Goal: Task Accomplishment & Management: Manage account settings

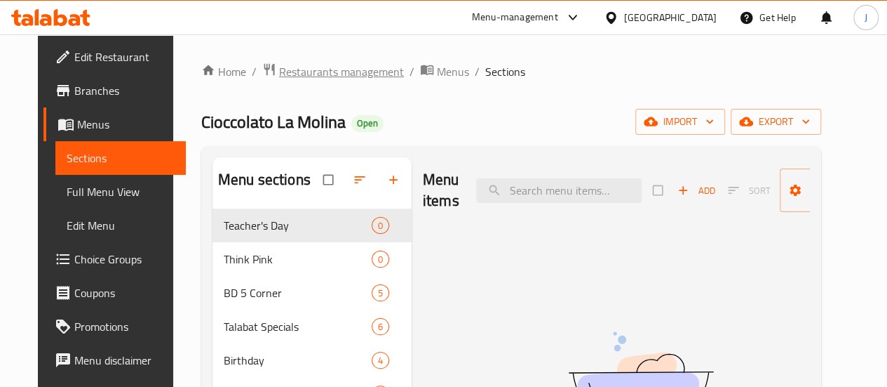
click at [370, 69] on span "Restaurants management" at bounding box center [341, 71] width 125 height 17
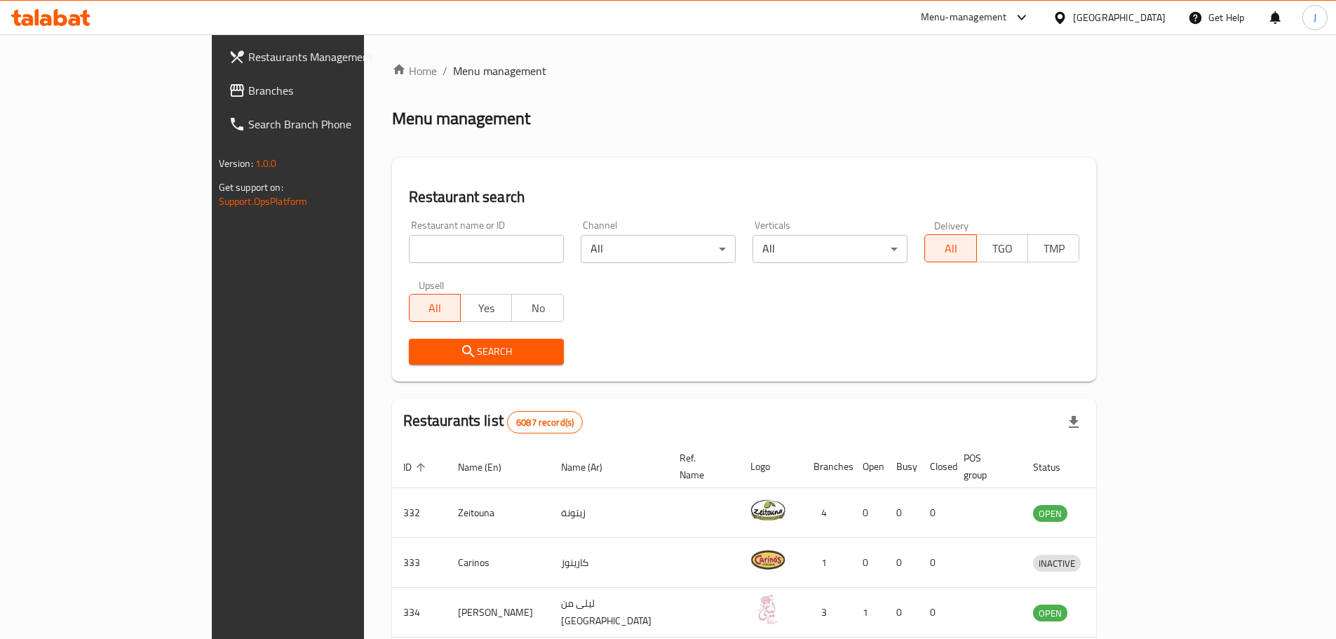
click at [409, 257] on input "search" at bounding box center [486, 249] width 155 height 28
type input "m"
type input "s"
type input "a"
type input "e"
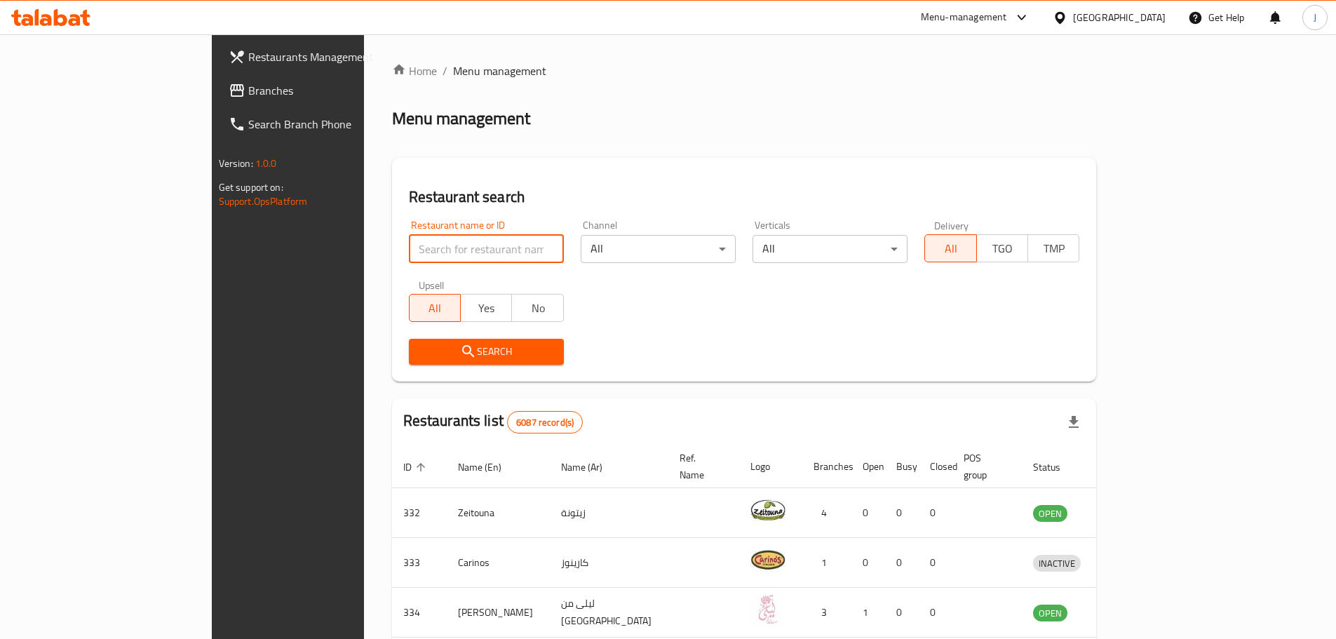
type input "t"
type input "m"
type input "s"
type input "d"
type input "f"
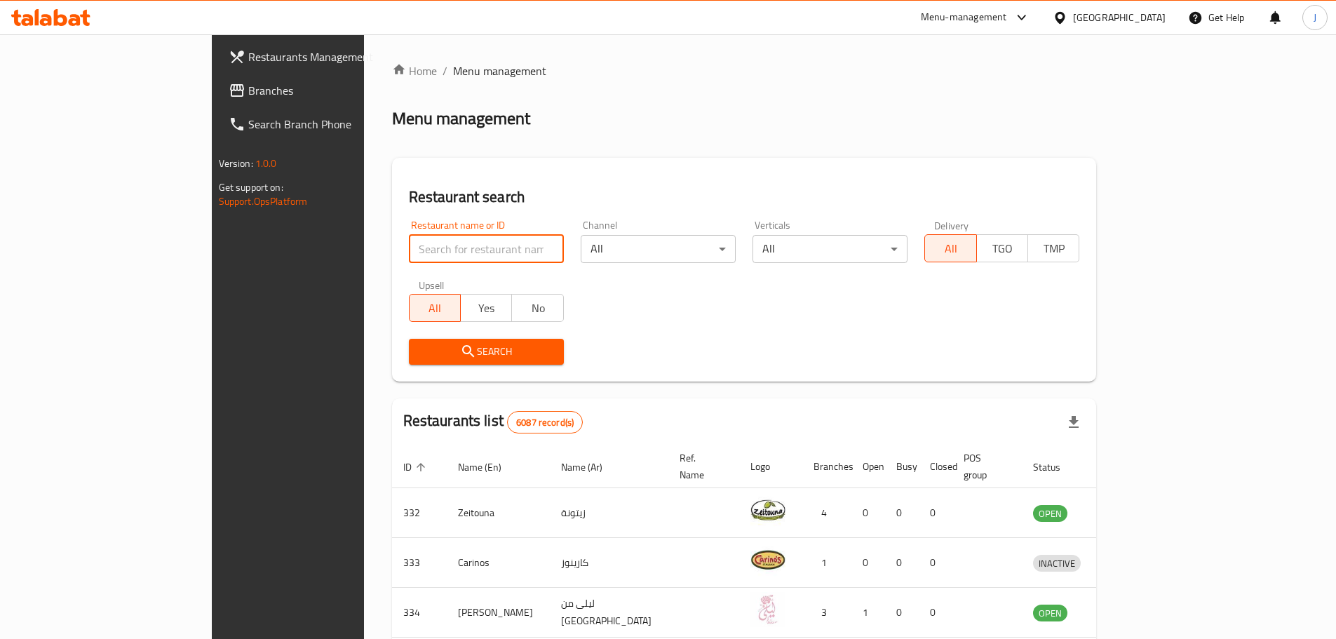
type input "a"
type input "d"
type input "m"
type input "hopsco"
click button "Search" at bounding box center [486, 352] width 155 height 26
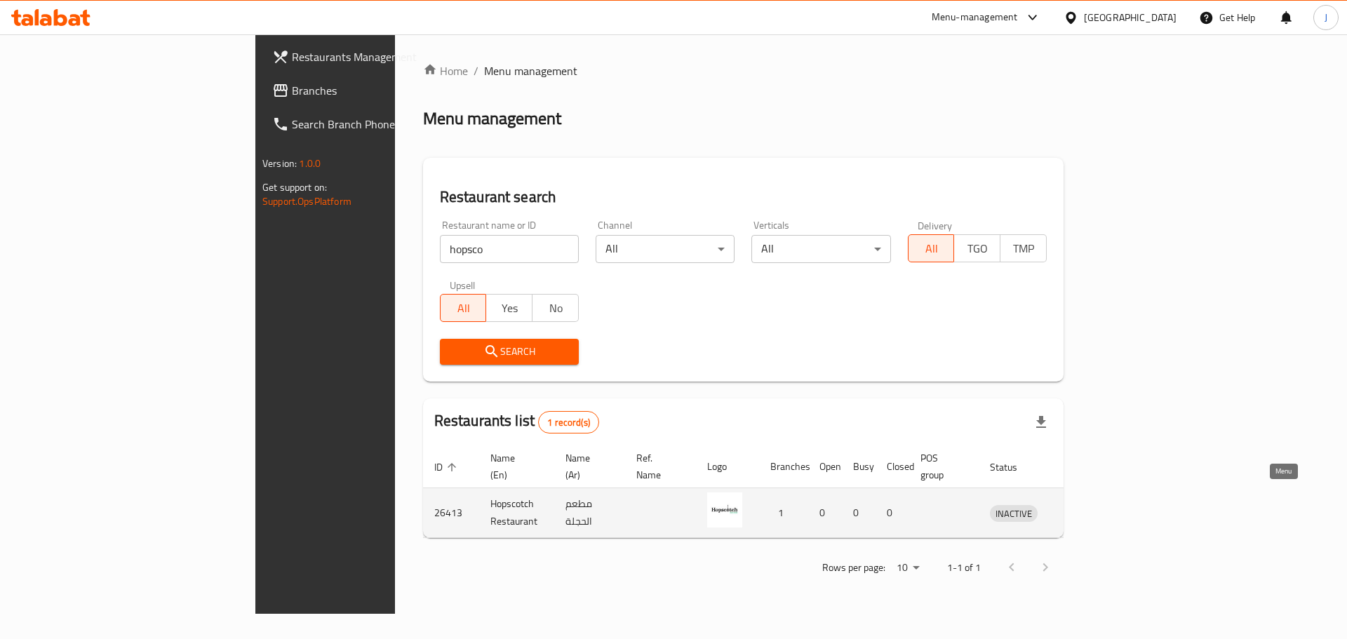
click at [897, 386] on icon "enhanced table" at bounding box center [1074, 512] width 17 height 17
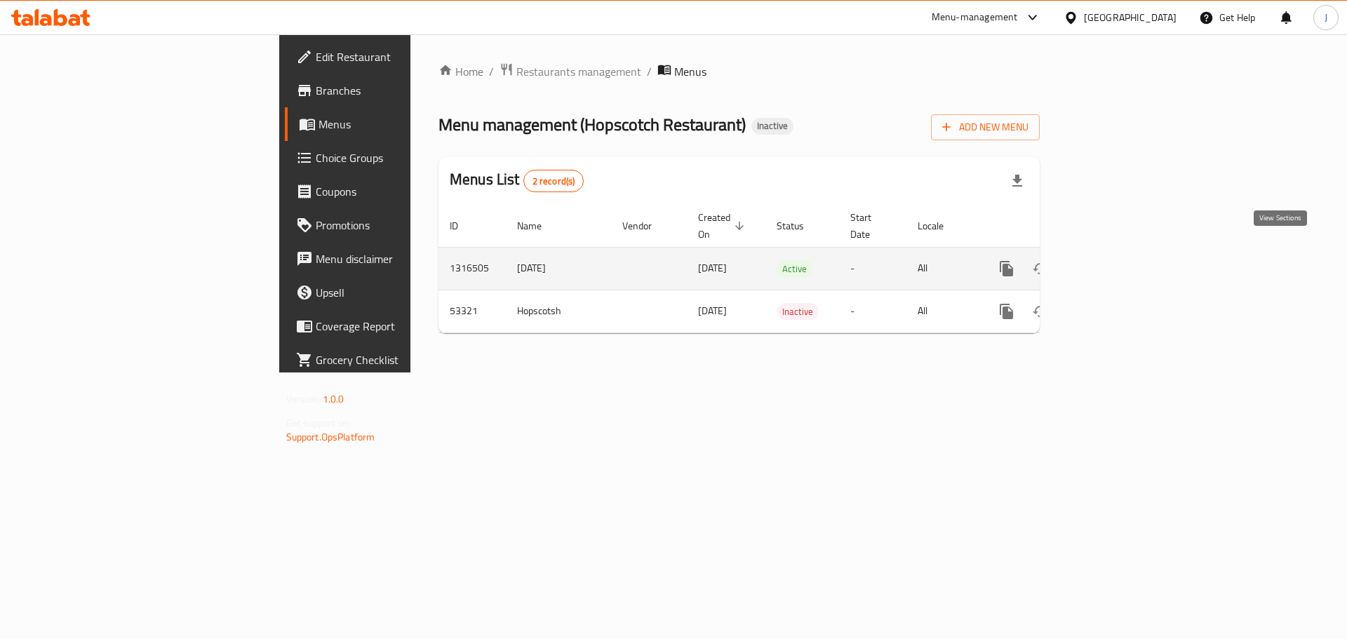
click at [897, 260] on icon "enhanced table" at bounding box center [1107, 268] width 17 height 17
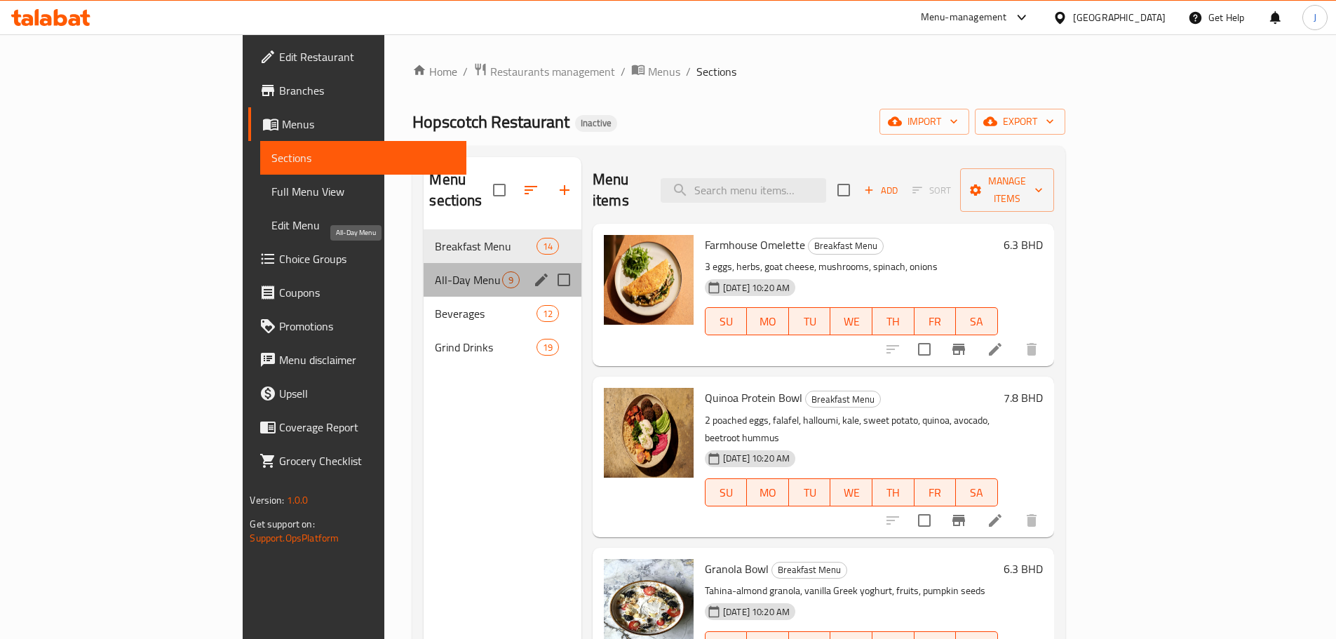
click at [435, 271] on span "All-Day Menu" at bounding box center [468, 279] width 67 height 17
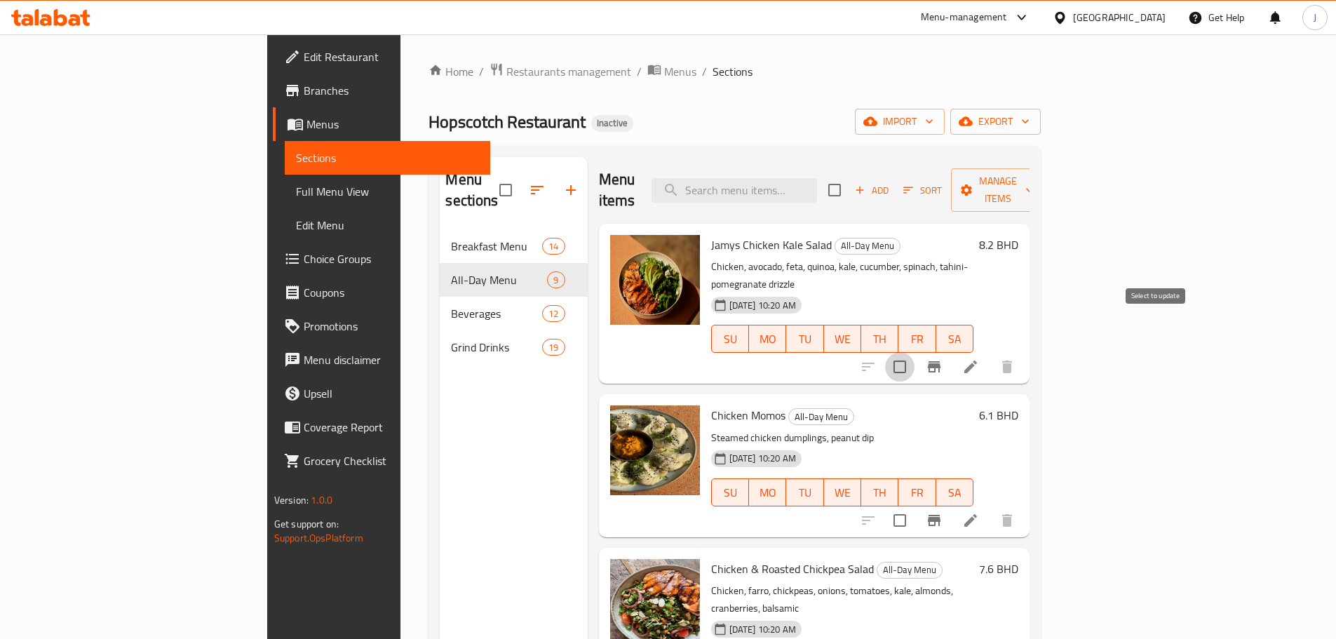
click at [897, 352] on input "checkbox" at bounding box center [899, 366] width 29 height 29
checkbox input "true"
click at [897, 186] on span "Manage items" at bounding box center [999, 190] width 72 height 35
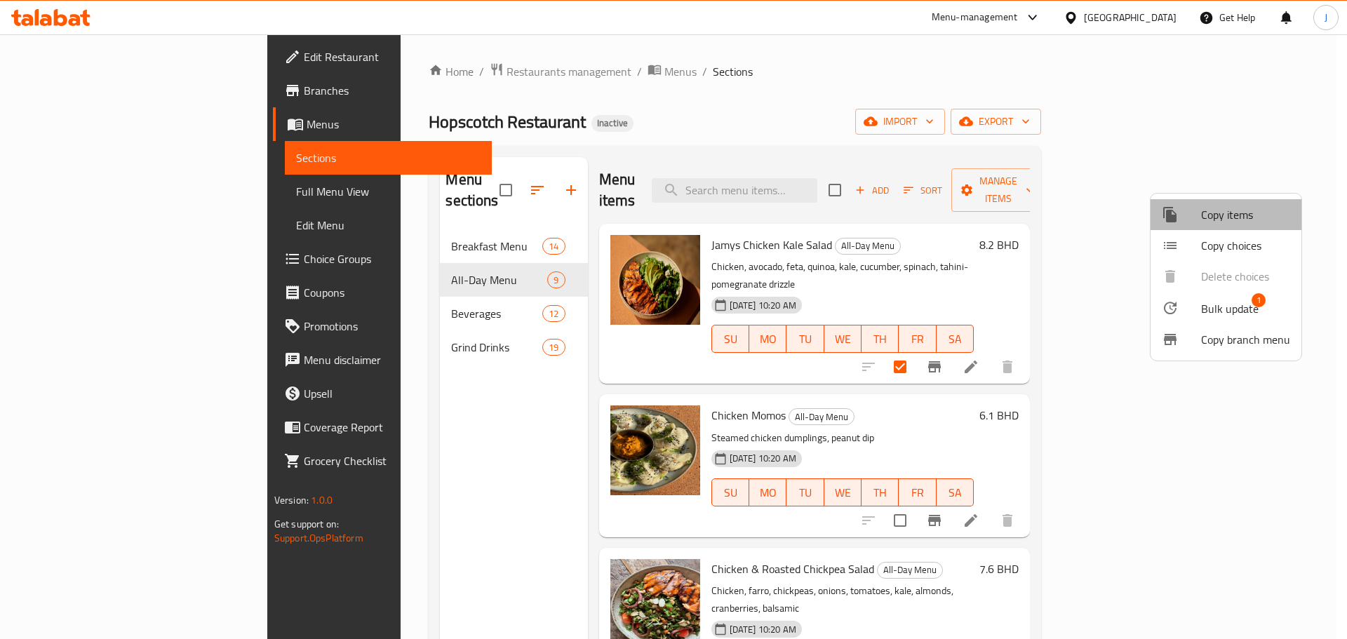
click at [897, 213] on span "Copy items" at bounding box center [1245, 214] width 89 height 17
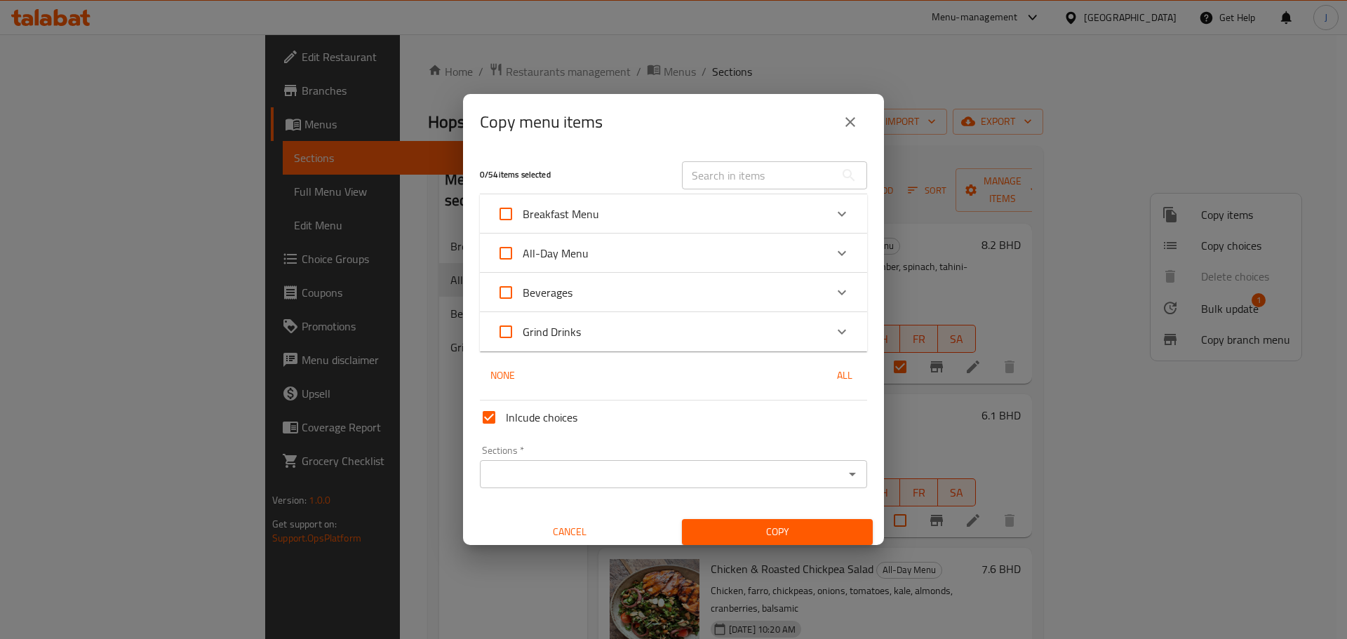
click at [634, 253] on div "All-Day Menu" at bounding box center [661, 253] width 328 height 34
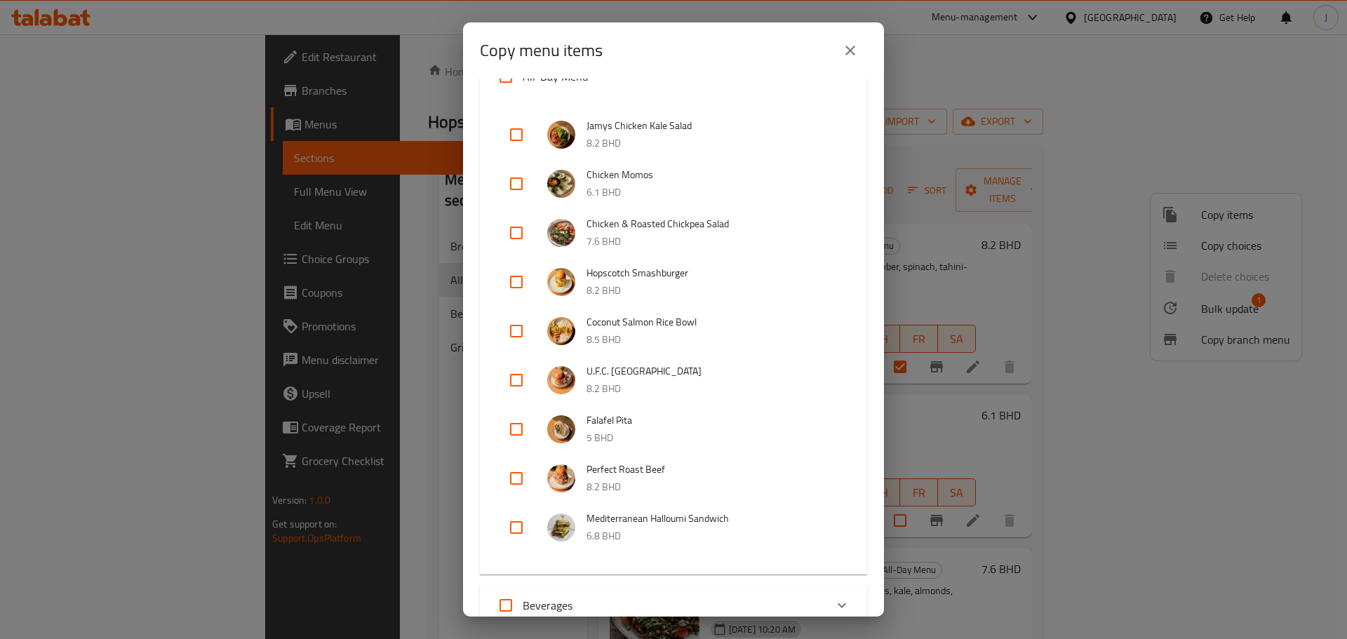
scroll to position [140, 0]
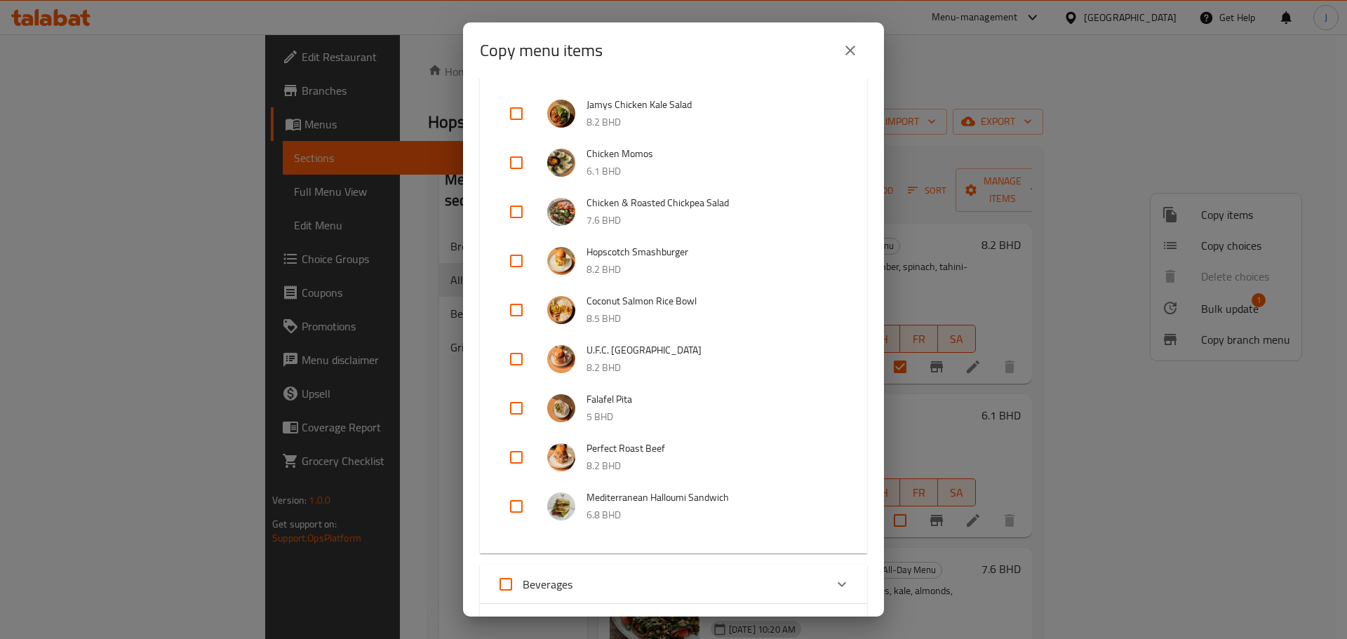
click at [514, 386] on input "checkbox" at bounding box center [516, 408] width 34 height 34
checkbox input "true"
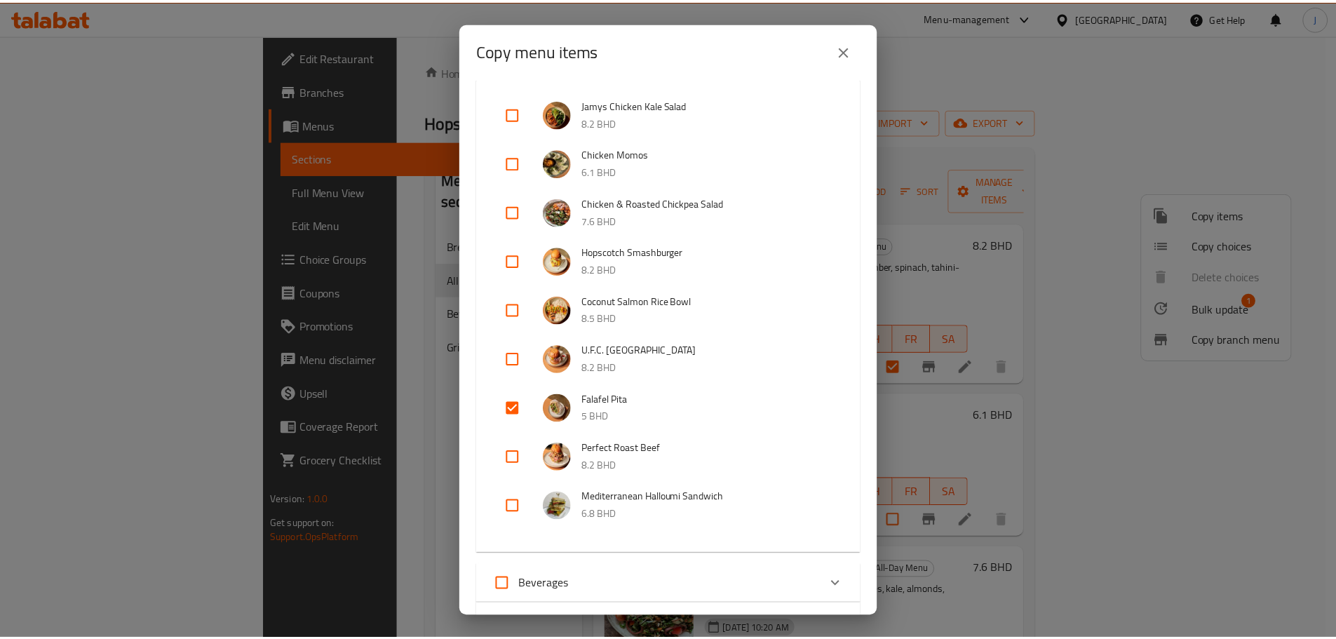
scroll to position [369, 0]
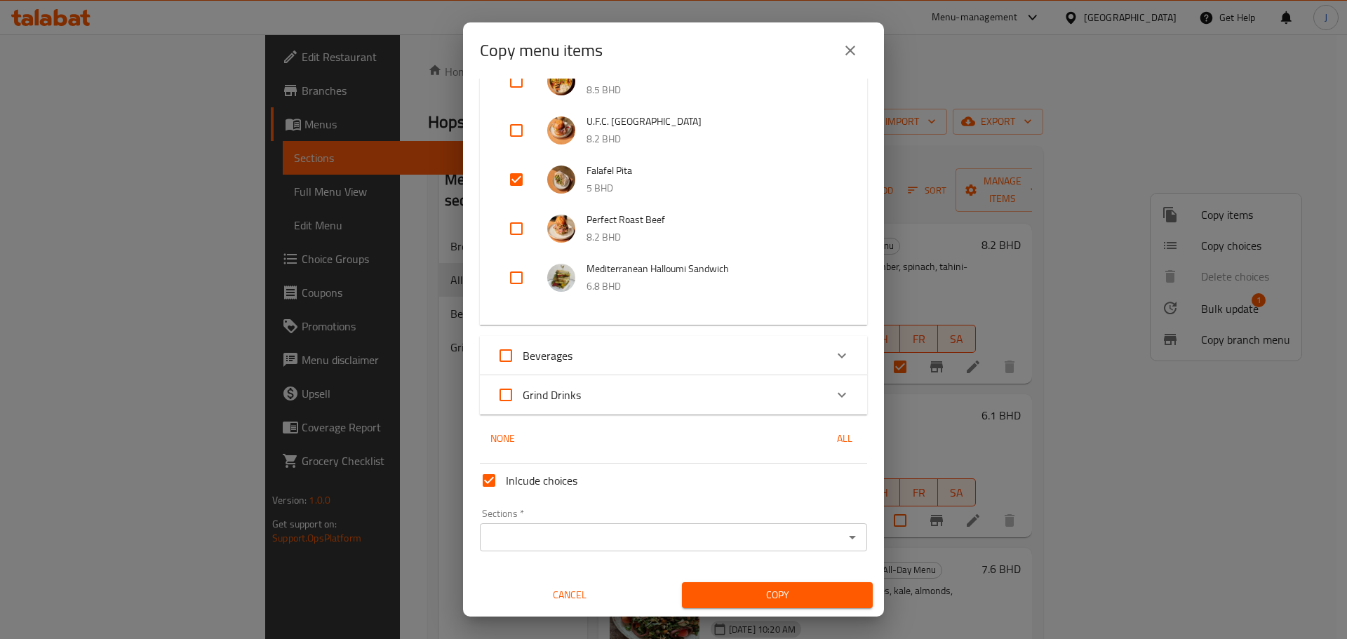
click at [753, 386] on div "Sections *" at bounding box center [673, 537] width 387 height 28
click at [847, 386] on icon "Open" at bounding box center [852, 537] width 17 height 17
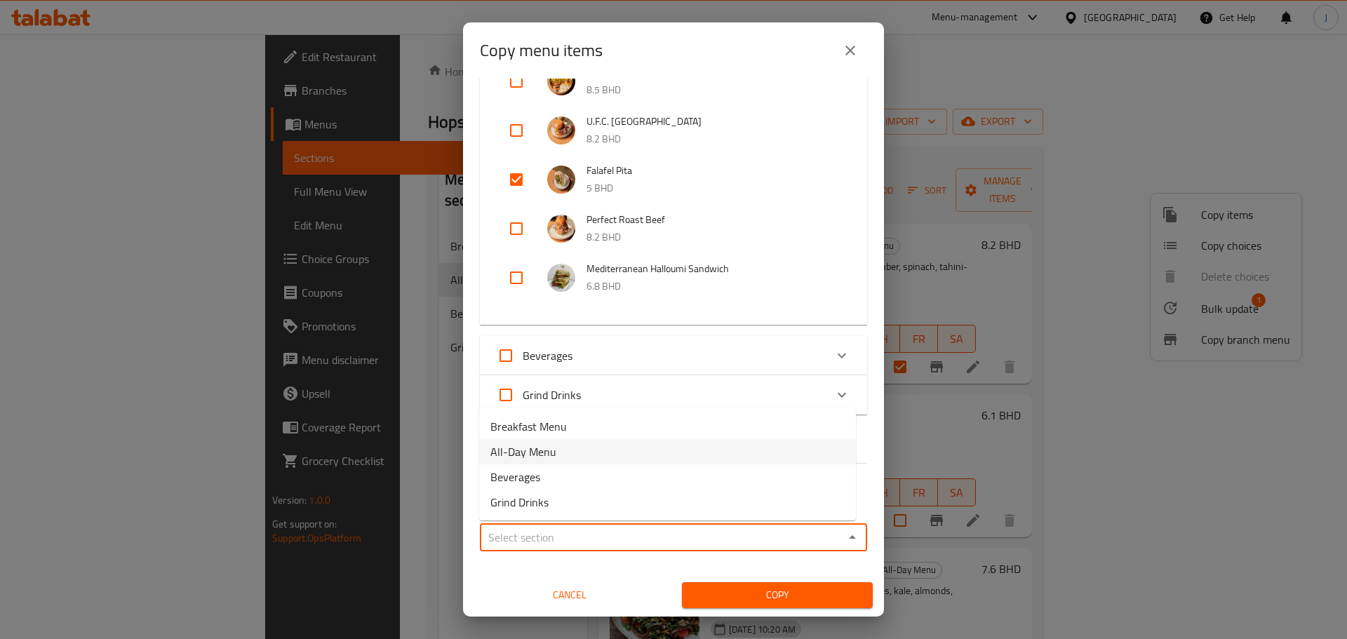
click at [564, 386] on li "All-Day Menu" at bounding box center [667, 451] width 377 height 25
type input "All-Day Menu"
click at [737, 386] on span "Copy" at bounding box center [777, 595] width 168 height 18
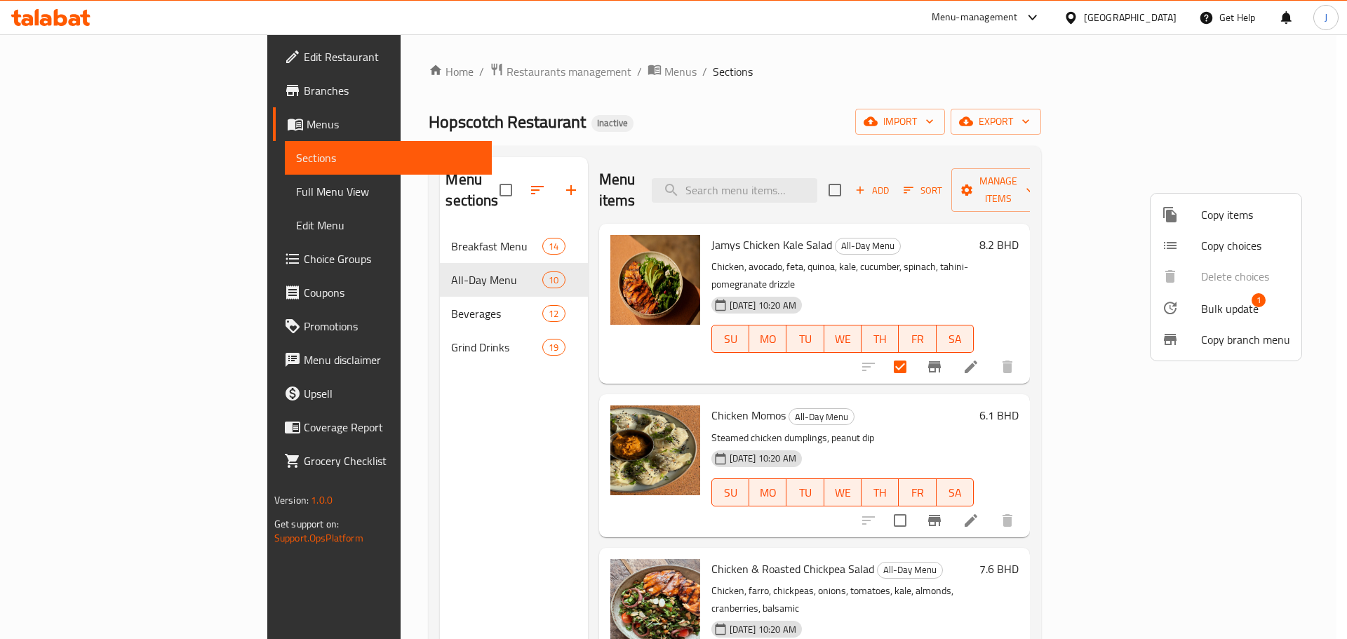
click at [747, 121] on div at bounding box center [673, 319] width 1347 height 639
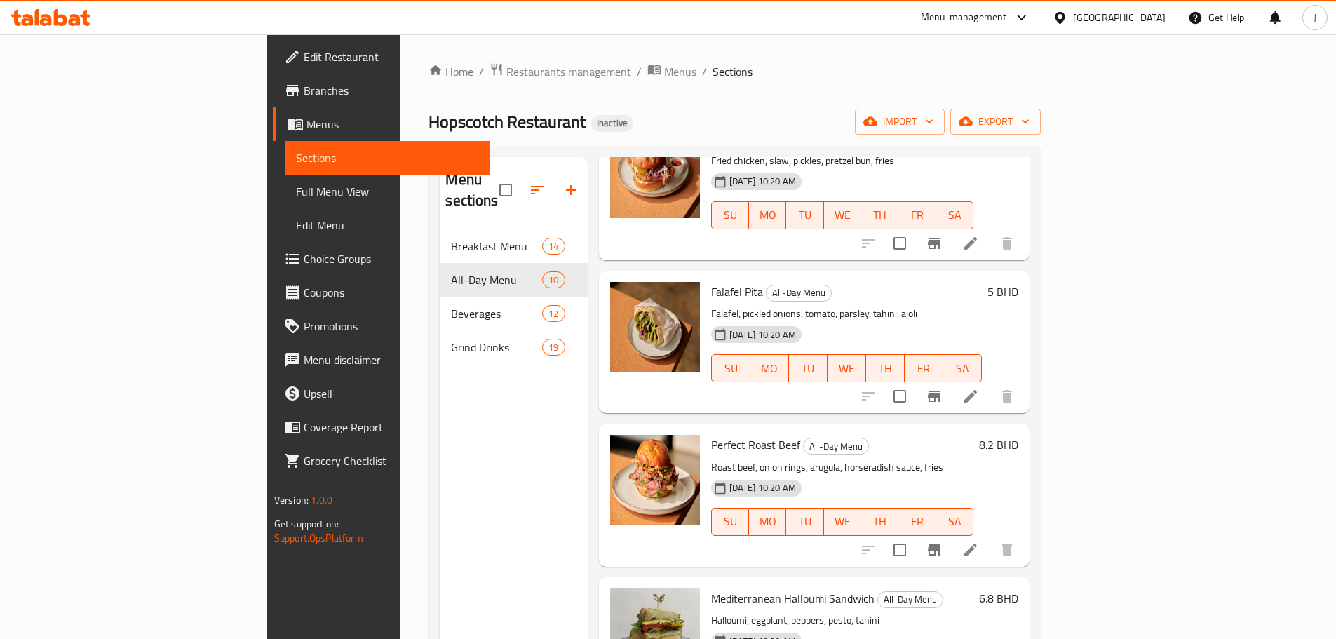
scroll to position [929, 0]
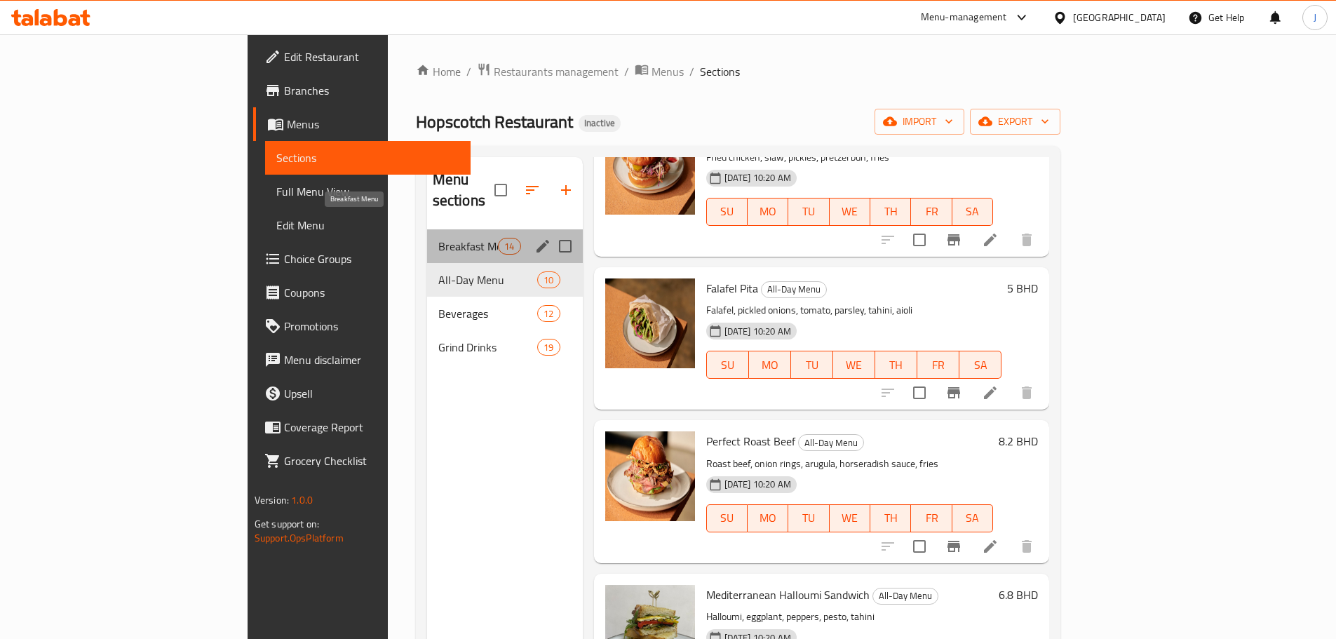
click at [438, 238] on span "Breakfast Menu" at bounding box center [468, 246] width 60 height 17
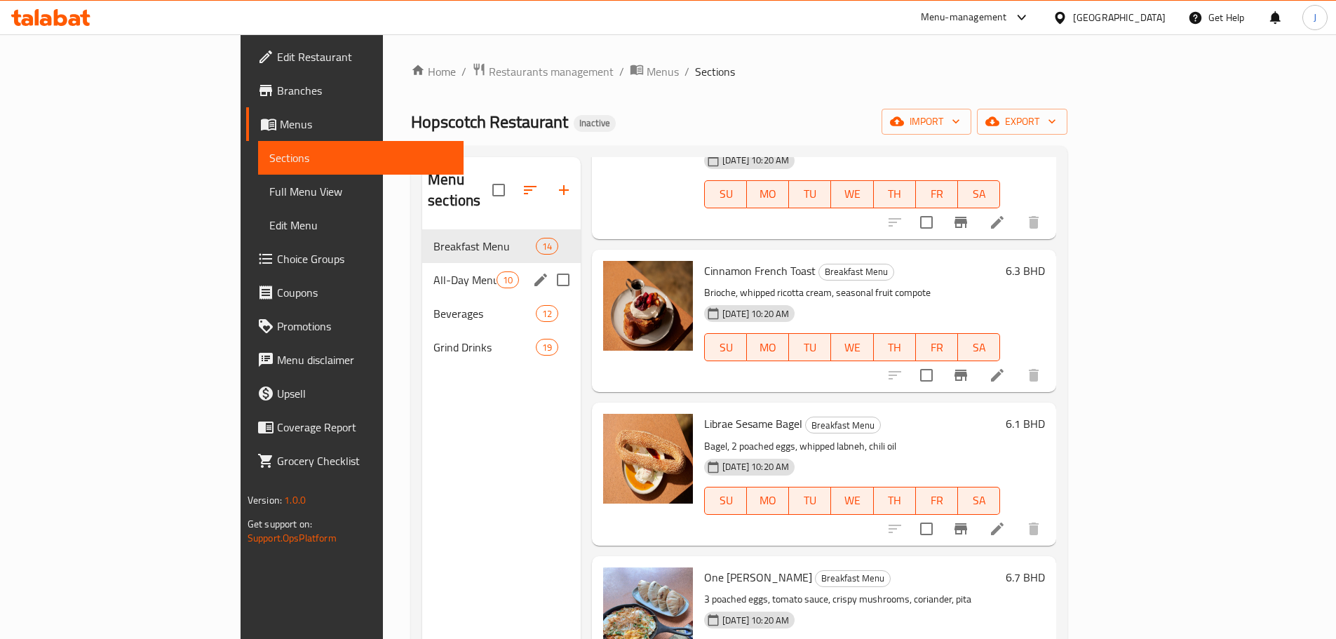
click at [422, 263] on div "All-Day Menu 10" at bounding box center [501, 280] width 159 height 34
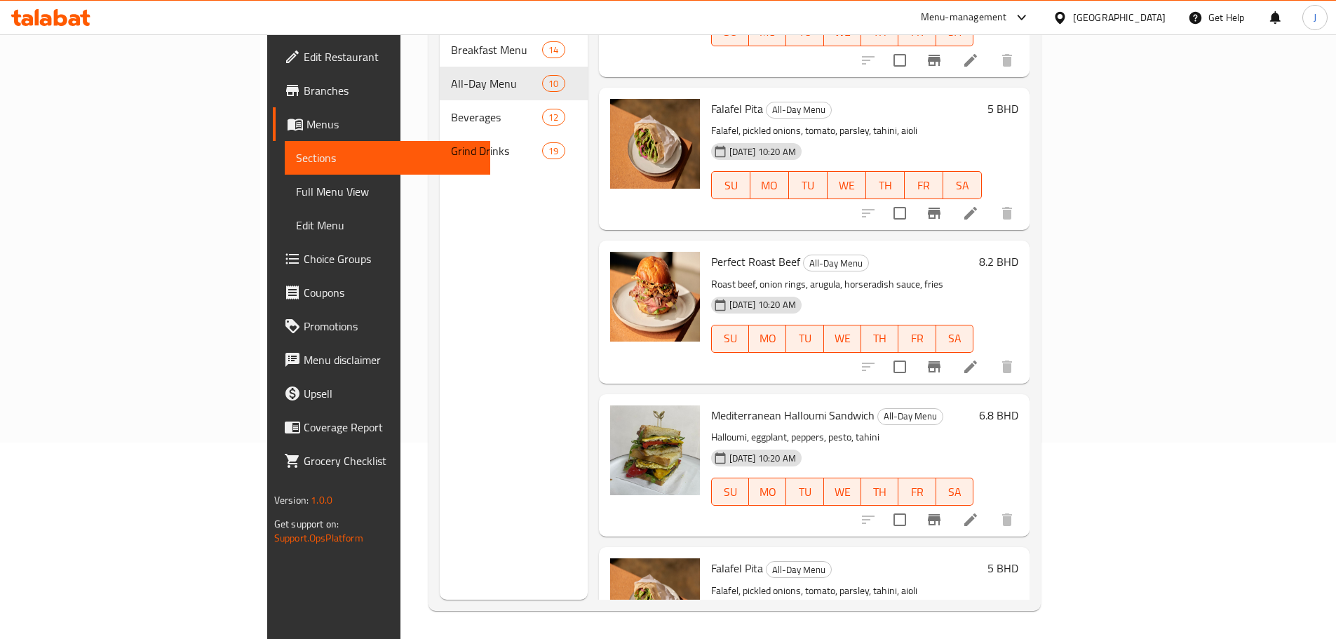
scroll to position [929, 0]
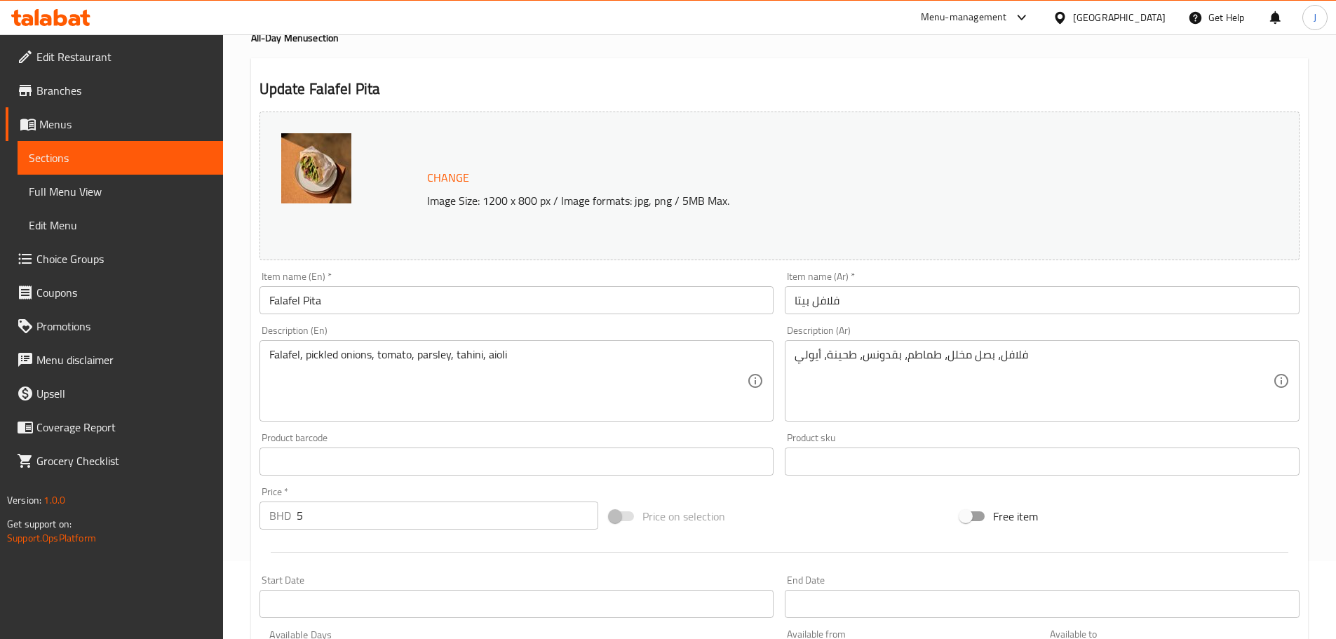
scroll to position [140, 0]
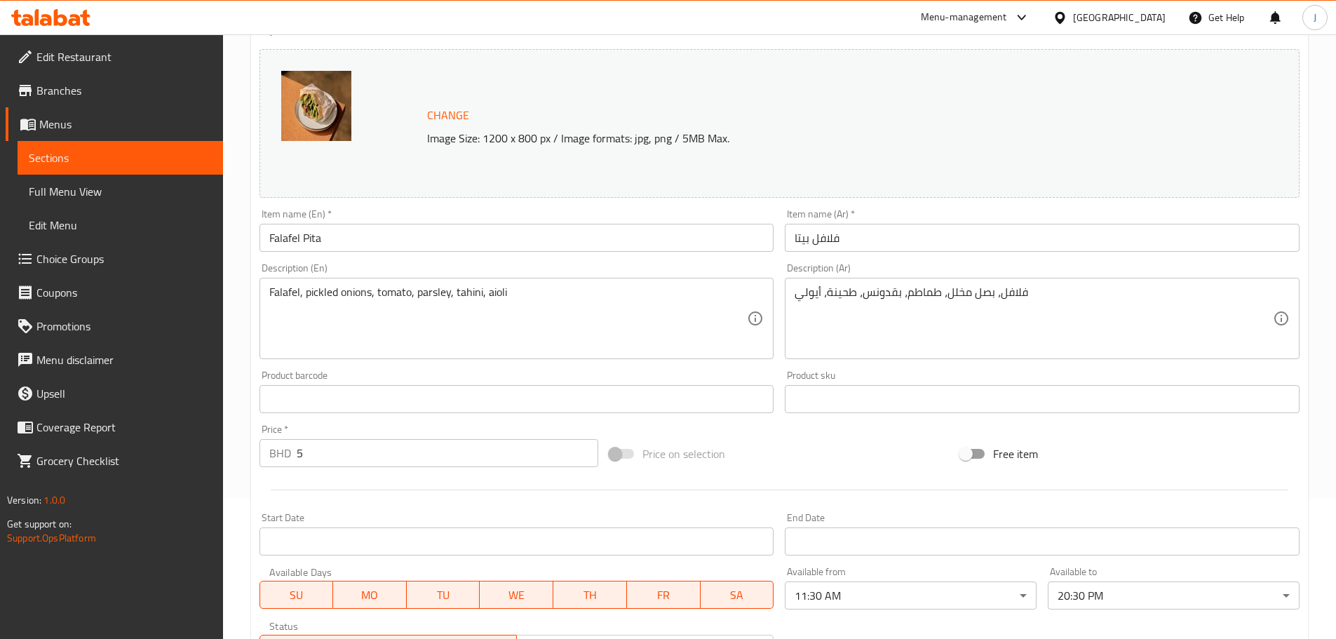
click at [335, 226] on input "Falafel Pita" at bounding box center [517, 238] width 515 height 28
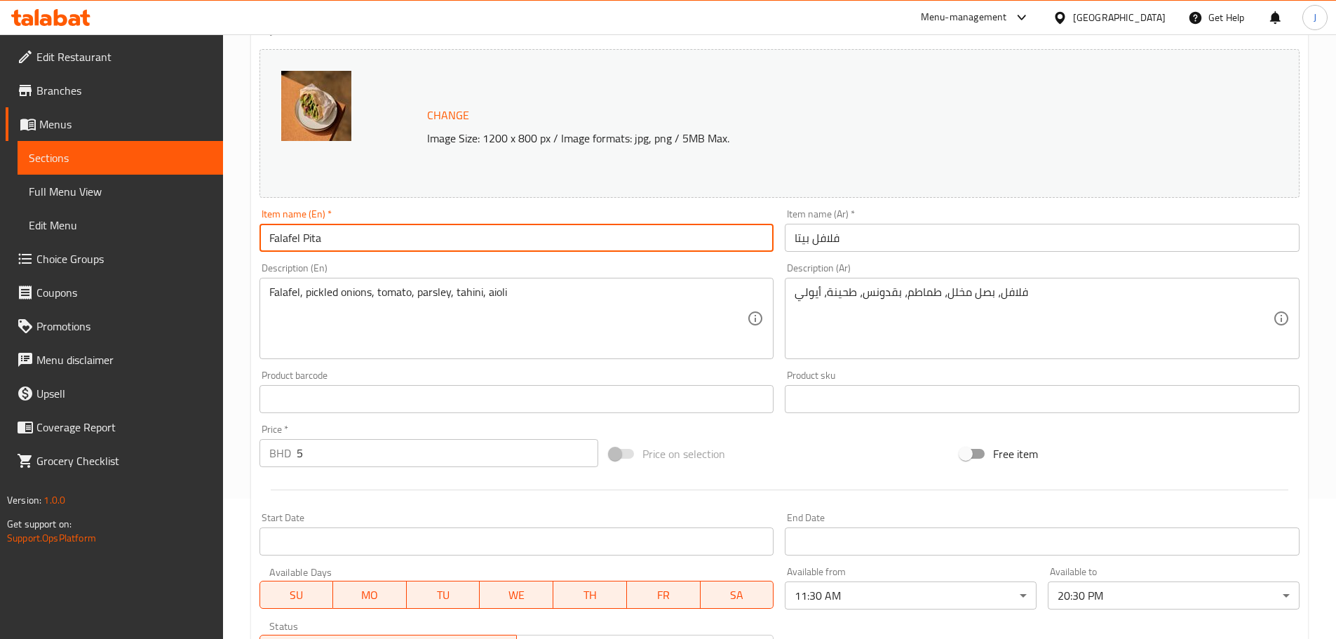
click at [335, 227] on input "Falafel Pita" at bounding box center [517, 238] width 515 height 28
paste input "JALAPENO BACON CHEESE EGG ROLLS"
type input "Falafel Pita"
click at [425, 246] on input "Jalepeno Bacon Cheese Egg Rolls" at bounding box center [517, 238] width 515 height 28
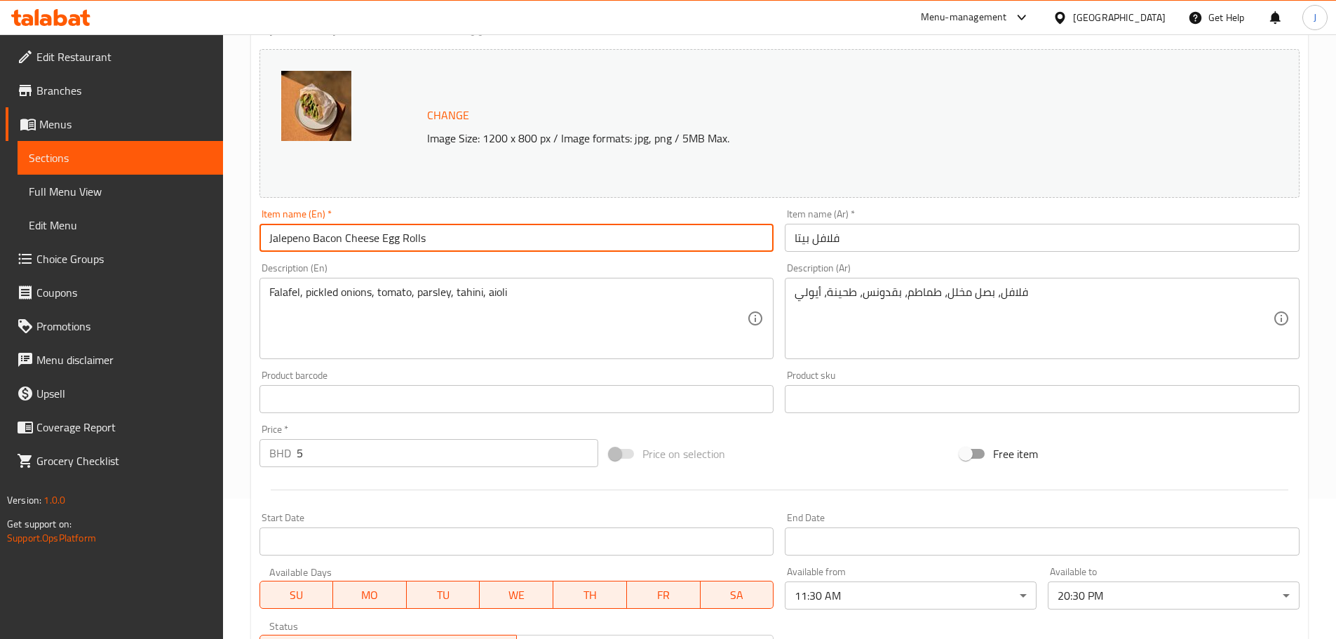
click at [425, 246] on input "Jalepeno Bacon Cheese Egg Rolls" at bounding box center [517, 238] width 515 height 28
type input "Jalepeno Bacon Cheese Egg Rolls"
click at [892, 239] on input "فلافل بيتا" at bounding box center [1042, 238] width 515 height 28
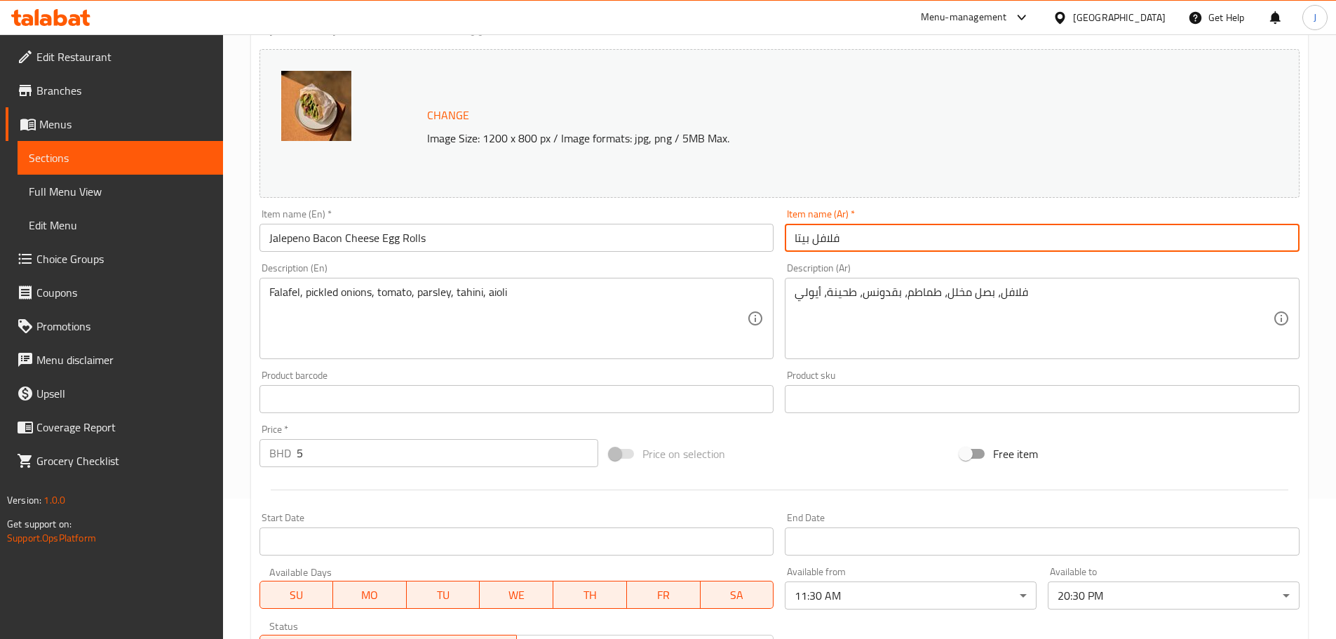
click at [892, 239] on input "فلافل بيتا" at bounding box center [1042, 238] width 515 height 28
paste input "فائف البيض بالجبن ولحم الخنزير المقدد والفلفل الحار"
type input "لفائف البيض بالجبن ولحم الخنزير المقدد والفلفل الحار"
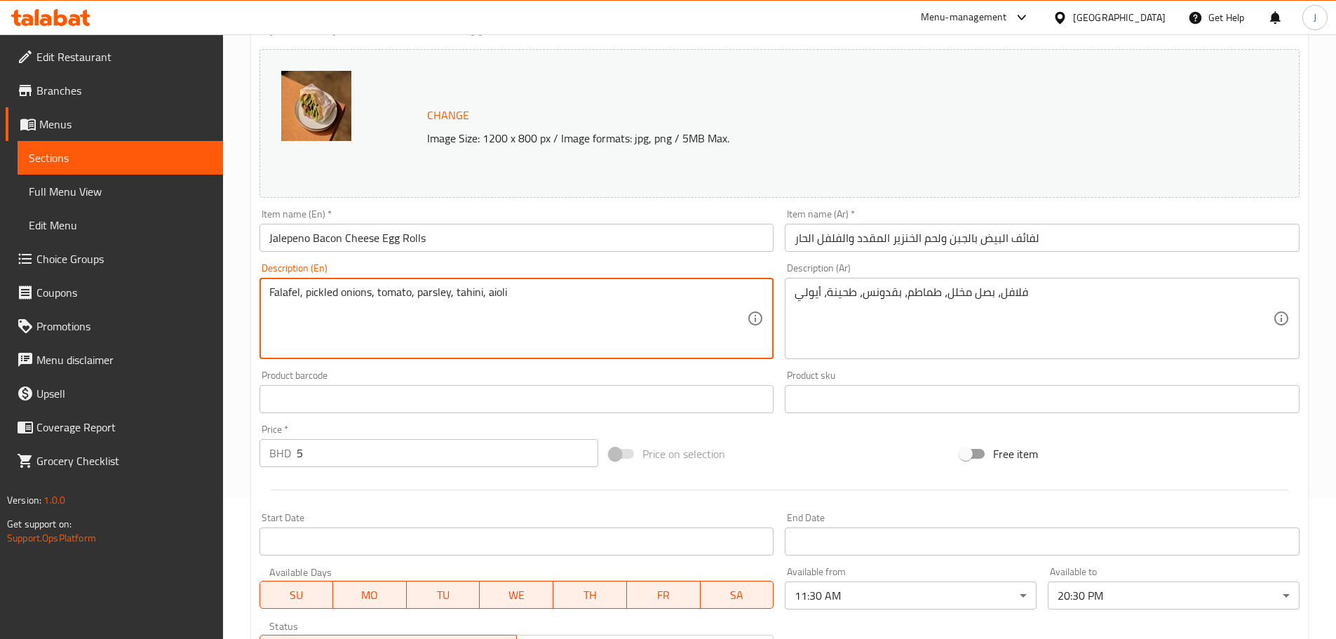
click at [517, 304] on textarea "Falafel, pickled onions, tomato, parsley, tahini, aioli" at bounding box center [508, 319] width 478 height 67
paste textarea "Cheddar Cheese, Beef Bacon Bits, Jalapeno"
type textarea "Cheddar Cheese, Beef Bacon Bits, Jalapeno"
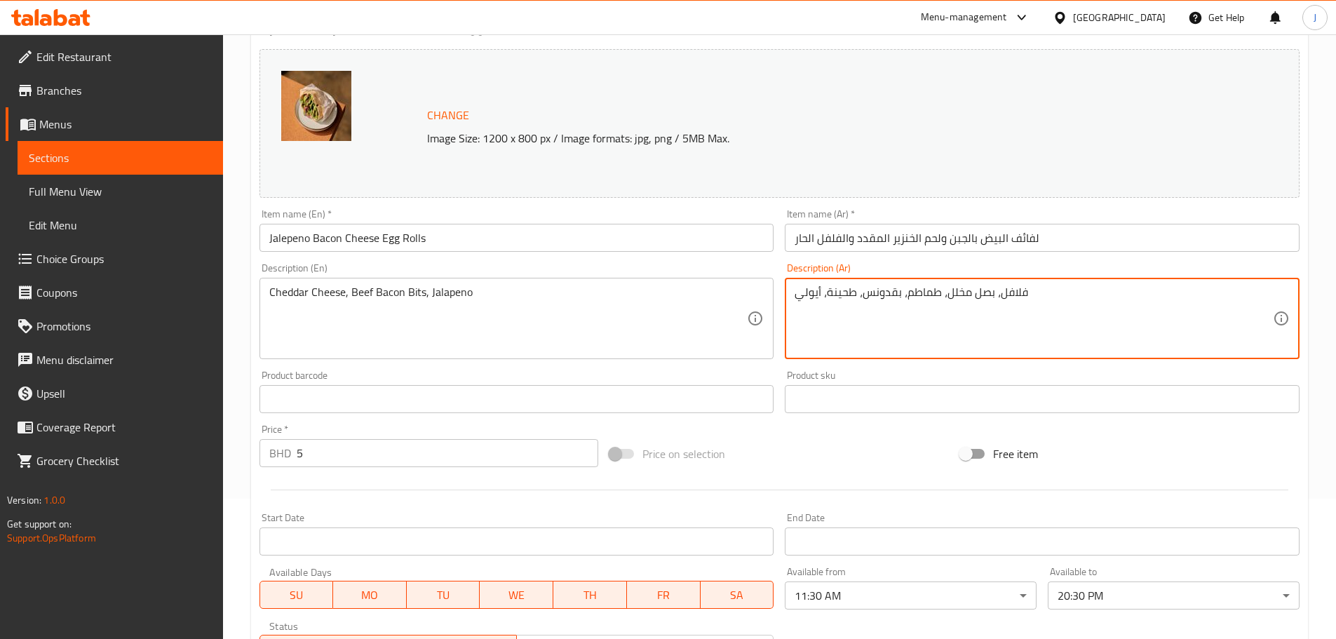
click at [897, 289] on textarea "فلافل، بصل مخلل، طماطم، بقدونس، طحينة، أيولي" at bounding box center [1034, 319] width 478 height 67
paste textarea "جبنة شيدر، قطع لحم بقري مقدد، [PERSON_NAME]"
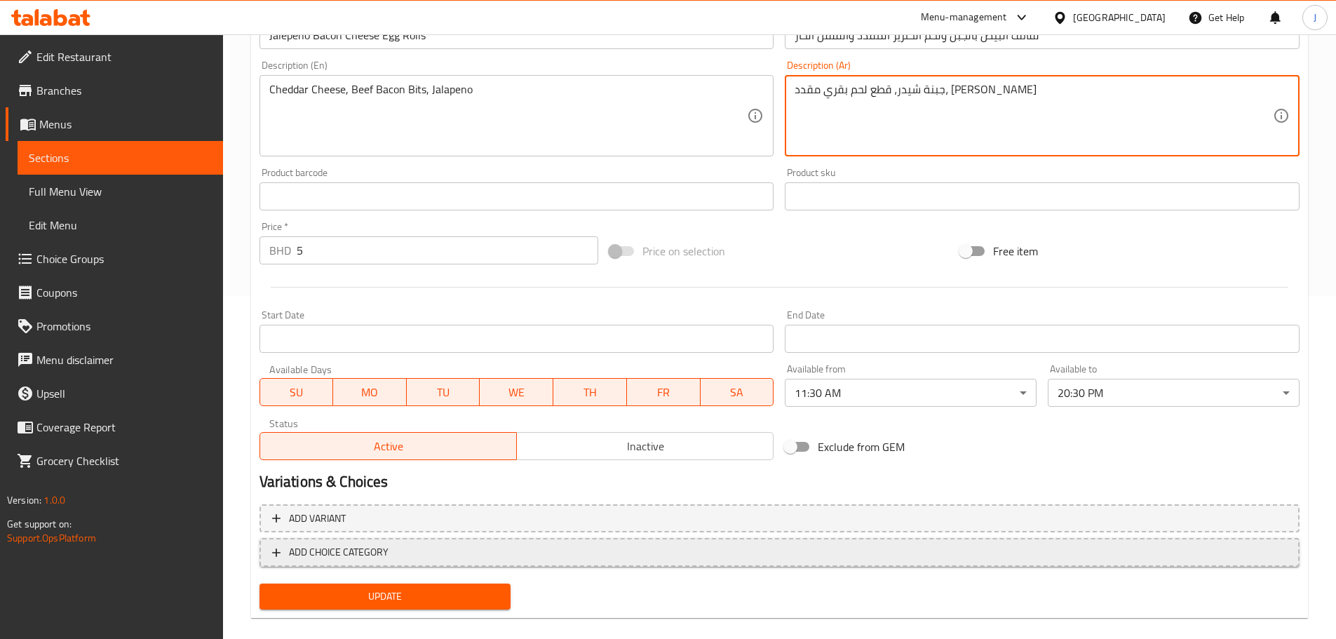
scroll to position [361, 0]
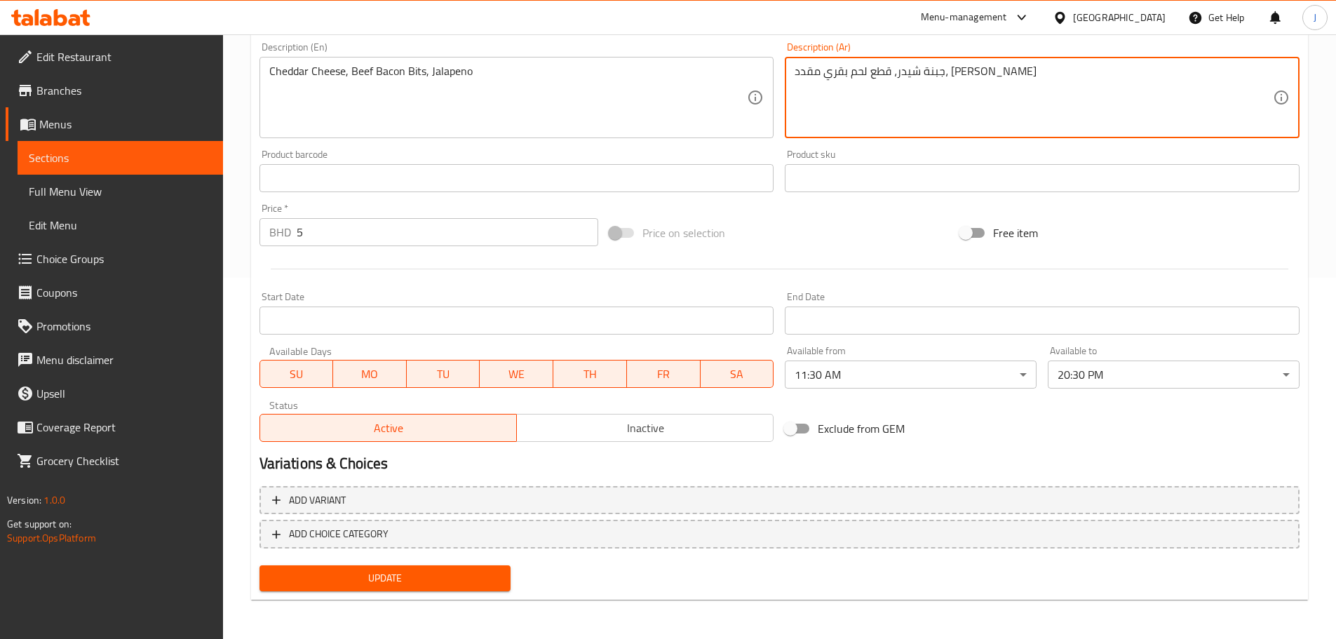
type textarea "جبنة شيدر، قطع لحم بقري مقدد، [PERSON_NAME]"
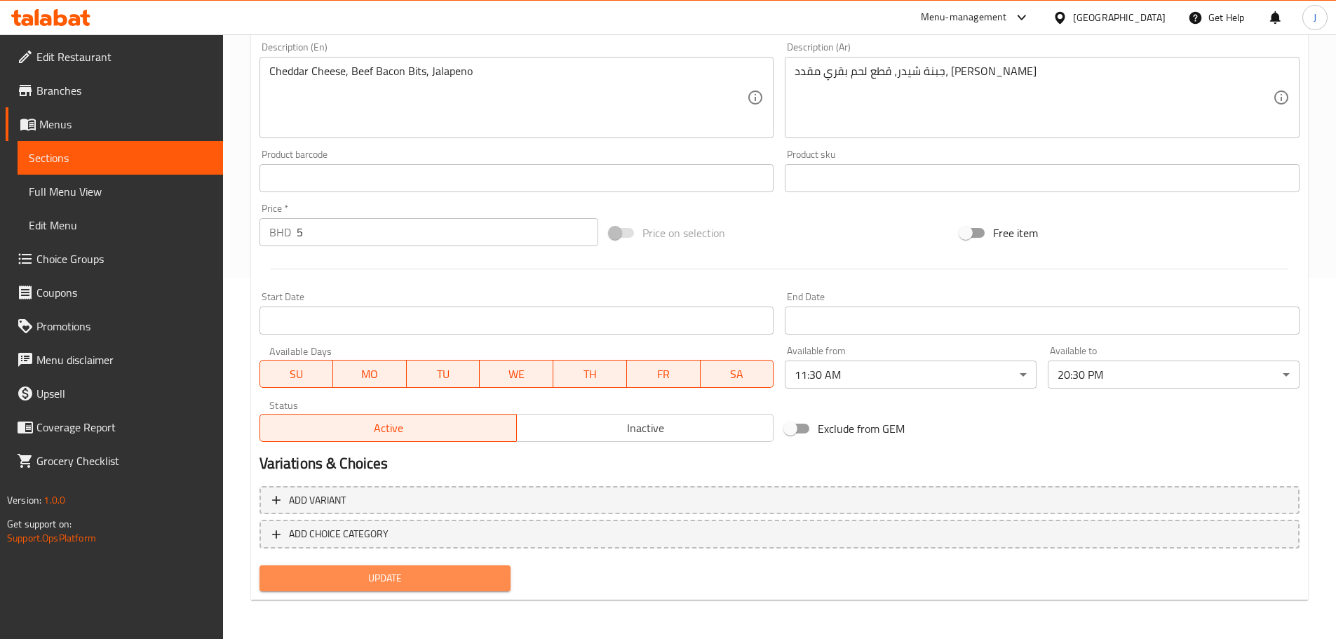
click at [422, 386] on span "Update" at bounding box center [385, 579] width 229 height 18
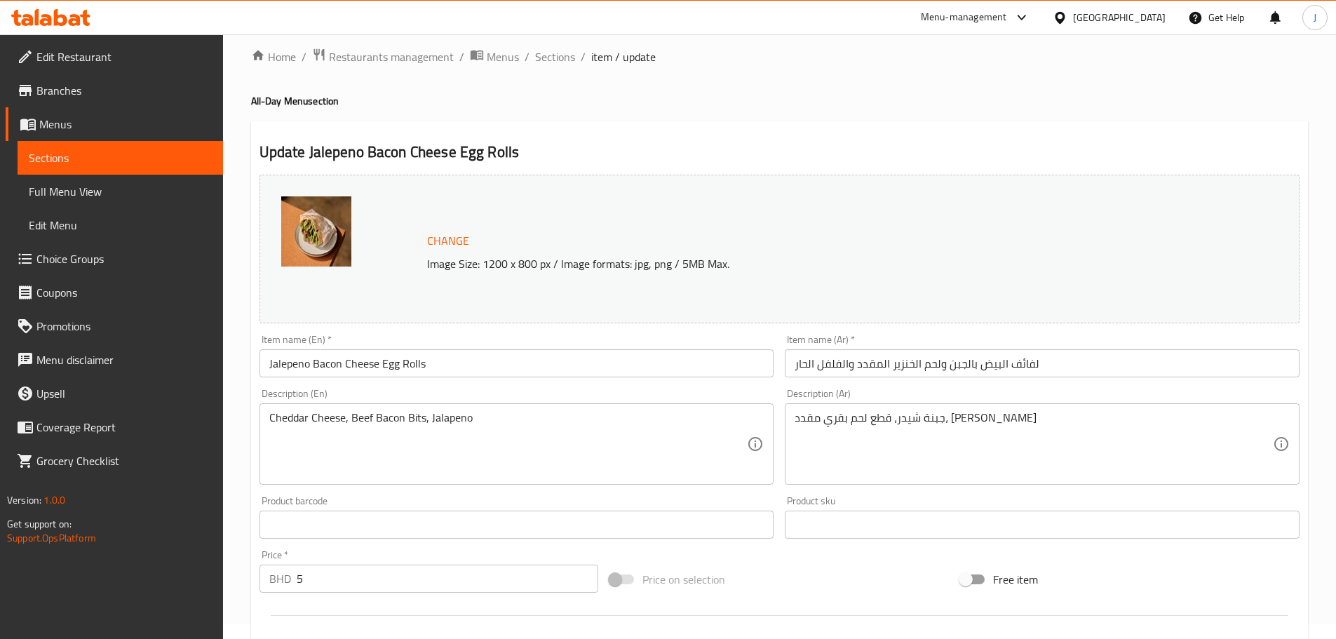
scroll to position [0, 0]
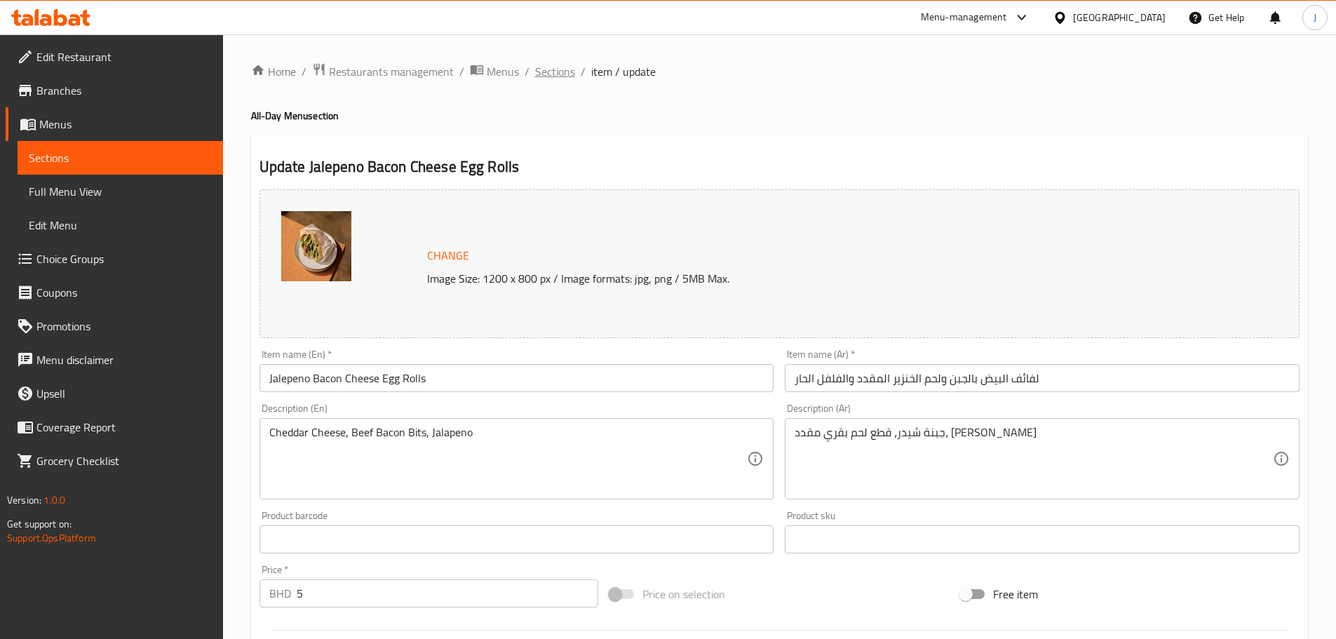
click at [555, 72] on span "Sections" at bounding box center [555, 71] width 40 height 17
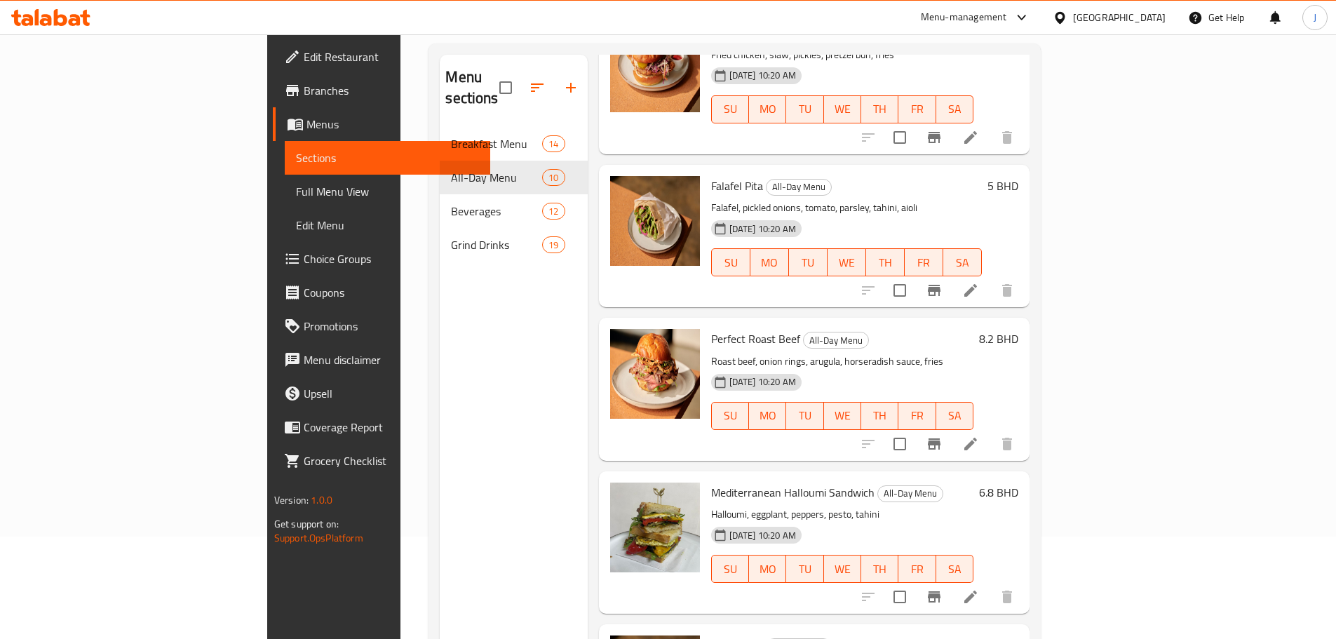
scroll to position [196, 0]
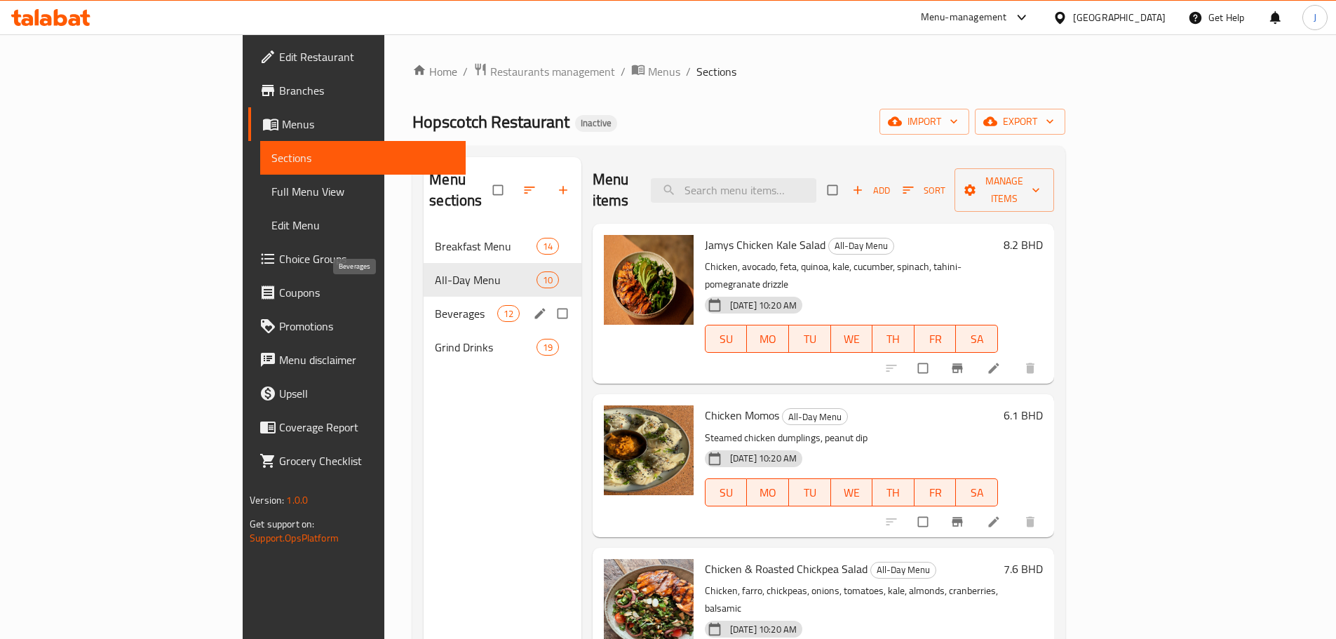
click at [435, 305] on span "Beverages" at bounding box center [466, 313] width 62 height 17
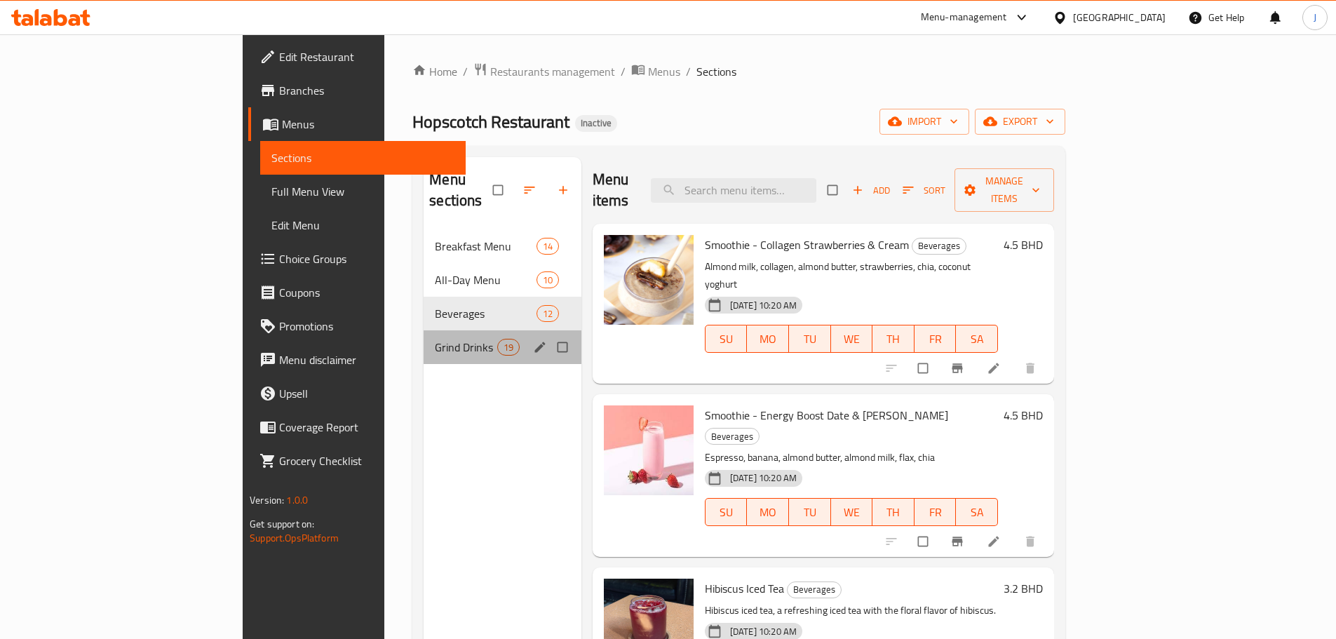
click at [424, 330] on div "Grind Drinks 19" at bounding box center [503, 347] width 158 height 34
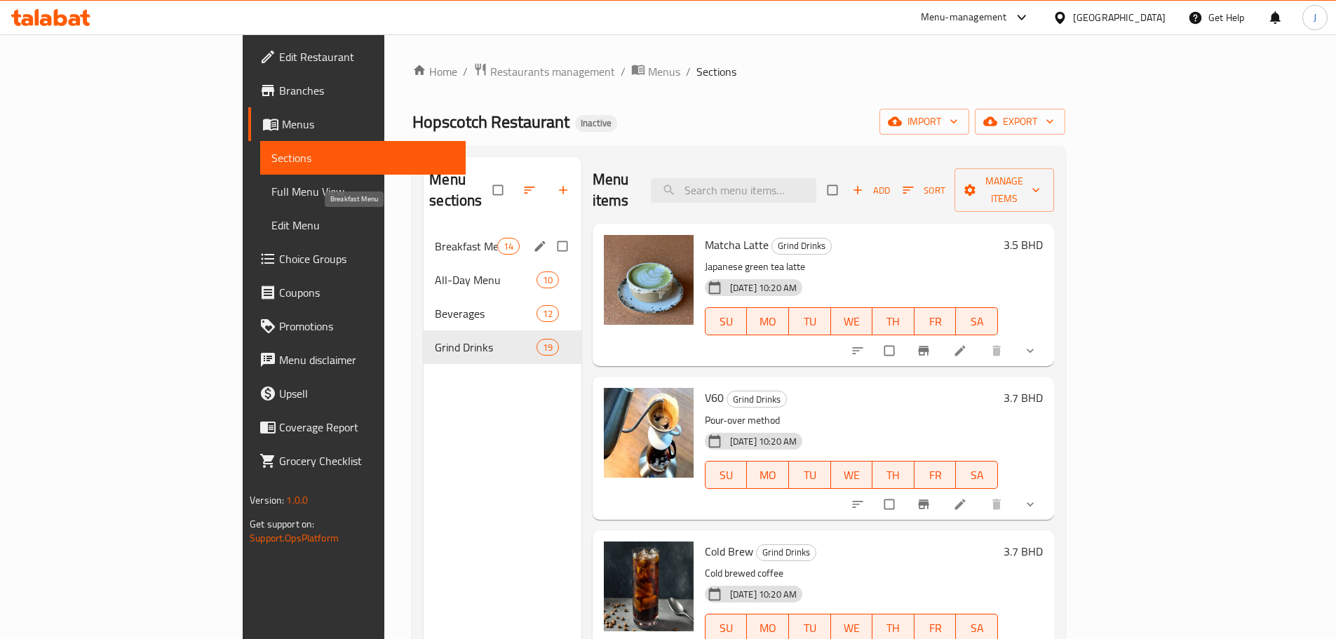
click at [435, 238] on span "Breakfast Menu" at bounding box center [466, 246] width 62 height 17
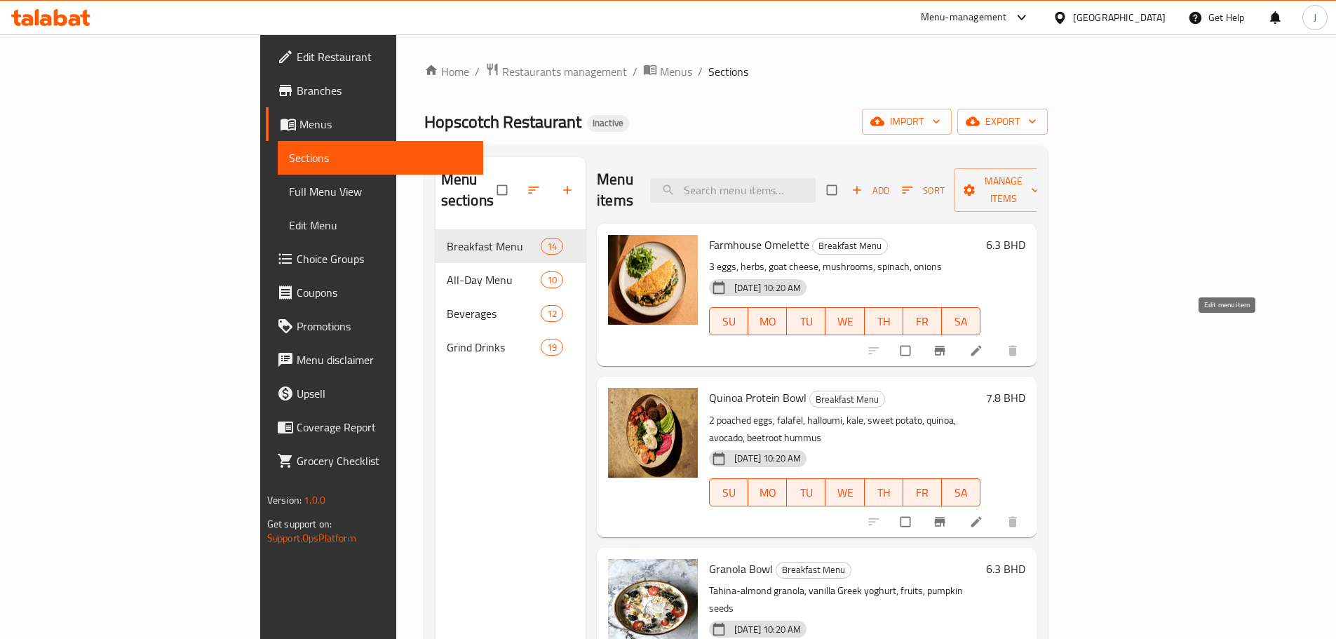
click at [984, 344] on icon at bounding box center [977, 351] width 14 height 14
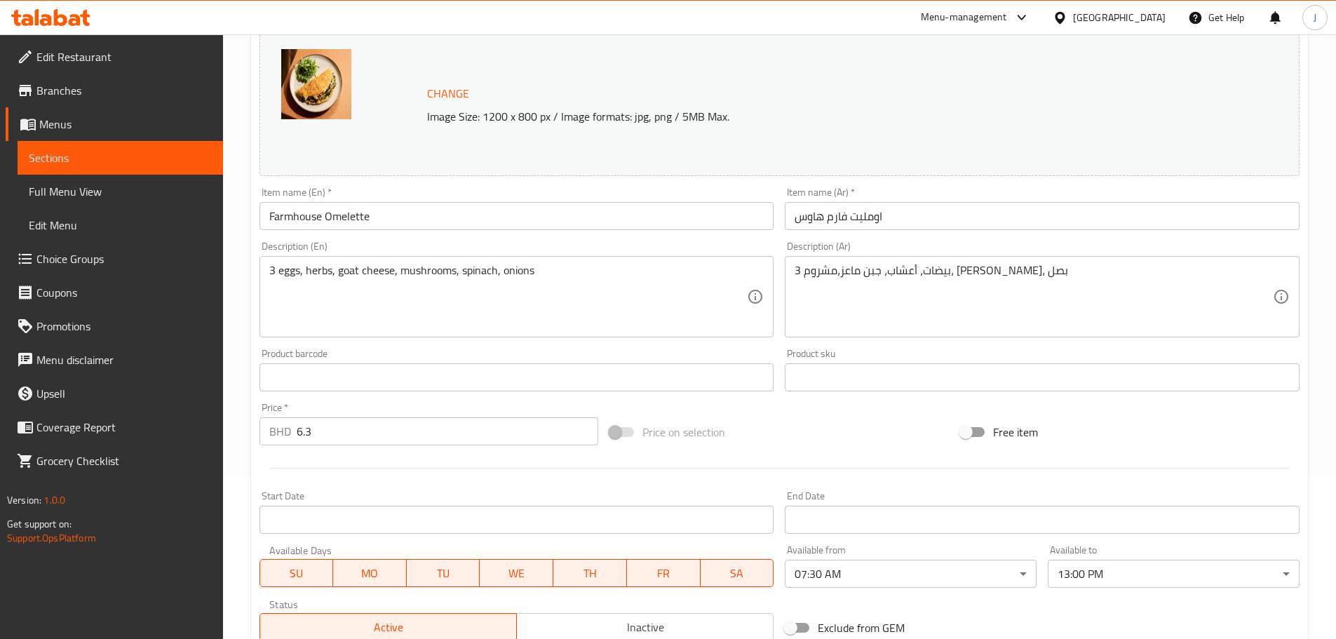
scroll to position [361, 0]
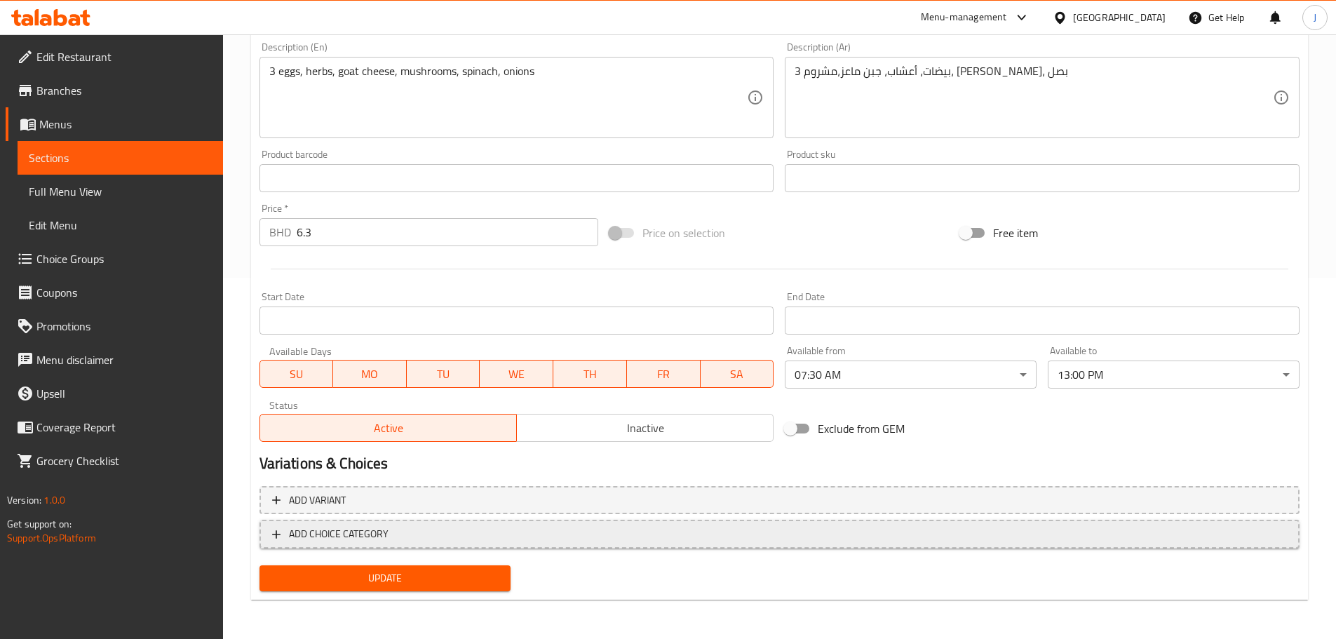
click at [435, 530] on span "ADD CHOICE CATEGORY" at bounding box center [779, 534] width 1015 height 18
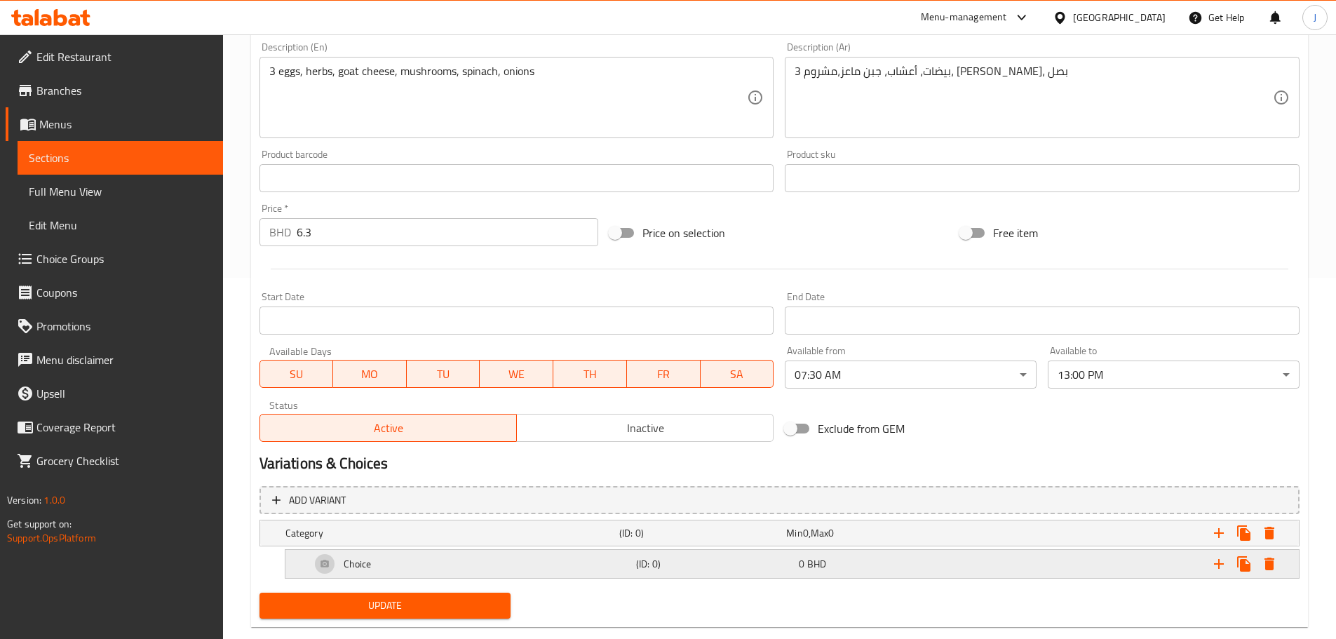
click at [472, 563] on div "Choice" at bounding box center [471, 564] width 326 height 34
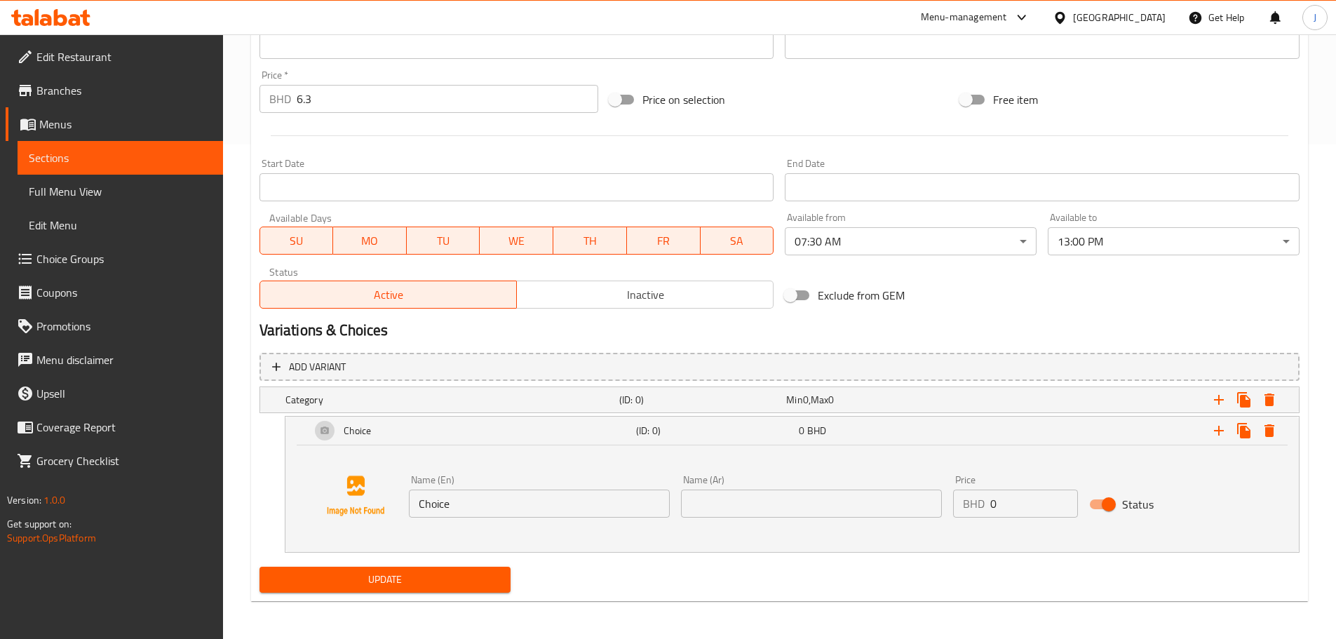
scroll to position [496, 0]
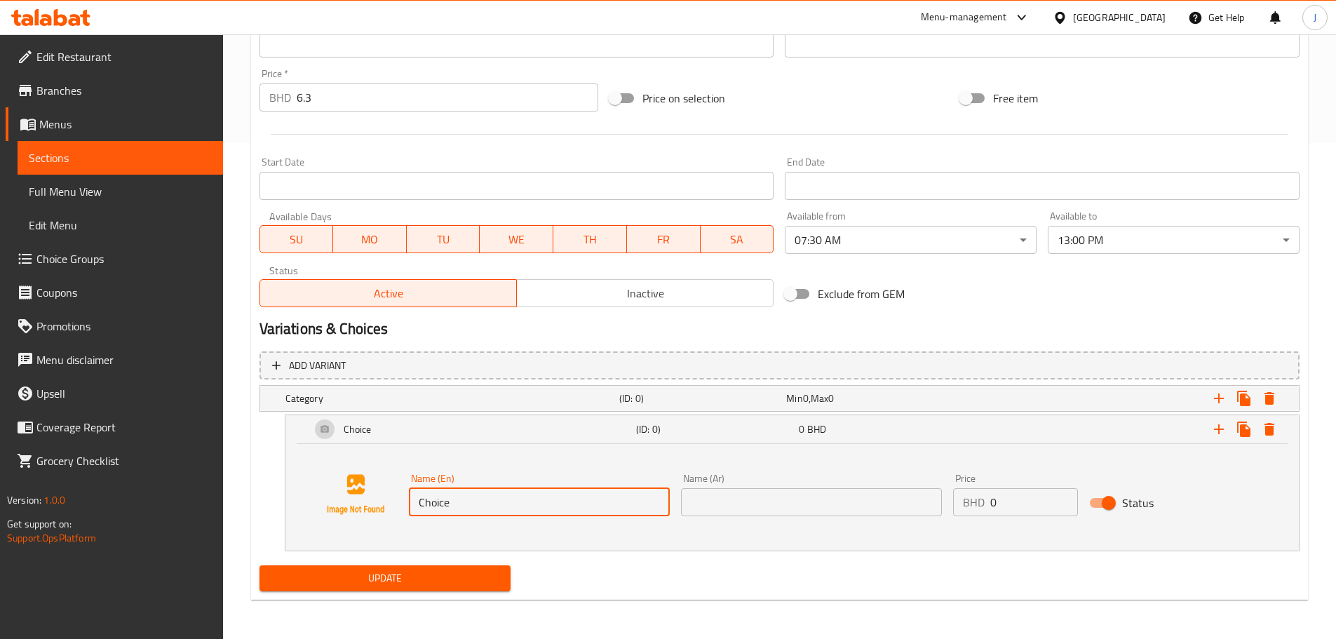
click at [469, 492] on input "Choice" at bounding box center [539, 502] width 261 height 28
click at [532, 497] on input "Choice" at bounding box center [539, 502] width 261 height 28
click at [533, 498] on input "Choice" at bounding box center [539, 502] width 261 height 28
type input "Avocado"
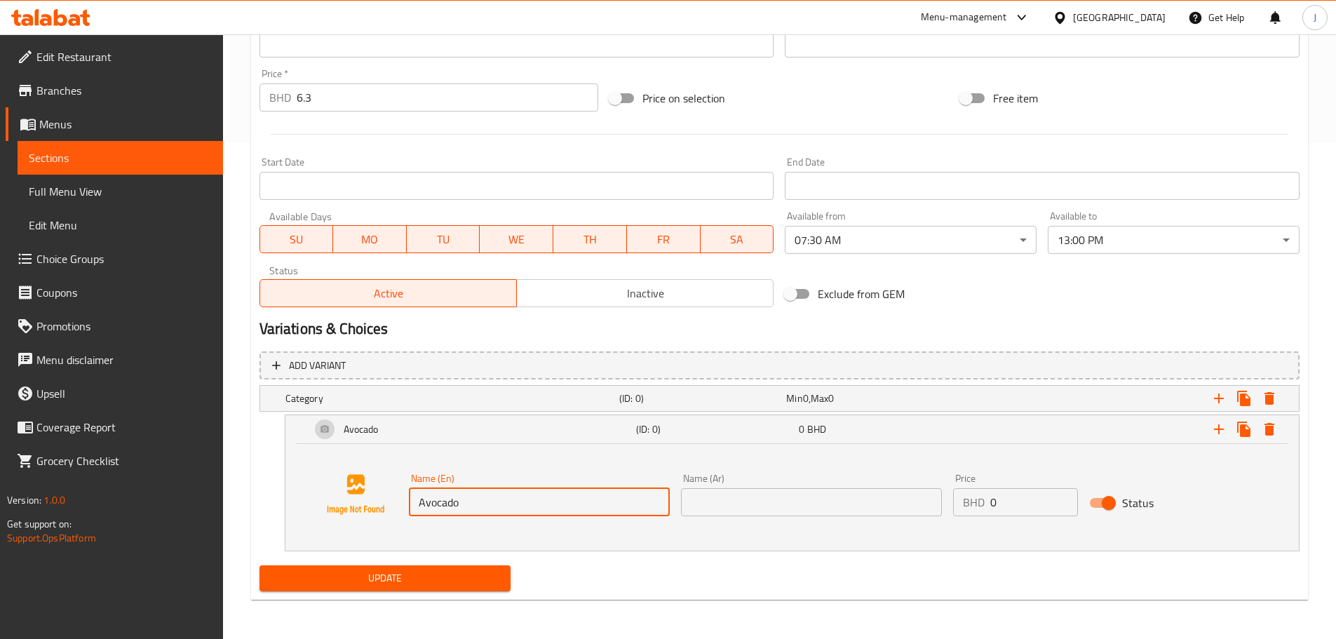
click at [762, 510] on input "text" at bounding box center [811, 502] width 261 height 28
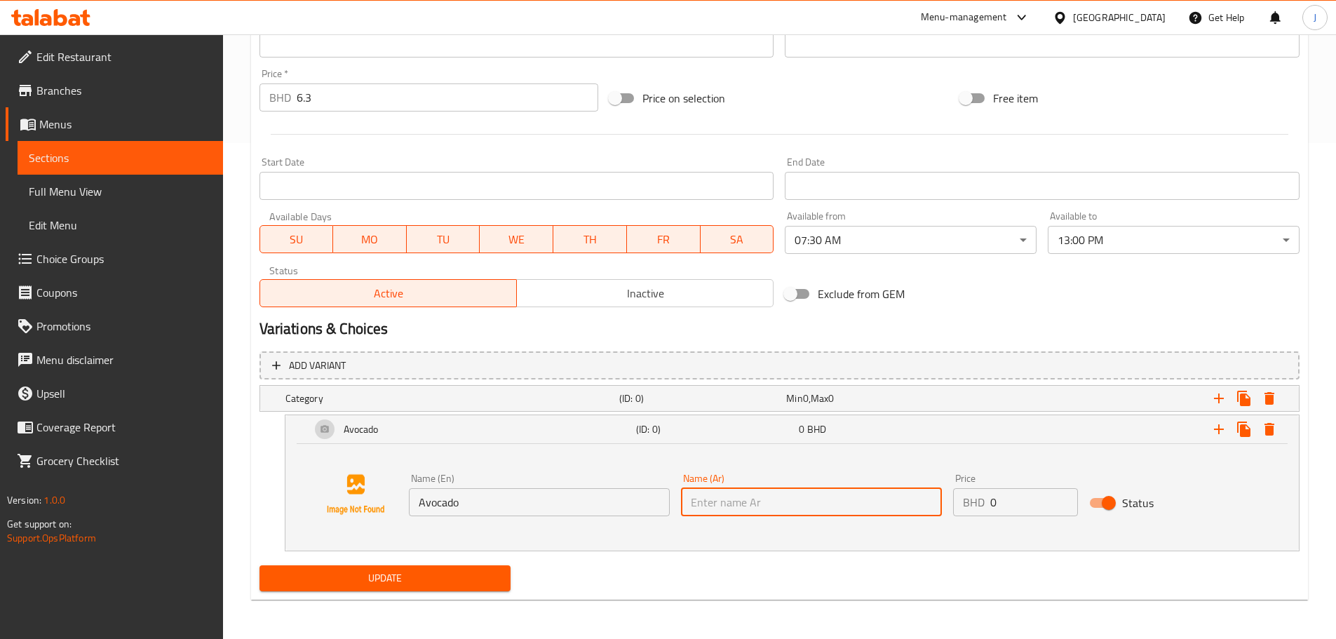
paste input "الأفوكادو"
type input "الأفوكادو"
click at [1009, 505] on input "0" at bounding box center [1035, 502] width 88 height 28
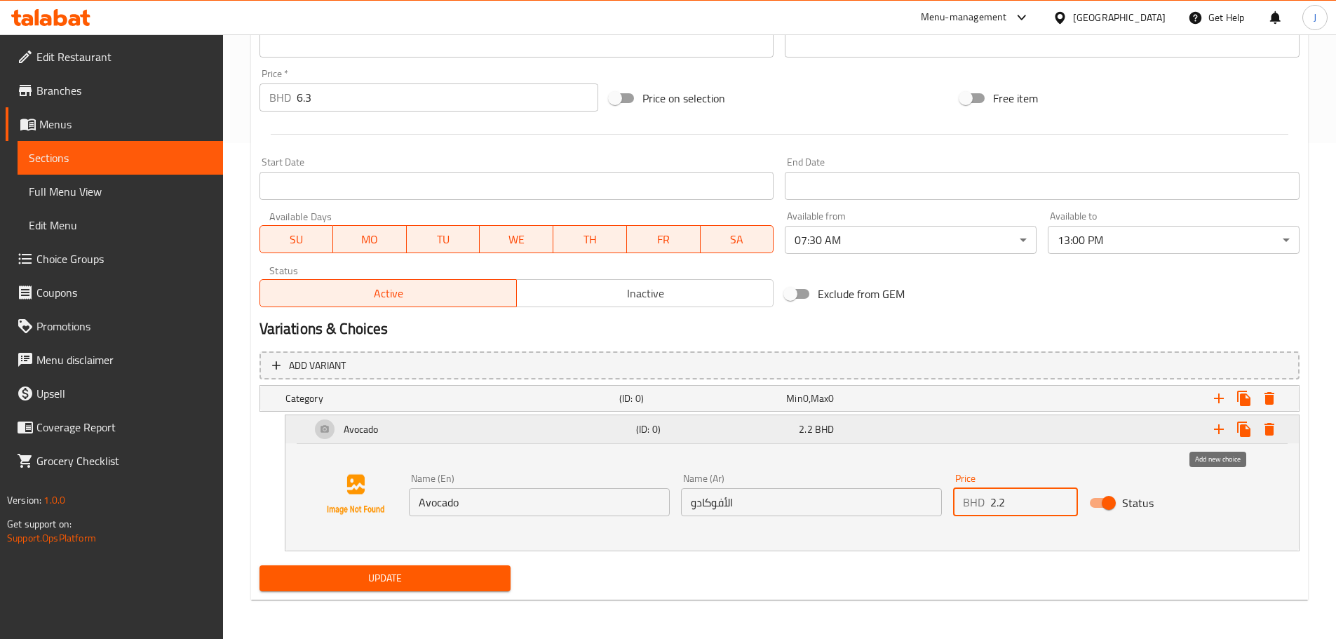
type input "2.2"
click at [1220, 429] on icon "Expand" at bounding box center [1219, 429] width 10 height 10
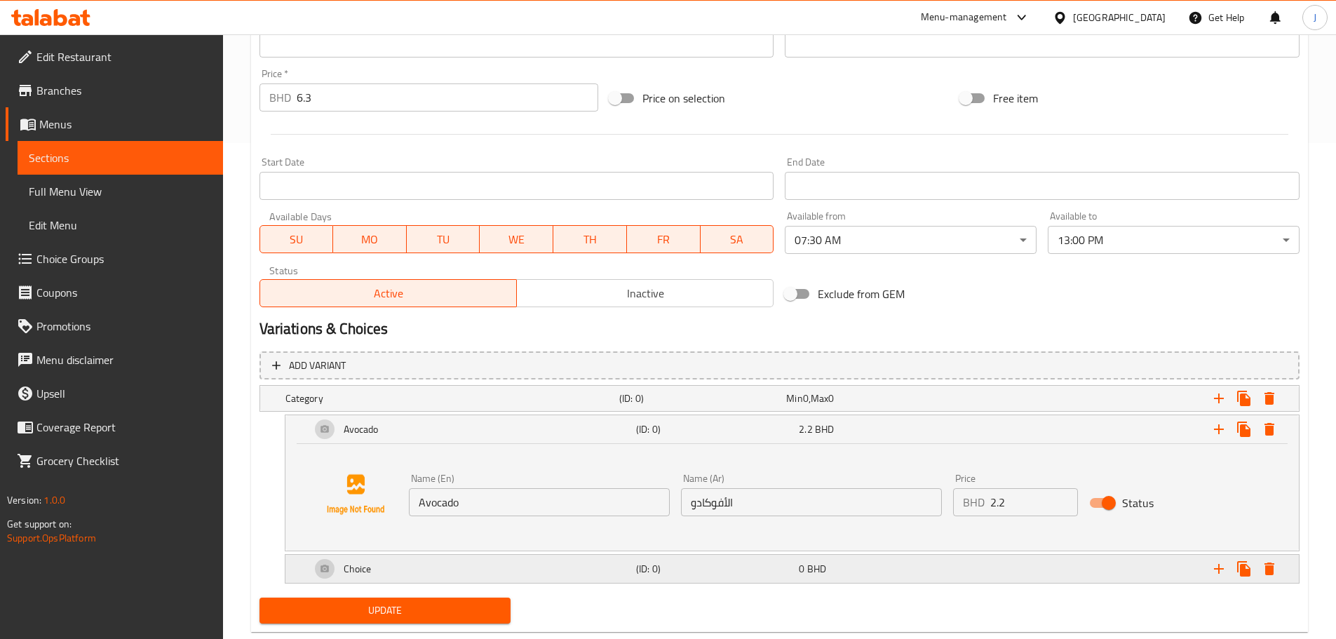
click at [582, 584] on div "Choice" at bounding box center [471, 569] width 326 height 34
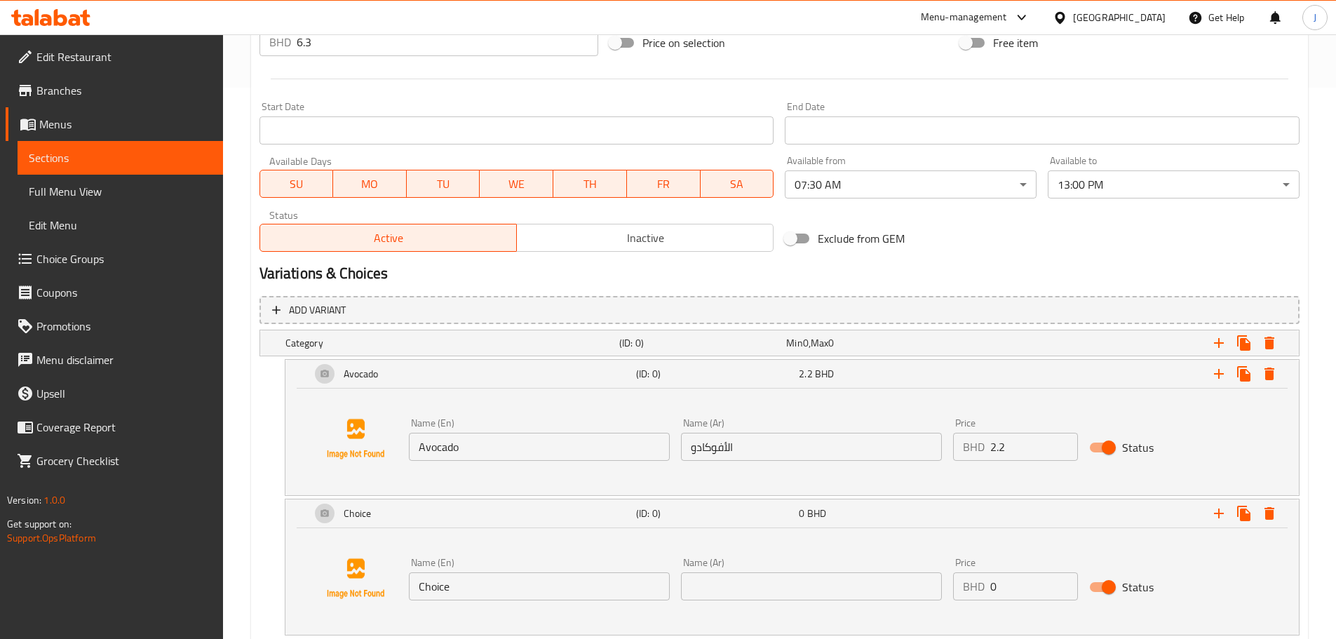
scroll to position [565, 0]
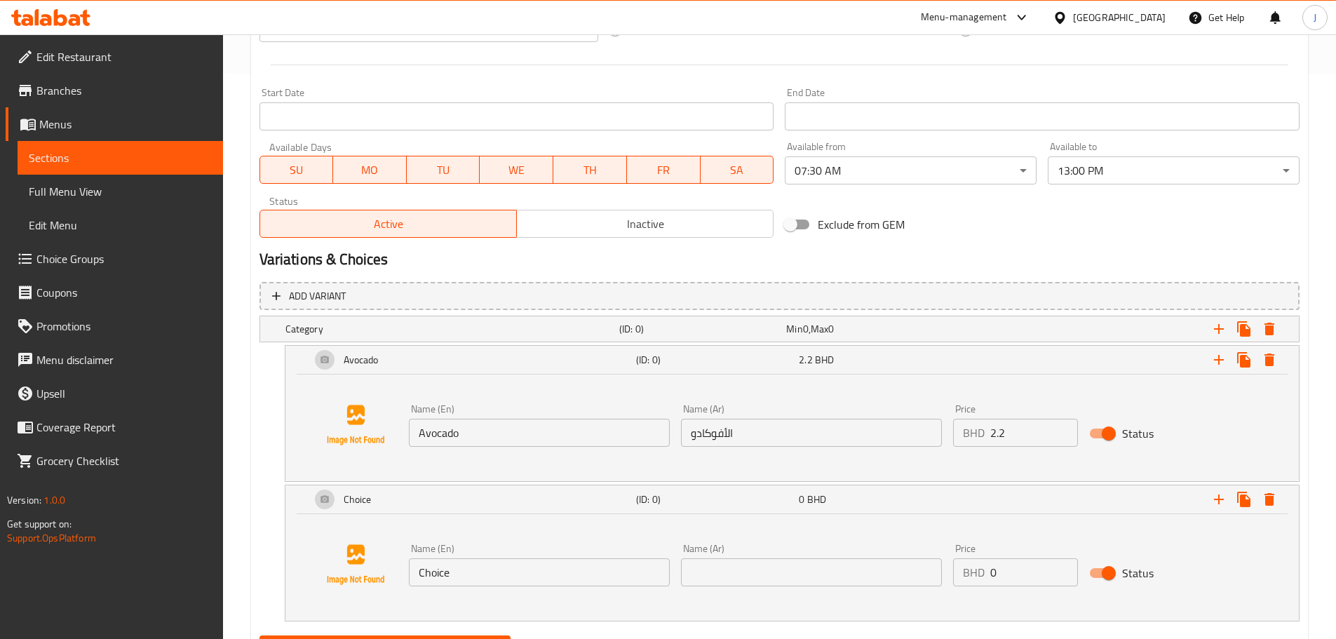
click at [475, 563] on input "Choice" at bounding box center [539, 572] width 261 height 28
type input "Beef Bacon"
click at [709, 573] on input "text" at bounding box center [811, 572] width 261 height 28
paste input "لحم بقر مقدد"
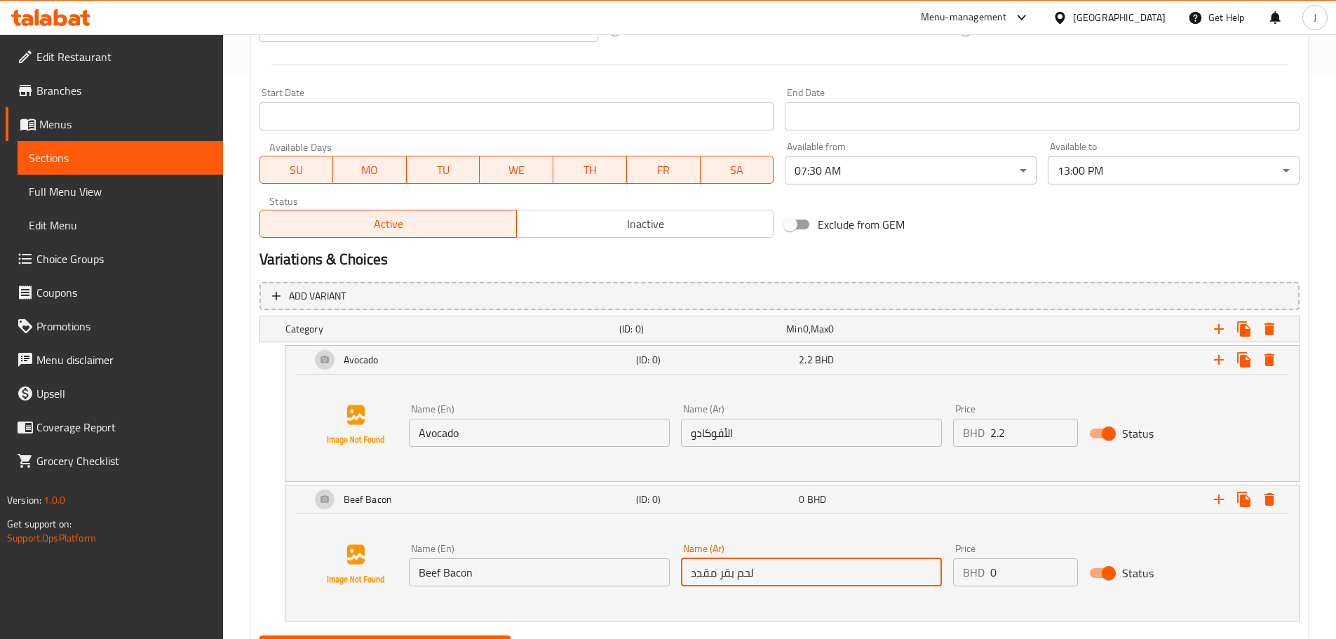
type input "لحم بقر مقدد"
click at [1000, 573] on input "0" at bounding box center [1035, 572] width 88 height 28
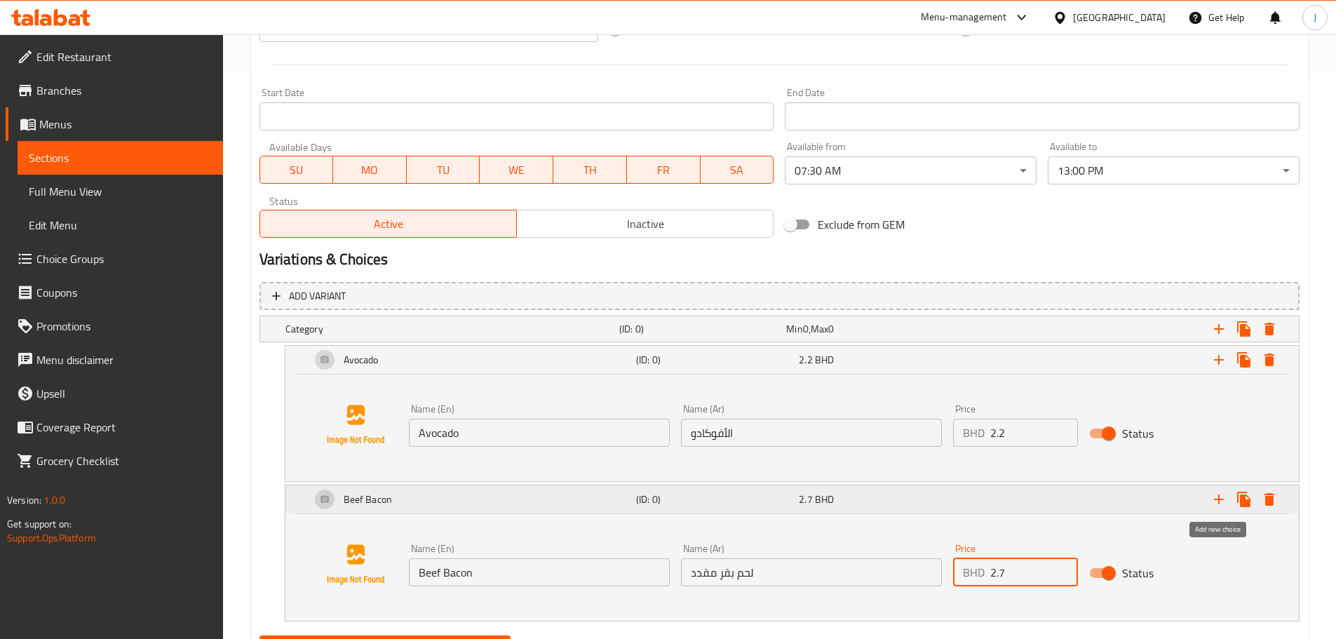
type input "2.7"
click at [1217, 503] on icon "Expand" at bounding box center [1219, 499] width 17 height 17
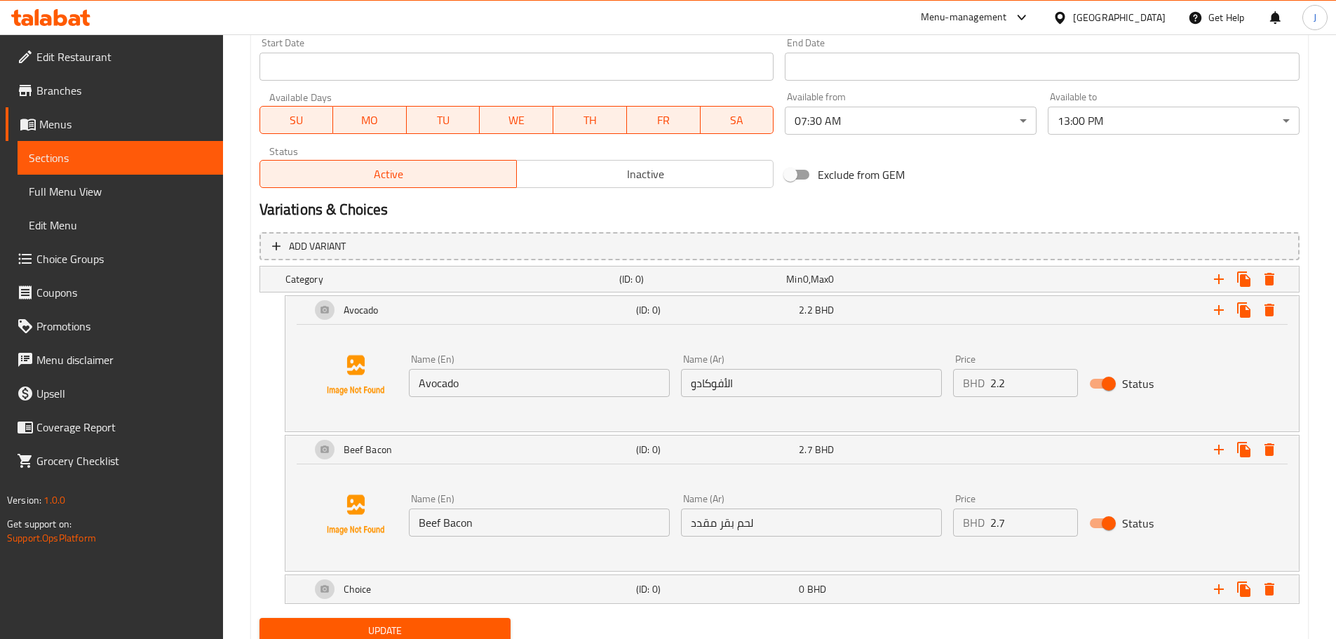
scroll to position [668, 0]
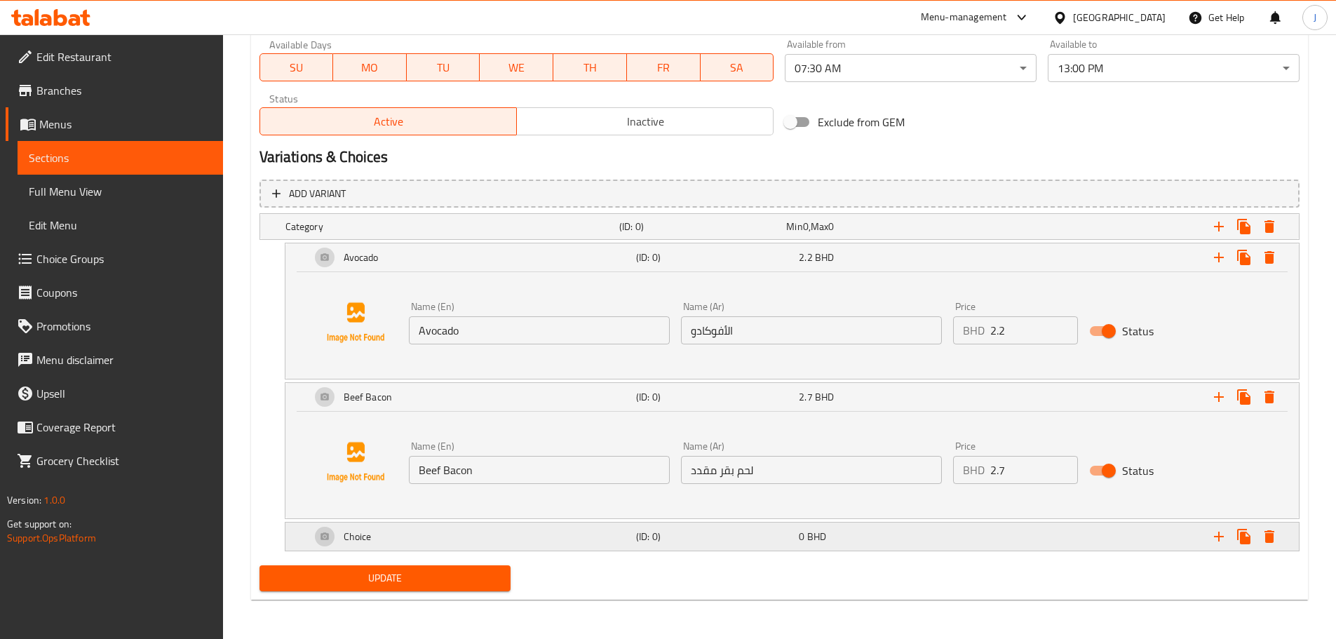
click at [584, 547] on div "Choice" at bounding box center [471, 537] width 326 height 34
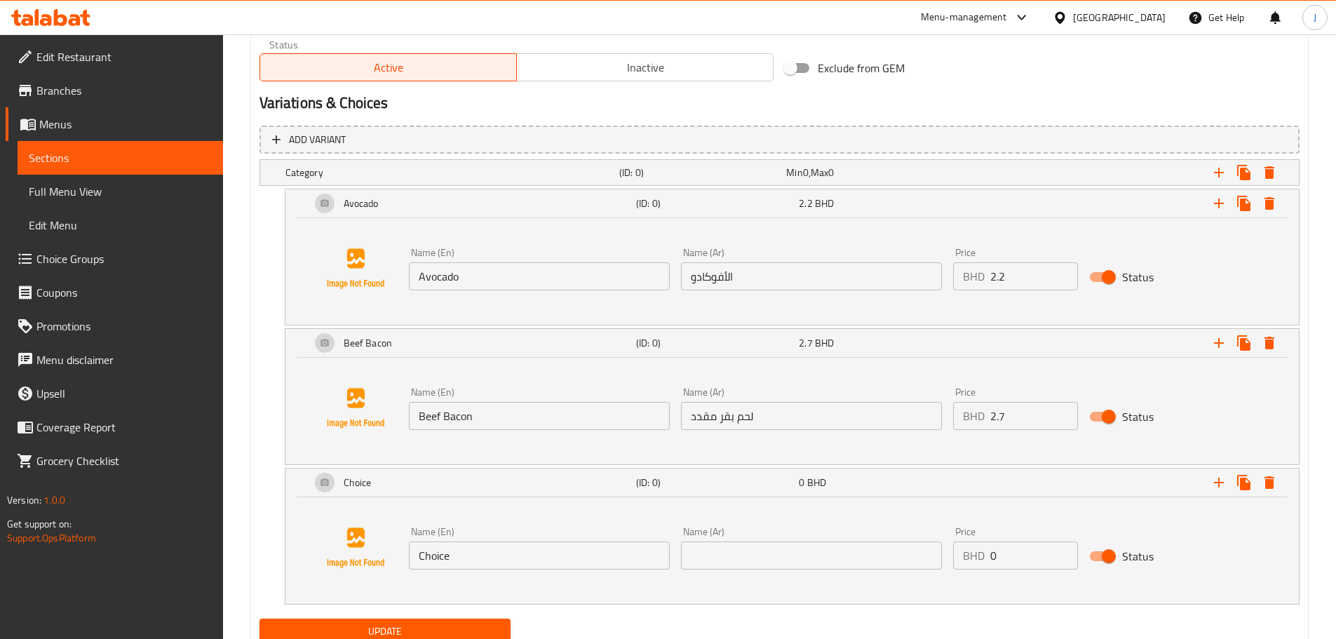
scroll to position [775, 0]
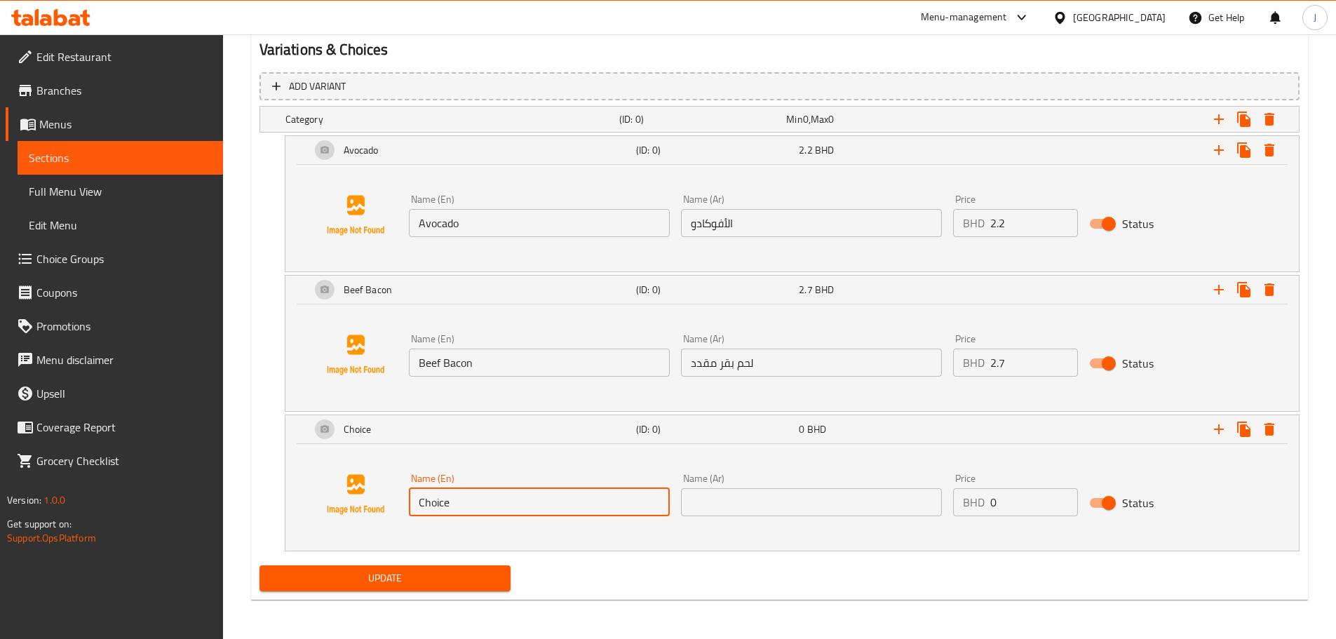
click at [504, 494] on input "Choice" at bounding box center [539, 502] width 261 height 28
type input "Hash Browns"
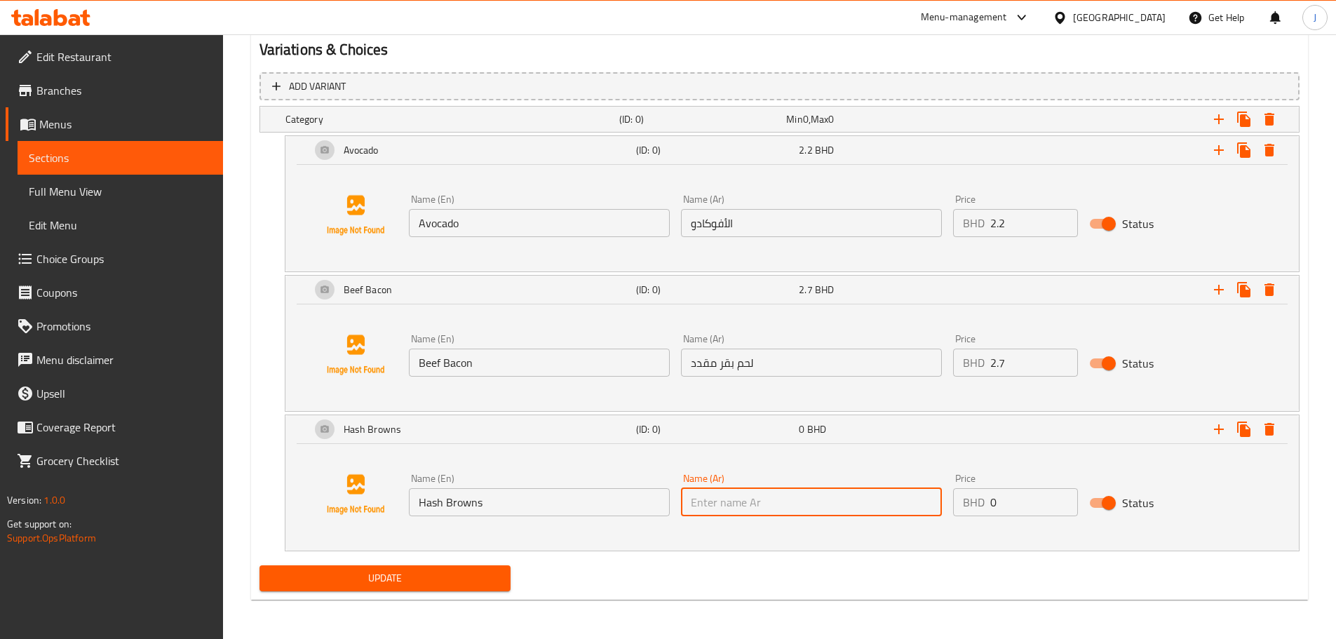
click at [516, 495] on input "Hash Browns" at bounding box center [539, 502] width 261 height 28
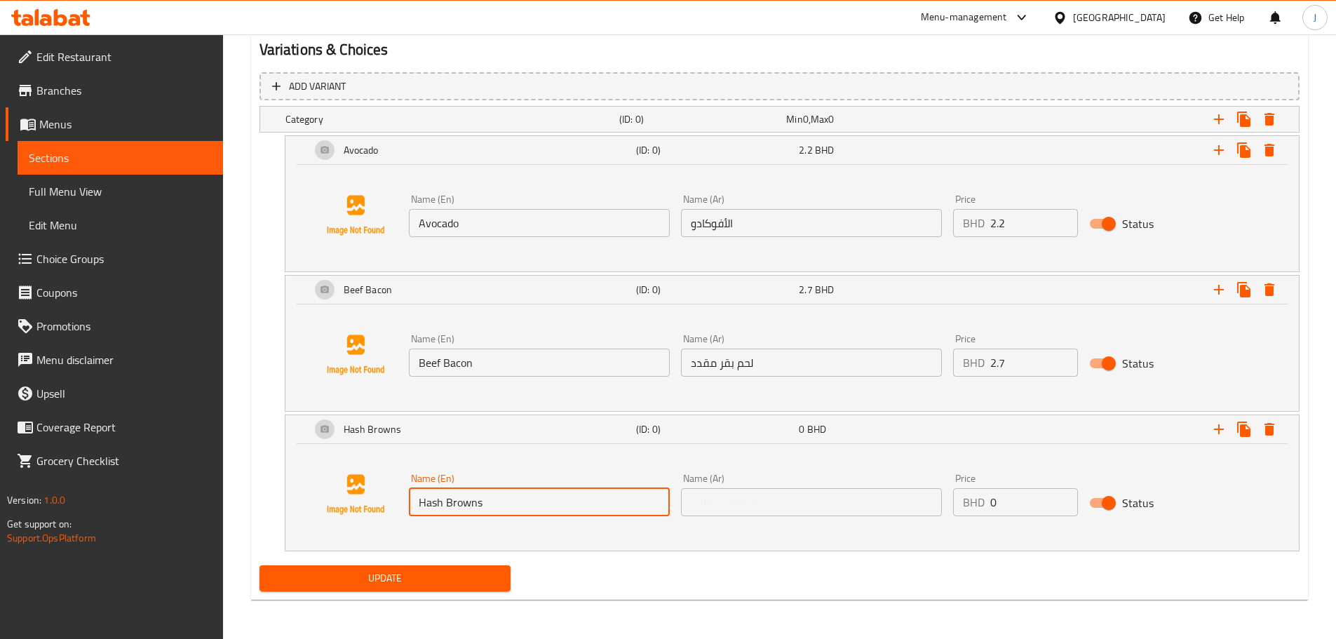
click at [516, 495] on input "Hash Browns" at bounding box center [539, 502] width 261 height 28
click at [518, 501] on input "Hash Browns" at bounding box center [539, 502] width 261 height 28
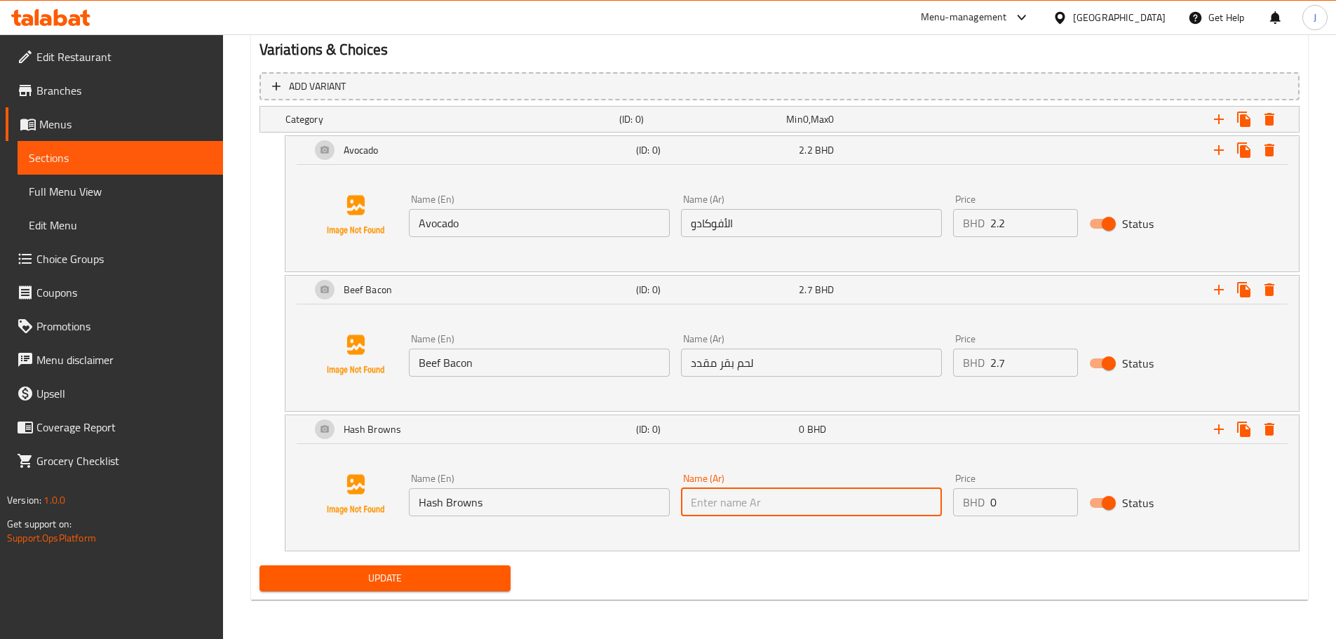
click at [779, 492] on input "text" at bounding box center [811, 502] width 261 height 28
paste input "هاش براونز"
type input "هاش براونز"
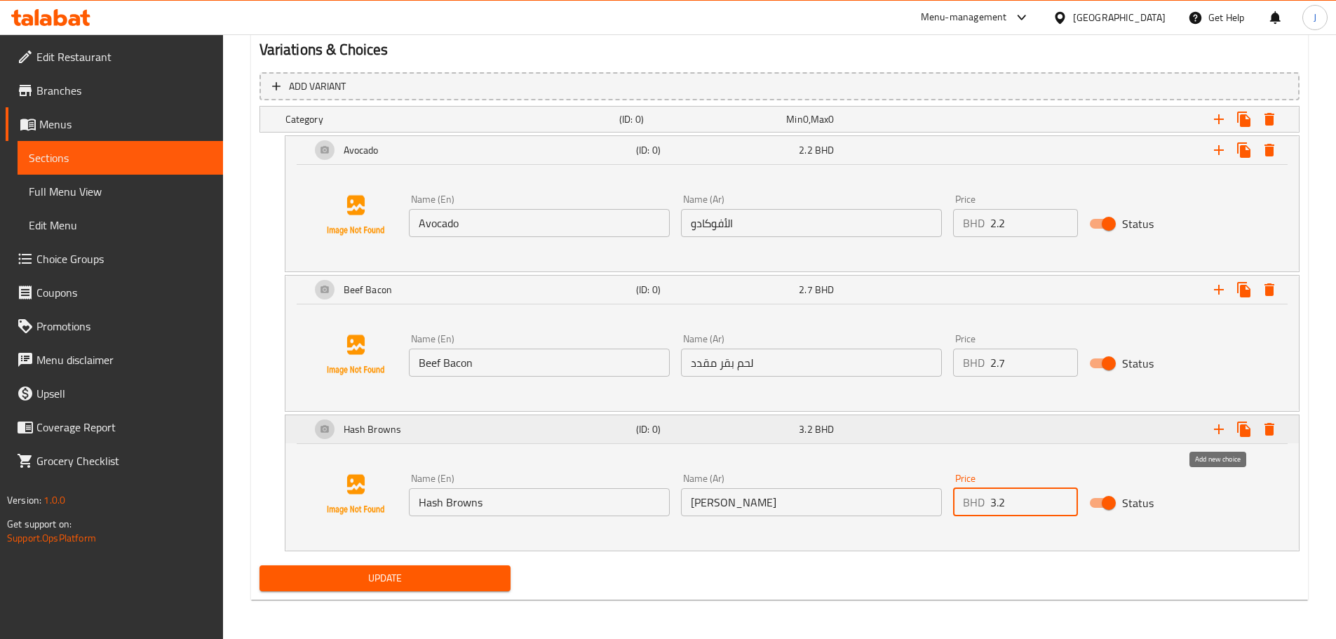
type input "3.2"
click at [1217, 431] on icon "Expand" at bounding box center [1219, 429] width 17 height 17
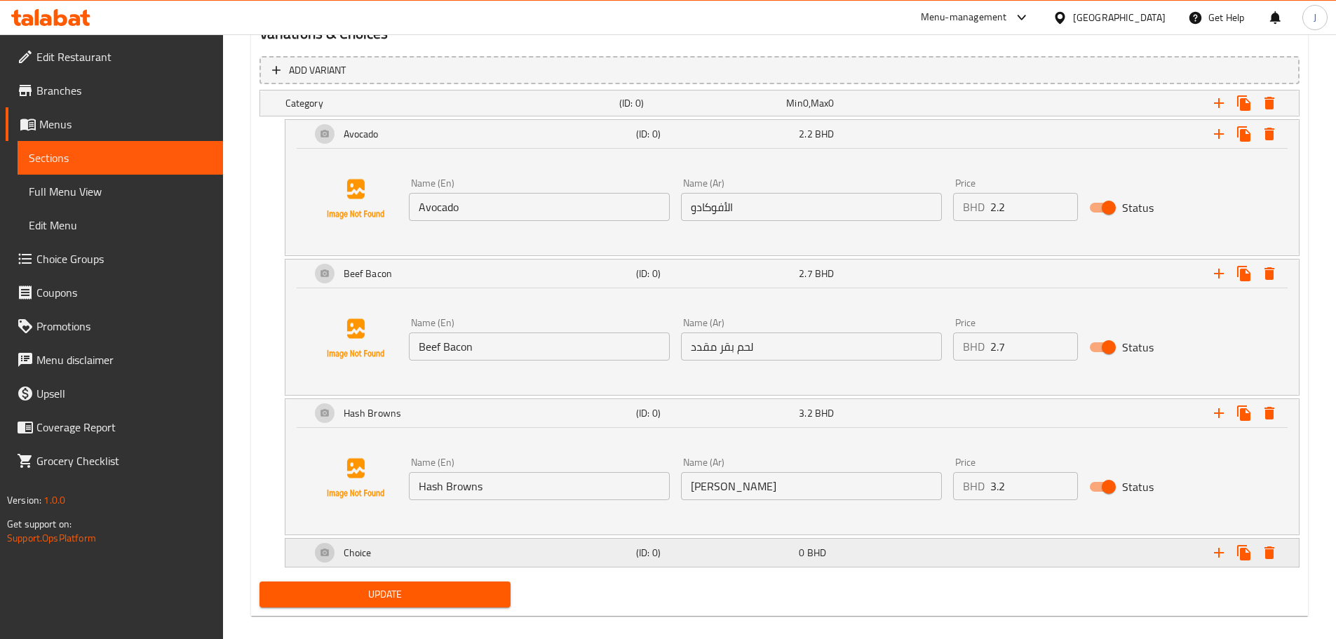
scroll to position [807, 0]
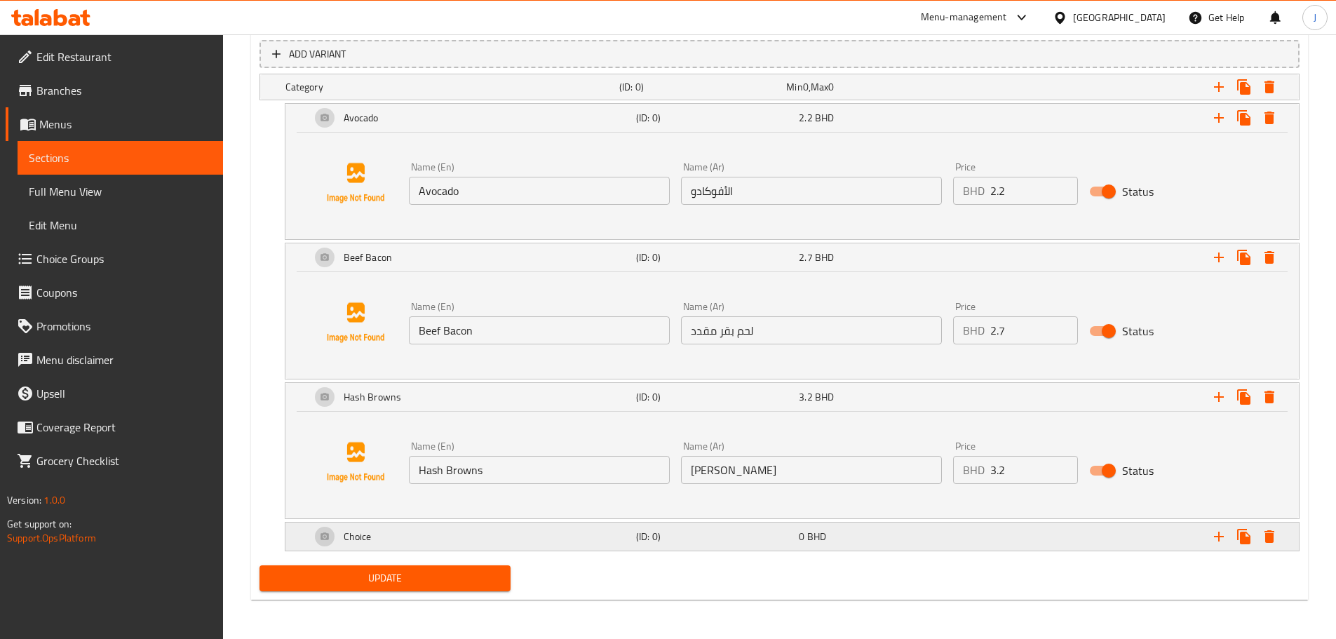
click at [680, 544] on h5 "(ID: 0)" at bounding box center [714, 537] width 157 height 14
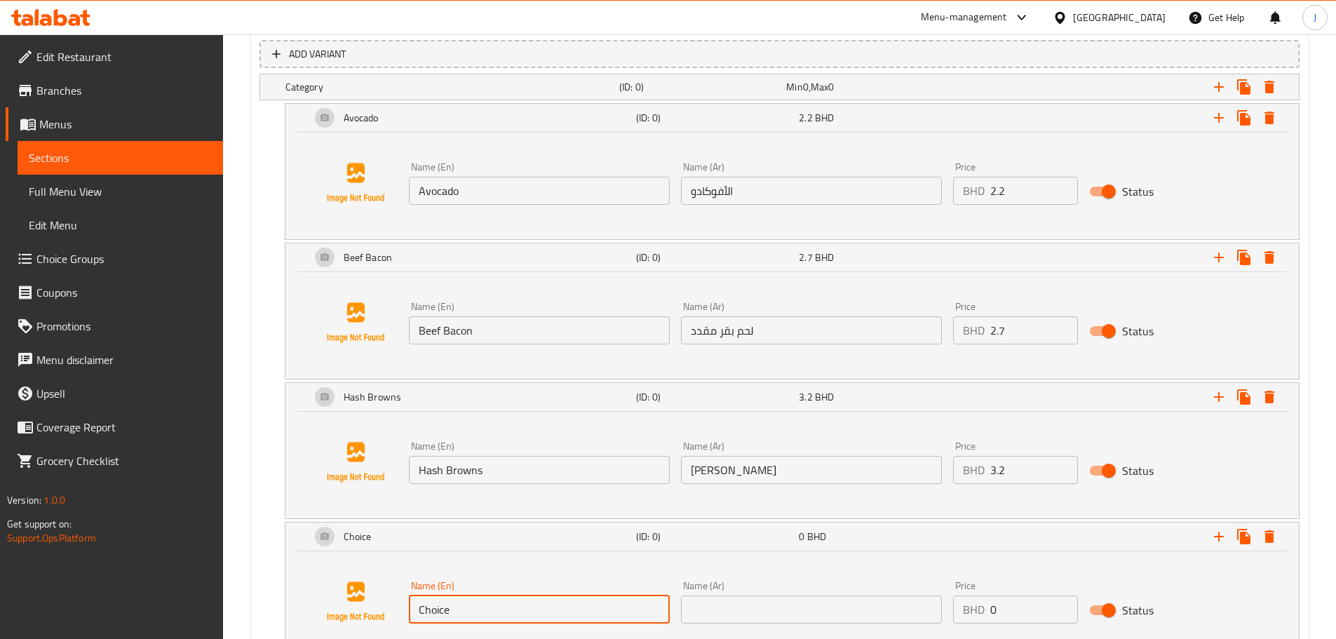
click at [500, 603] on input "Choice" at bounding box center [539, 610] width 261 height 28
type input "Grilled Halloumi"
click at [729, 610] on input "text" at bounding box center [811, 610] width 261 height 28
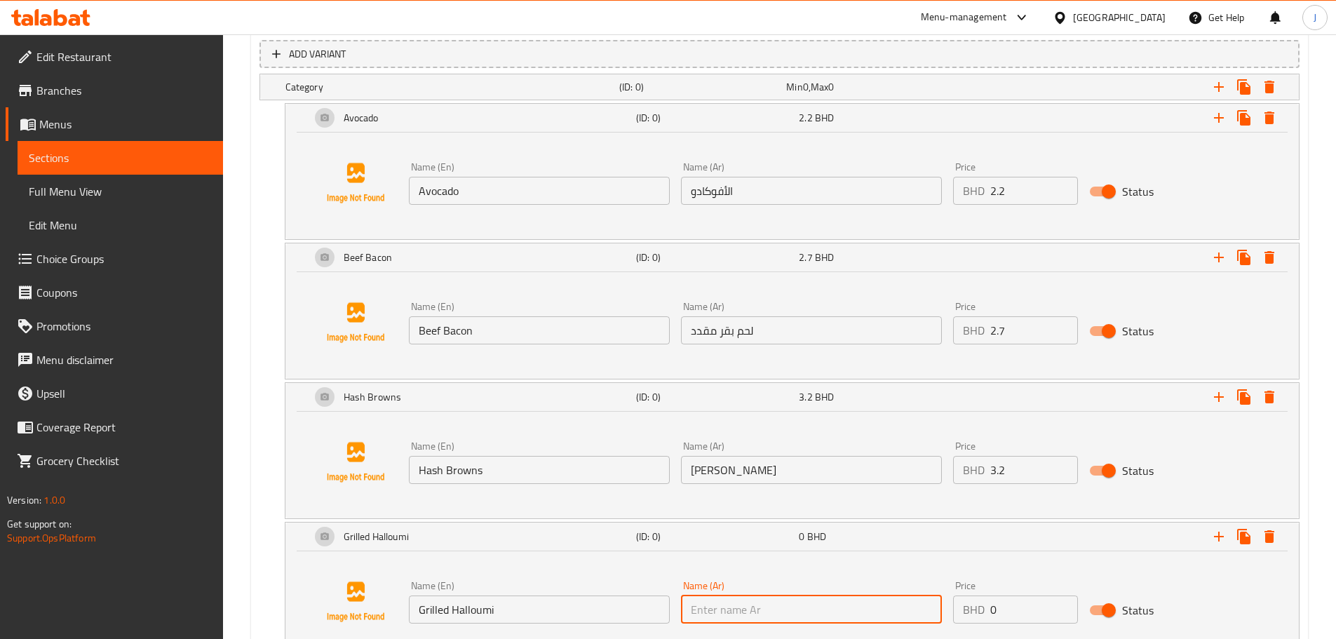
paste input "حلوم مشوي"
type input "حلوم مشوي"
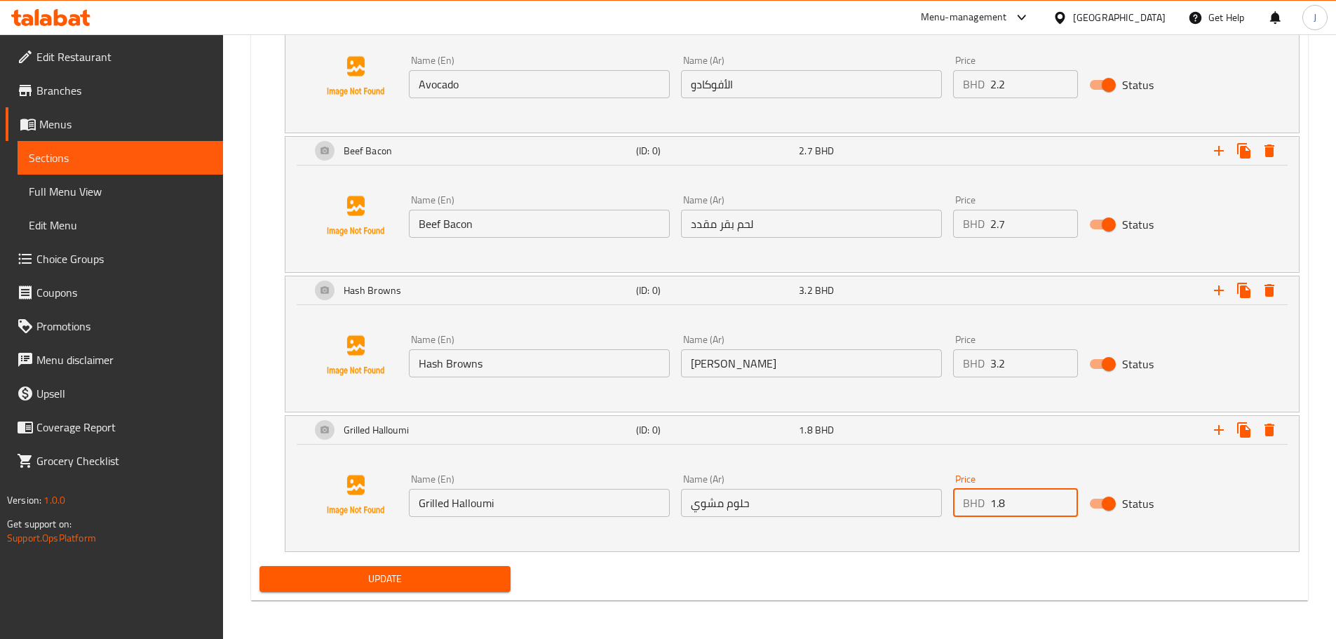
scroll to position [915, 0]
type input "1.8"
click at [1216, 429] on icon "Expand" at bounding box center [1219, 429] width 17 height 17
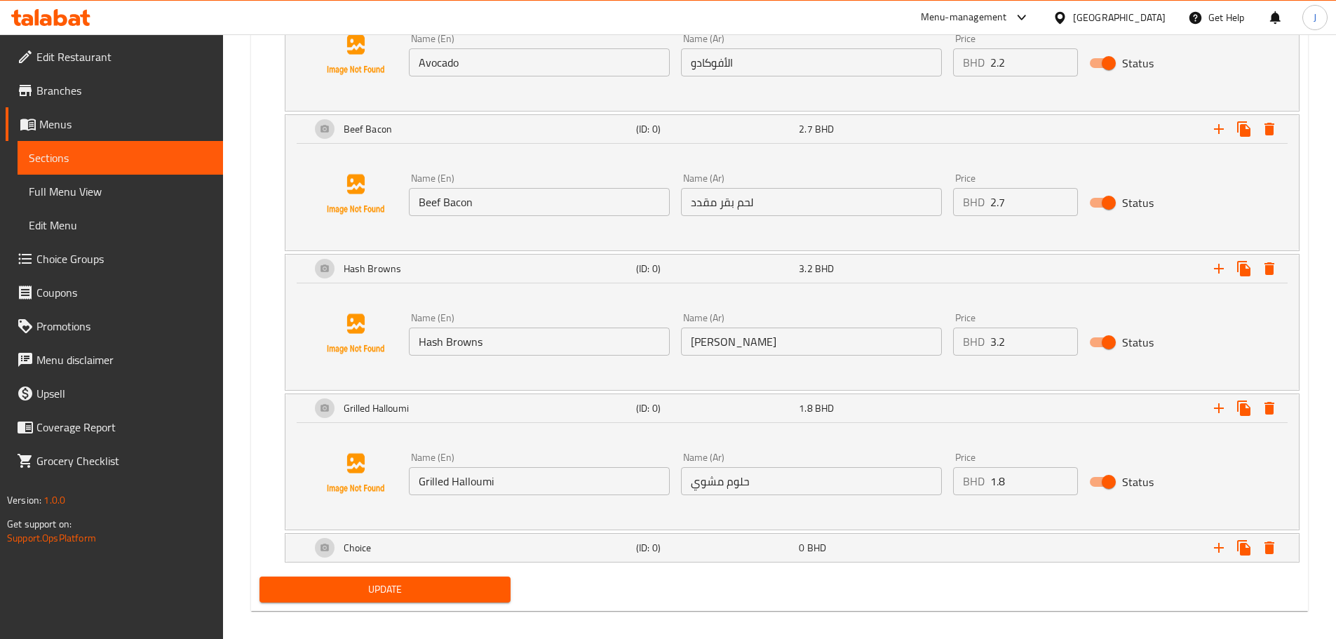
scroll to position [947, 0]
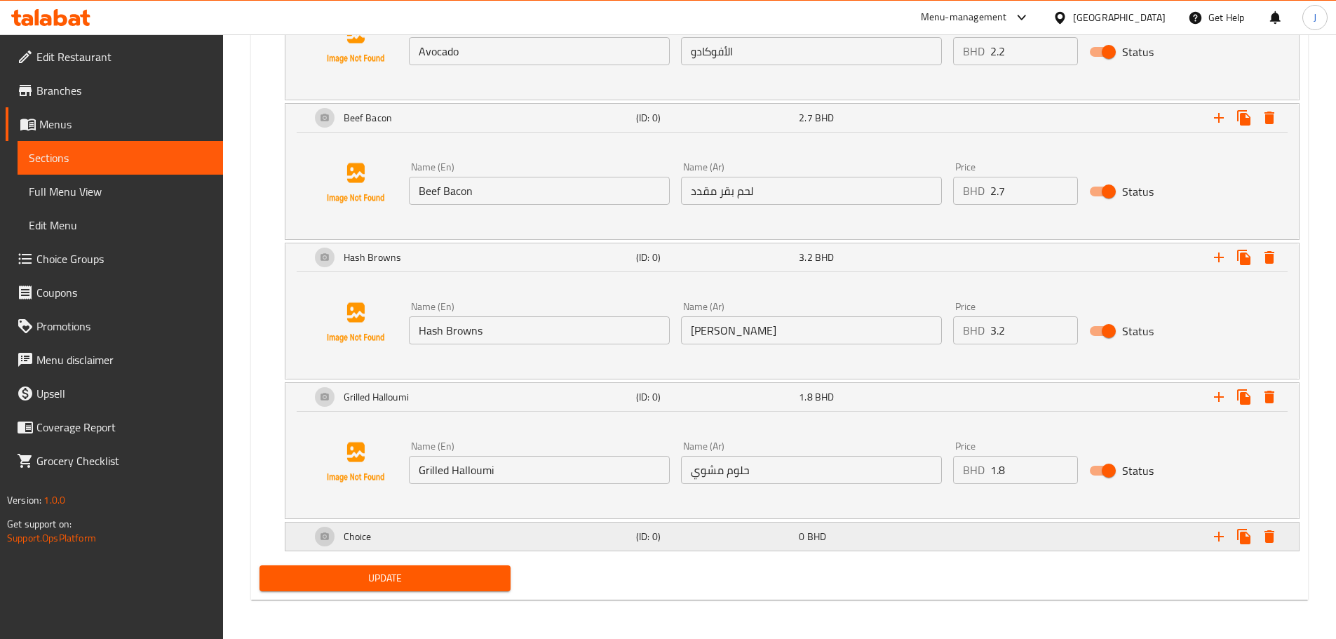
click at [690, 551] on div "Choice (ID: 0) 0 BHD" at bounding box center [796, 537] width 977 height 34
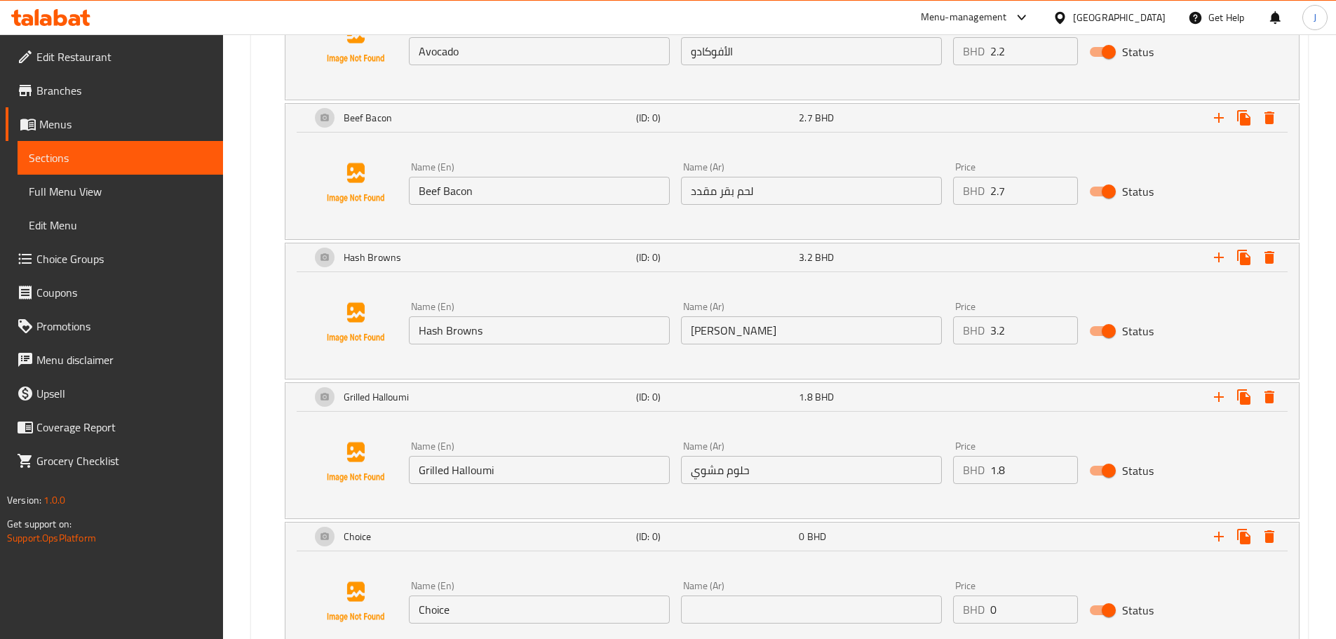
scroll to position [1017, 0]
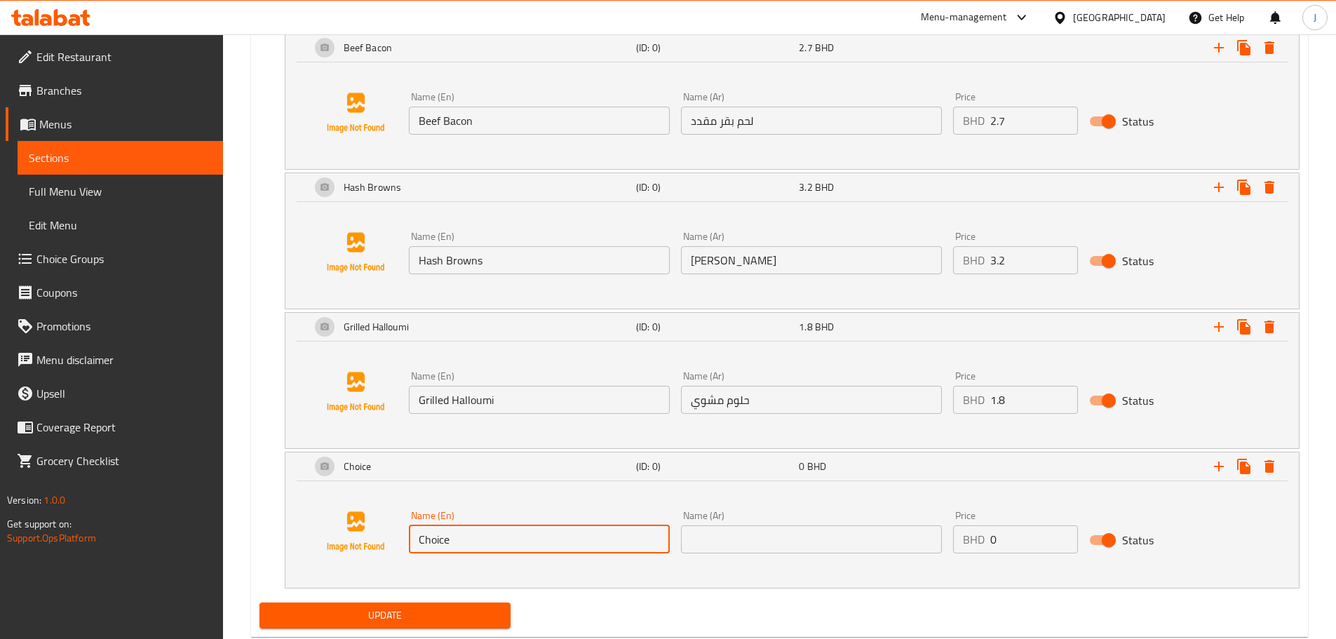
click at [511, 526] on input "Choice" at bounding box center [539, 539] width 261 height 28
click at [513, 528] on input "Choice" at bounding box center [539, 539] width 261 height 28
type input "Labneh"
click at [738, 544] on input "text" at bounding box center [811, 539] width 261 height 28
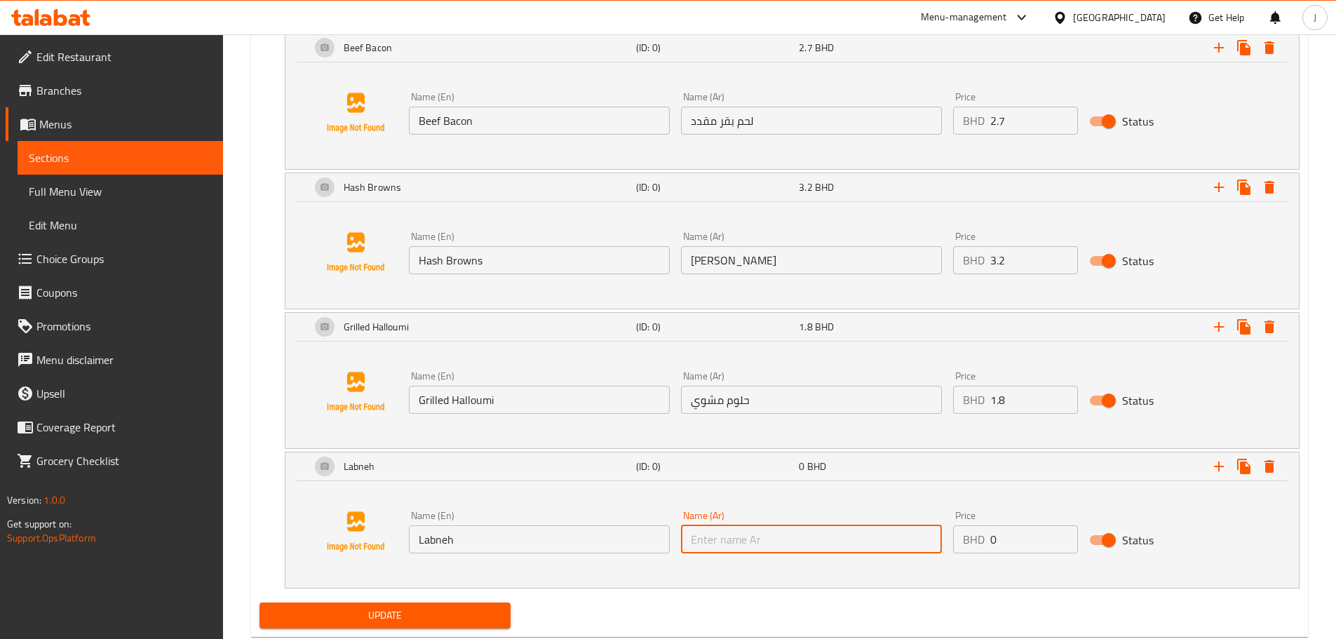
paste input "لبنة"
type input "لبنة"
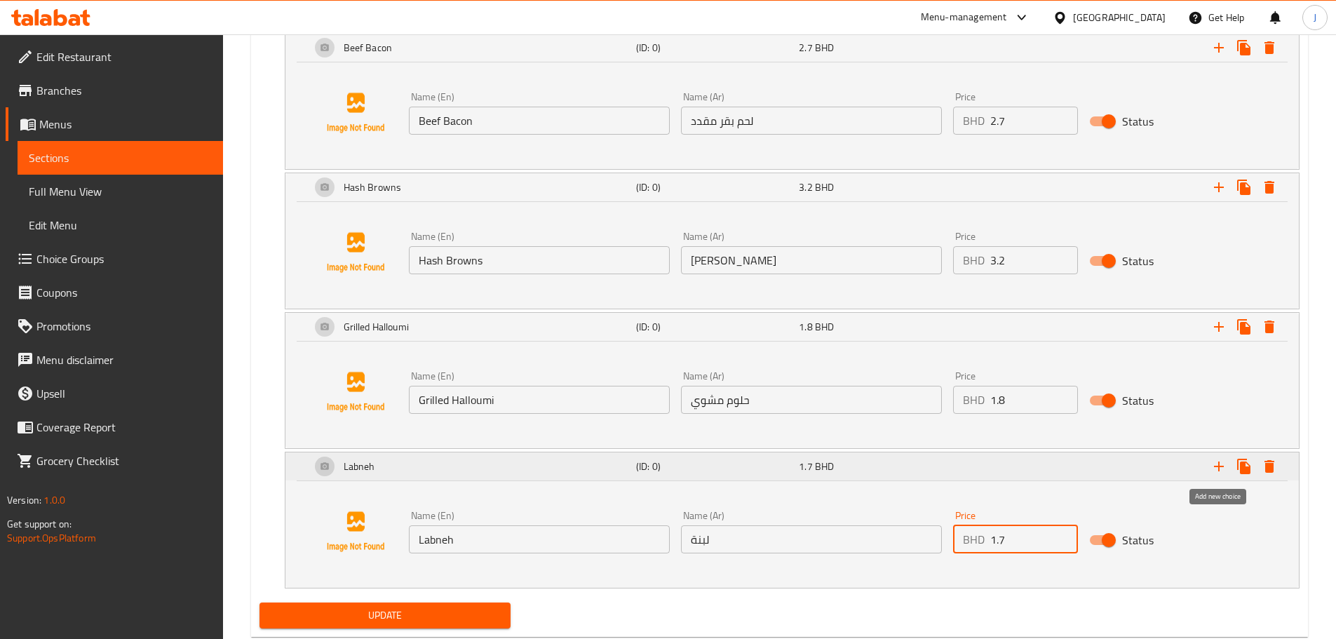
type input "1.7"
click at [1216, 466] on icon "Expand" at bounding box center [1219, 466] width 17 height 17
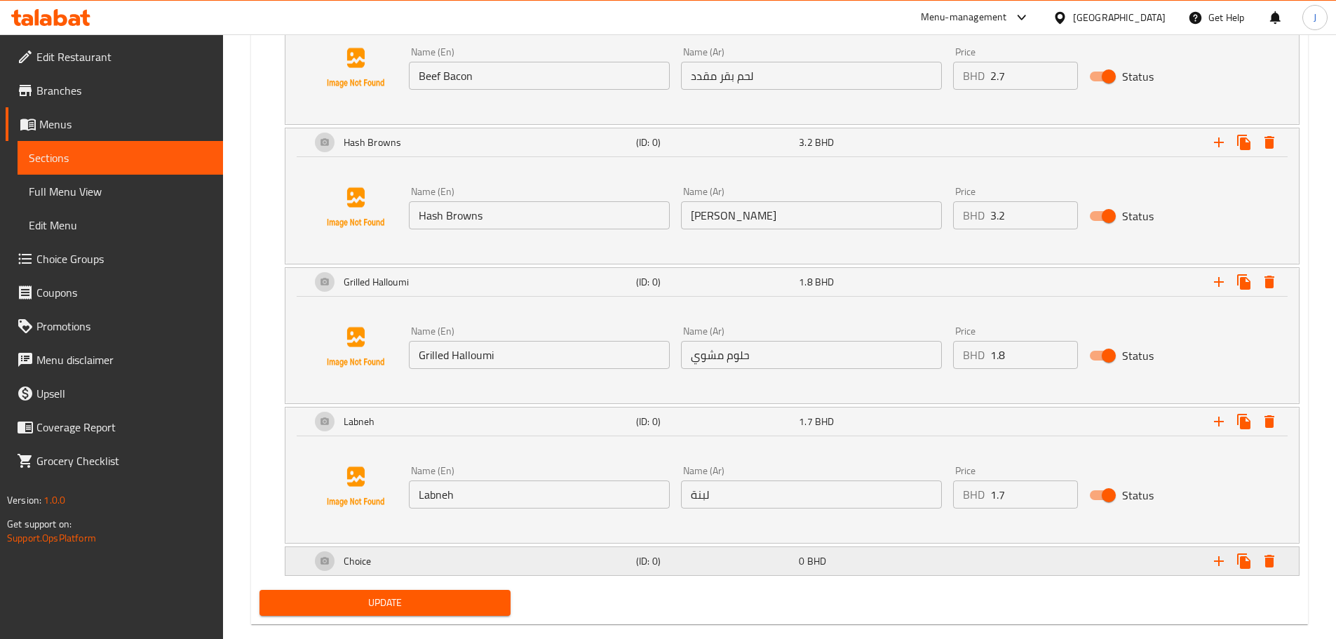
scroll to position [1087, 0]
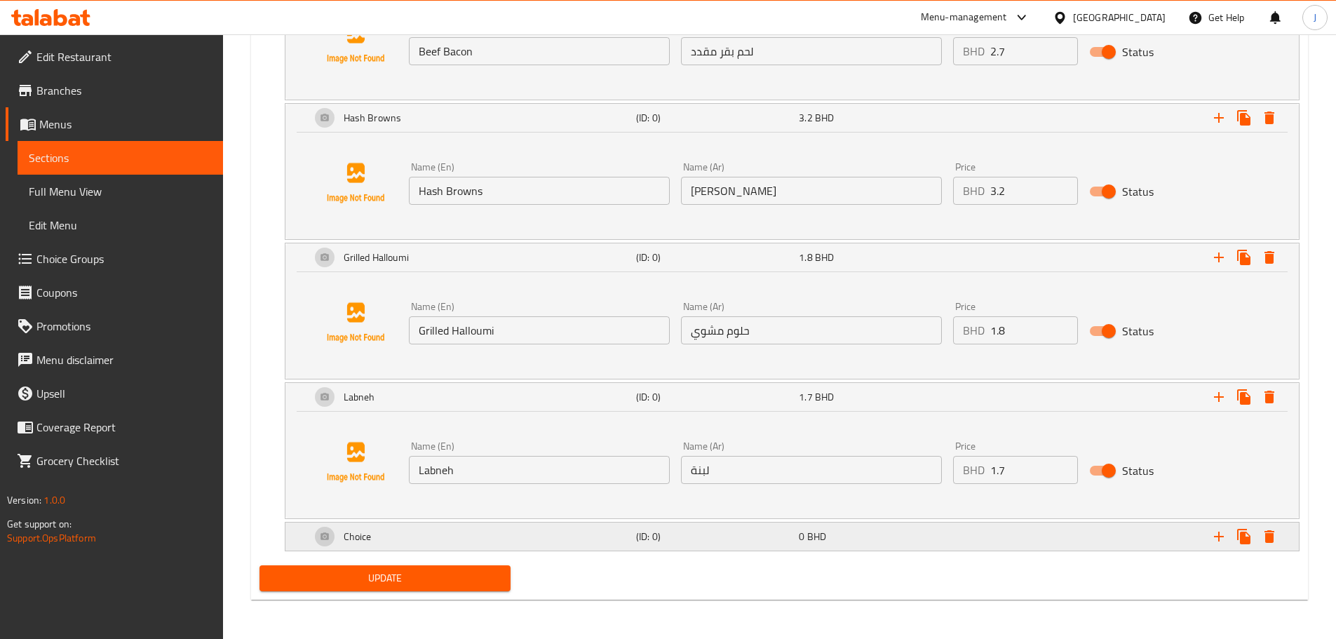
click at [582, 545] on div "Choice" at bounding box center [471, 537] width 326 height 34
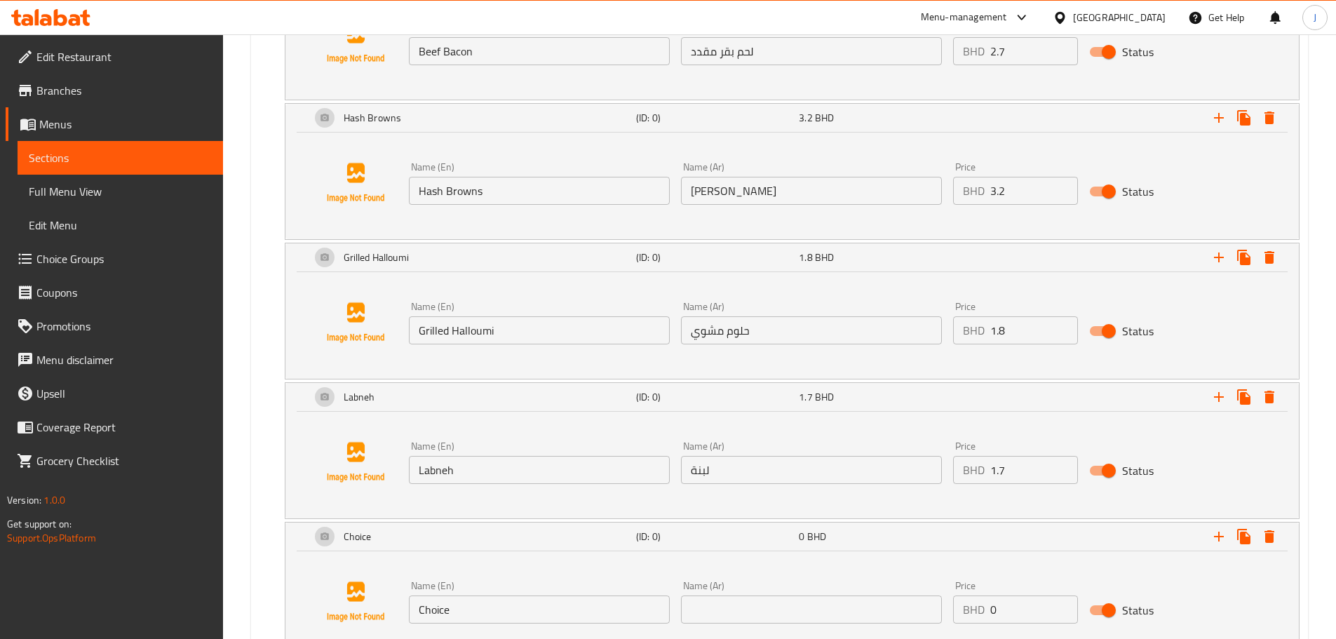
click at [524, 601] on input "Choice" at bounding box center [539, 610] width 261 height 28
type input "Felafel"
click at [732, 601] on input "text" at bounding box center [811, 610] width 261 height 28
paste input "فلافل"
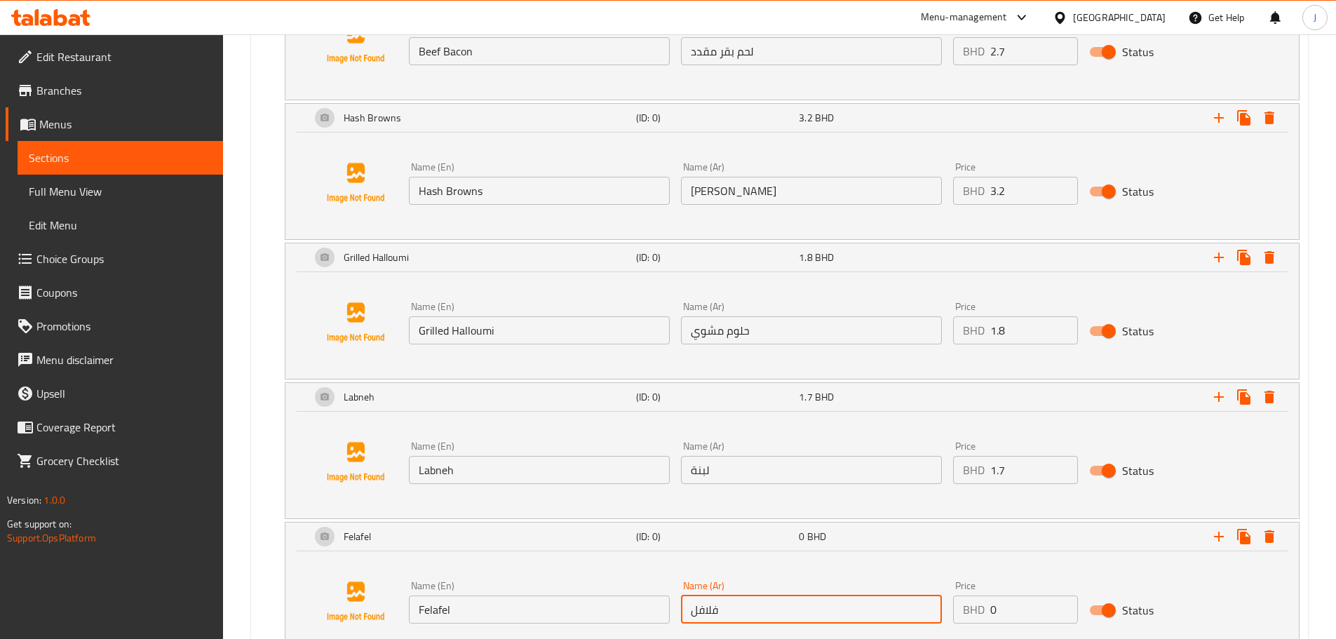
type input "فلافل"
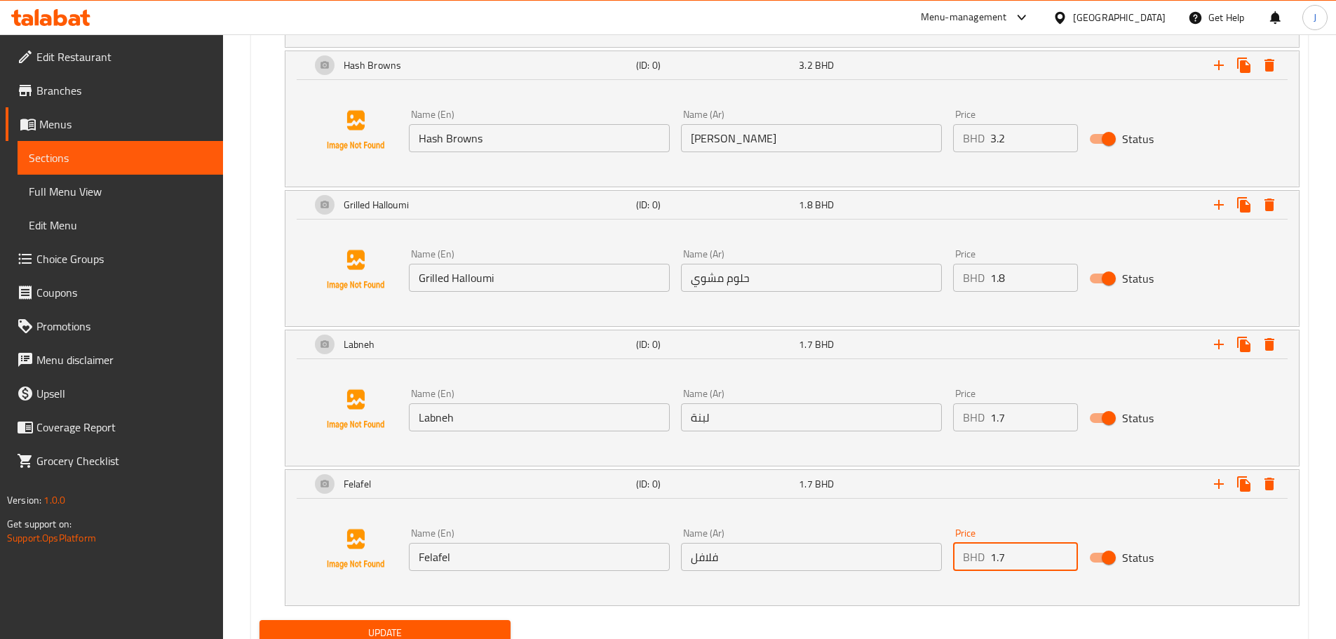
scroll to position [1194, 0]
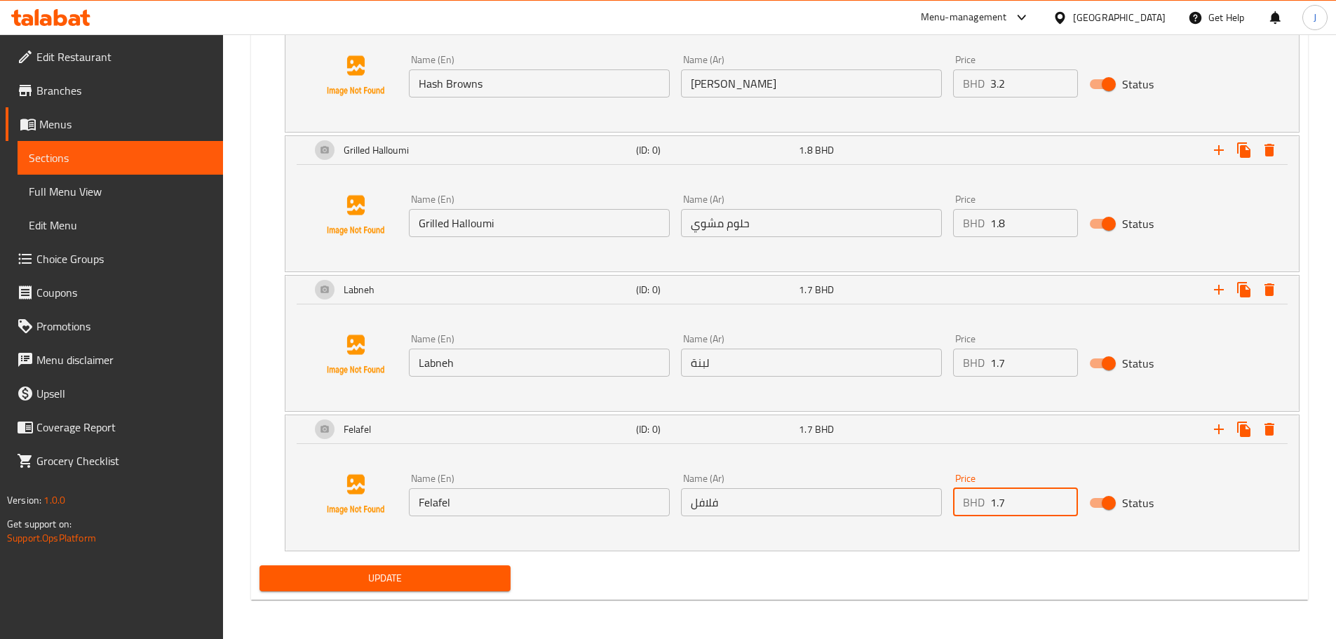
type input "1.7"
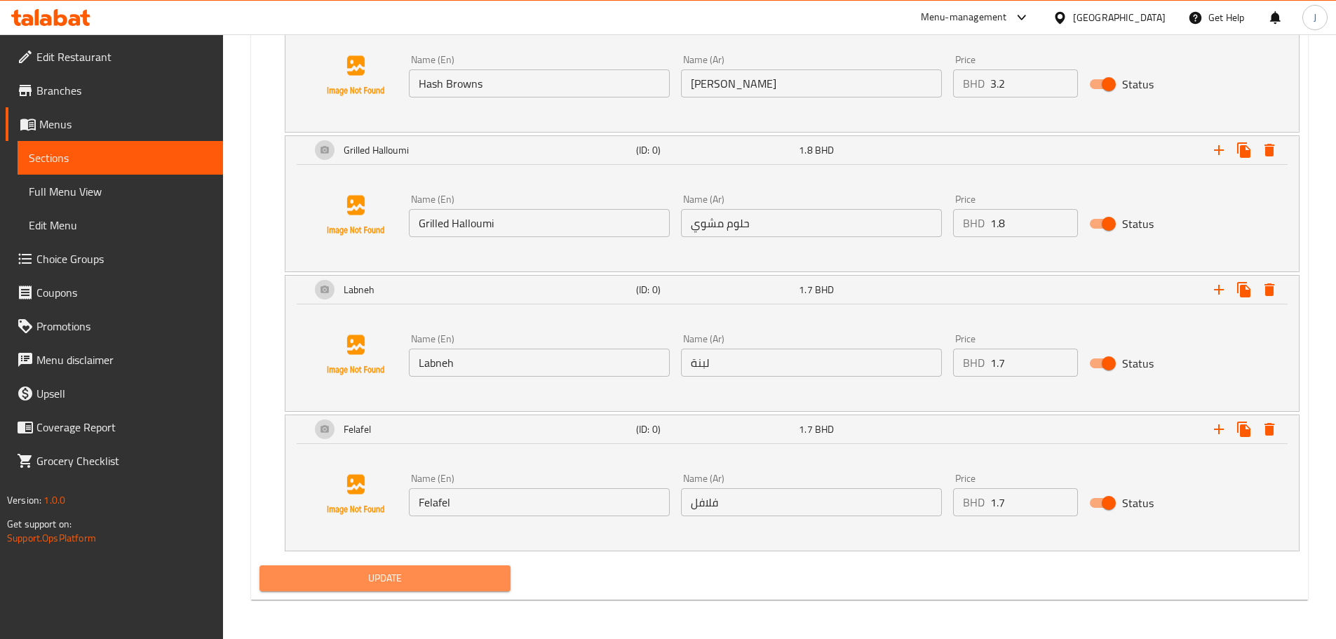
click at [420, 570] on span "Update" at bounding box center [385, 579] width 229 height 18
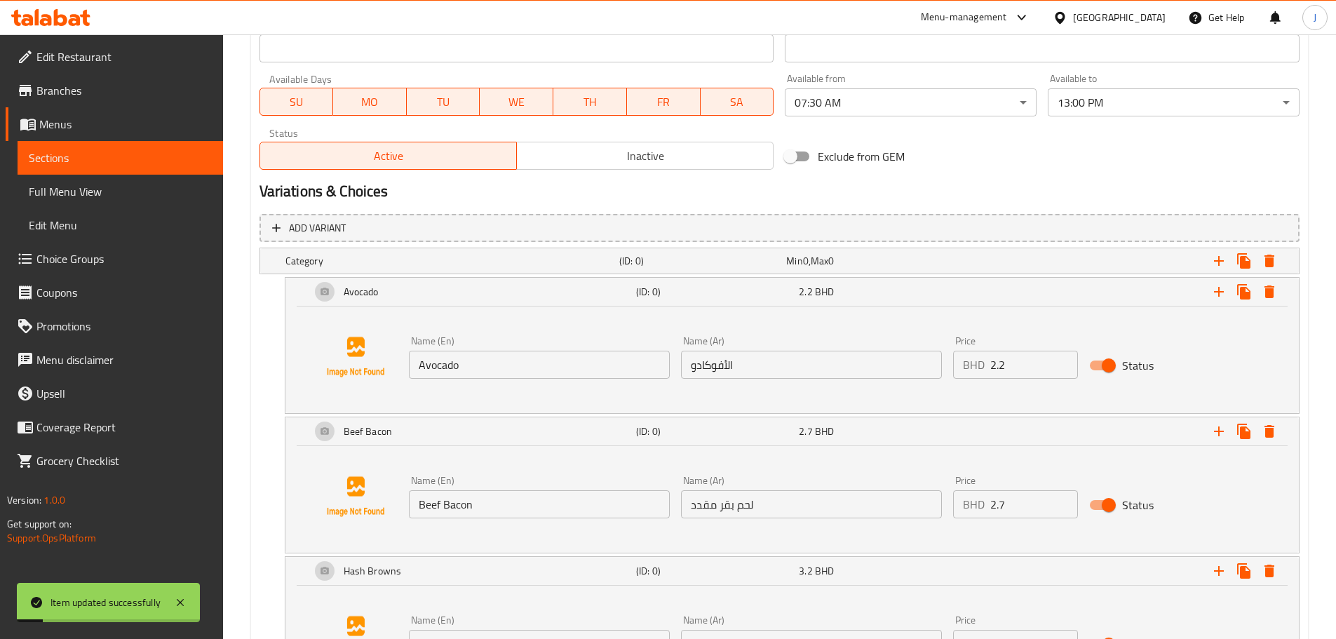
scroll to position [633, 0]
click at [358, 269] on div "Category" at bounding box center [450, 262] width 334 height 20
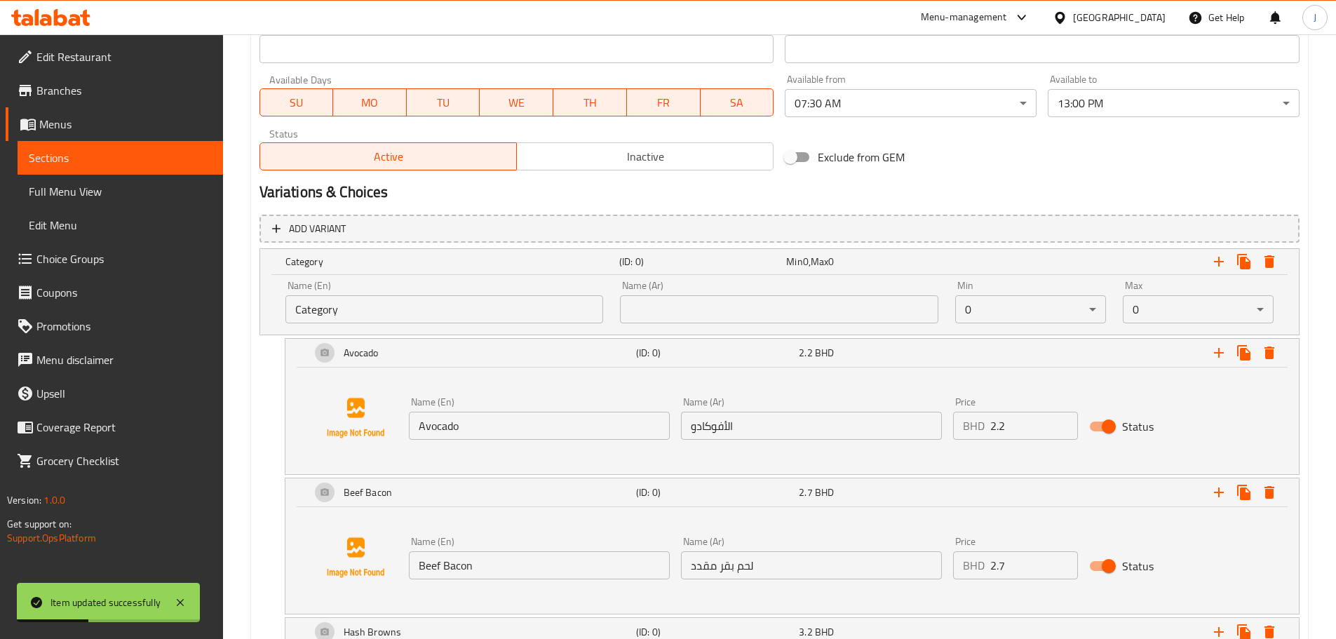
click at [340, 302] on input "Category" at bounding box center [445, 309] width 318 height 28
type input "Extras"
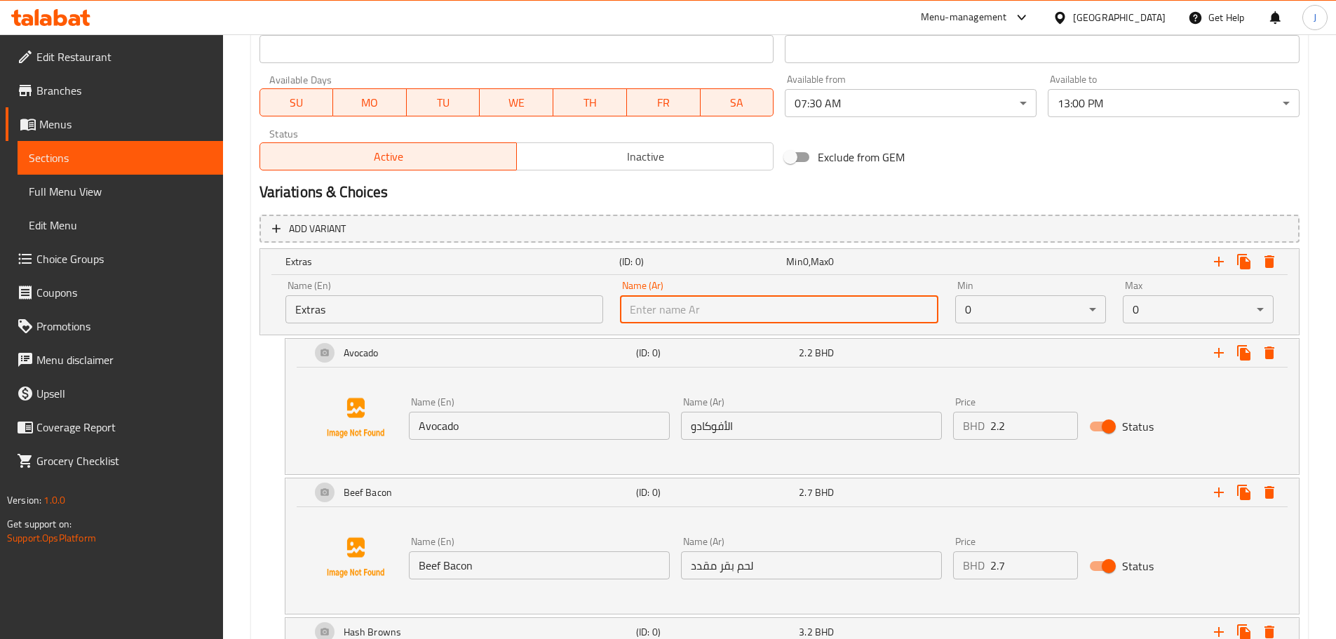
click at [700, 303] on input "text" at bounding box center [779, 309] width 318 height 28
paste input "إضافات"
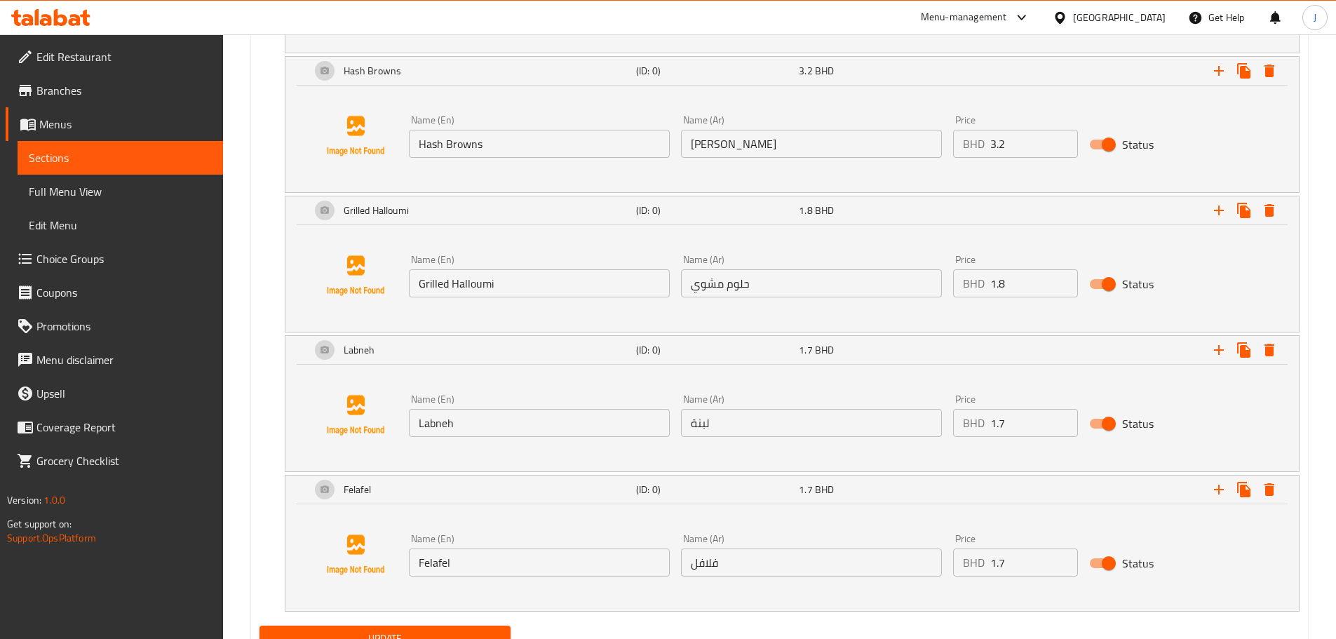
scroll to position [1254, 0]
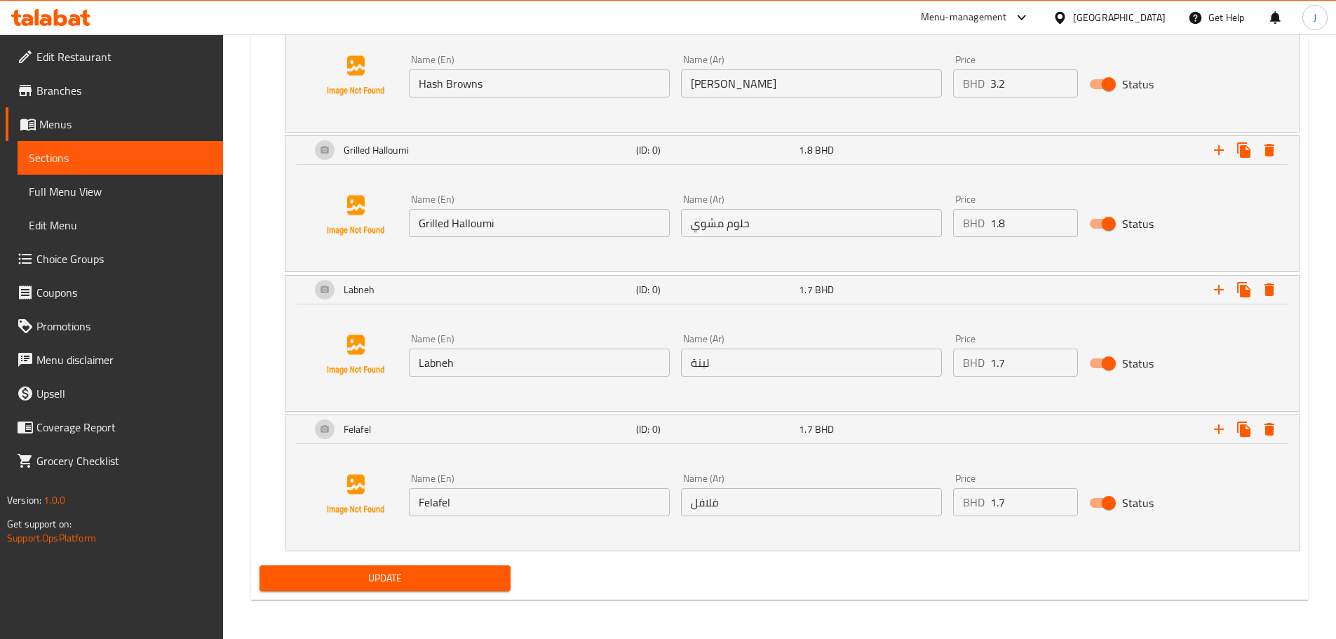
type input "إضافات"
click at [377, 561] on div "Update" at bounding box center [385, 578] width 263 height 37
click at [382, 570] on span "Update" at bounding box center [385, 579] width 229 height 18
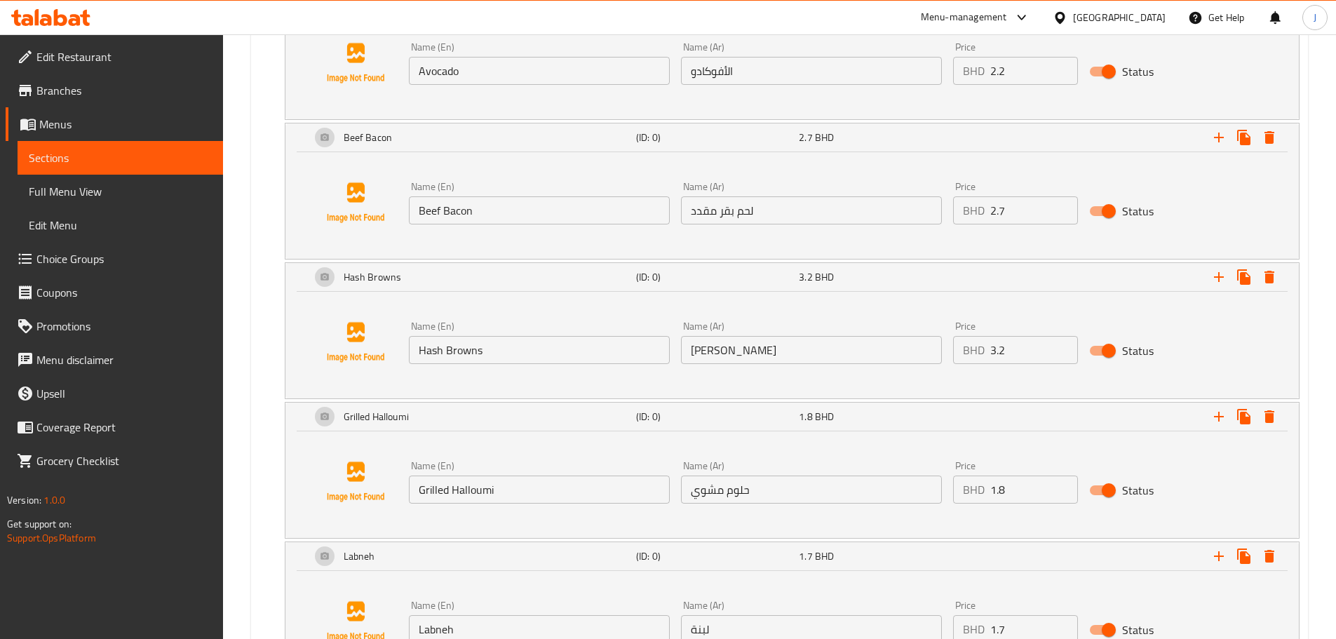
scroll to position [763, 0]
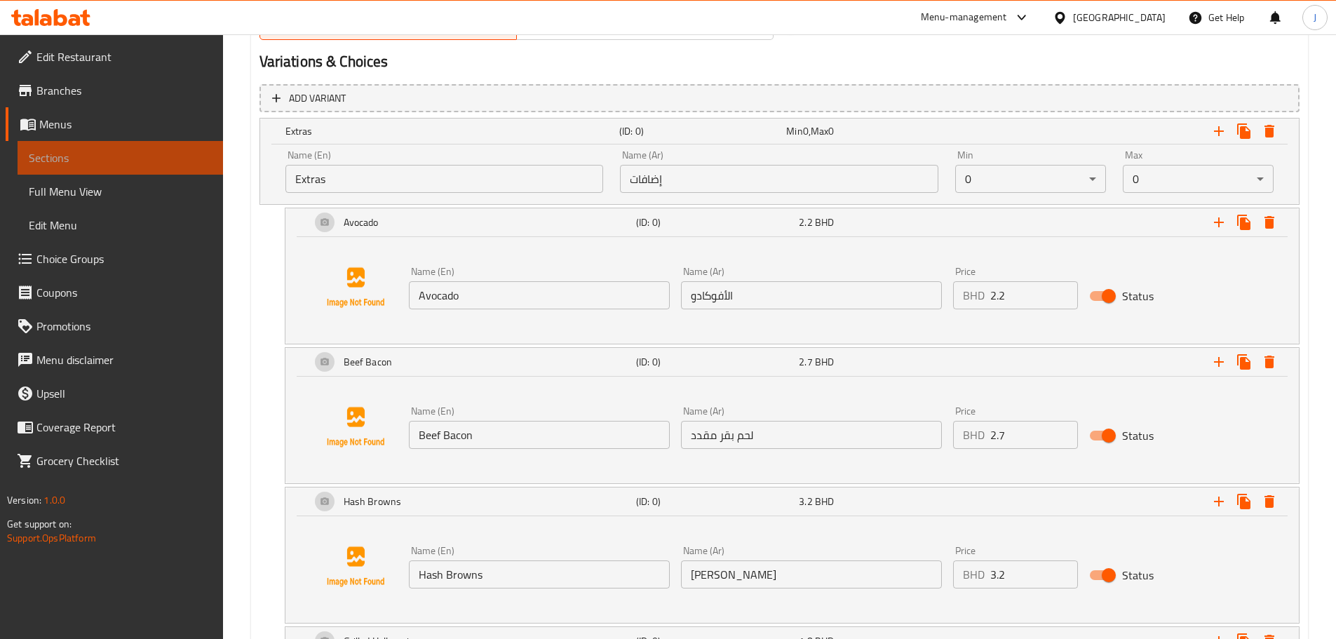
click at [178, 168] on link "Sections" at bounding box center [121, 158] width 206 height 34
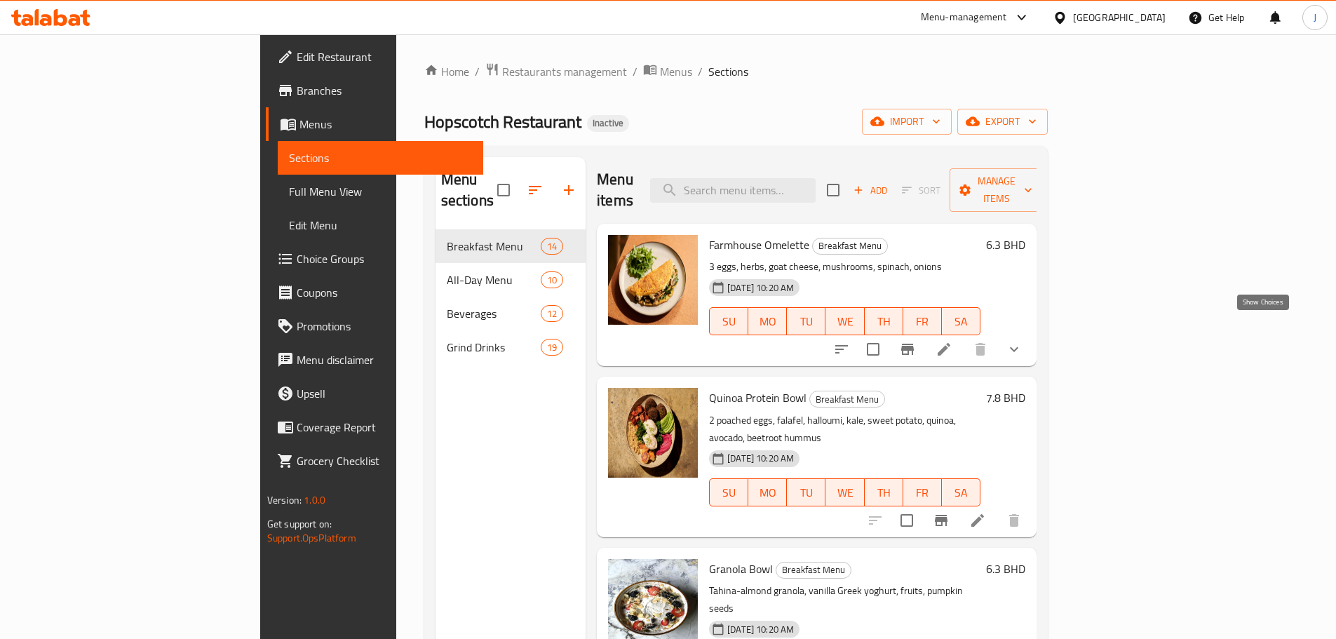
click at [1023, 341] on icon "show more" at bounding box center [1014, 349] width 17 height 17
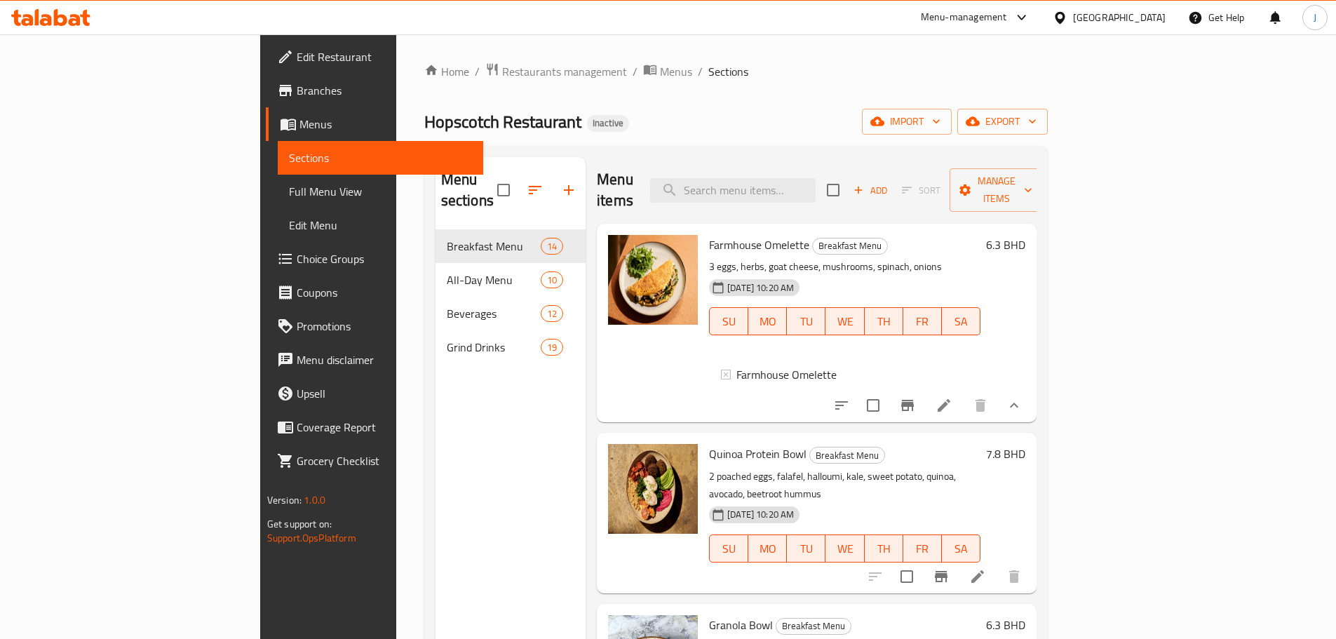
click at [809, 383] on div "Farmhouse Omelette" at bounding box center [844, 377] width 271 height 45
click at [848, 180] on input "checkbox" at bounding box center [833, 189] width 29 height 29
checkbox input "true"
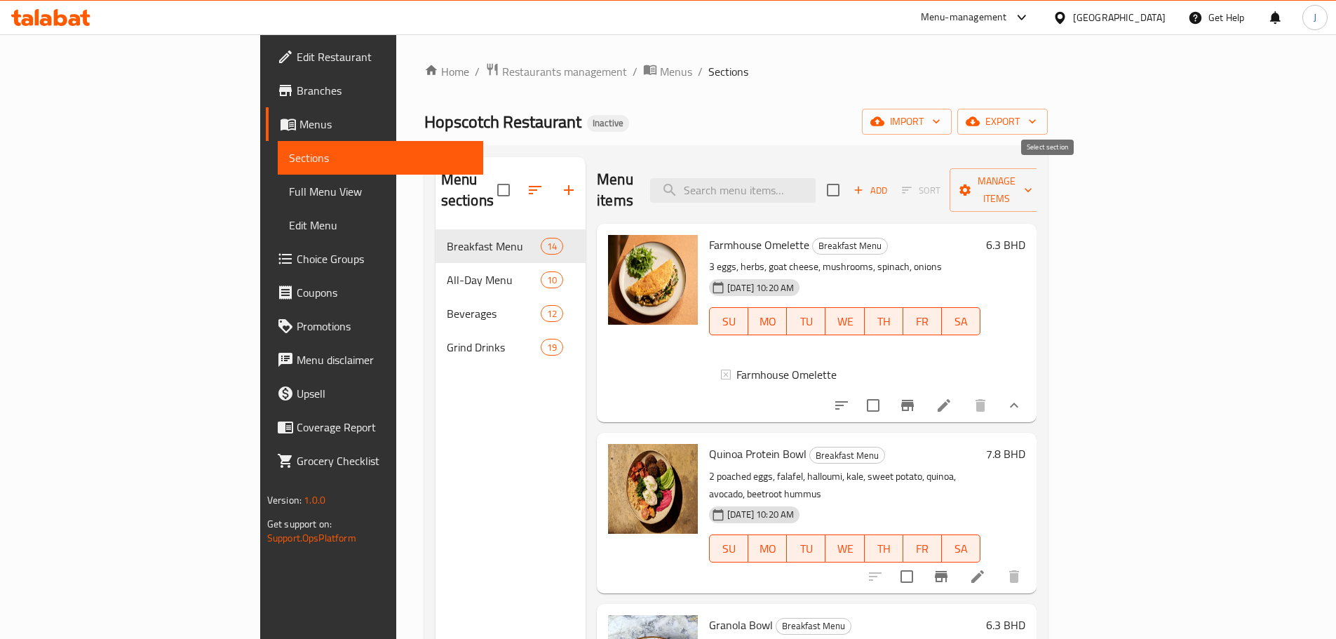
checkbox input "true"
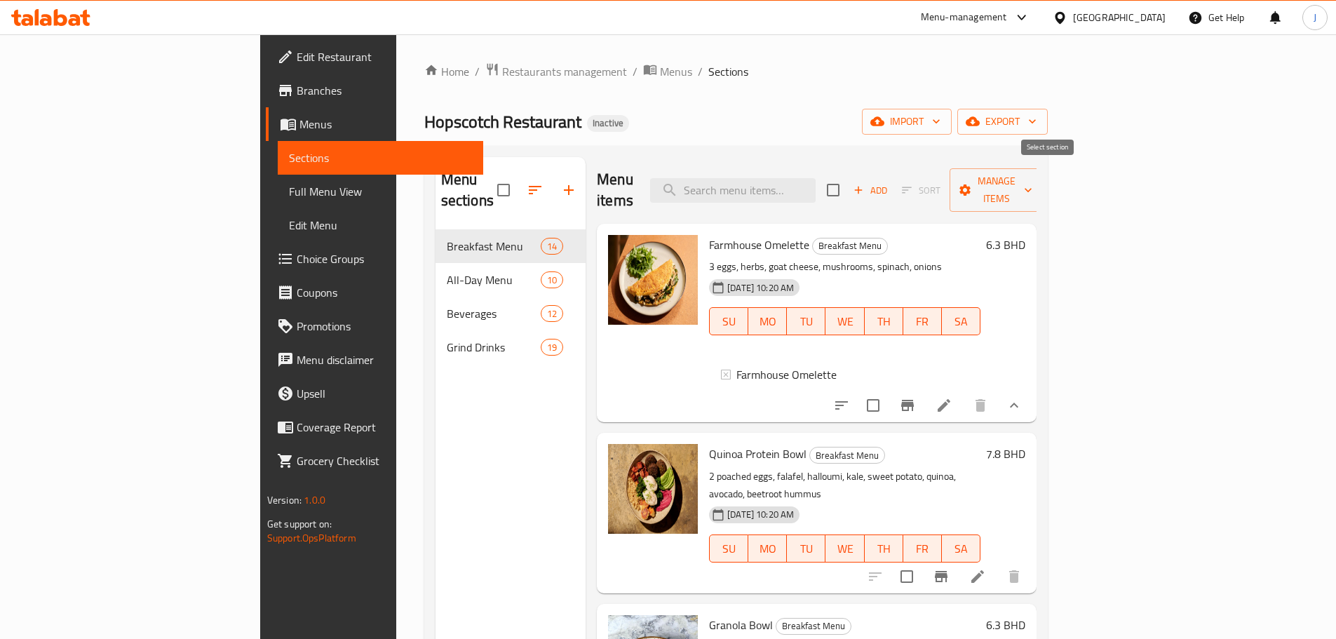
checkbox input "true"
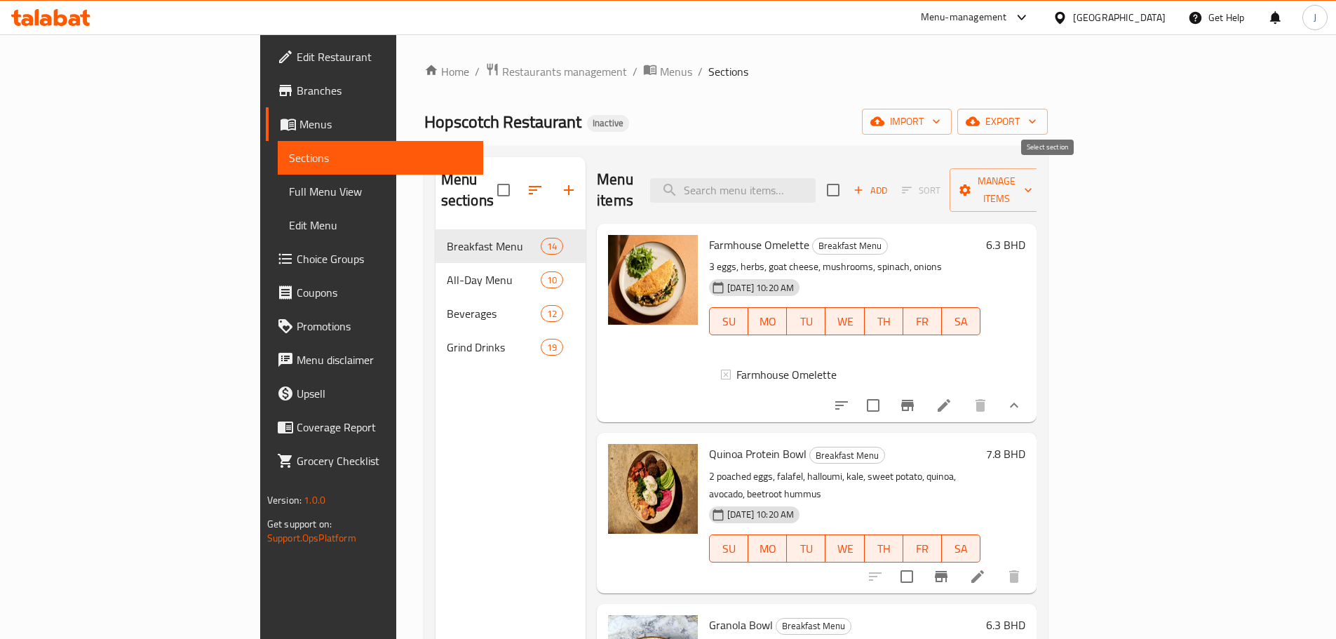
checkbox input "true"
click at [848, 180] on input "checkbox" at bounding box center [833, 189] width 29 height 29
checkbox input "false"
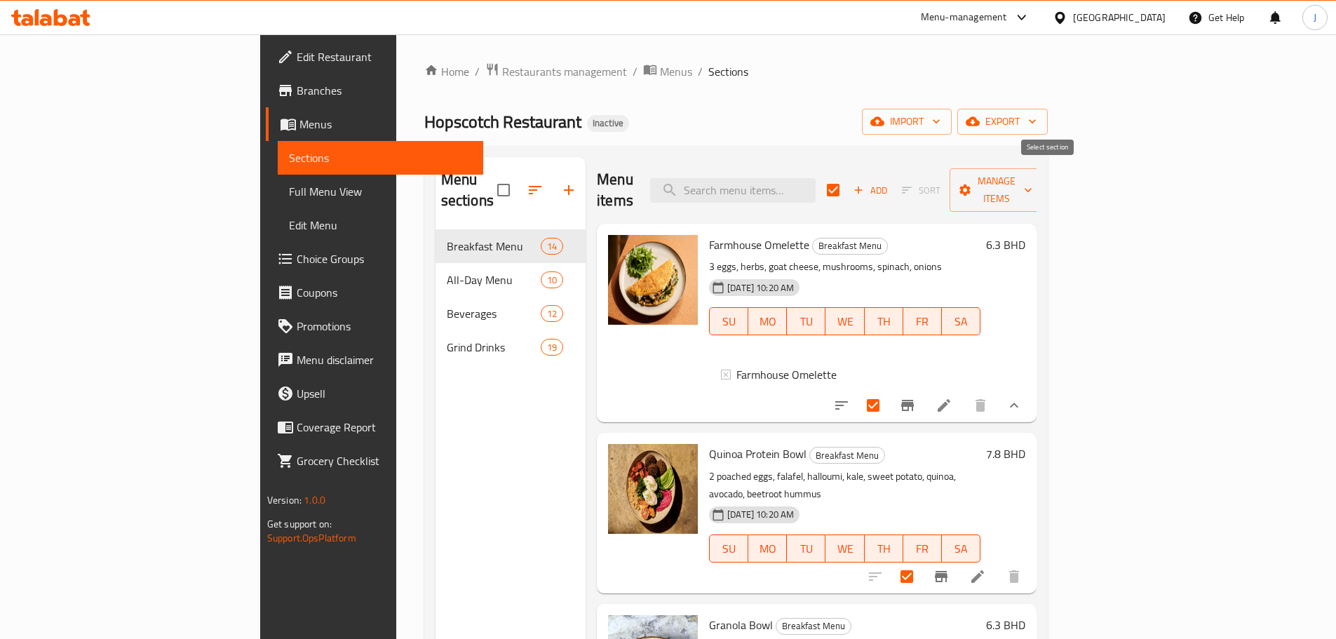
checkbox input "false"
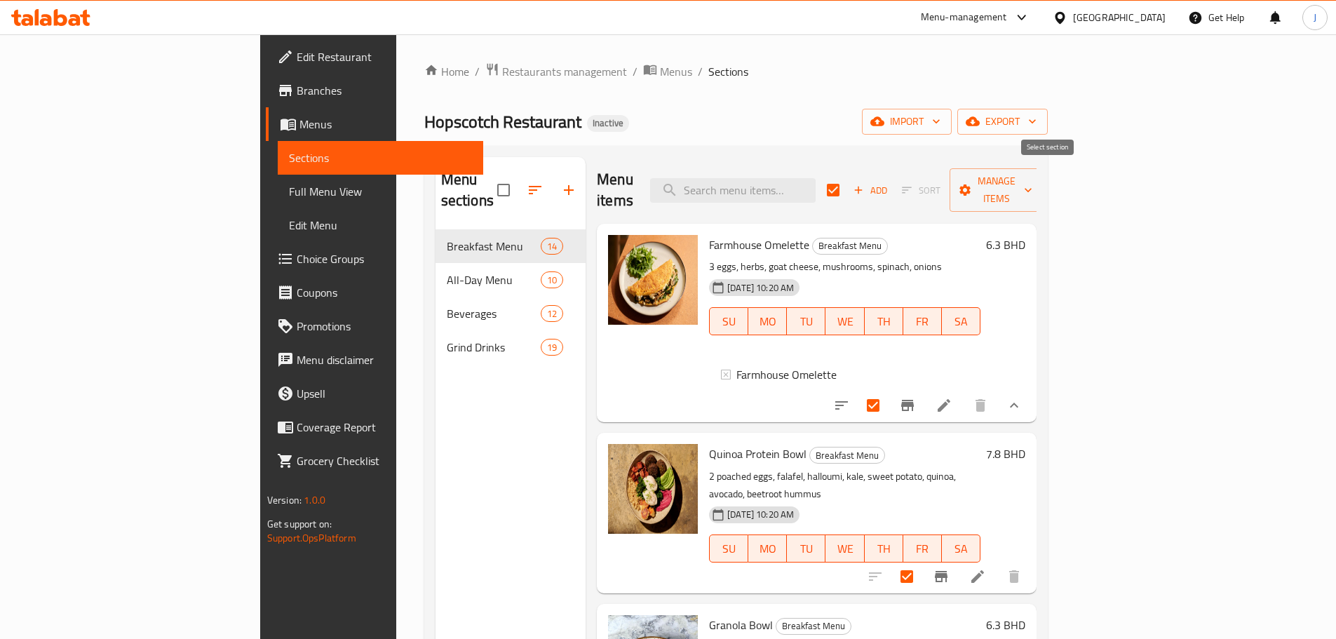
checkbox input "false"
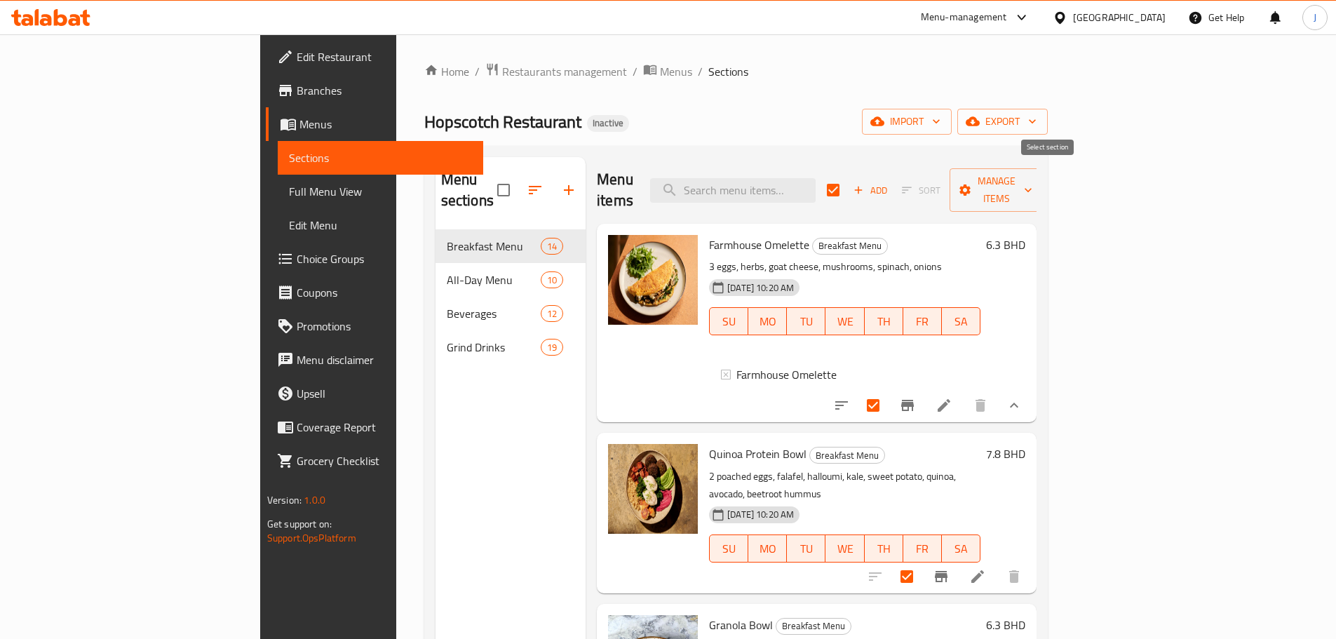
checkbox input "false"
click at [888, 391] on input "checkbox" at bounding box center [873, 405] width 29 height 29
checkbox input "true"
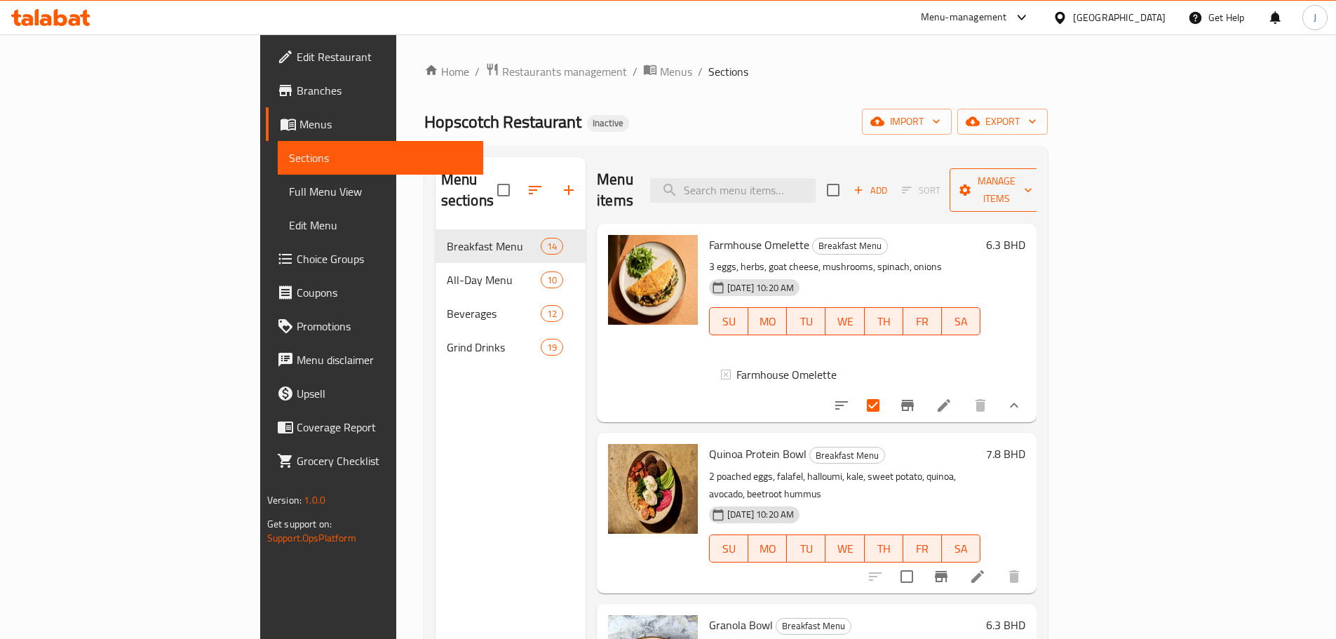
click at [1033, 184] on span "Manage items" at bounding box center [997, 190] width 72 height 35
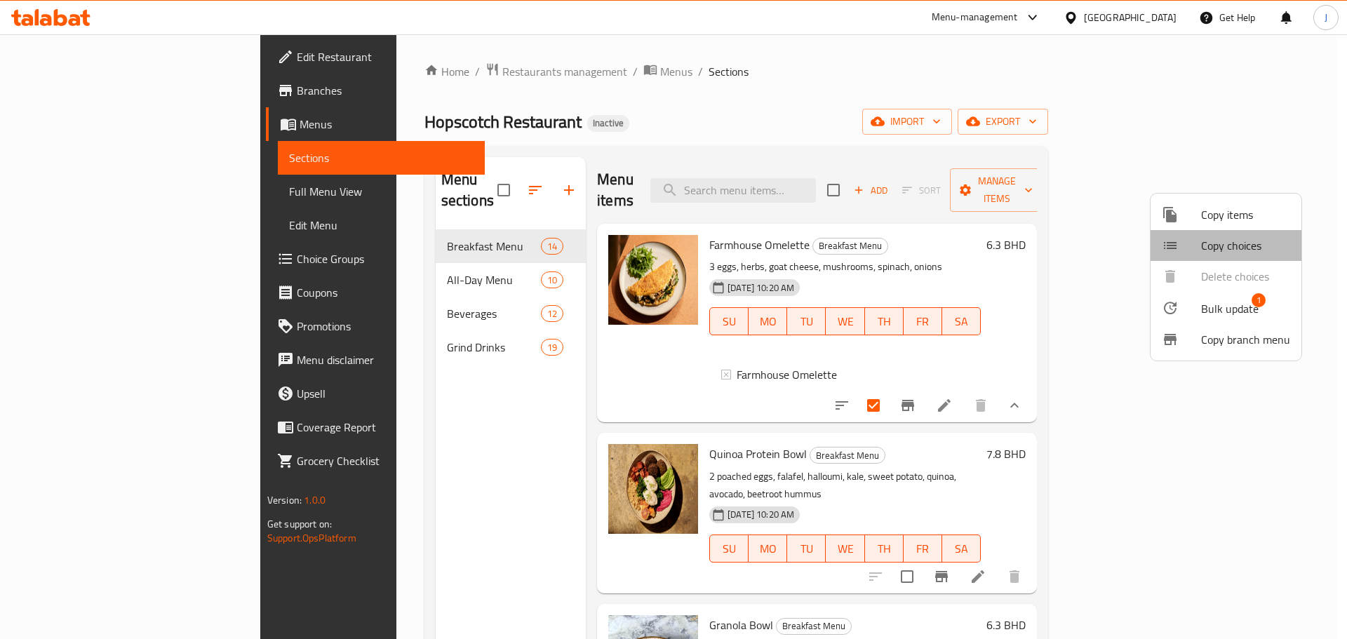
click at [1229, 250] on span "Copy choices" at bounding box center [1245, 245] width 89 height 17
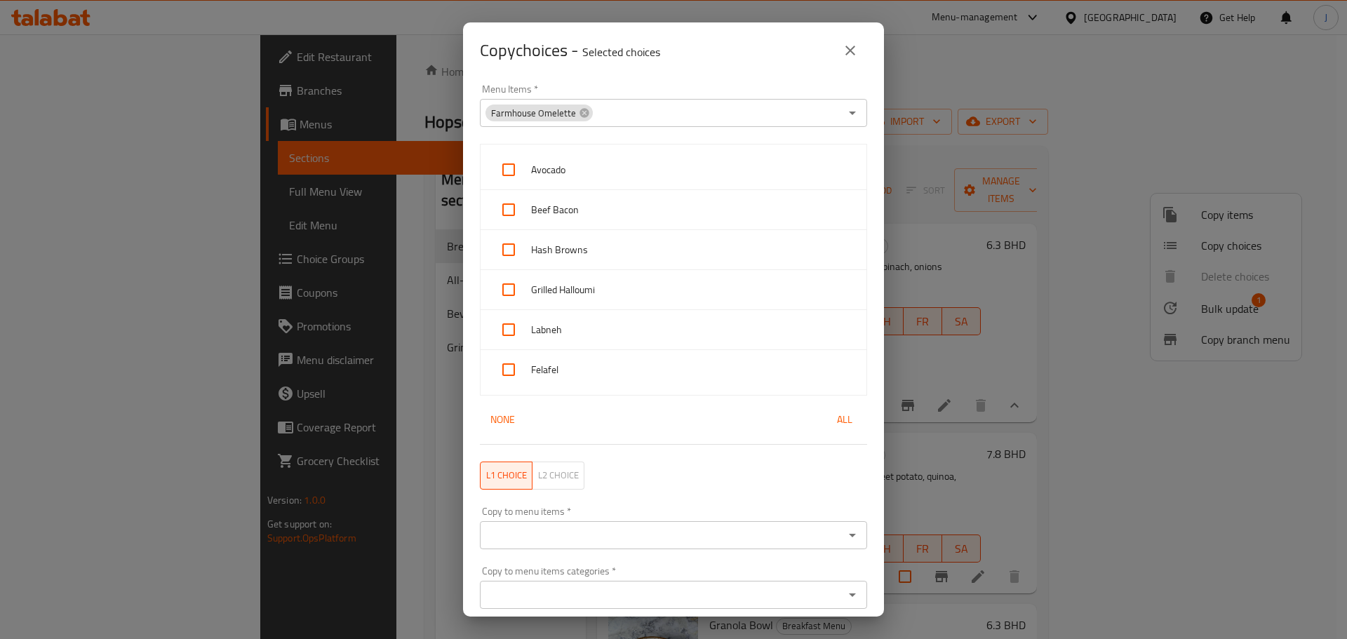
click at [835, 417] on span "All" at bounding box center [845, 420] width 34 height 18
checkbox input "true"
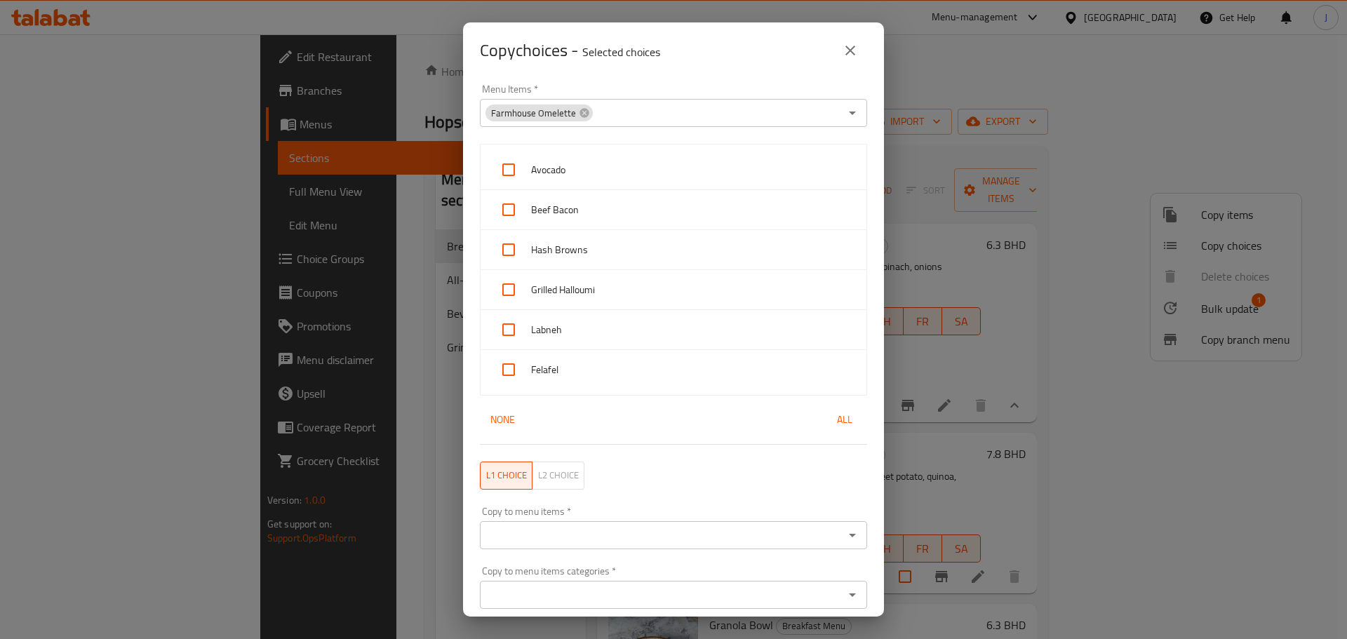
checkbox input "true"
click at [849, 51] on icon "close" at bounding box center [850, 50] width 17 height 17
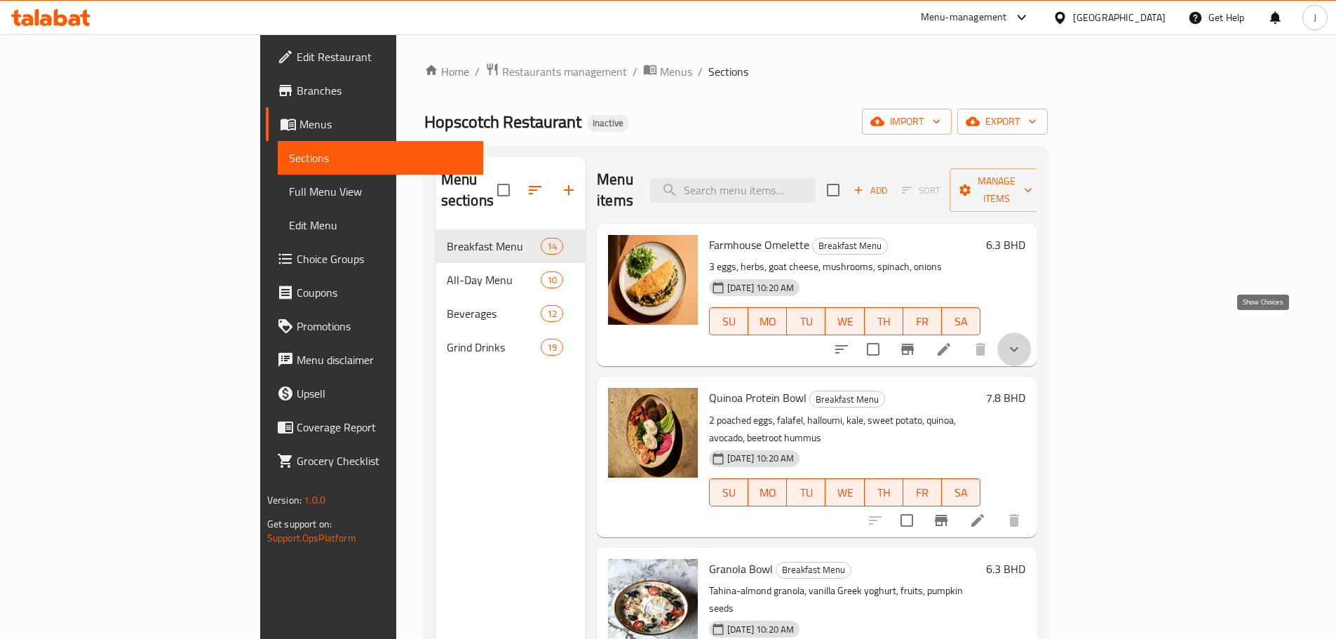
click at [1023, 341] on icon "show more" at bounding box center [1014, 349] width 17 height 17
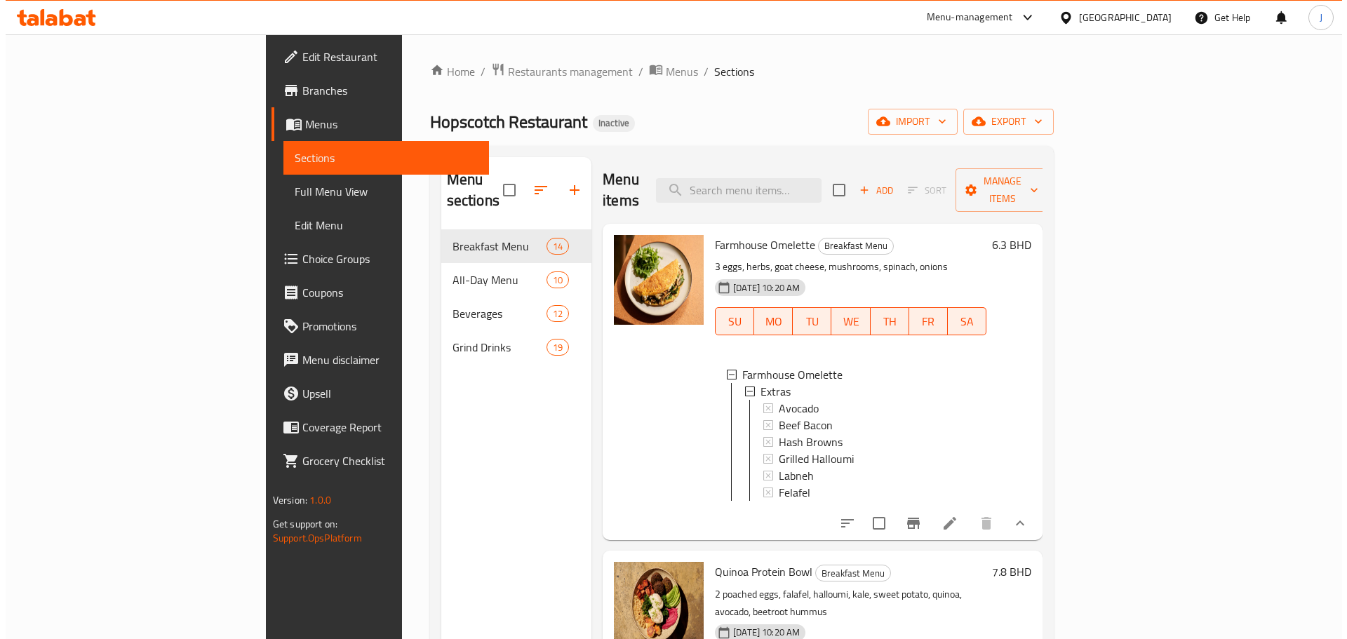
scroll to position [2, 0]
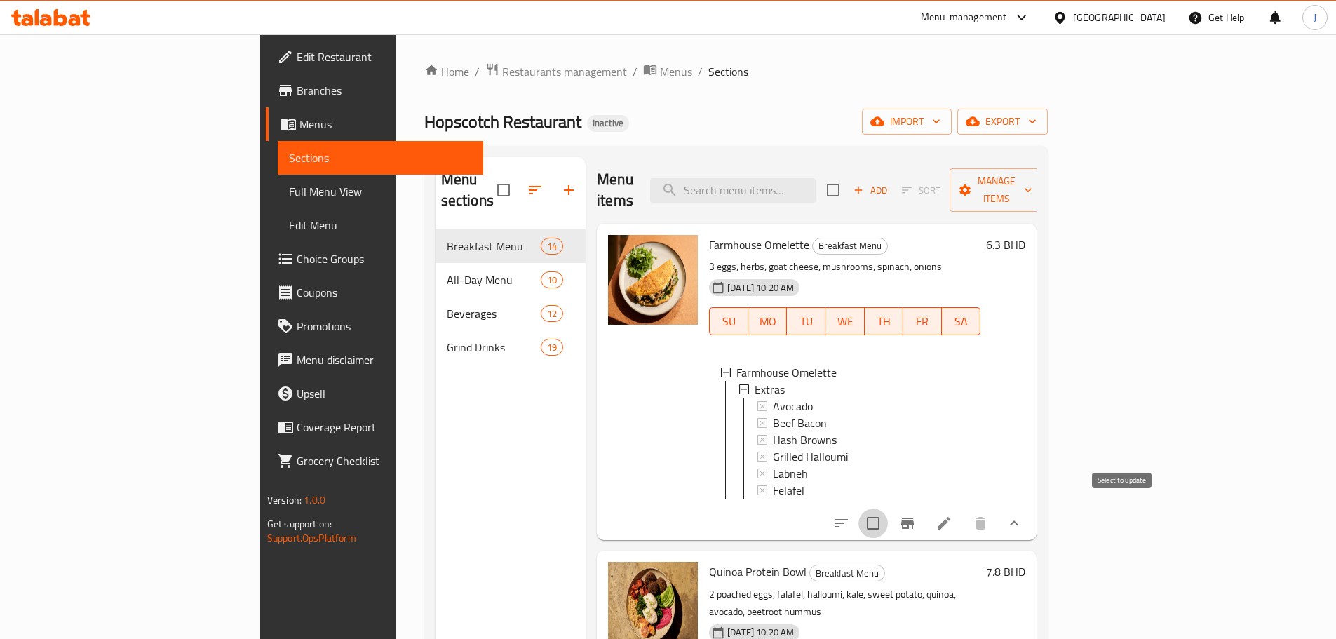
click at [888, 512] on input "checkbox" at bounding box center [873, 523] width 29 height 29
checkbox input "true"
click at [1033, 179] on span "Manage items" at bounding box center [997, 190] width 72 height 35
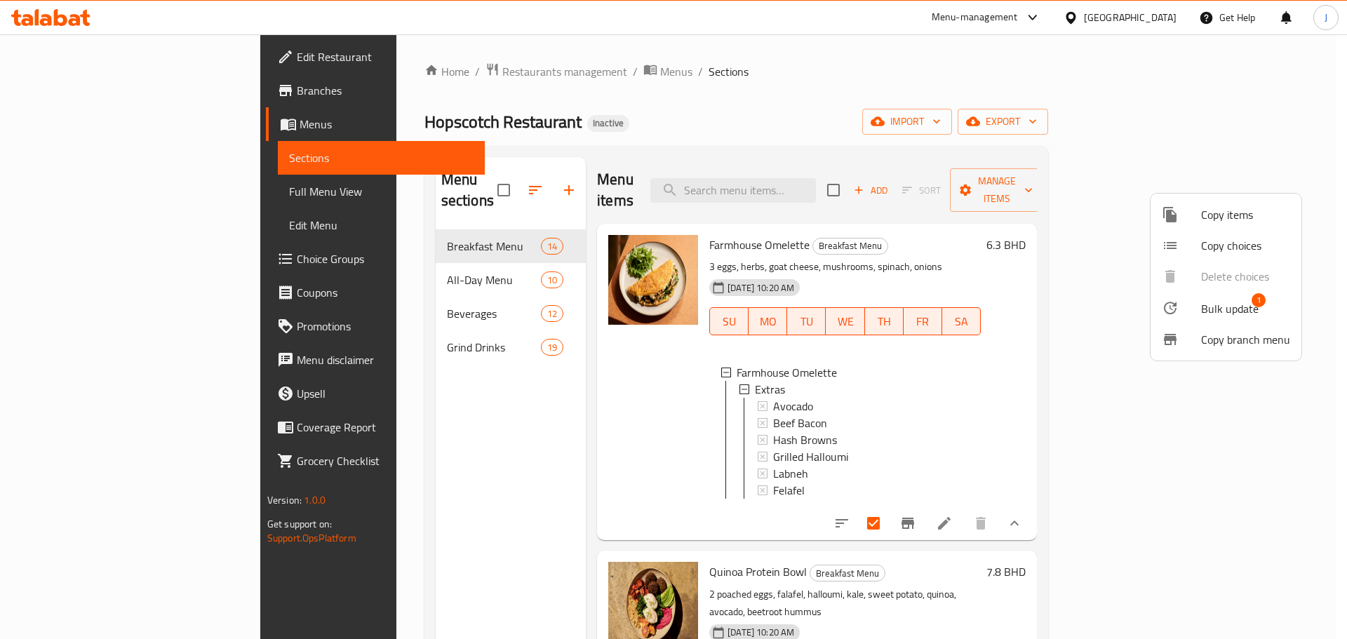
click at [1246, 243] on span "Copy choices" at bounding box center [1245, 245] width 89 height 17
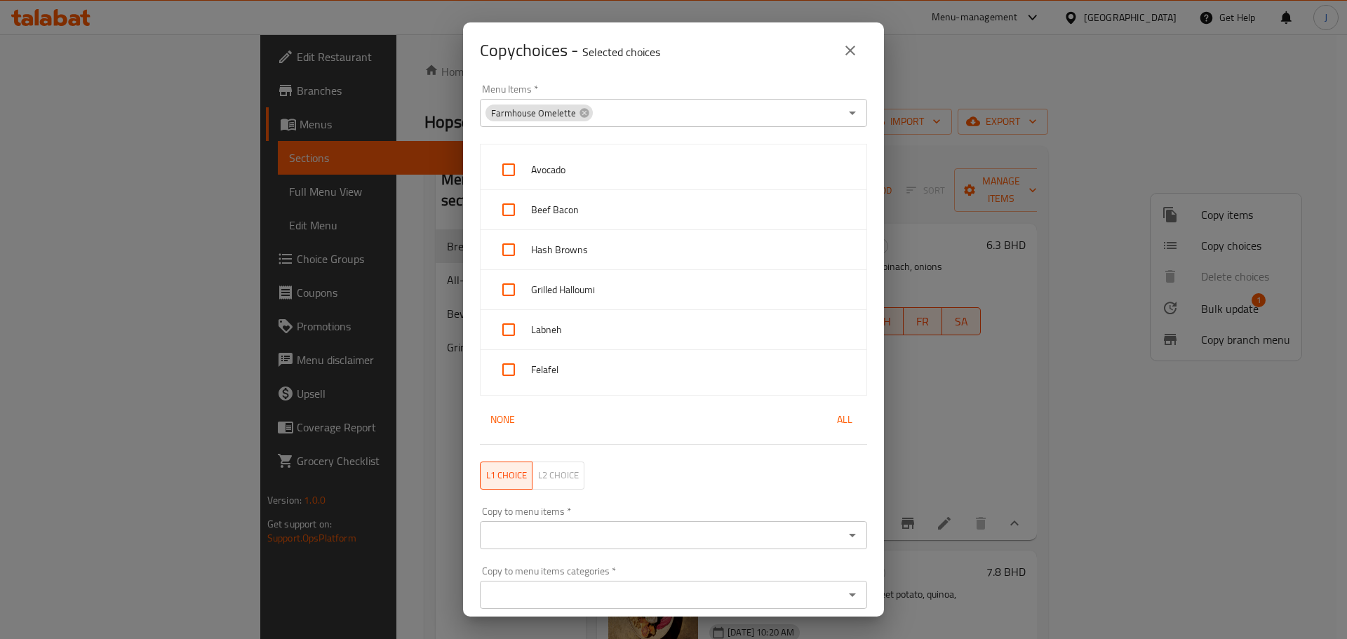
click at [850, 422] on span "All" at bounding box center [845, 420] width 34 height 18
checkbox input "true"
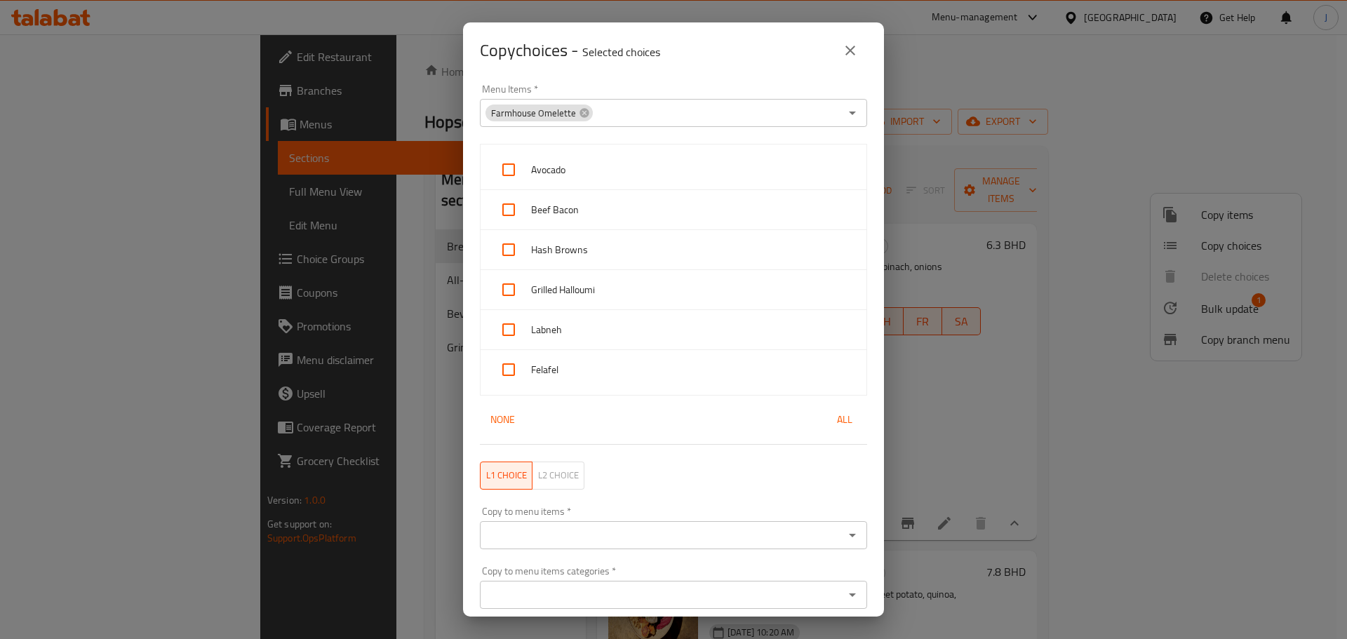
checkbox input "true"
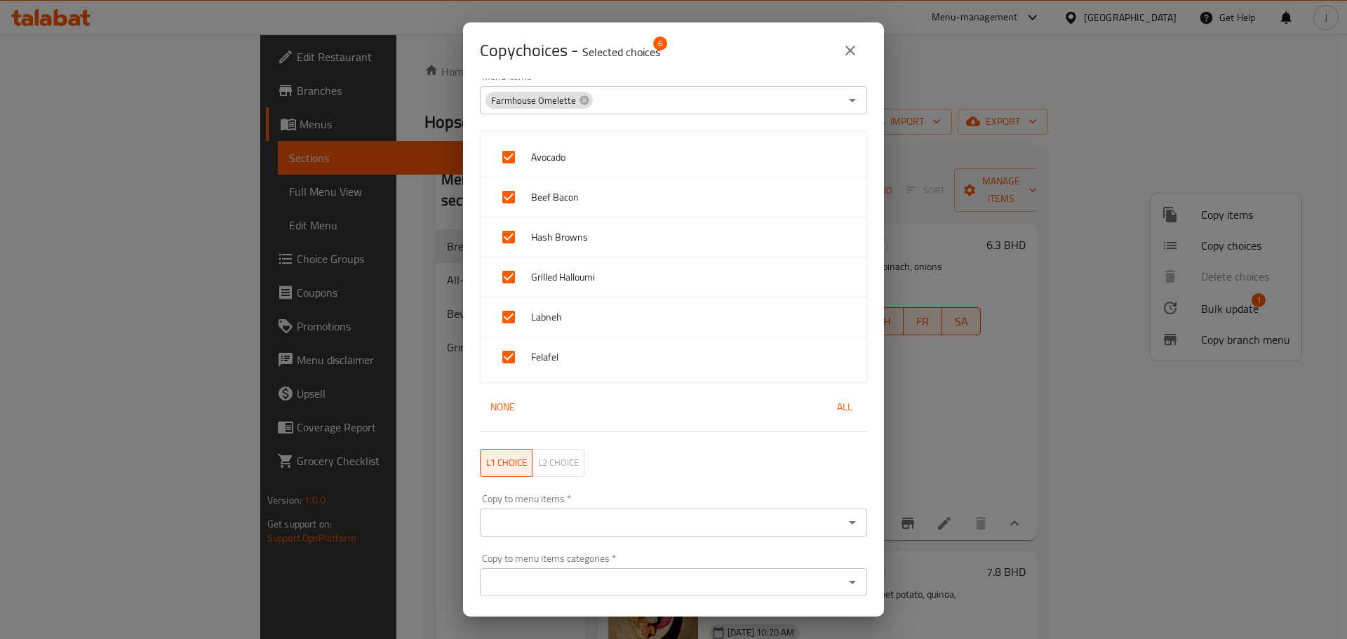
scroll to position [52, 0]
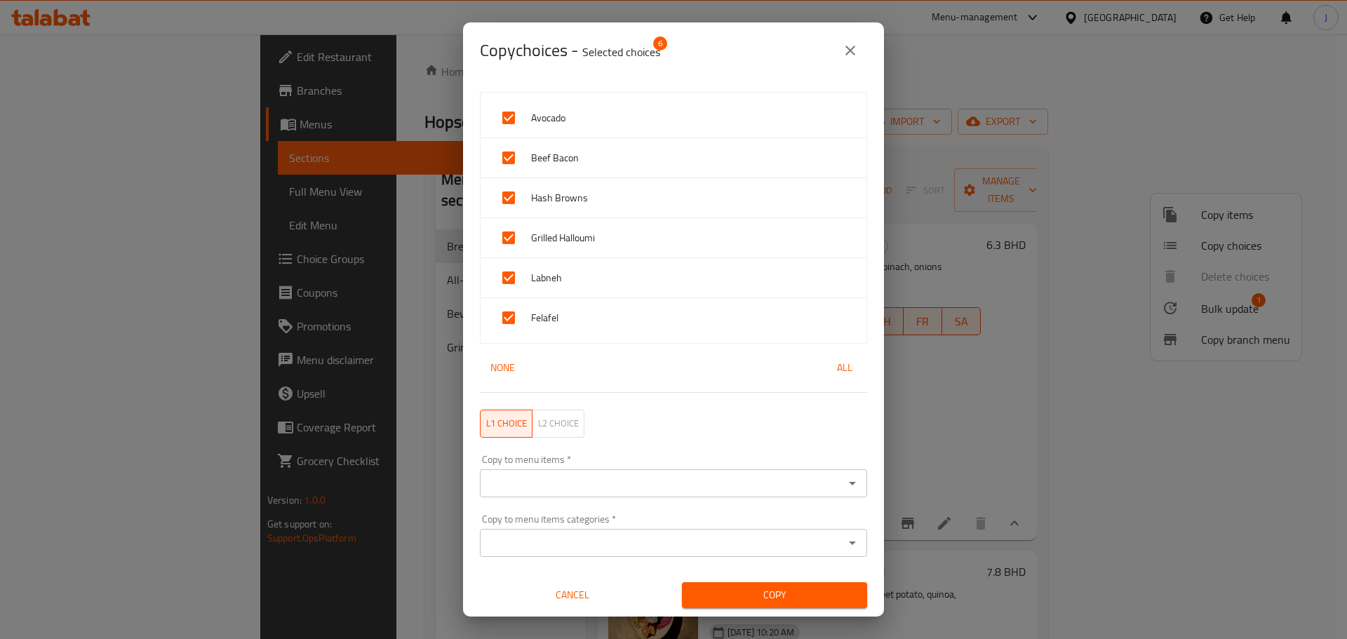
click at [702, 478] on input "Copy to menu items   *" at bounding box center [662, 484] width 356 height 20
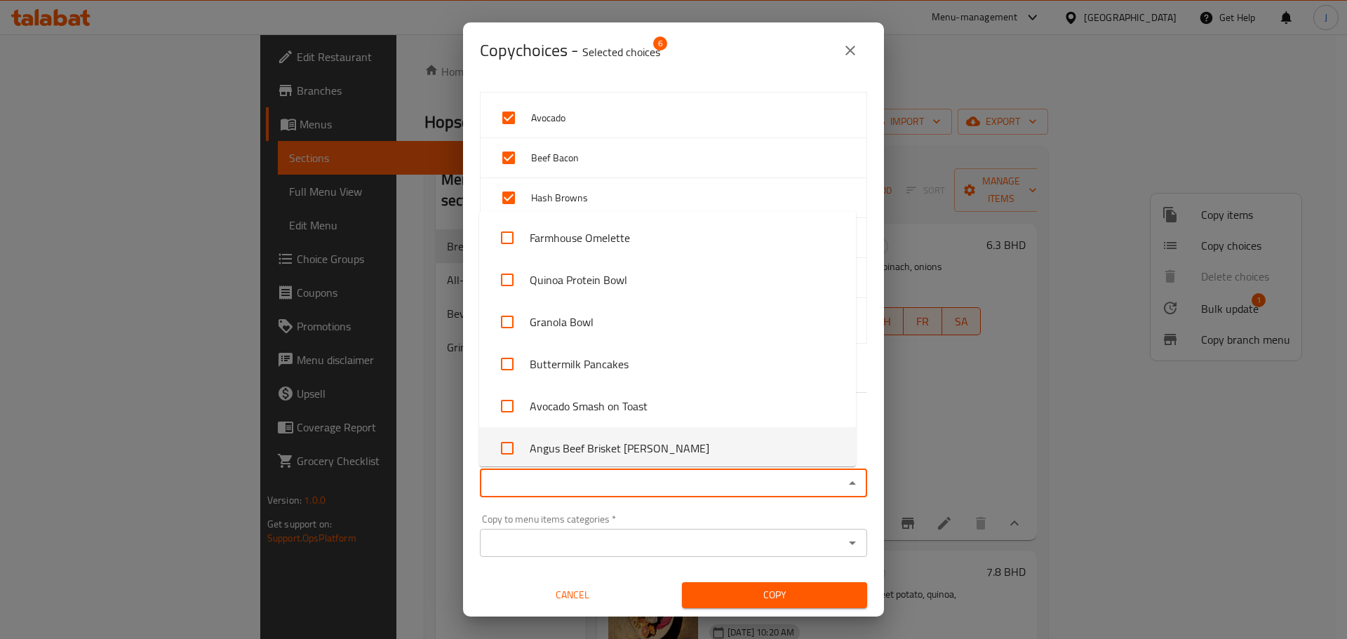
click at [626, 517] on div "Copy to menu items categories   * Copy to menu items categories *" at bounding box center [673, 535] width 387 height 43
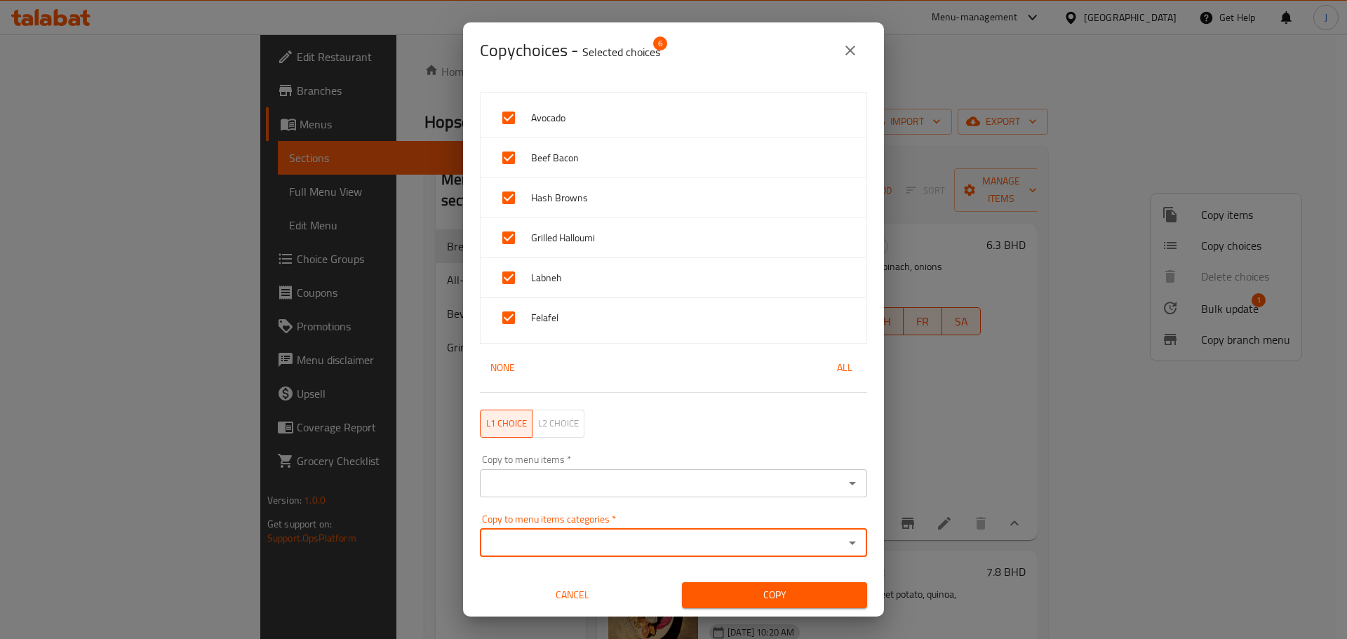
click at [629, 481] on input "Copy to menu items   *" at bounding box center [662, 484] width 356 height 20
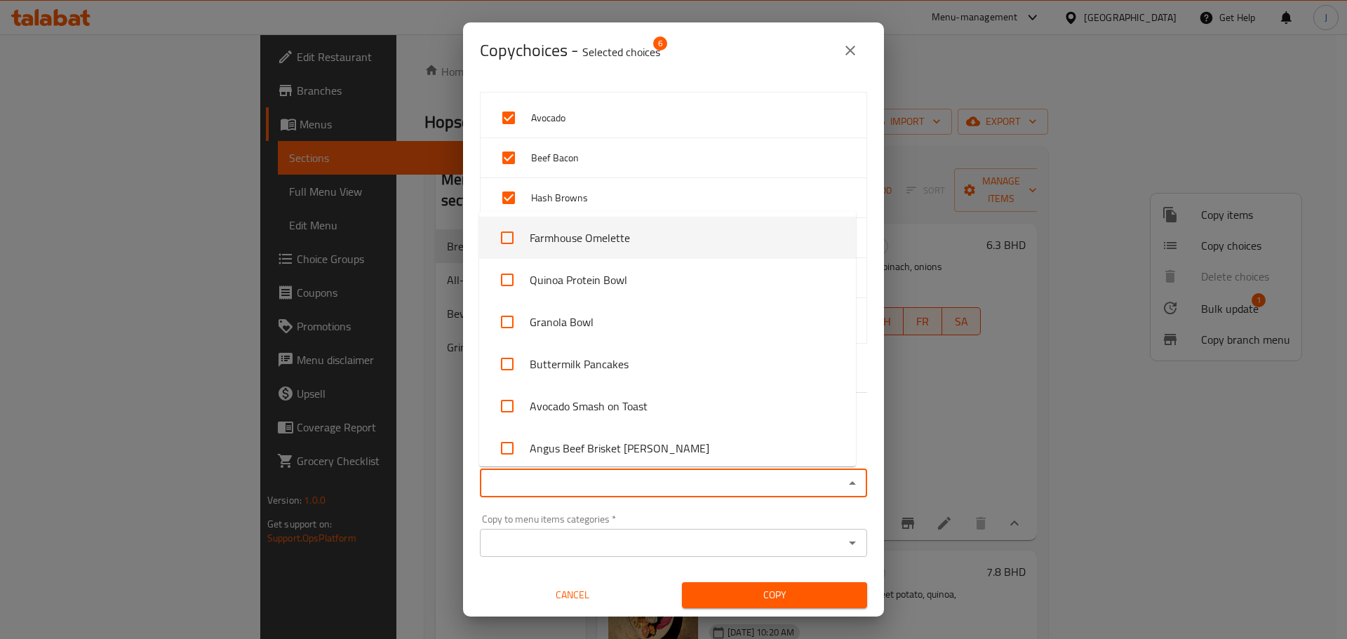
click at [510, 241] on input "checkbox" at bounding box center [507, 238] width 34 height 34
click at [516, 241] on input "checkbox" at bounding box center [507, 238] width 34 height 34
checkbox input "false"
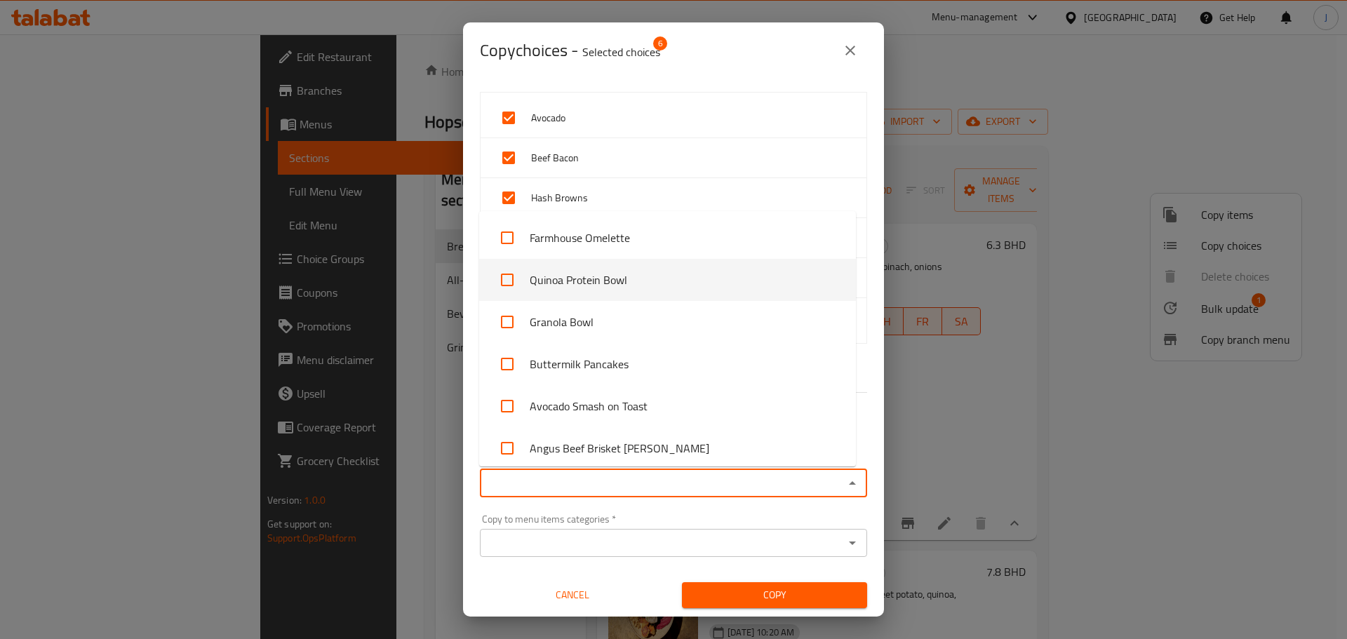
click at [511, 281] on input "checkbox" at bounding box center [507, 280] width 34 height 34
checkbox input "true"
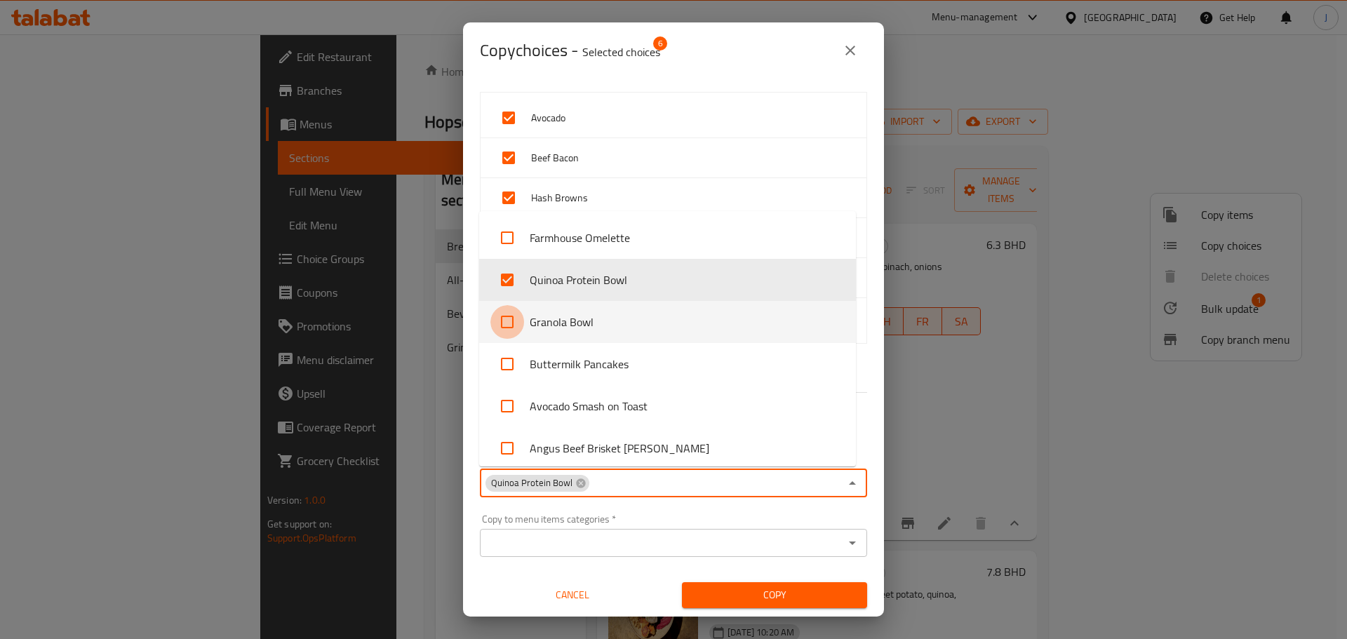
click at [514, 325] on input "checkbox" at bounding box center [507, 322] width 34 height 34
checkbox input "true"
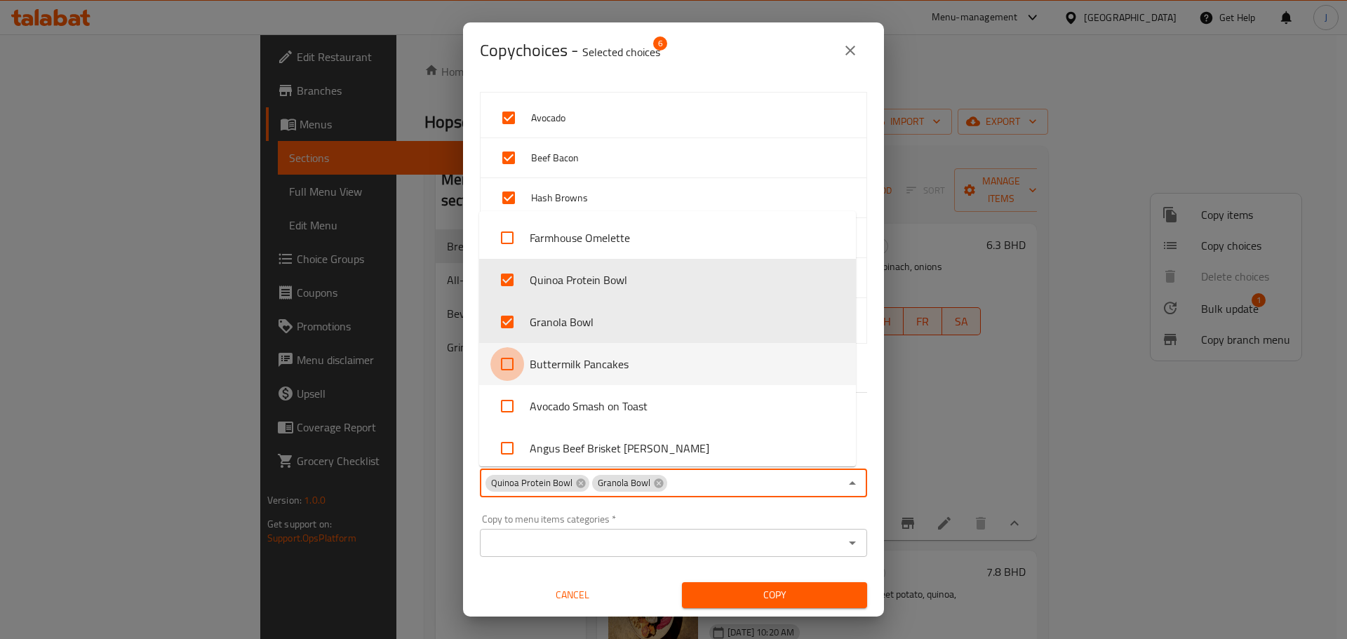
drag, startPoint x: 504, startPoint y: 358, endPoint x: 495, endPoint y: 397, distance: 39.6
click at [503, 358] on input "checkbox" at bounding box center [507, 364] width 34 height 34
checkbox input "true"
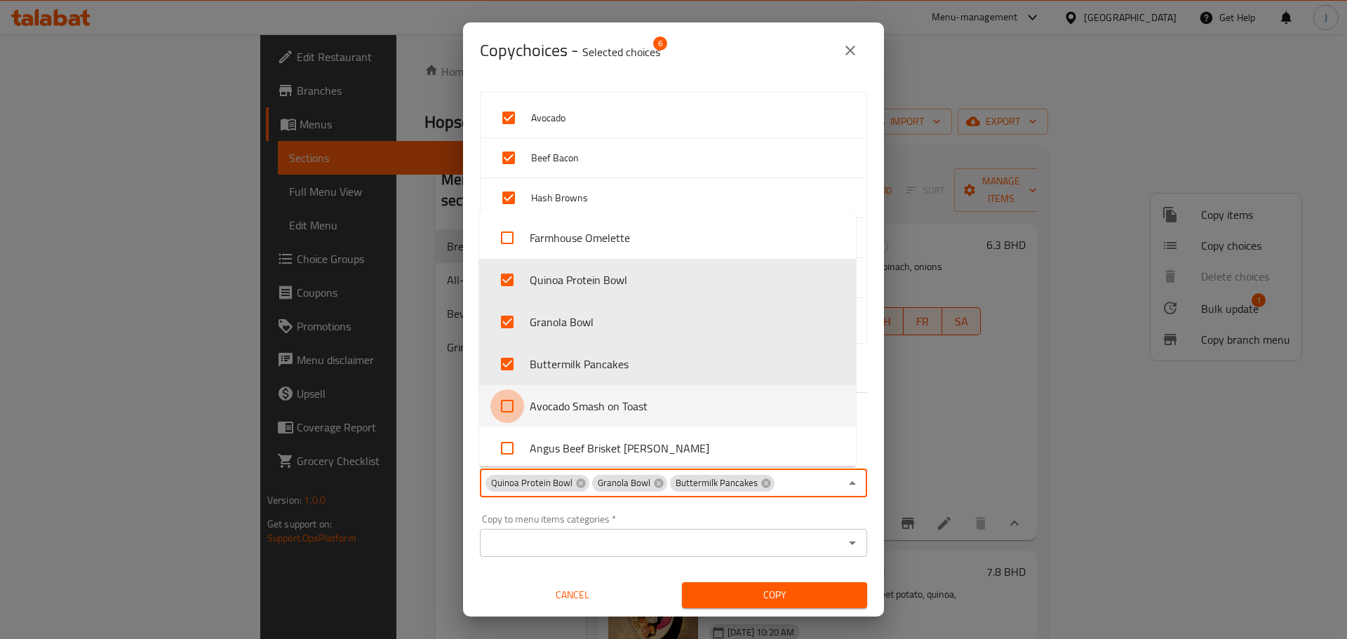
click at [495, 403] on input "checkbox" at bounding box center [507, 406] width 34 height 34
checkbox input "true"
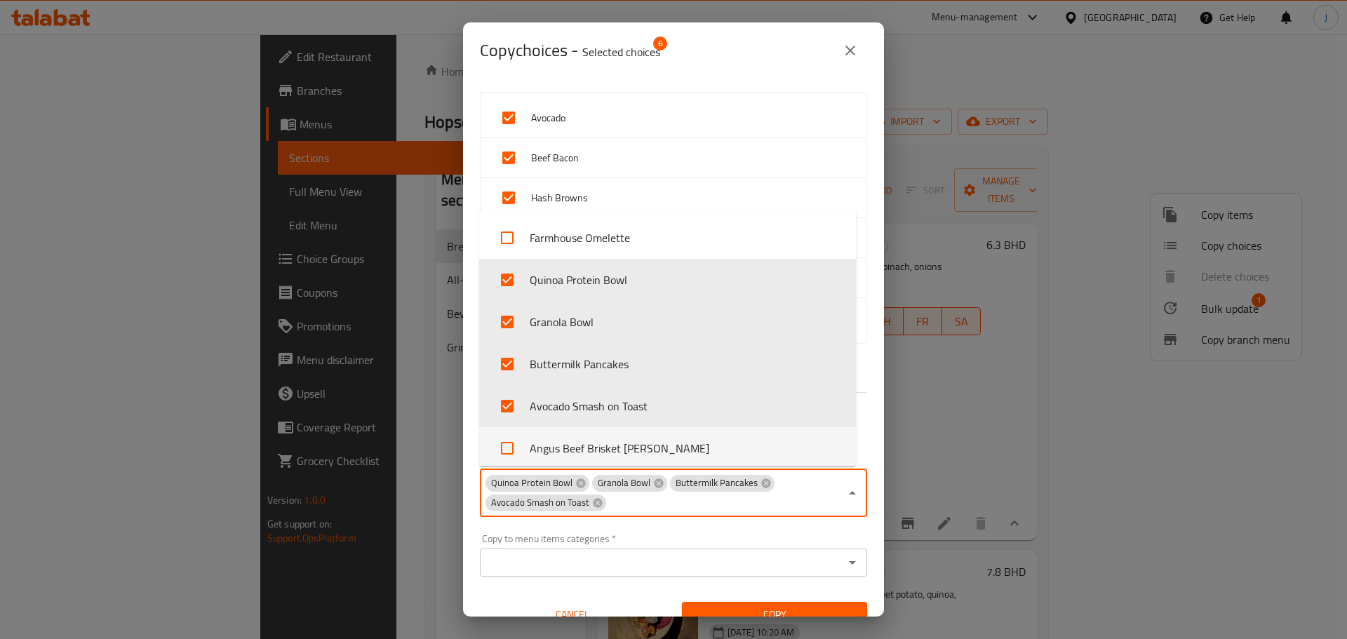
scroll to position [70, 0]
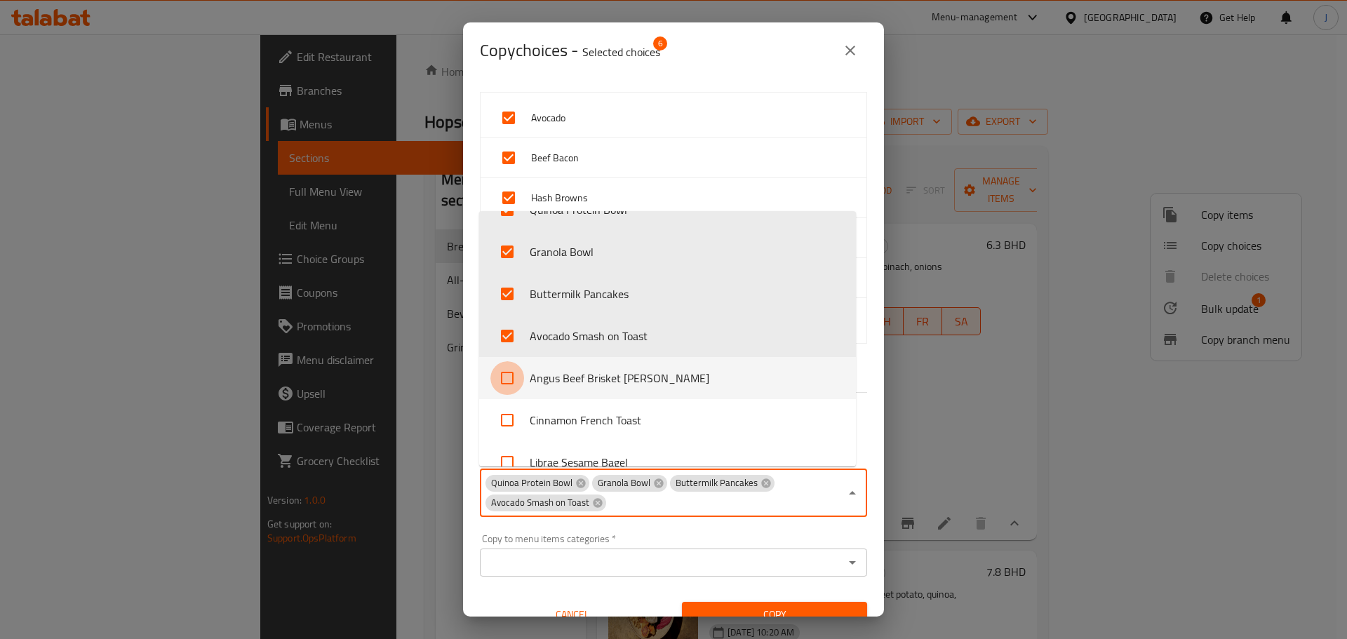
click at [513, 384] on input "checkbox" at bounding box center [507, 378] width 34 height 34
checkbox input "true"
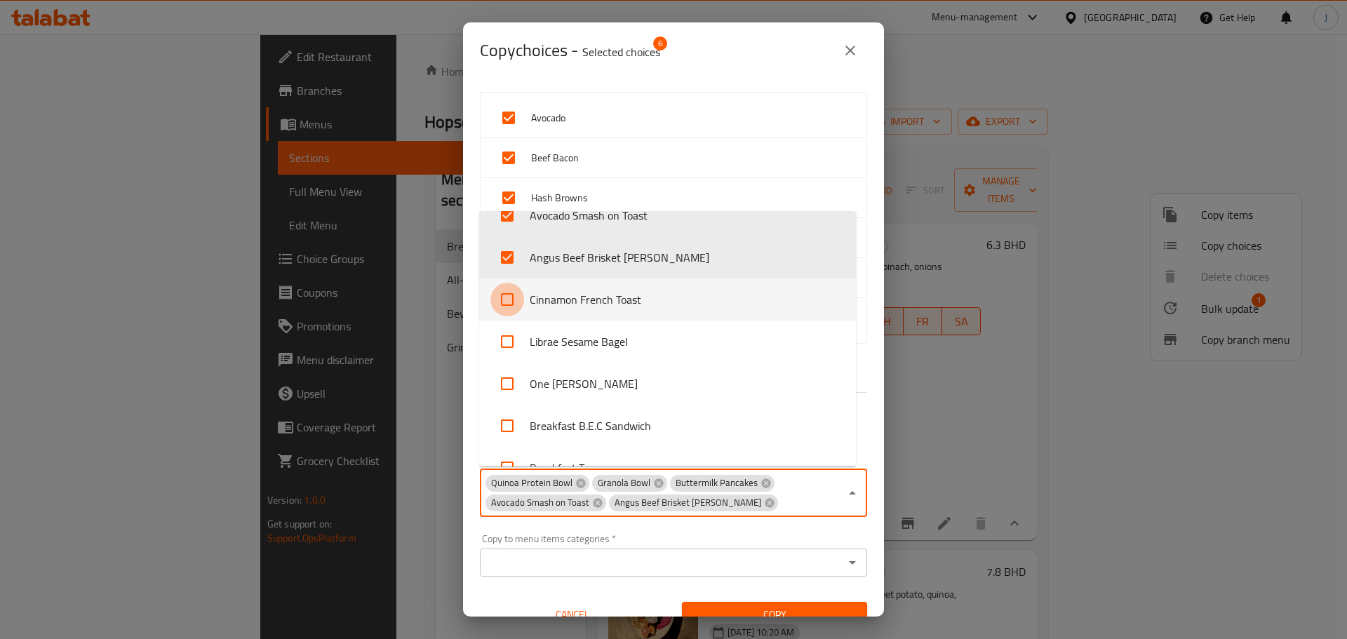
click at [511, 303] on input "checkbox" at bounding box center [507, 300] width 34 height 34
checkbox input "true"
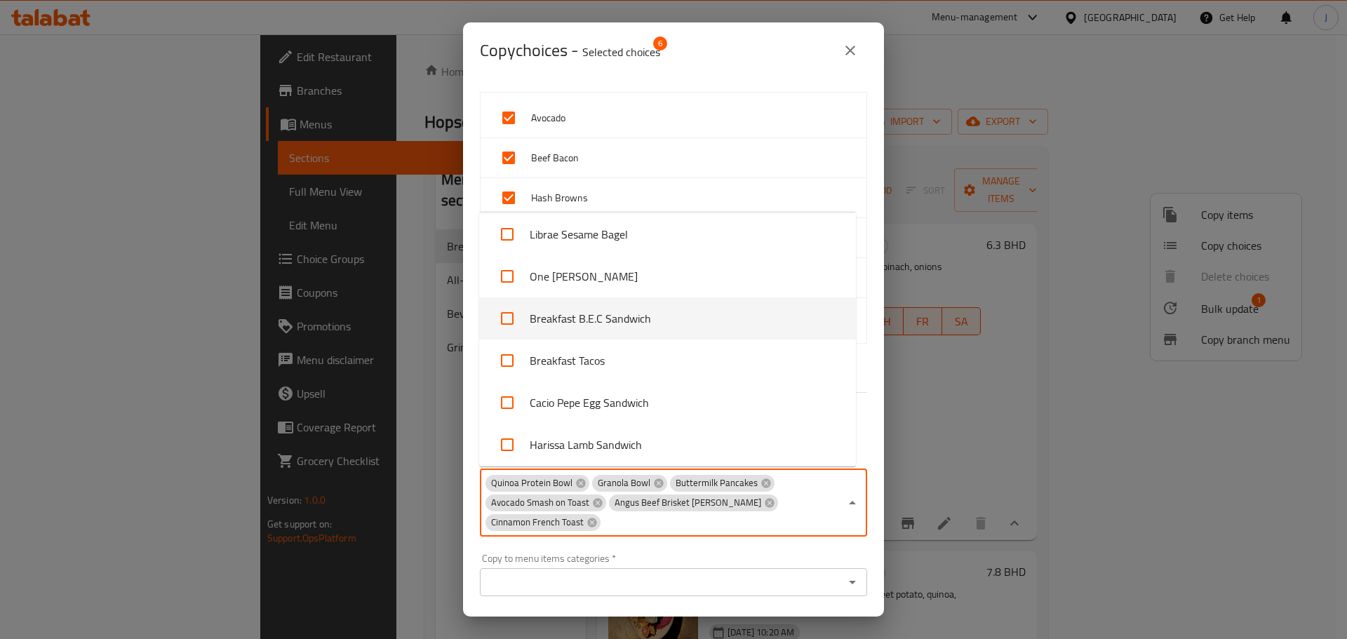
scroll to position [331, 0]
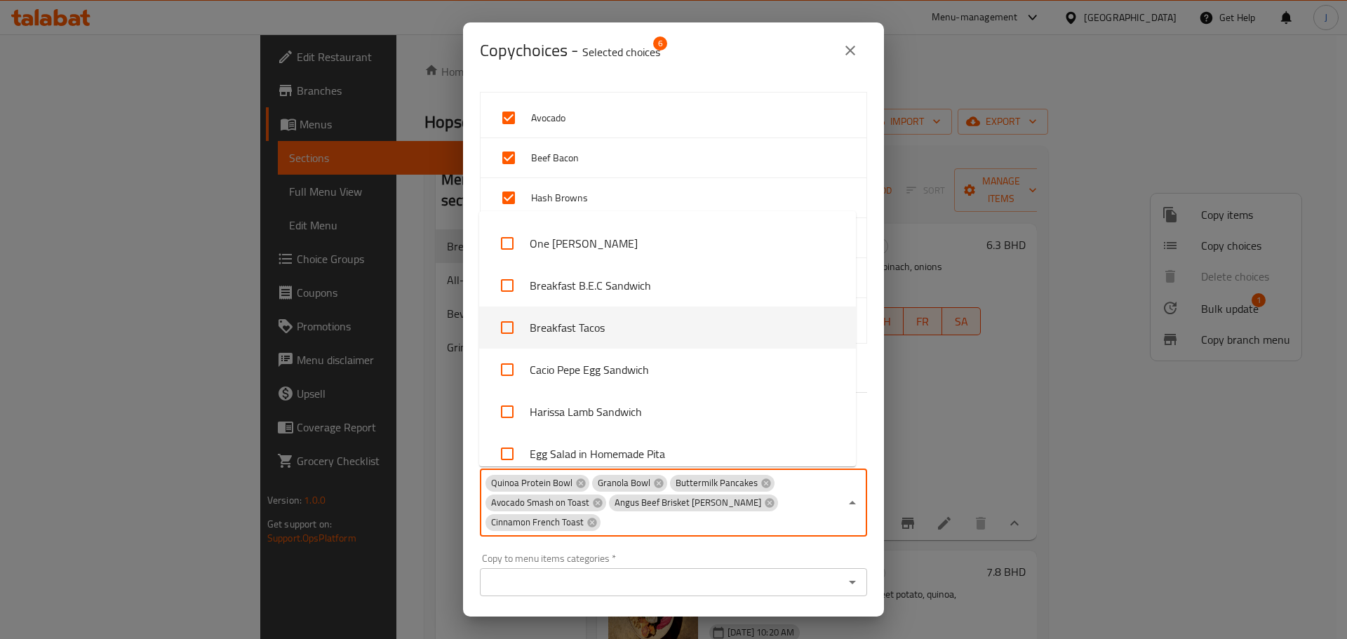
click at [507, 332] on input "checkbox" at bounding box center [507, 328] width 34 height 34
checkbox input "true"
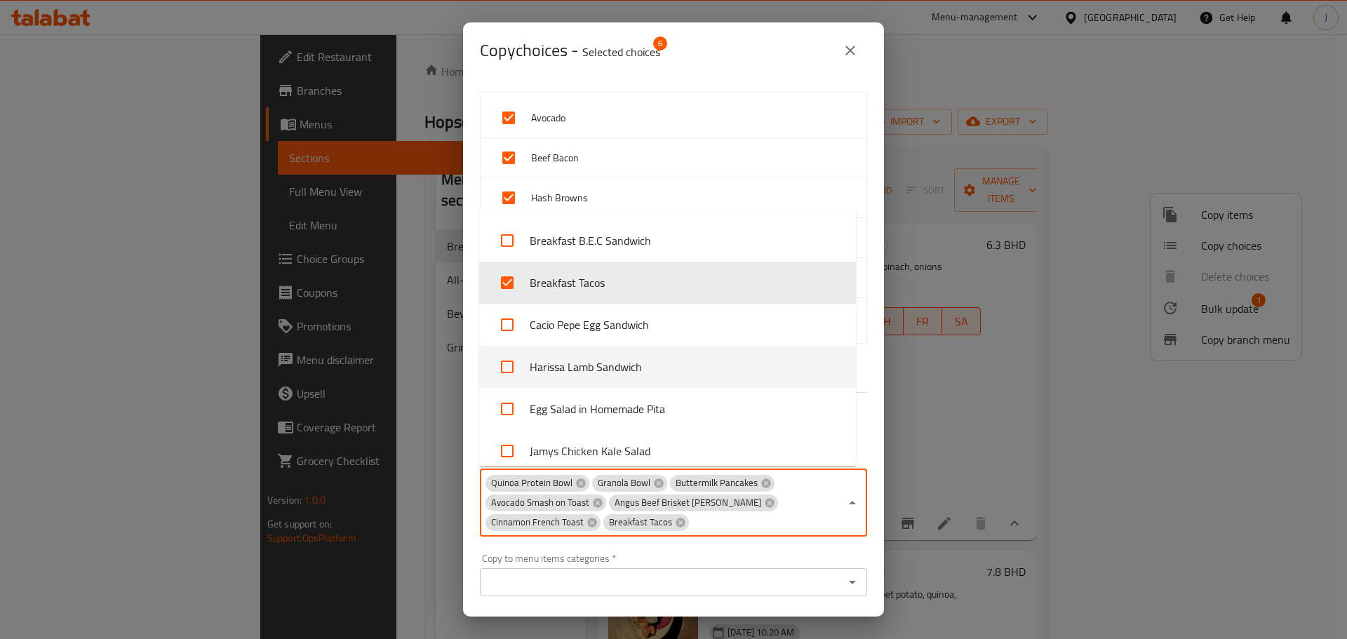
scroll to position [401, 0]
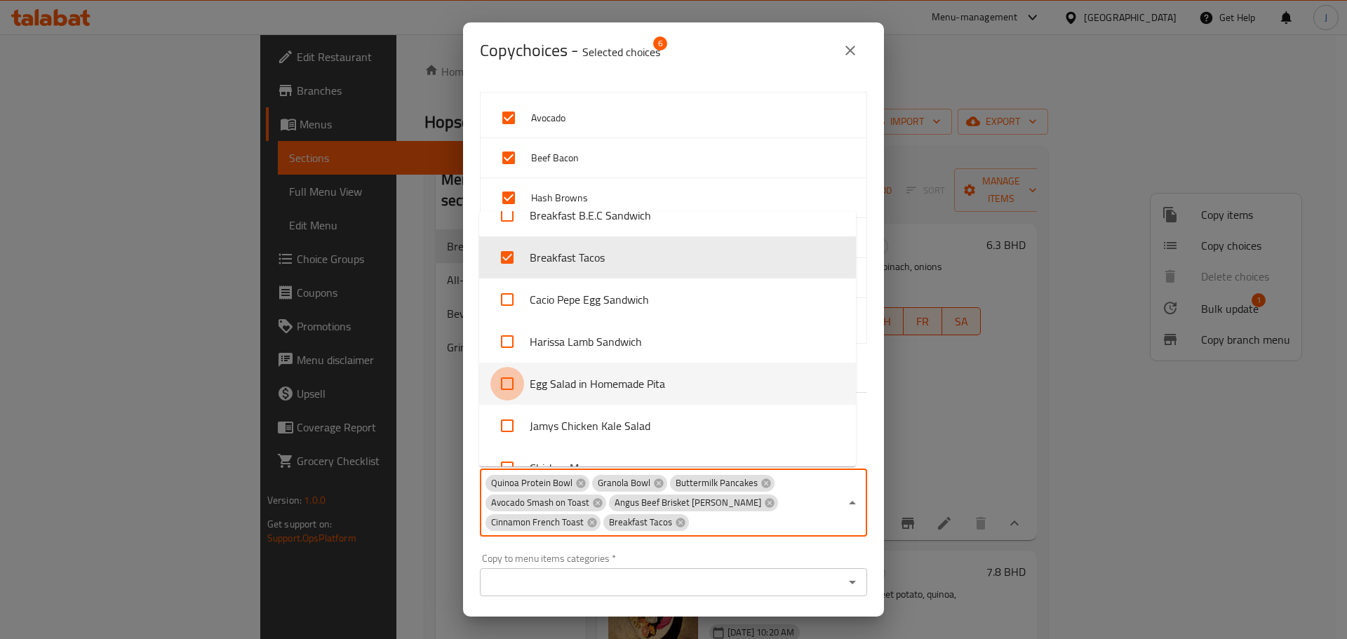
click at [506, 382] on input "checkbox" at bounding box center [507, 384] width 34 height 34
checkbox input "true"
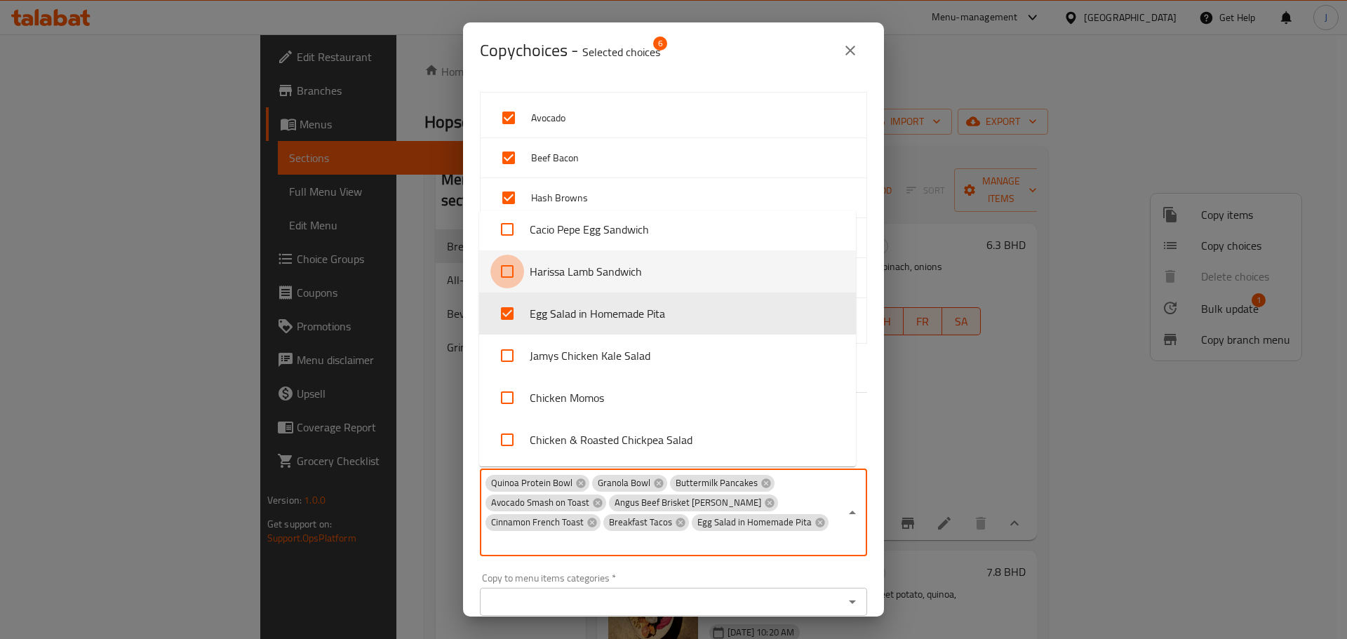
click at [515, 273] on input "checkbox" at bounding box center [507, 272] width 34 height 34
checkbox input "true"
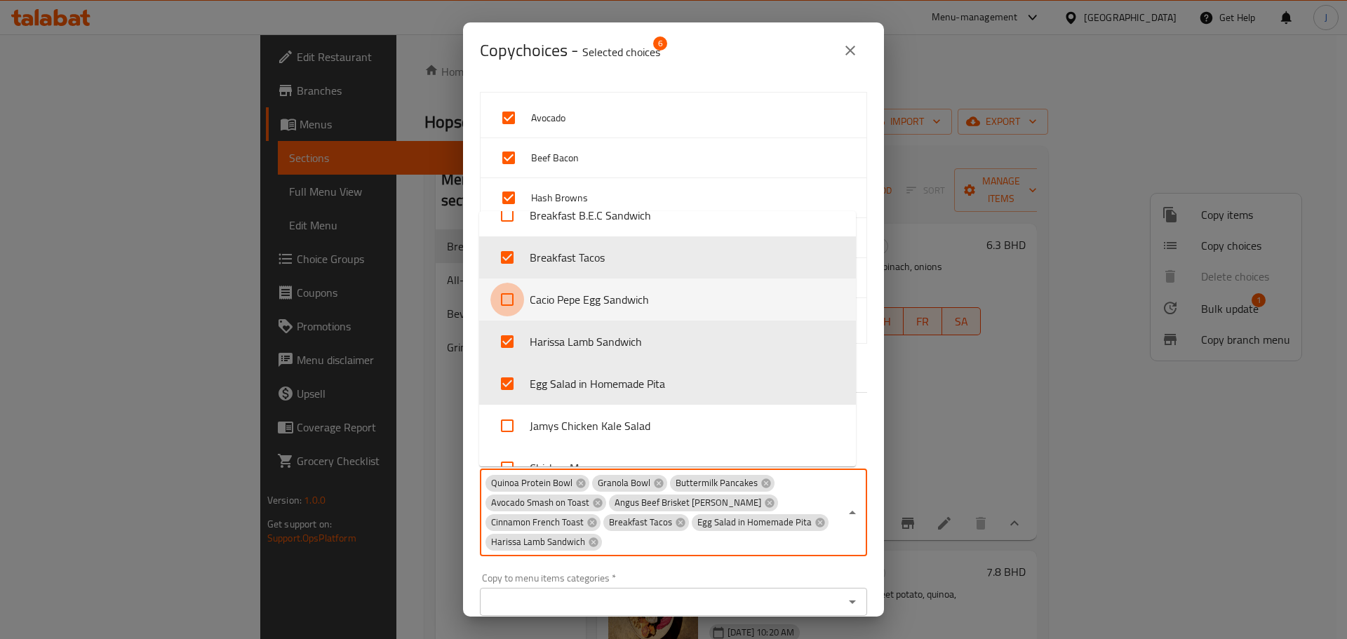
drag, startPoint x: 511, startPoint y: 296, endPoint x: 497, endPoint y: 302, distance: 15.4
click at [509, 297] on input "checkbox" at bounding box center [507, 300] width 34 height 34
checkbox input "true"
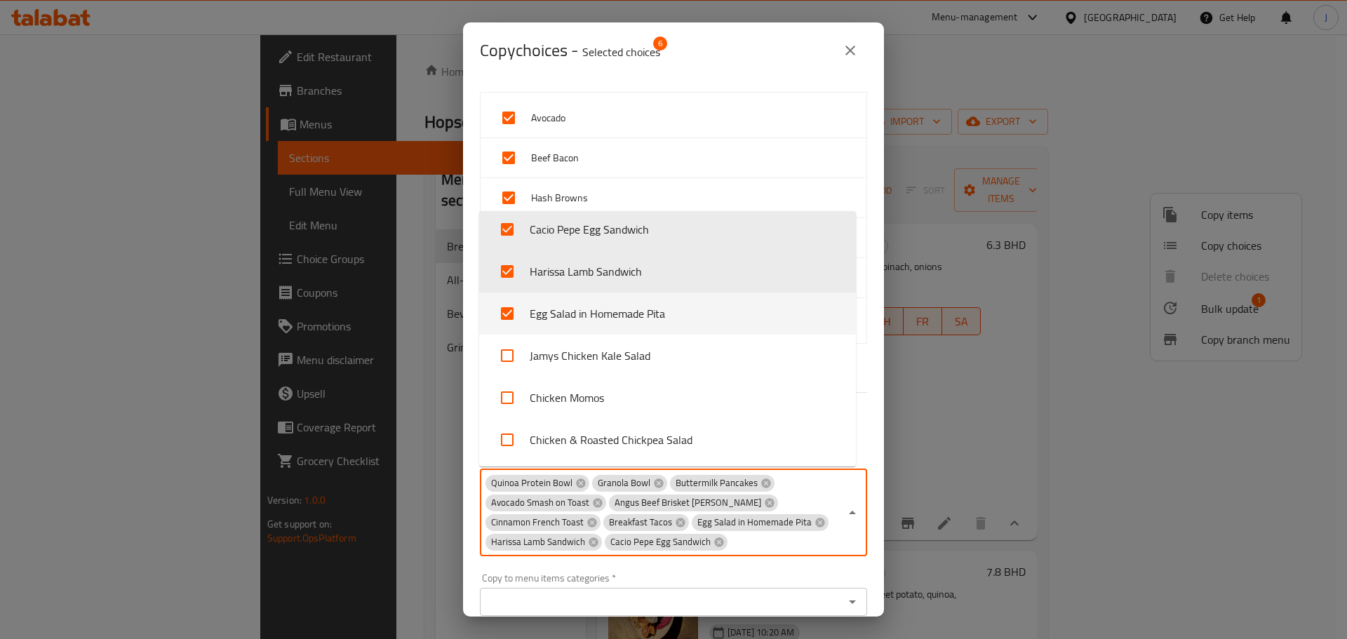
scroll to position [331, 0]
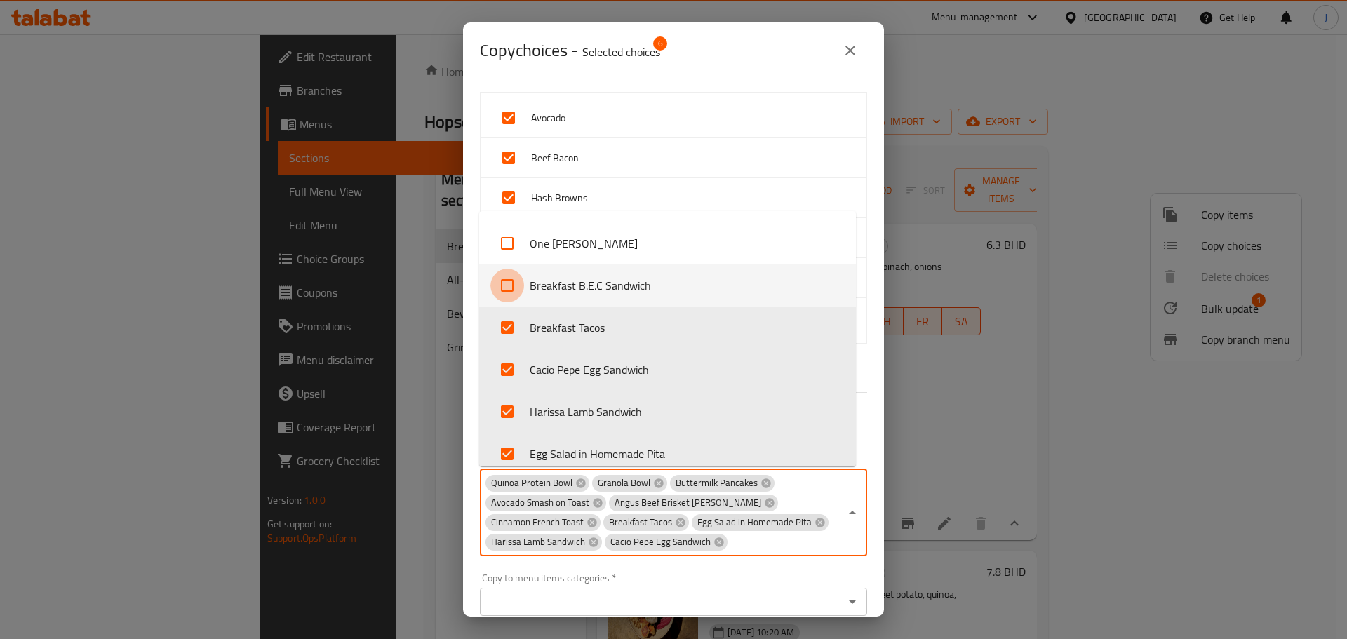
click at [509, 289] on input "checkbox" at bounding box center [507, 286] width 34 height 34
checkbox input "true"
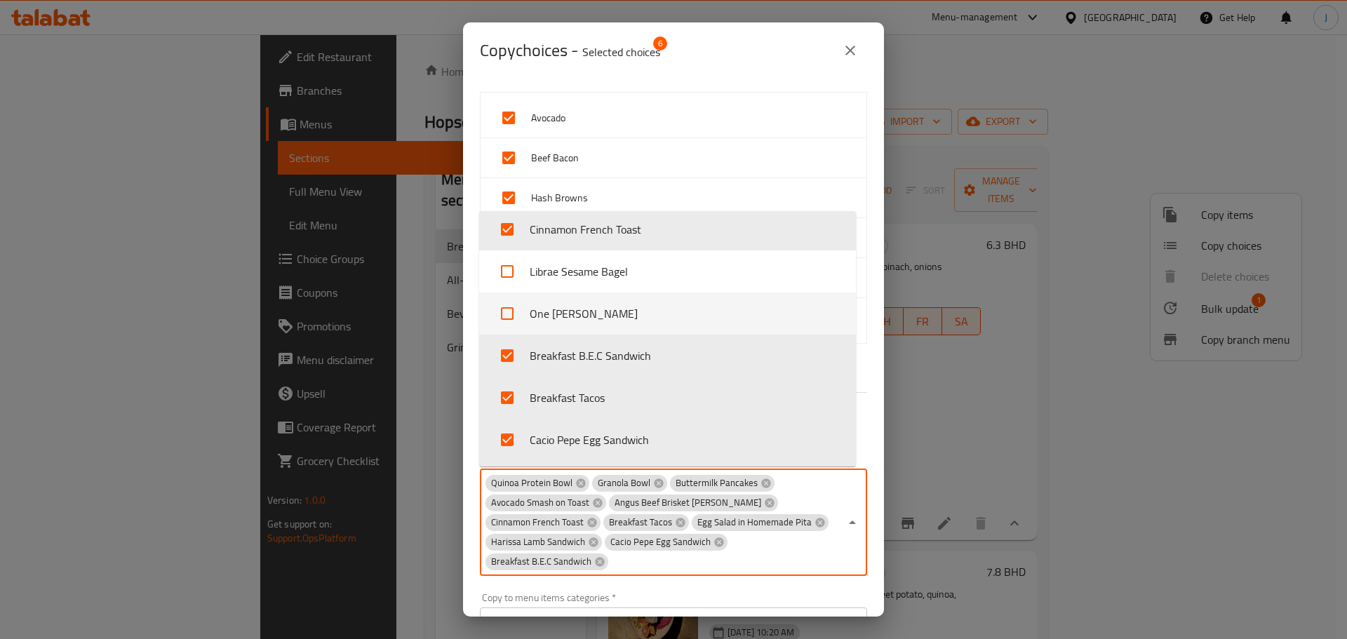
click at [533, 307] on li "One [PERSON_NAME]" at bounding box center [667, 314] width 377 height 42
checkbox input "true"
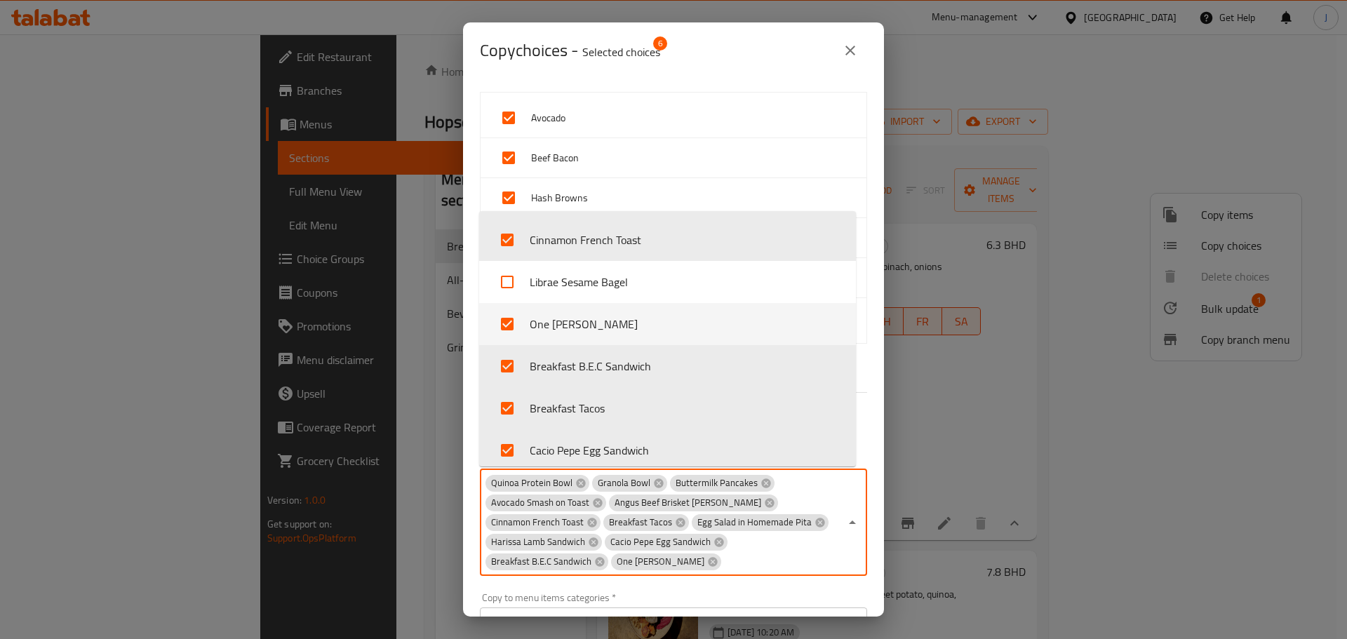
scroll to position [281, 0]
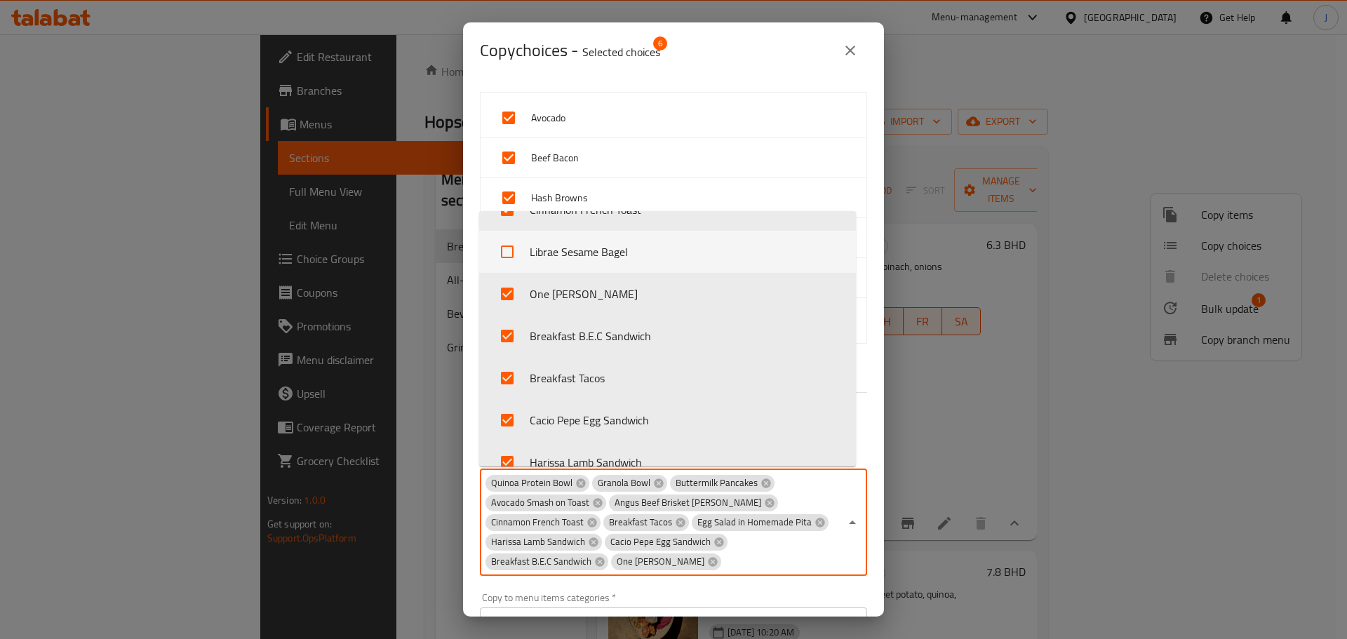
click at [570, 257] on li "Librae Sesame Bagel" at bounding box center [667, 252] width 377 height 42
checkbox input "true"
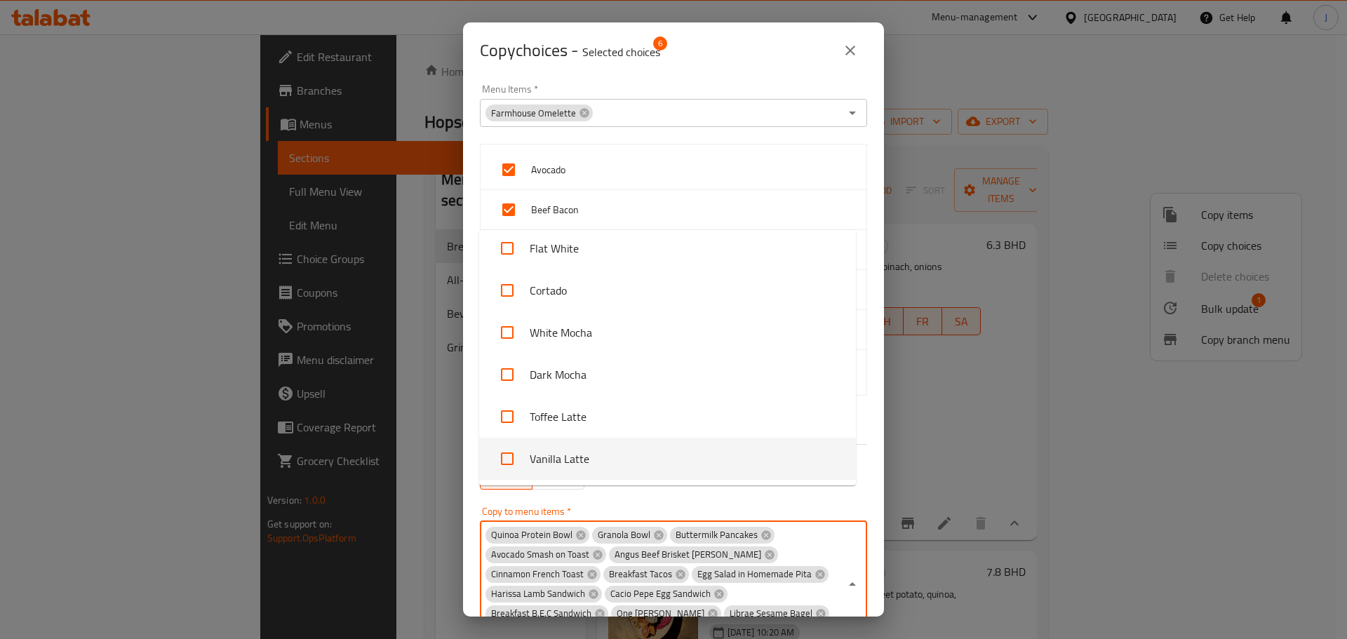
scroll to position [130, 0]
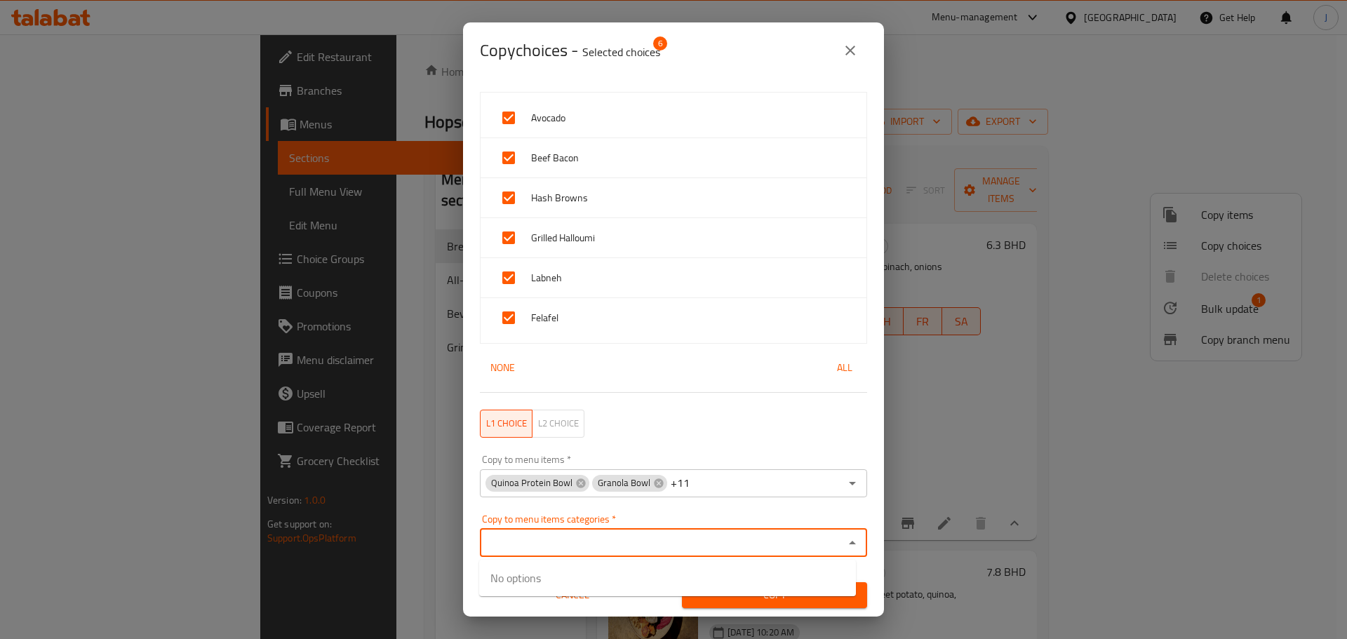
click at [811, 539] on input "Copy to menu items categories   *" at bounding box center [662, 543] width 356 height 20
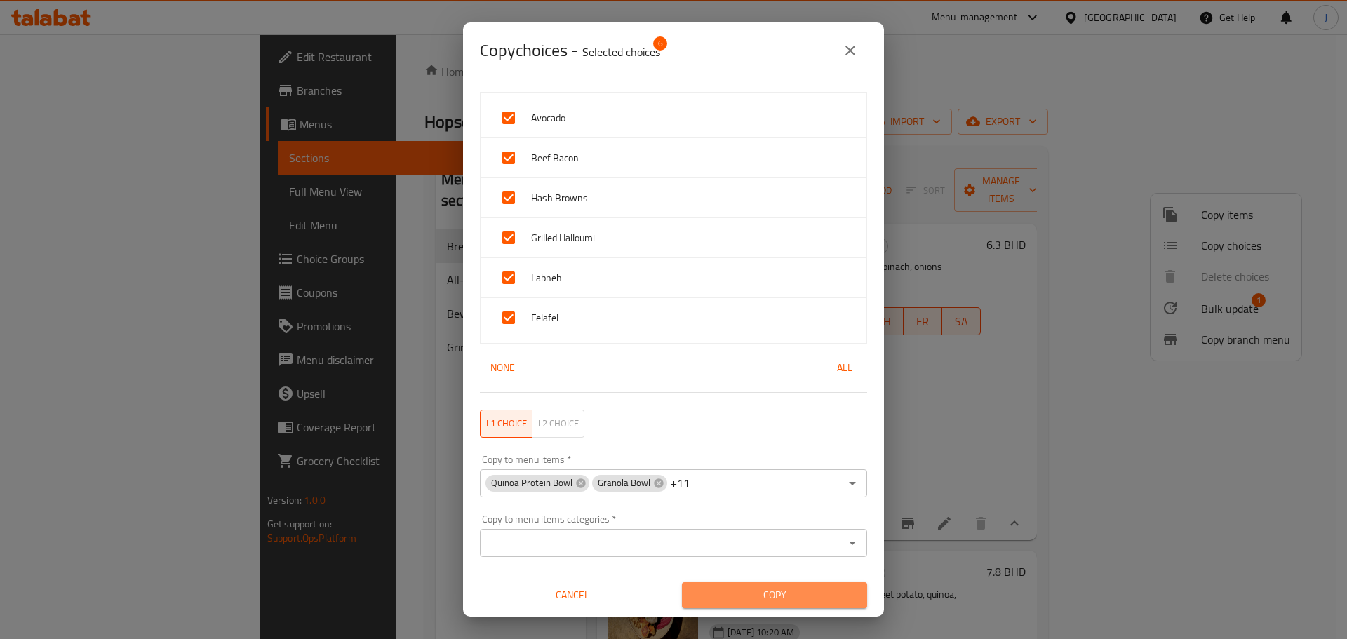
click at [791, 584] on button "Copy" at bounding box center [774, 595] width 185 height 26
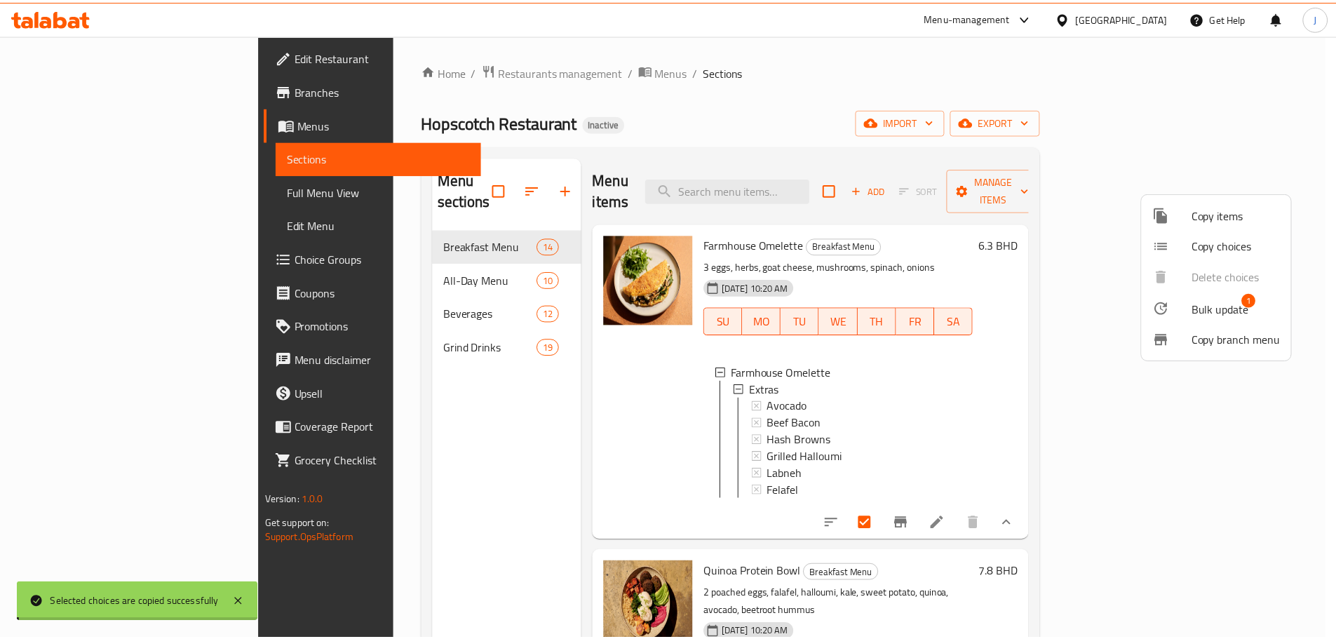
scroll to position [3, 0]
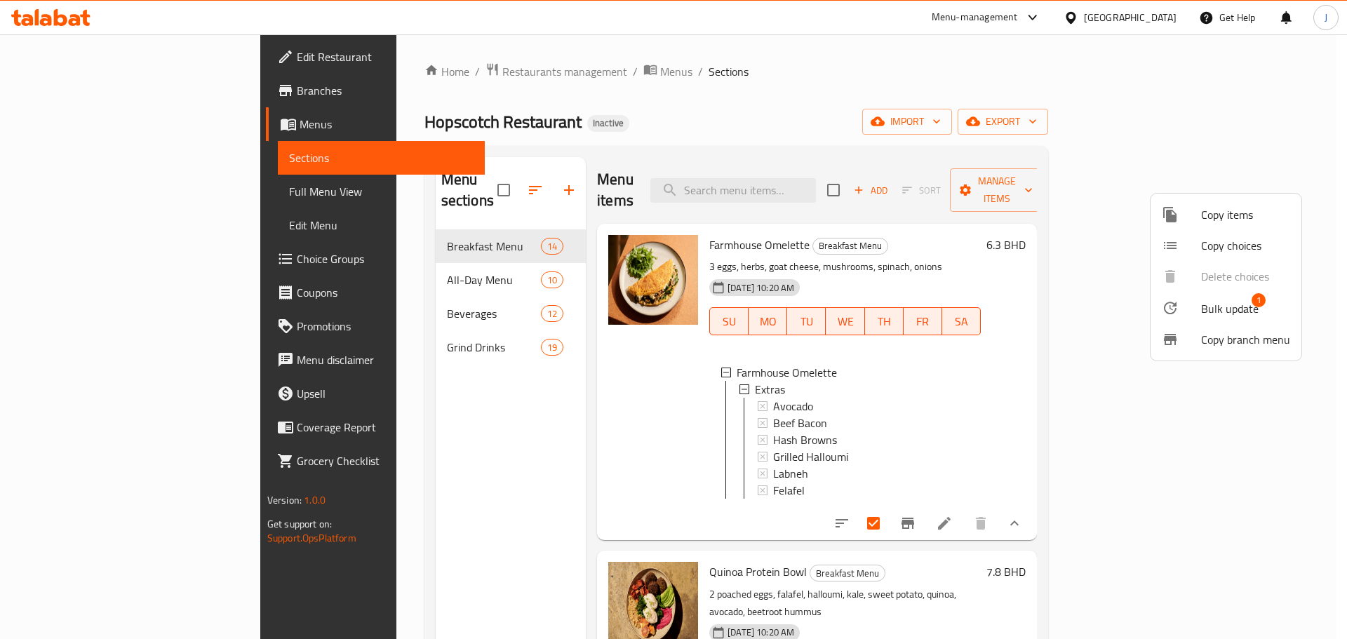
click at [807, 408] on div at bounding box center [673, 319] width 1347 height 639
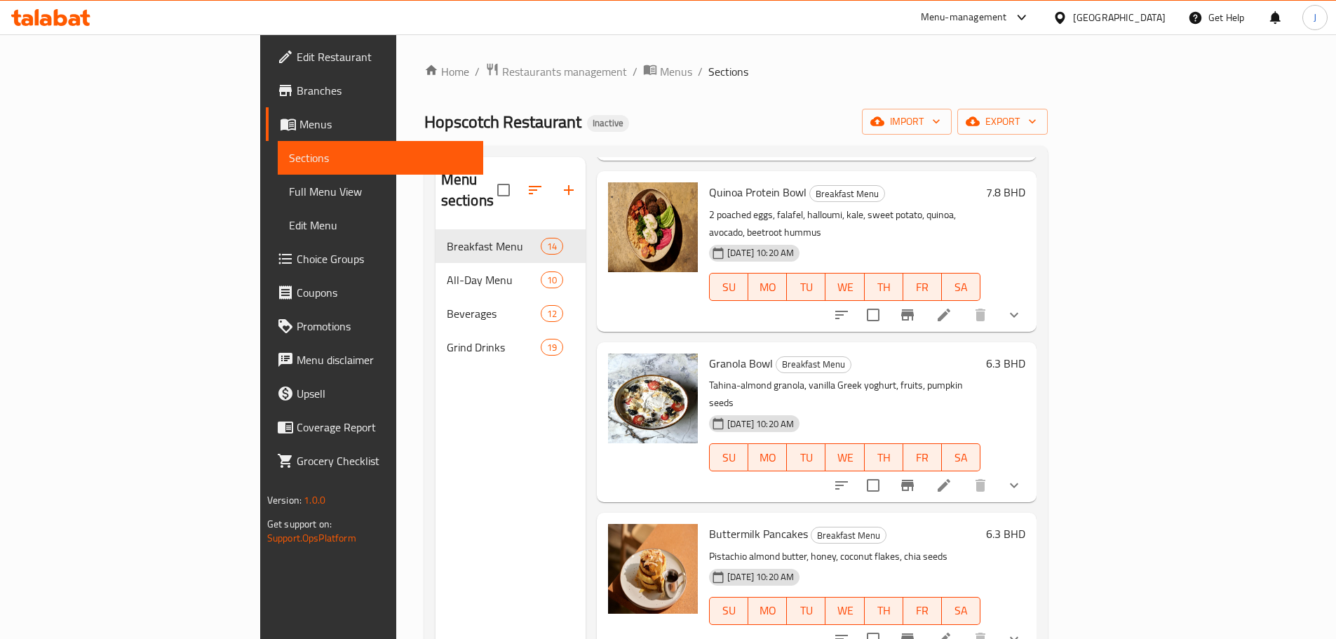
scroll to position [351, 0]
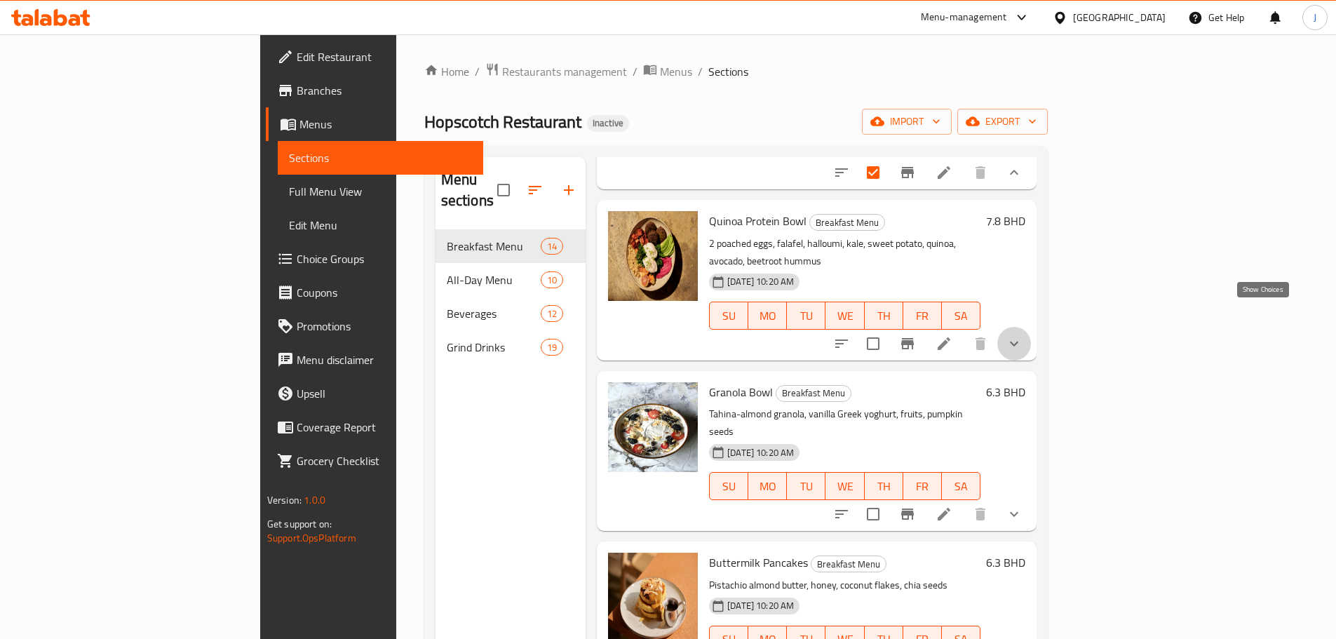
click at [1023, 335] on icon "show more" at bounding box center [1014, 343] width 17 height 17
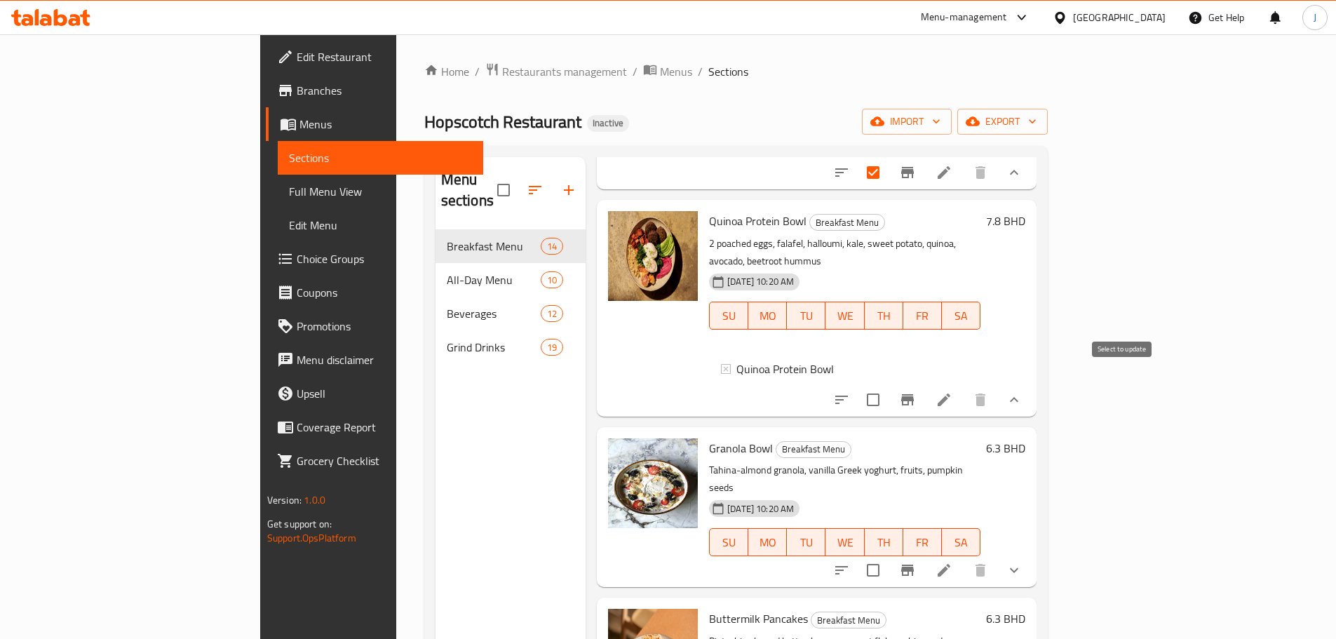
scroll to position [491, 0]
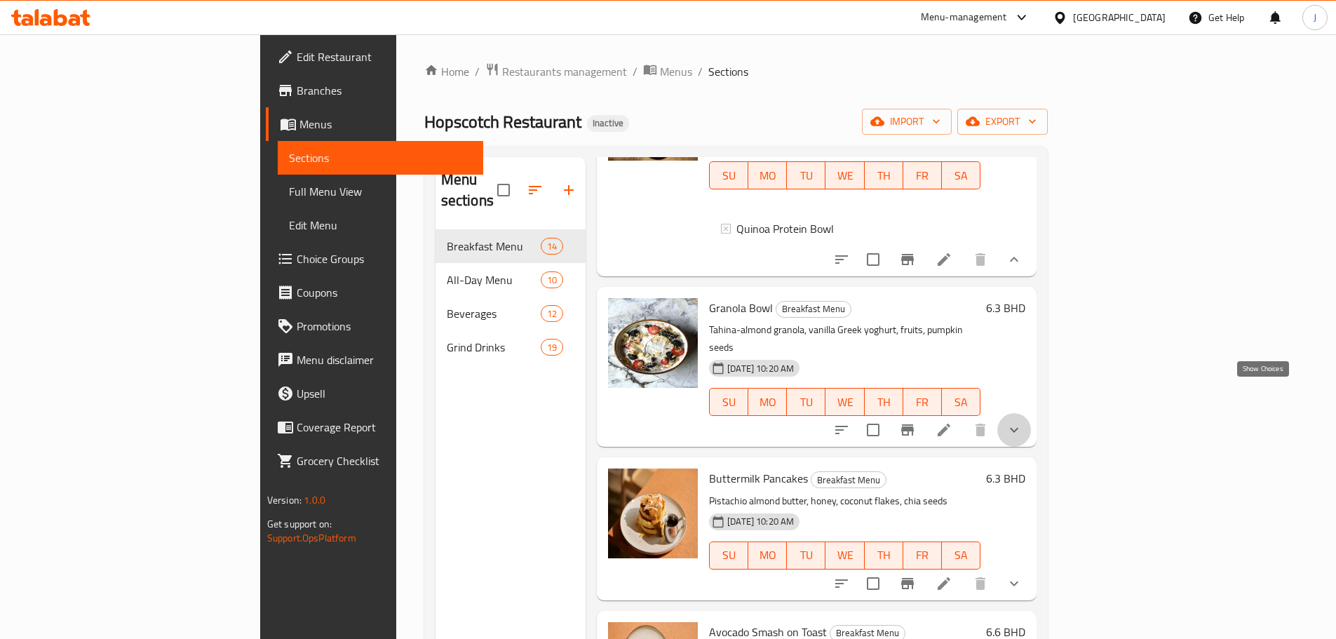
click at [1023, 422] on icon "show more" at bounding box center [1014, 430] width 17 height 17
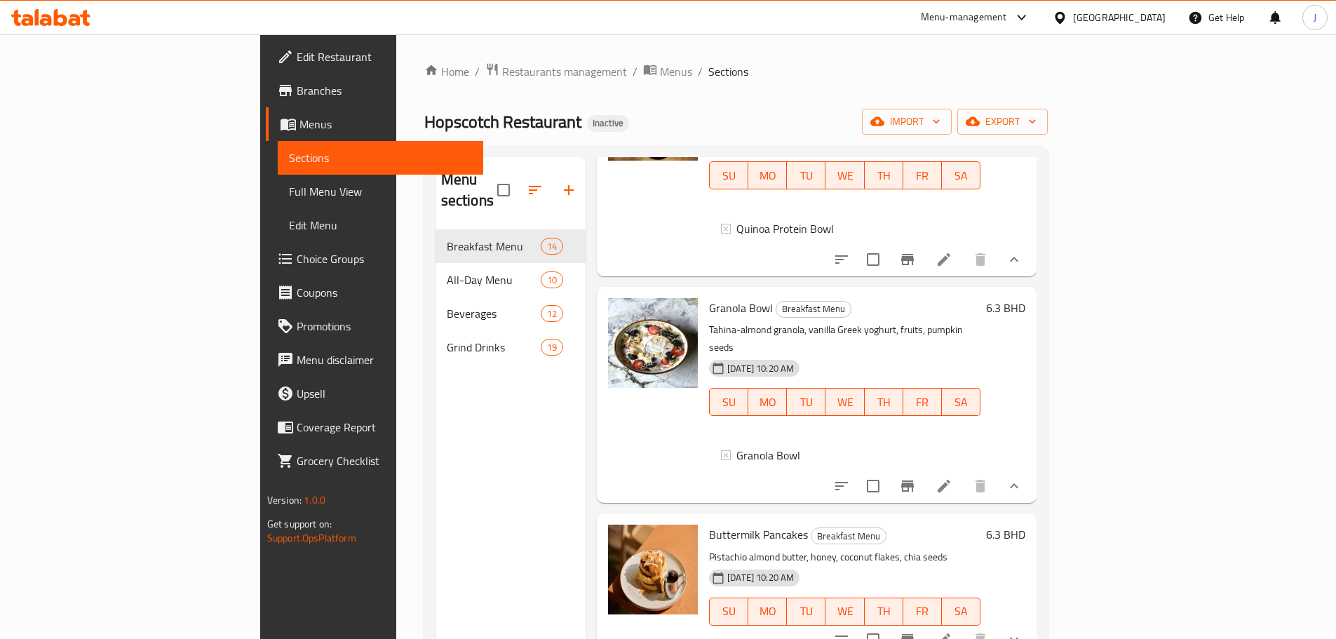
scroll to position [2, 0]
click at [737, 445] on span "Granola Bowl" at bounding box center [769, 453] width 64 height 17
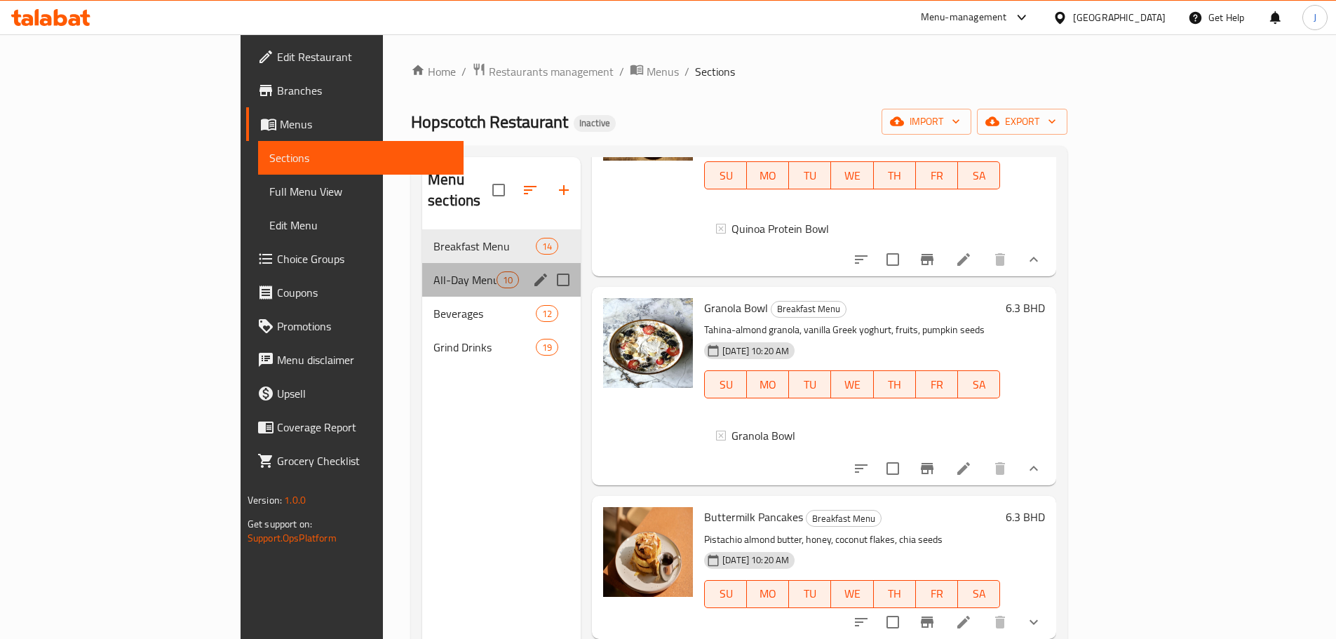
click at [422, 263] on div "All-Day Menu 10" at bounding box center [501, 280] width 159 height 34
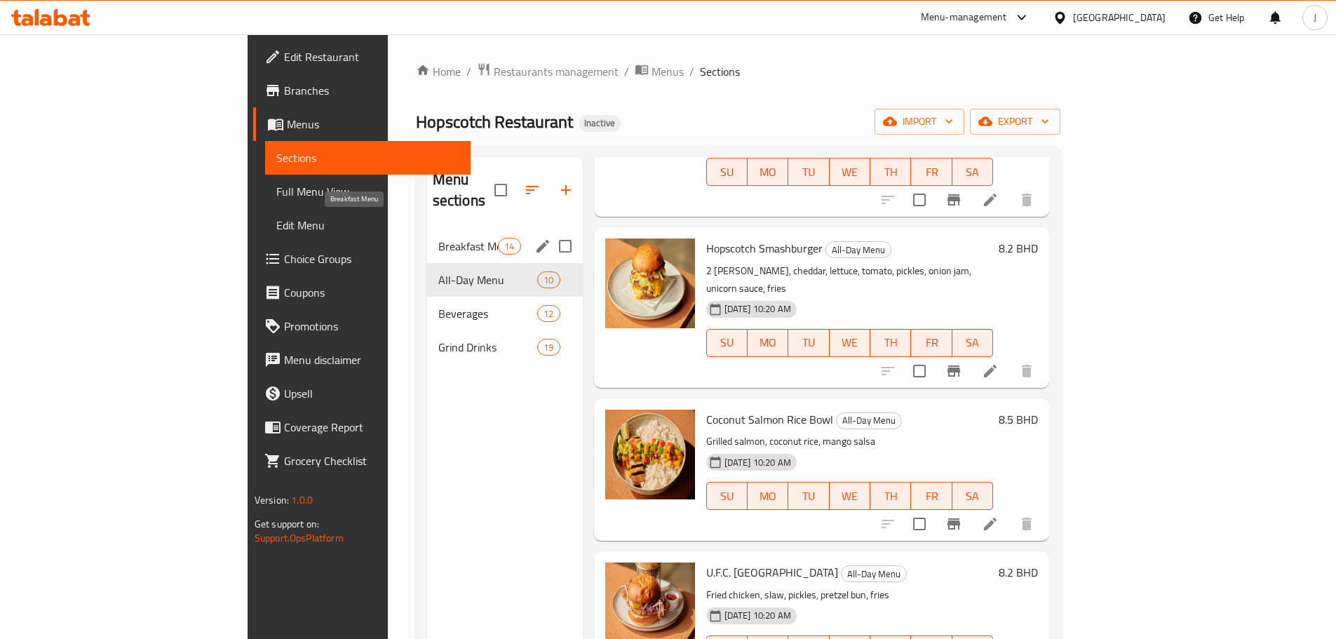
click at [438, 238] on span "Breakfast Menu" at bounding box center [468, 246] width 60 height 17
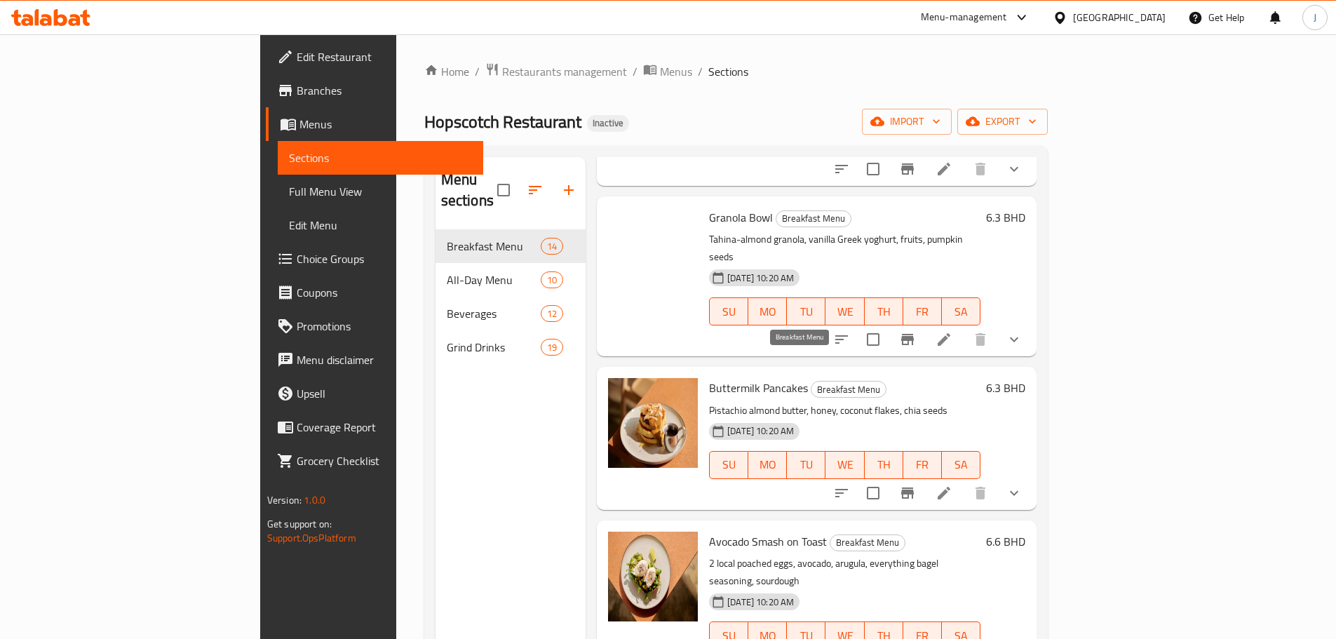
scroll to position [70, 0]
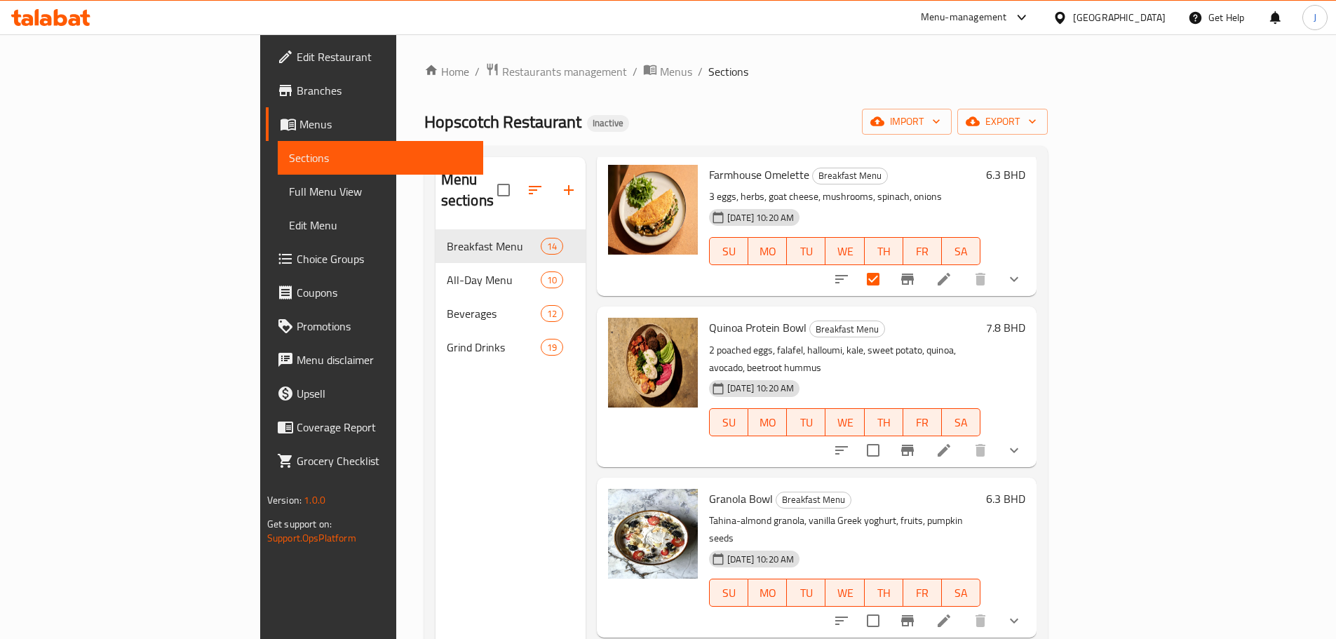
click at [1031, 434] on button "show more" at bounding box center [1015, 451] width 34 height 34
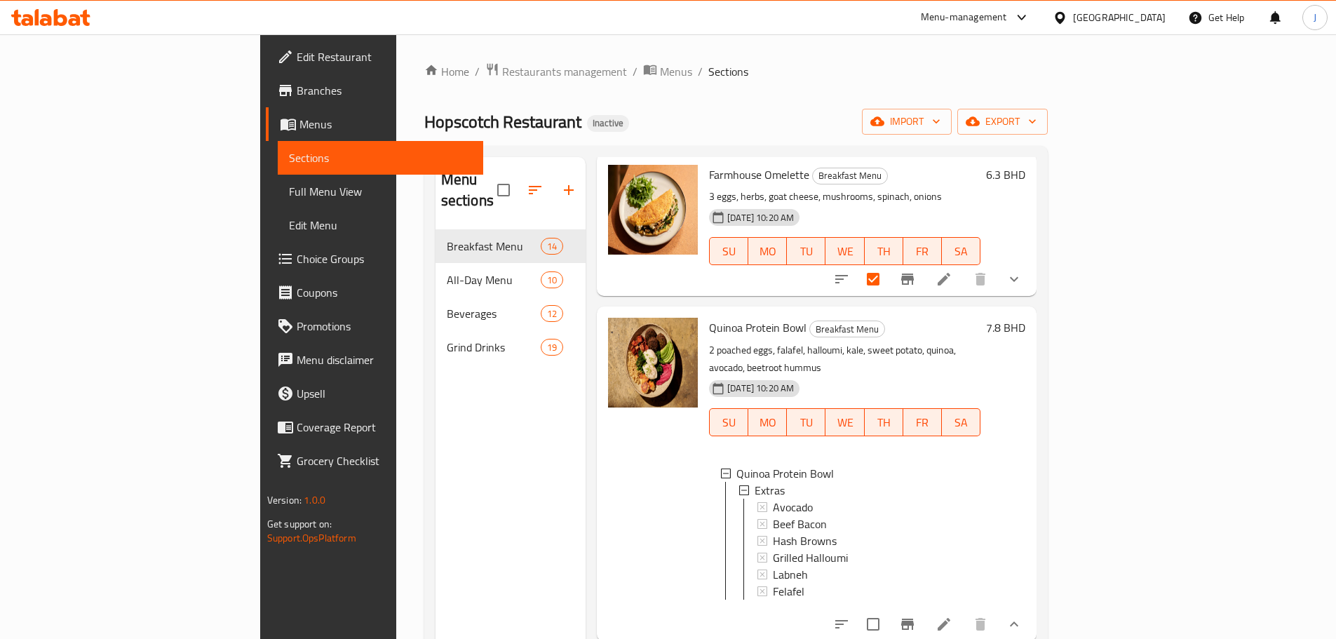
scroll to position [0, 0]
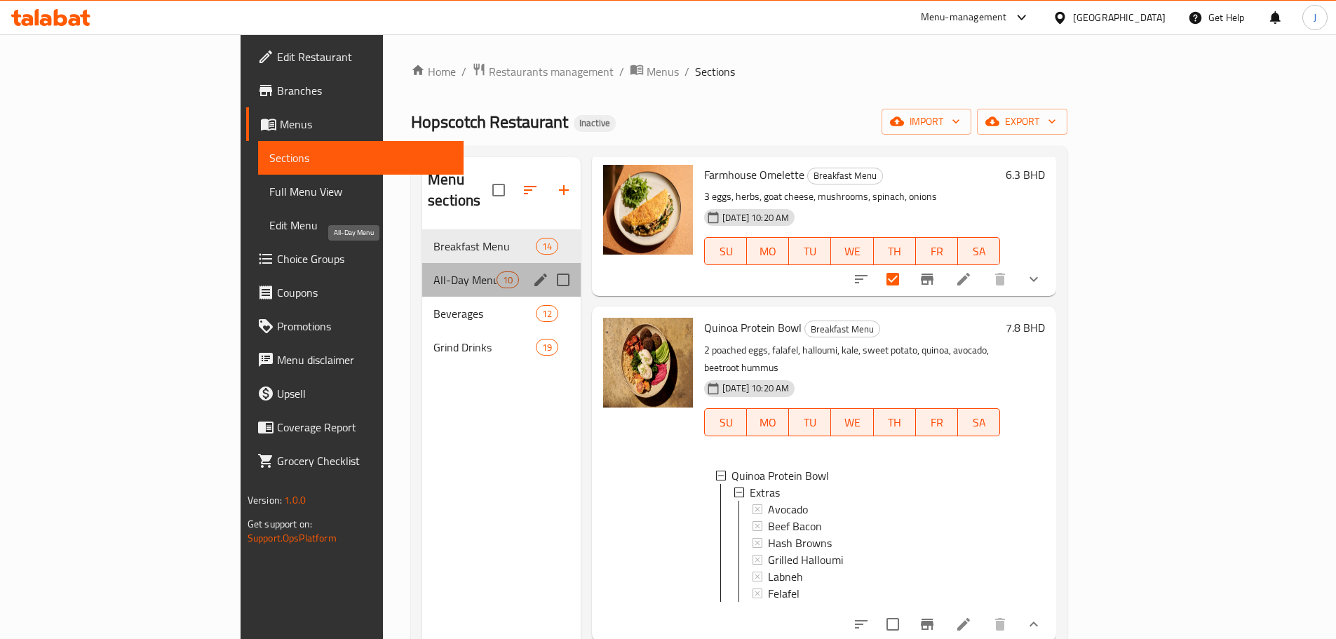
click at [434, 271] on span "All-Day Menu" at bounding box center [465, 279] width 63 height 17
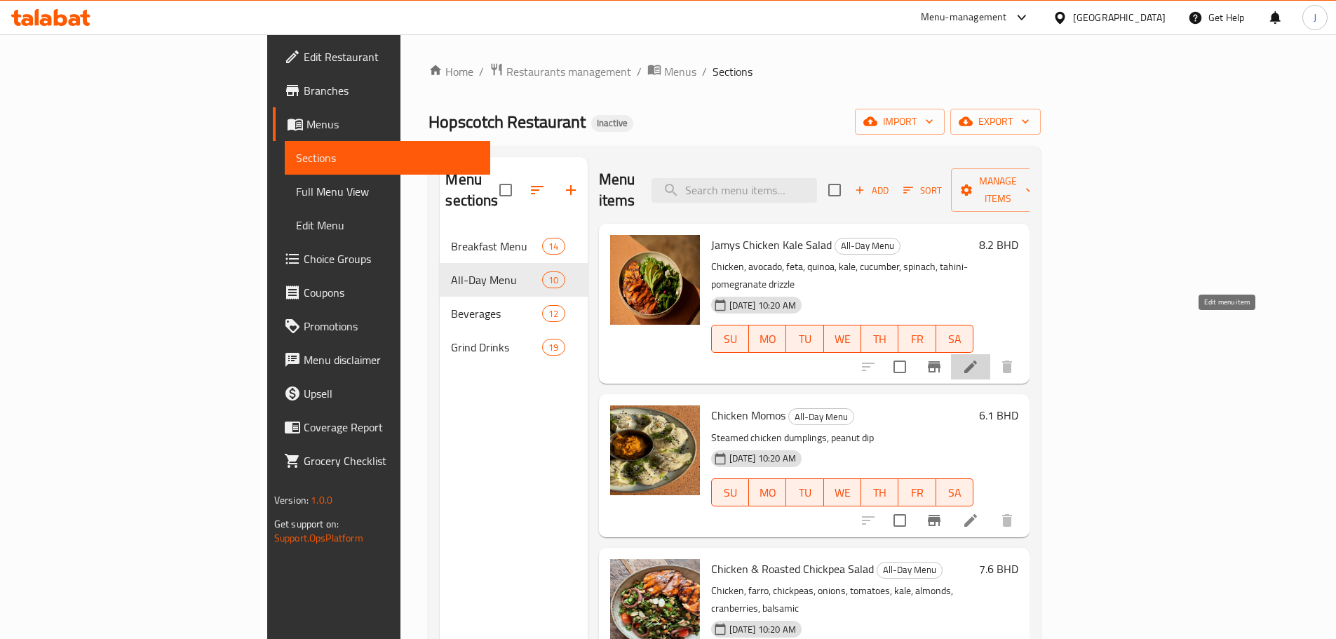
click at [979, 358] on icon at bounding box center [971, 366] width 17 height 17
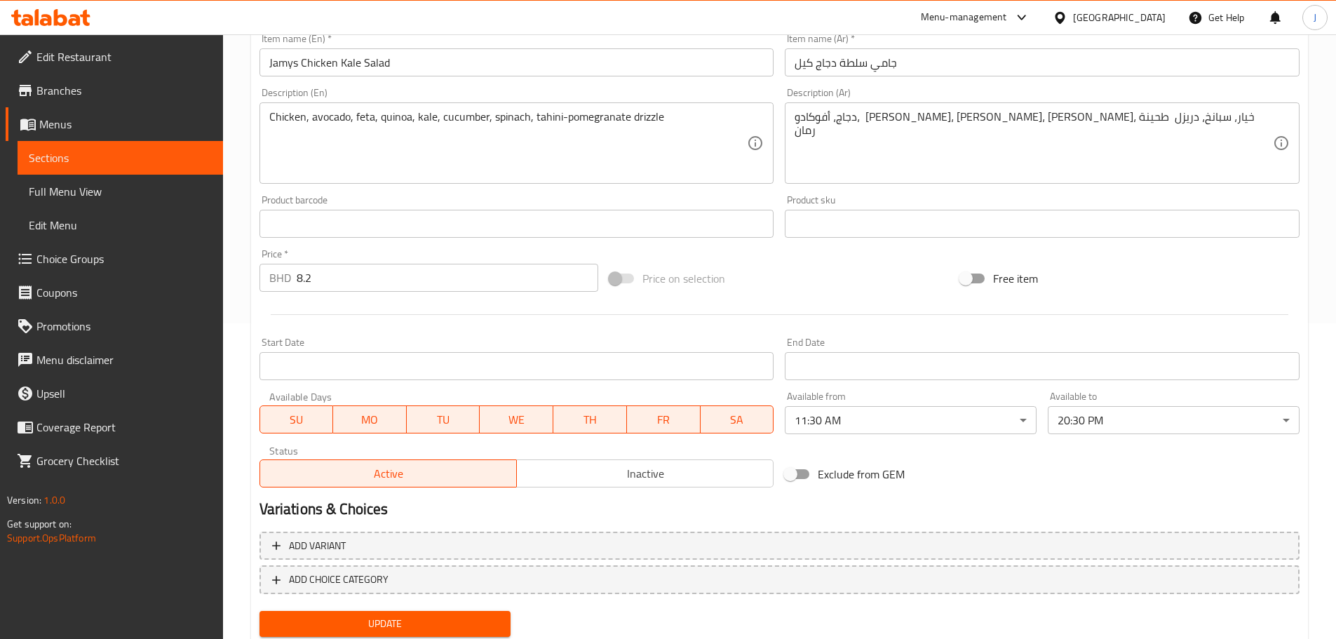
scroll to position [361, 0]
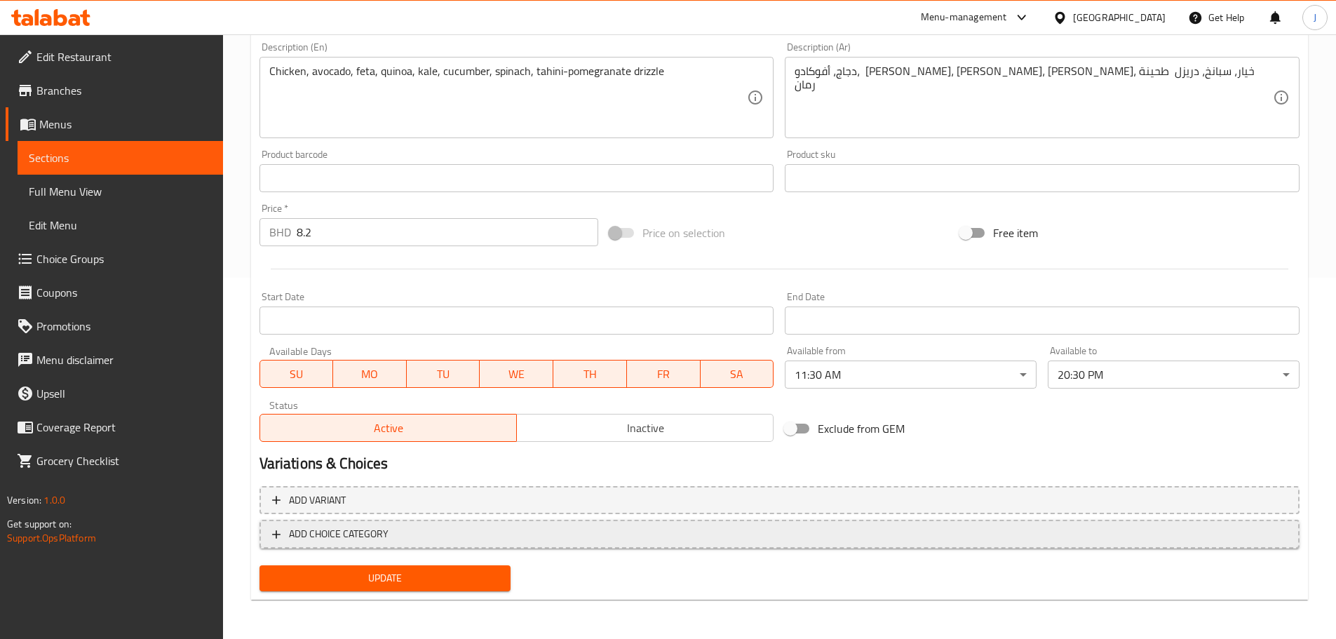
click at [415, 536] on span "ADD CHOICE CATEGORY" at bounding box center [779, 534] width 1015 height 18
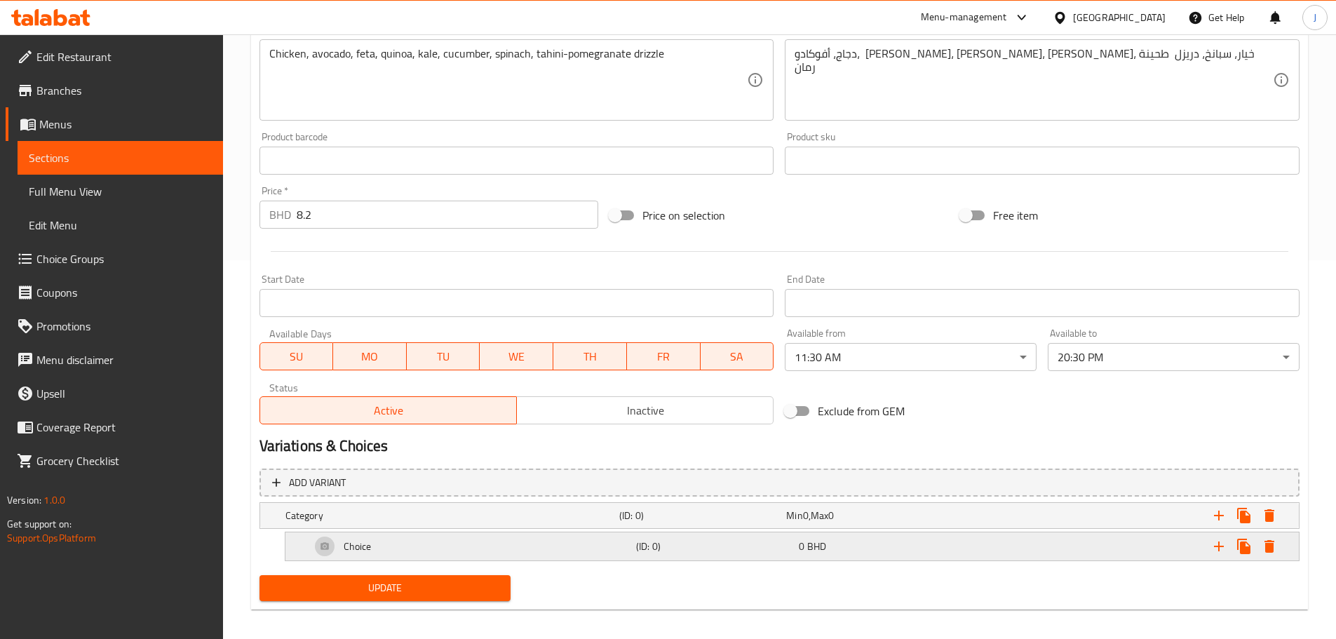
scroll to position [389, 0]
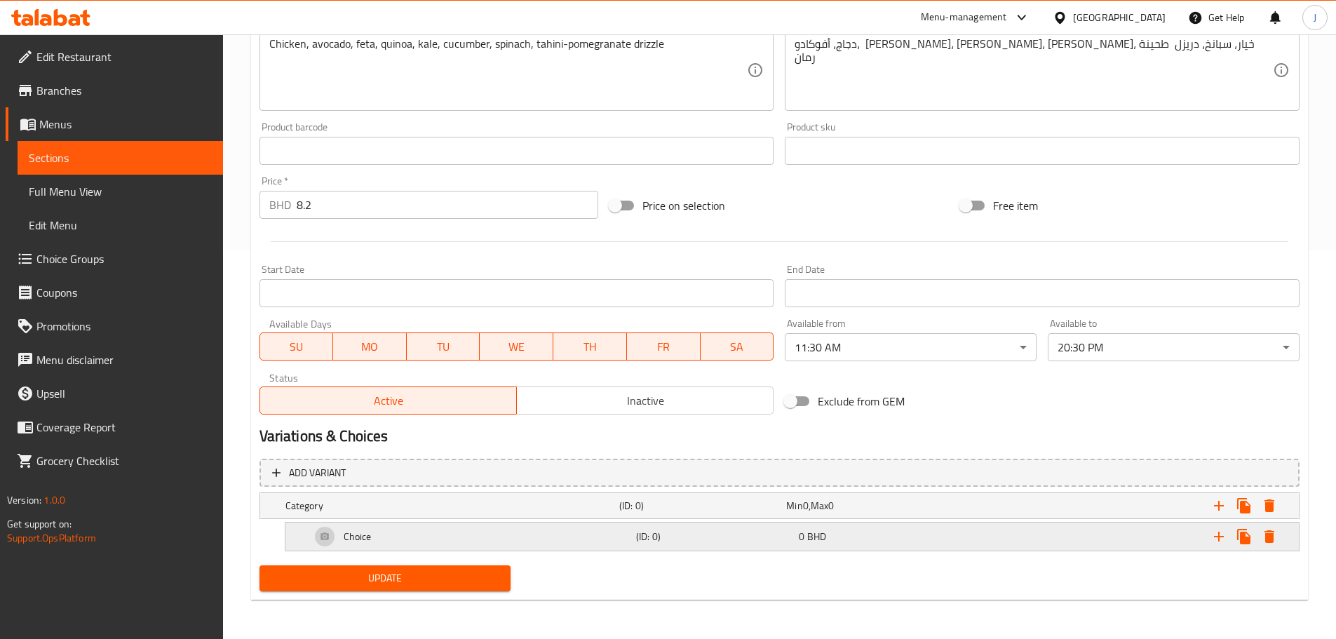
drag, startPoint x: 420, startPoint y: 518, endPoint x: 420, endPoint y: 529, distance: 10.5
click at [420, 525] on div "Add variant Category (ID: 0) Min 0 , Max 0 Name (En) Category Name (En) Name (A…" at bounding box center [780, 506] width 1052 height 107
click at [411, 511] on h5 "Category" at bounding box center [450, 506] width 328 height 14
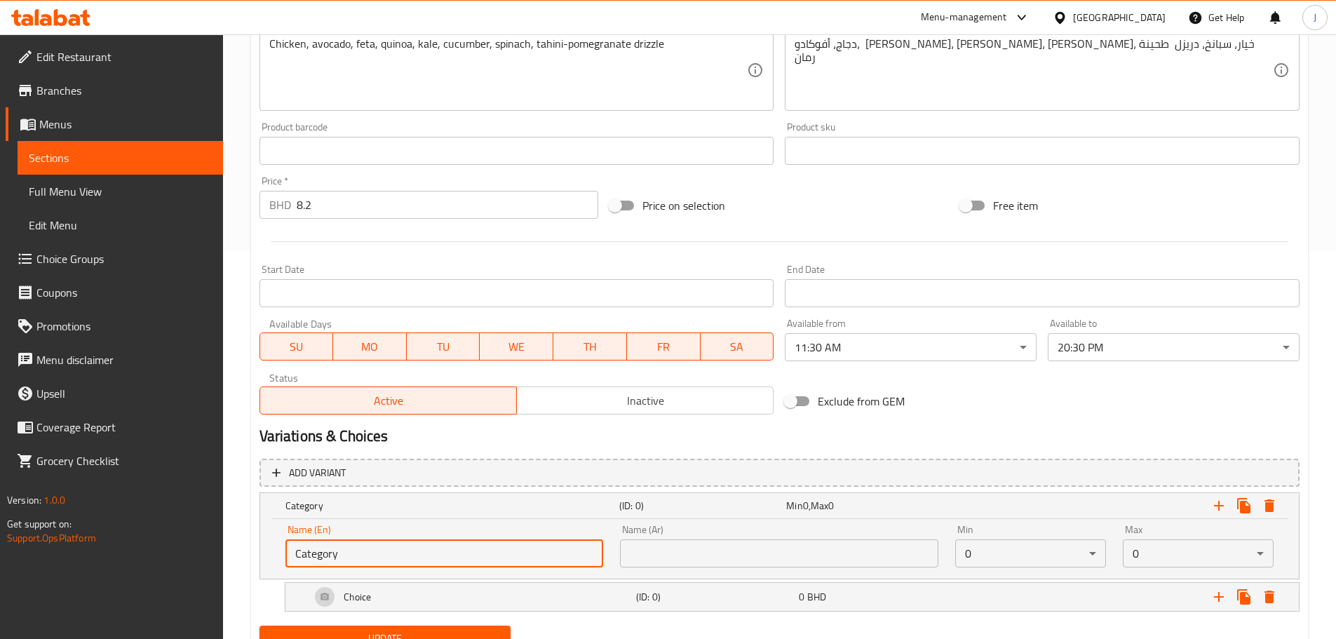
click at [356, 551] on input "Category" at bounding box center [445, 553] width 318 height 28
click at [357, 551] on input "Category" at bounding box center [445, 553] width 318 height 28
type input "Fries on the side?"
click at [770, 554] on input "text" at bounding box center [779, 553] width 318 height 28
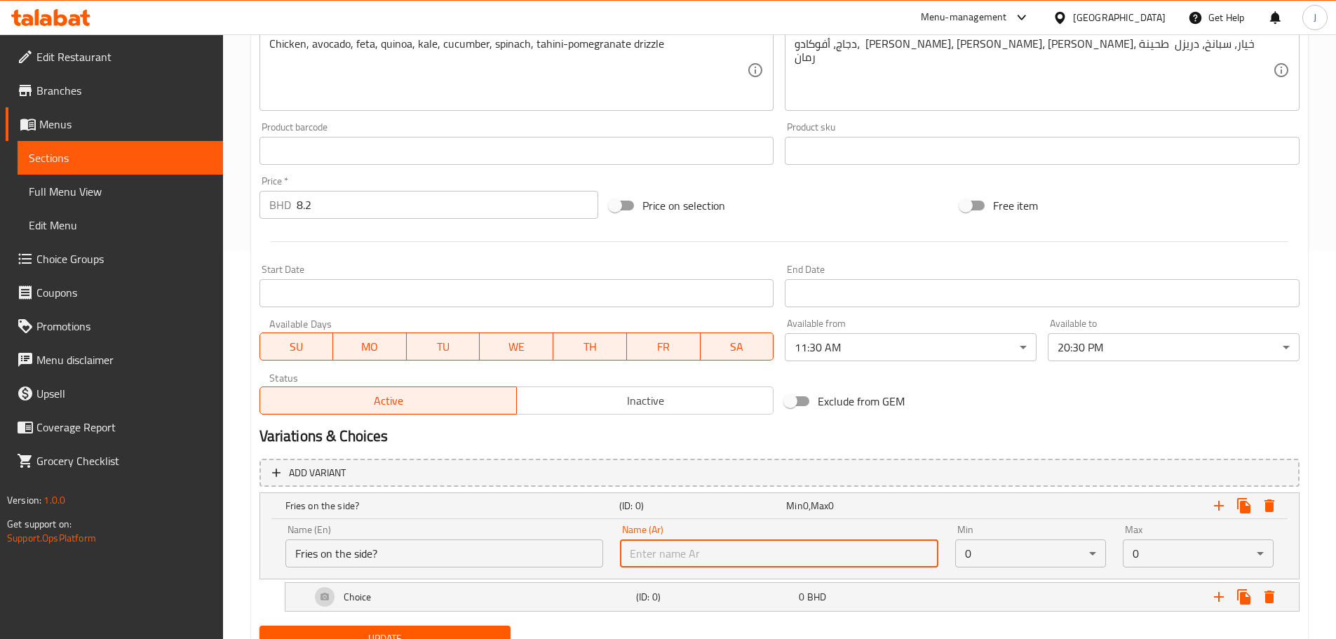
paste input "بطاطس مقلية على الجانب؟"
type input "بطاطس مقلية على الجانب؟"
click at [737, 584] on div "Choice (ID: 0) 0 BHD" at bounding box center [796, 597] width 977 height 34
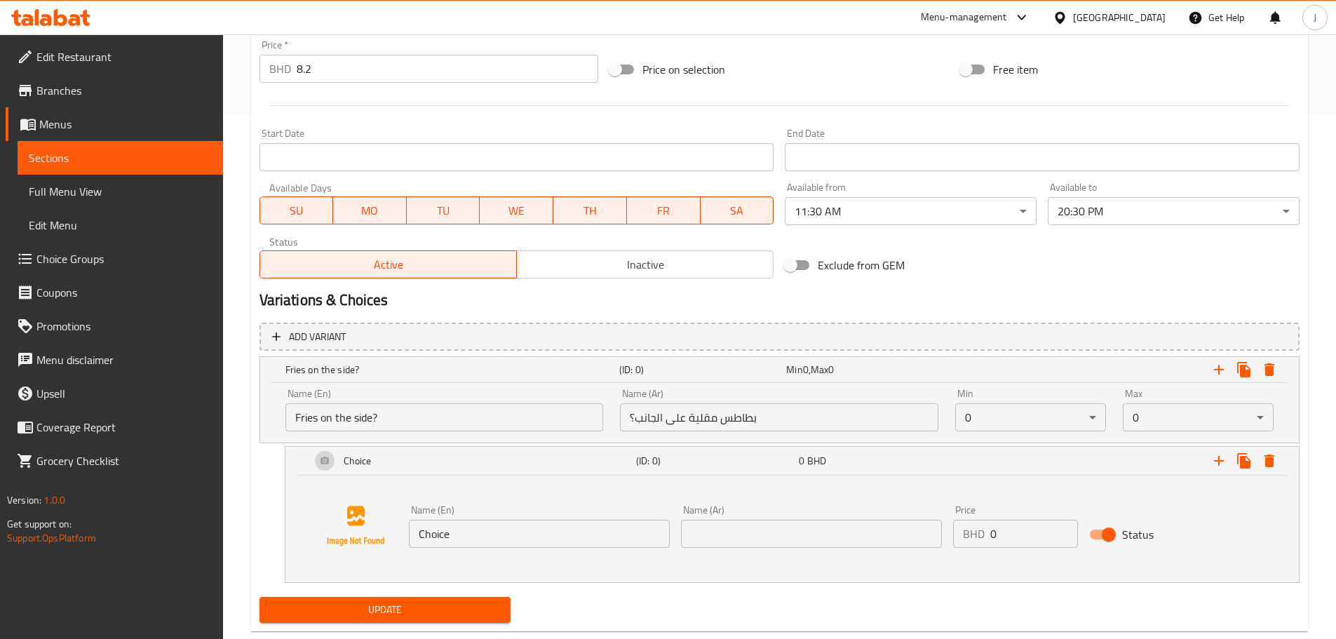
scroll to position [529, 0]
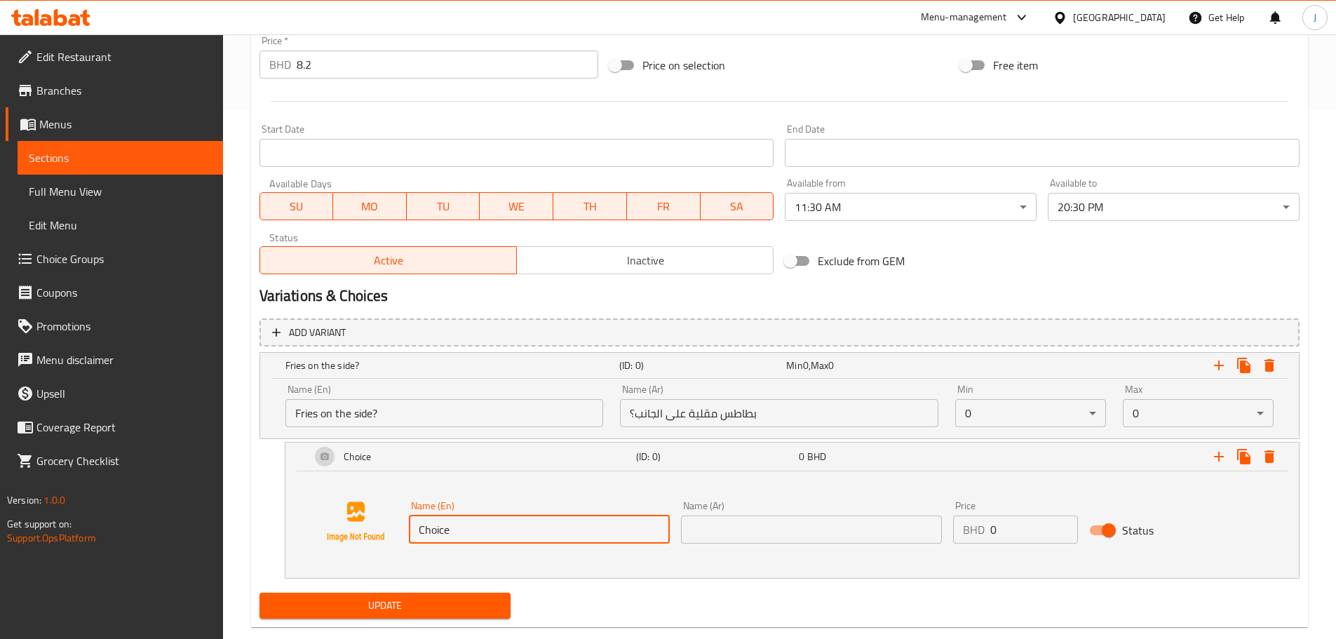
click at [492, 529] on input "Choice" at bounding box center [539, 530] width 261 height 28
click at [465, 529] on input "Fries" at bounding box center [539, 530] width 261 height 28
click at [467, 530] on input "Fries" at bounding box center [539, 530] width 261 height 28
type input "Fries"
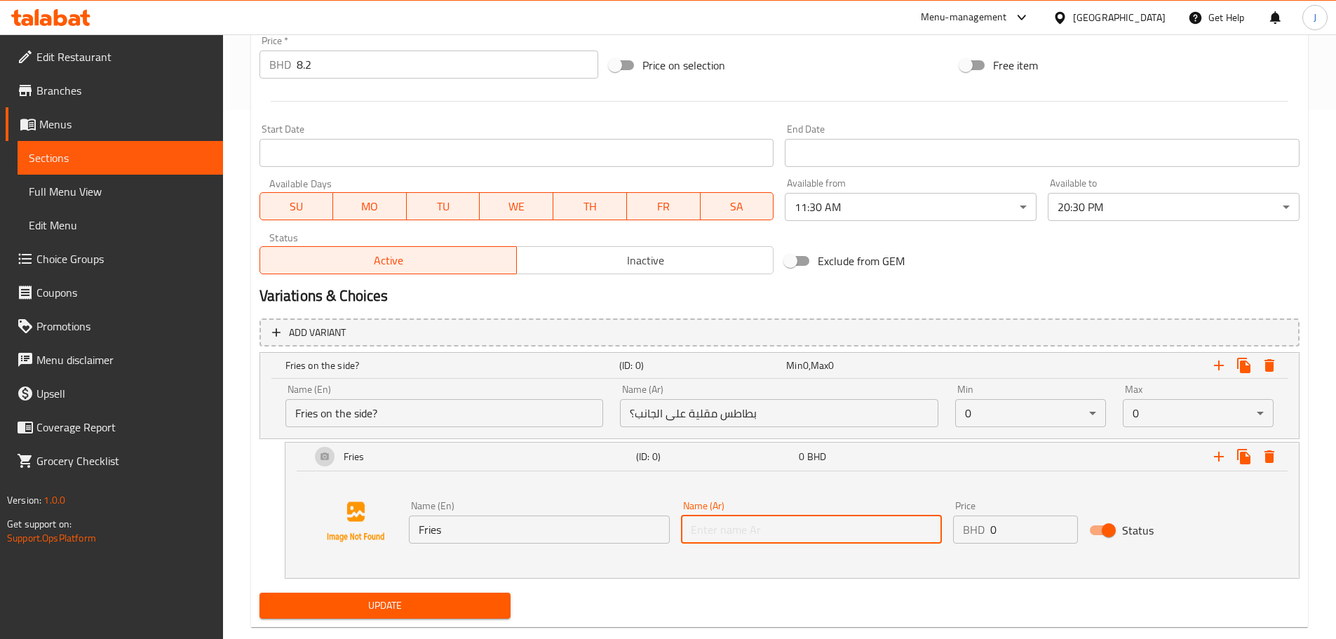
click at [814, 530] on input "text" at bounding box center [811, 530] width 261 height 28
paste input "بطاطا مقلية"
type input "بطاطا مقلية"
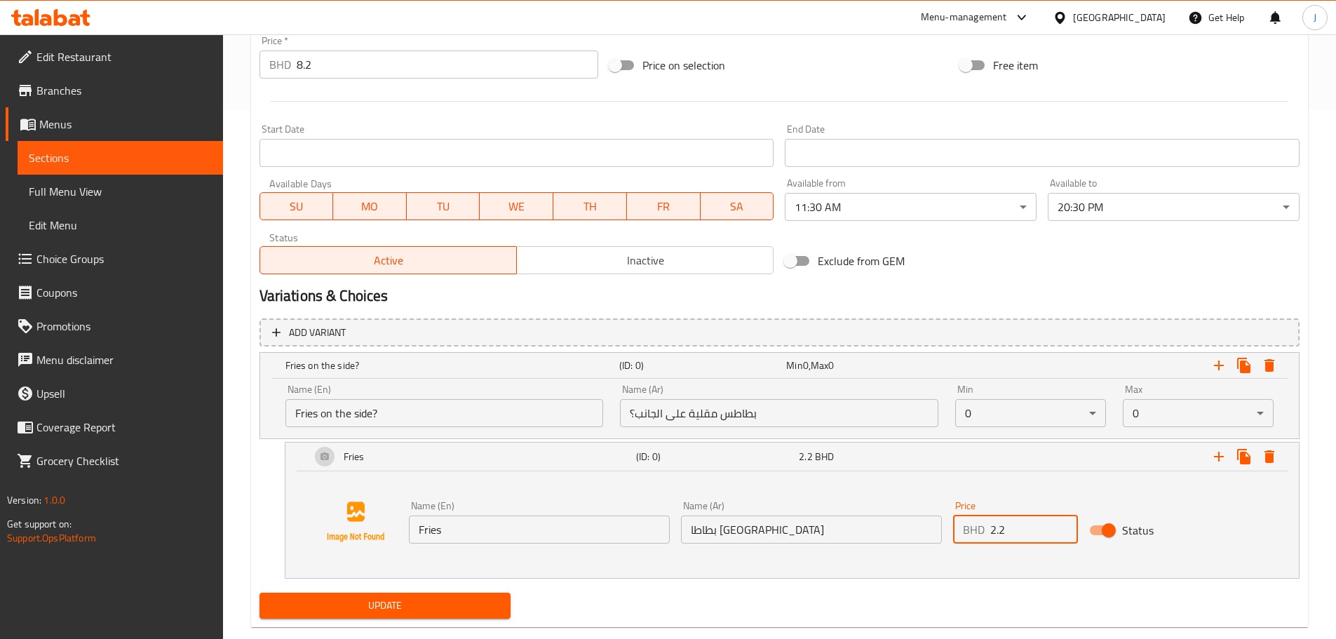
type input "2.2"
click at [457, 601] on span "Update" at bounding box center [385, 606] width 229 height 18
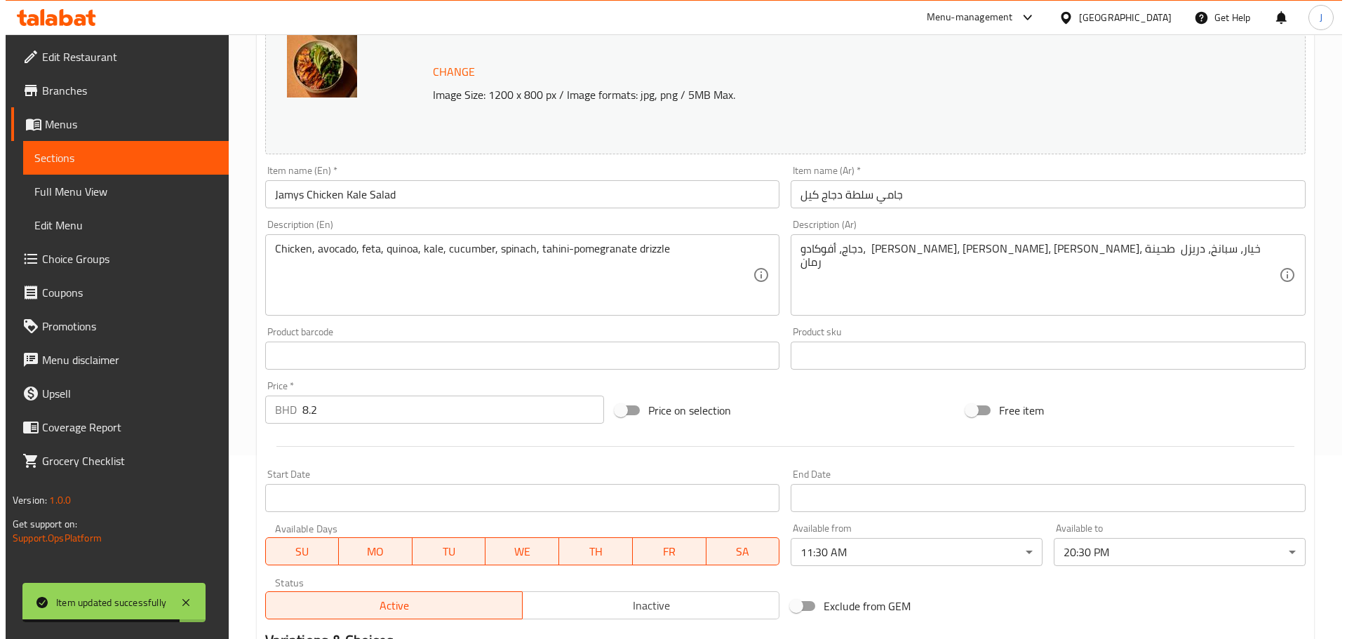
scroll to position [0, 0]
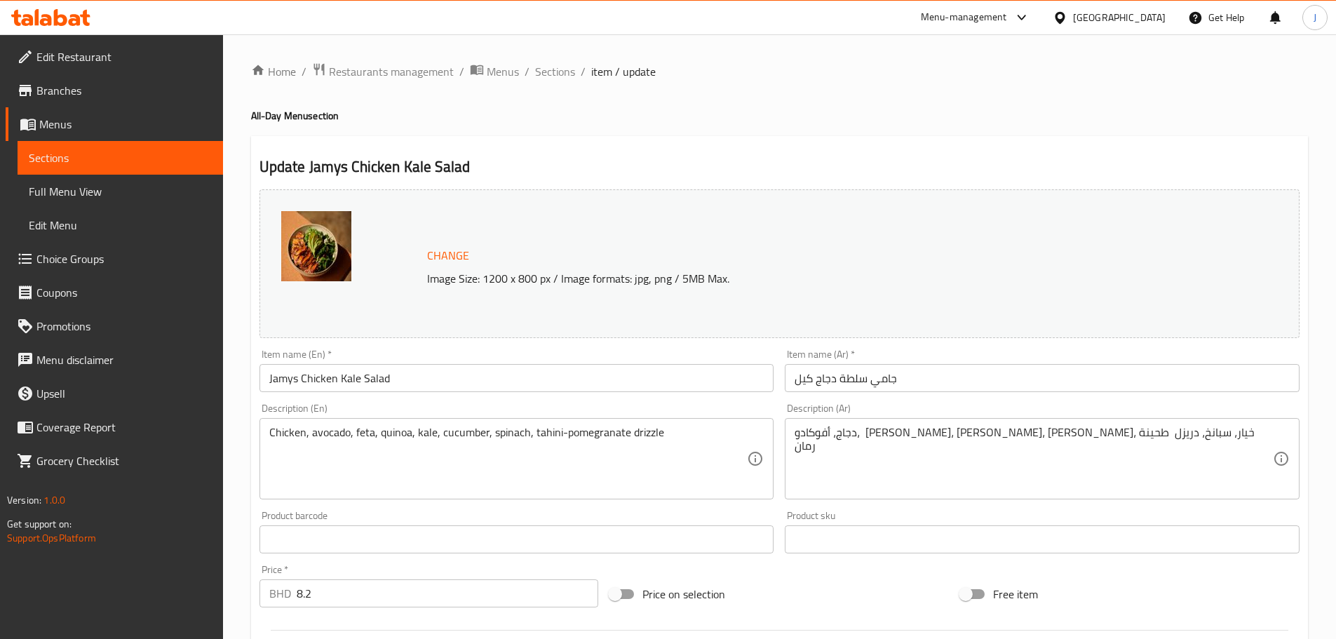
click at [155, 149] on link "Sections" at bounding box center [121, 158] width 206 height 34
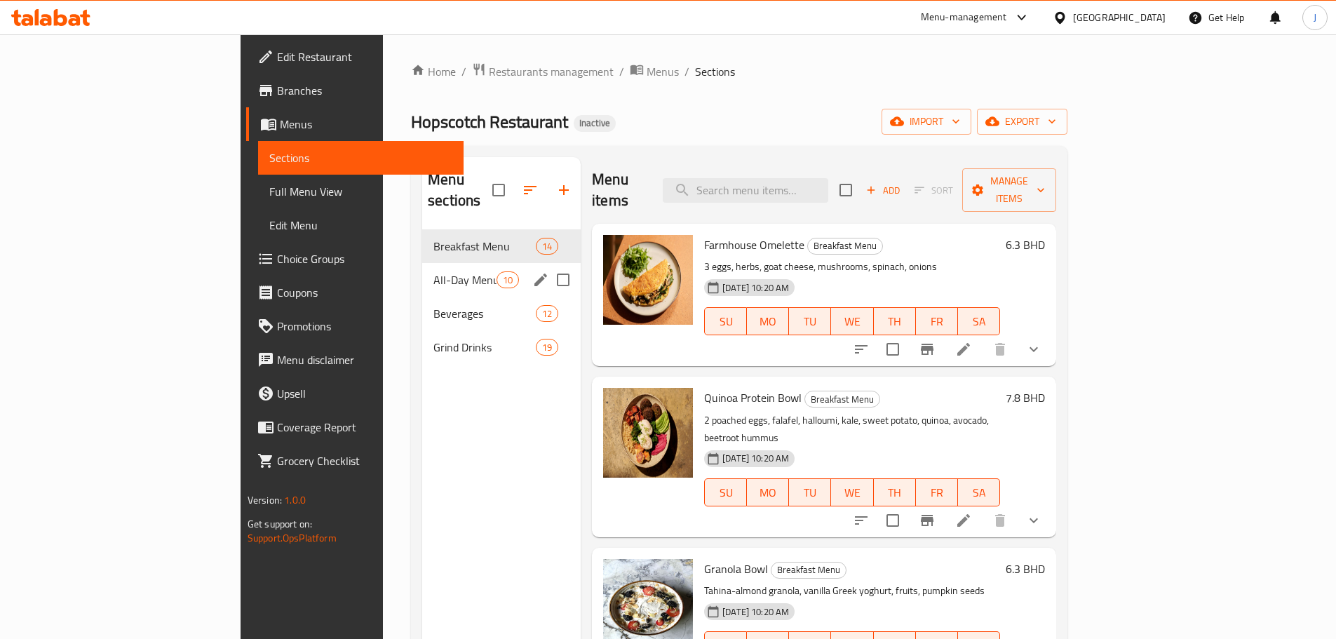
click at [434, 271] on span "All-Day Menu" at bounding box center [465, 279] width 63 height 17
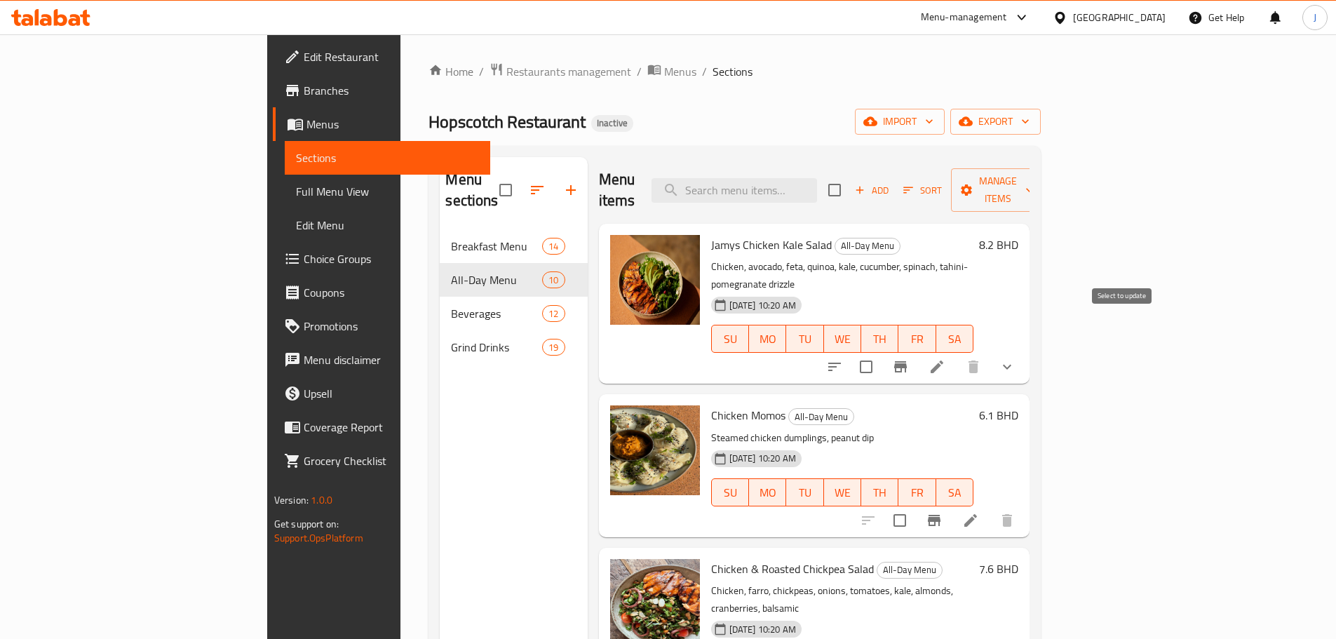
click at [881, 352] on input "checkbox" at bounding box center [866, 366] width 29 height 29
checkbox input "true"
click at [1034, 173] on span "Manage items" at bounding box center [999, 190] width 72 height 35
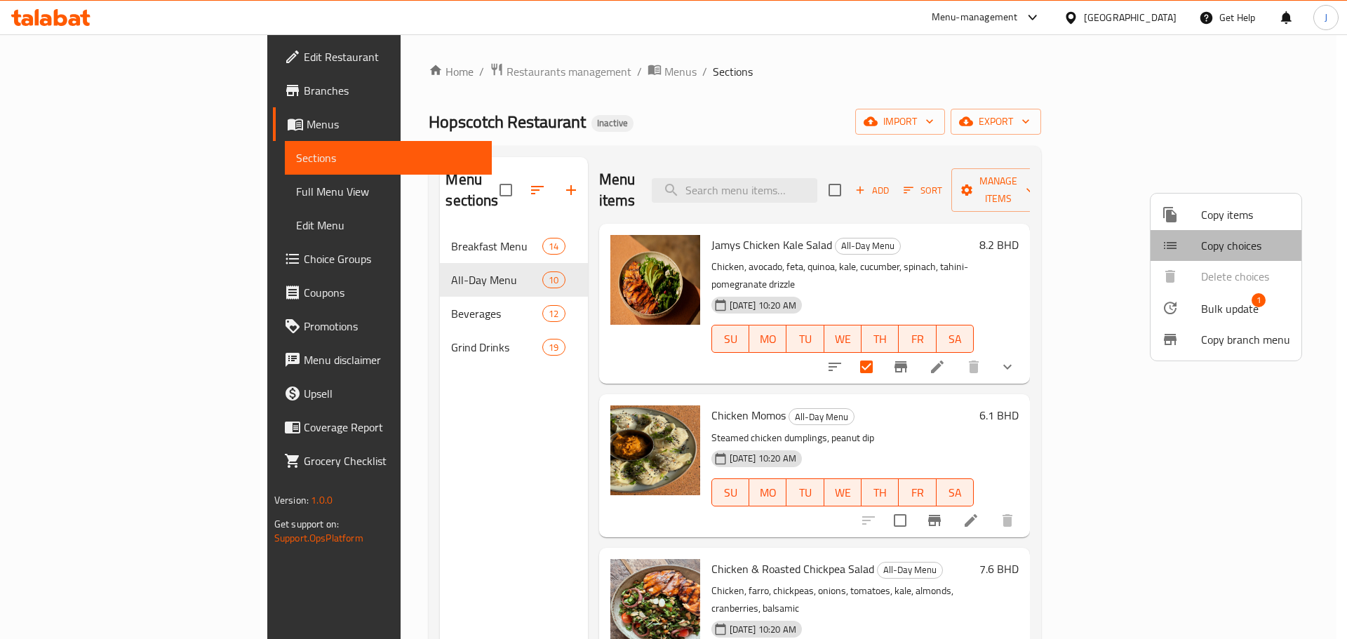
click at [1239, 244] on span "Copy choices" at bounding box center [1245, 245] width 89 height 17
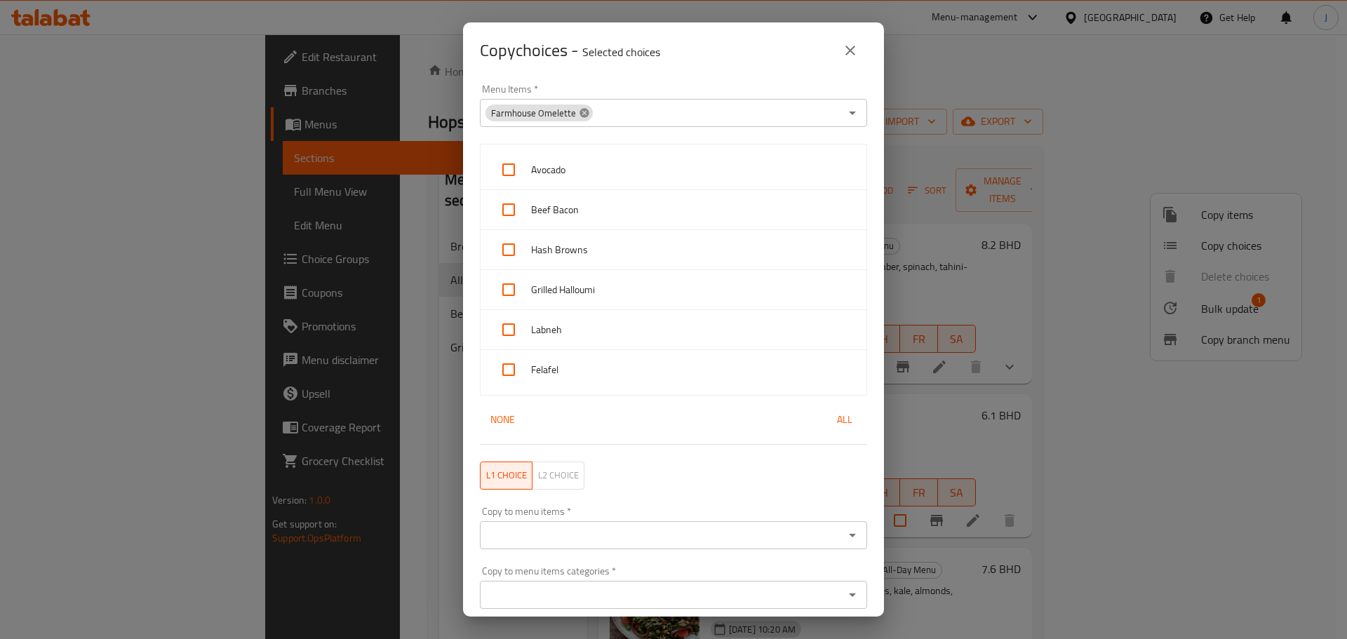
click at [579, 114] on icon at bounding box center [583, 112] width 9 height 9
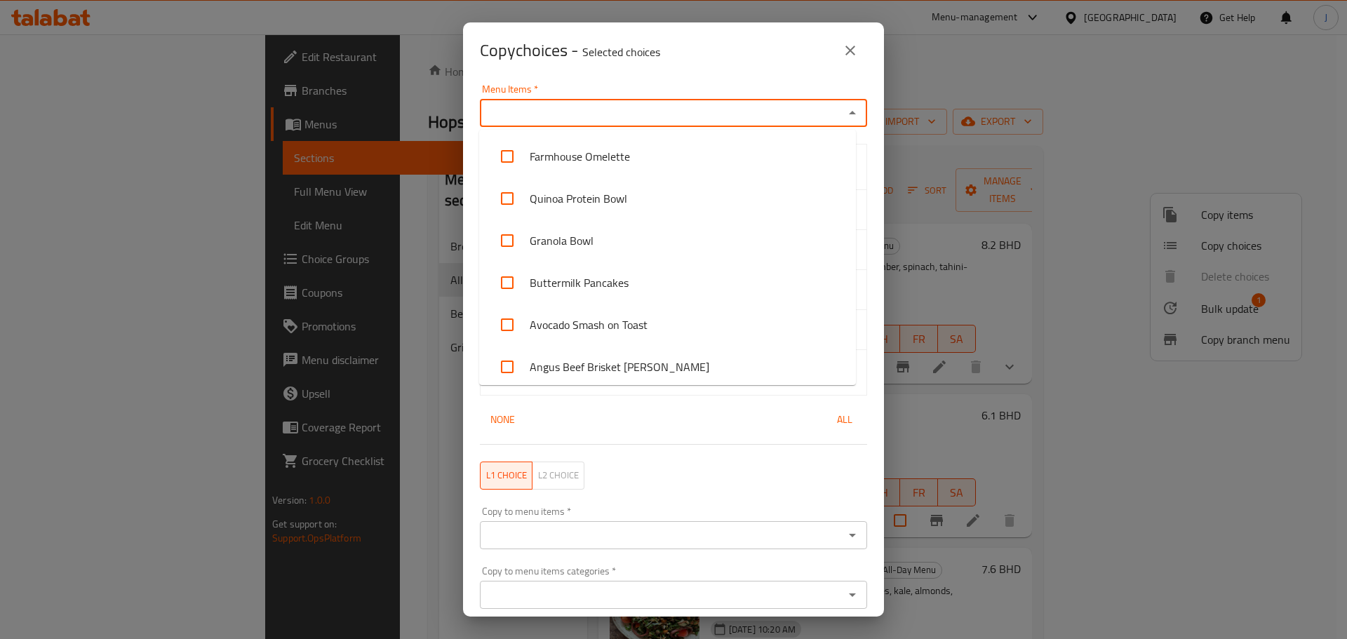
click at [829, 113] on input "Menu Items   *" at bounding box center [662, 113] width 356 height 20
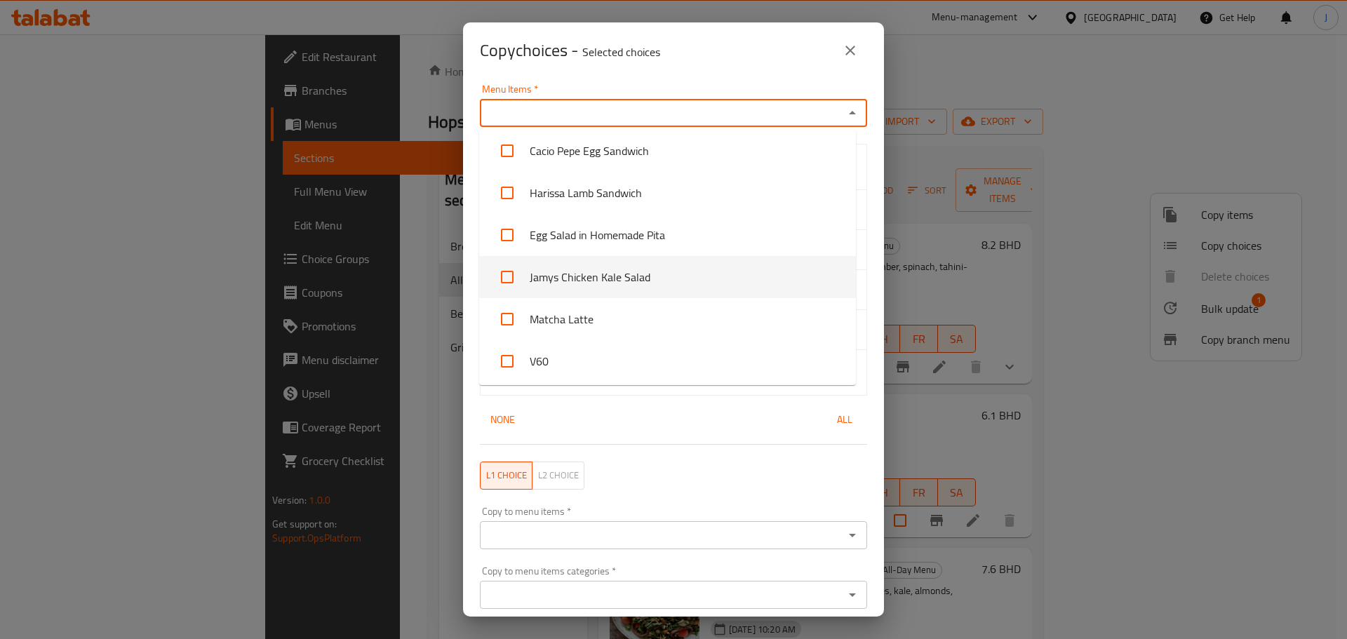
scroll to position [491, 0]
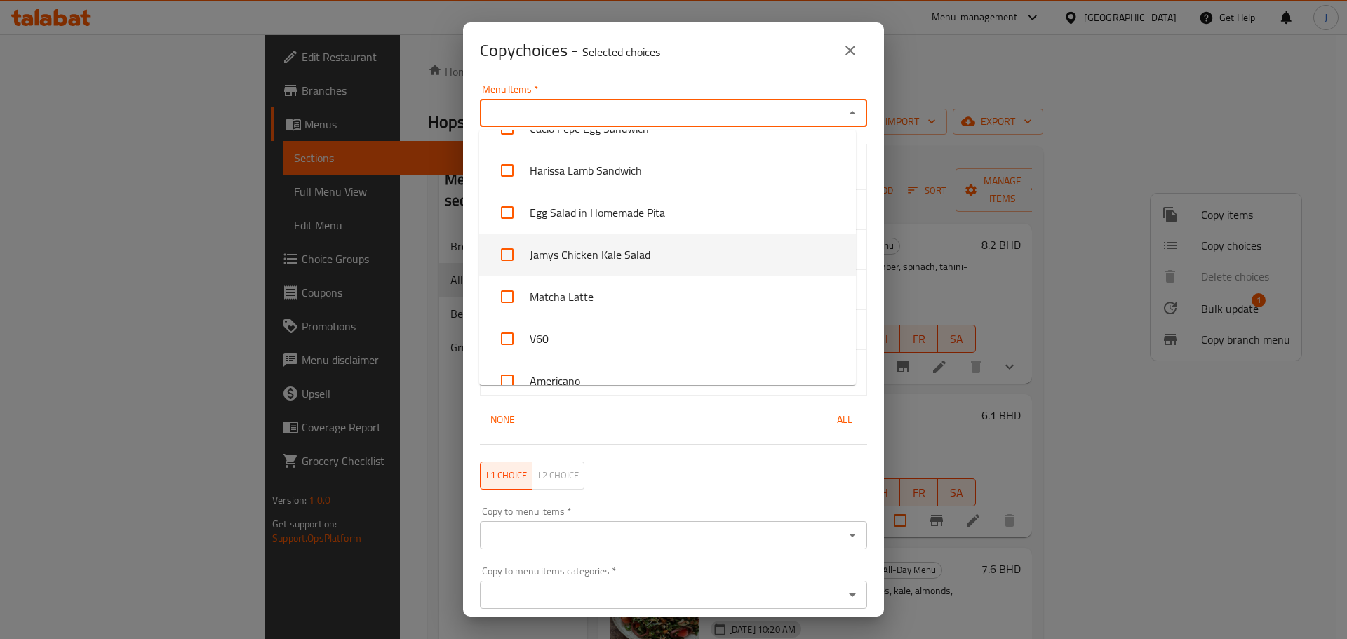
click at [635, 262] on li "Jamys Chicken Kale Salad" at bounding box center [667, 255] width 377 height 42
checkbox input "true"
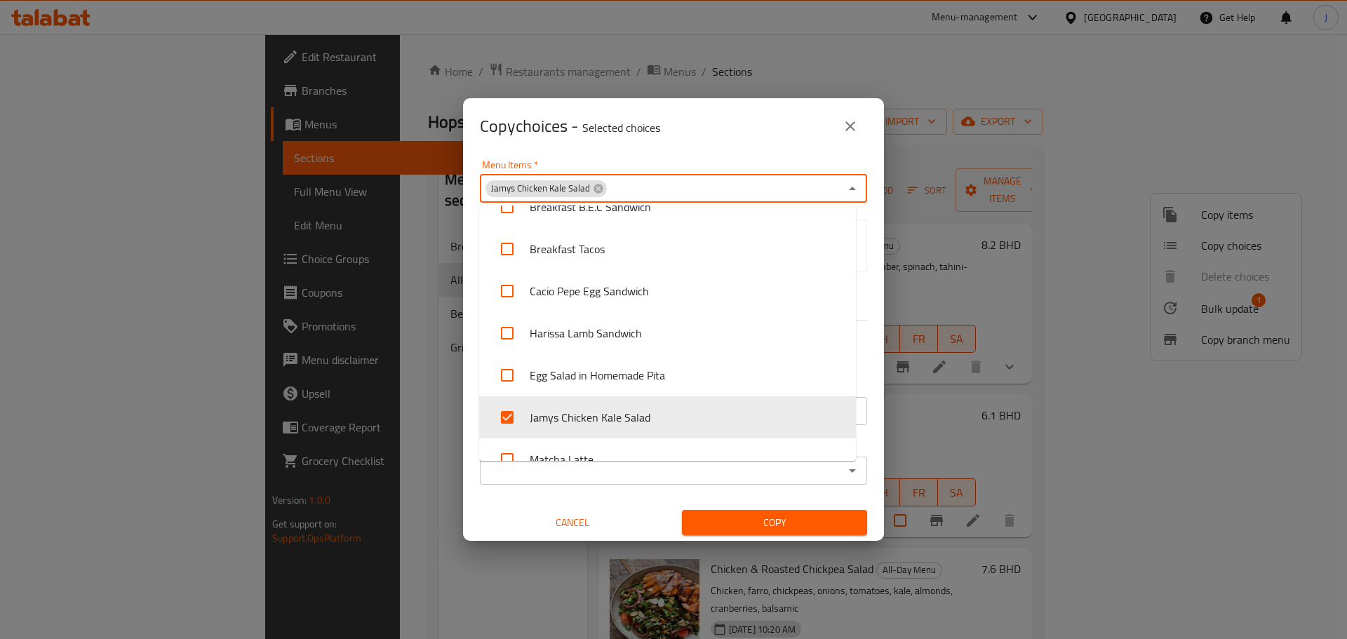
scroll to position [561, 0]
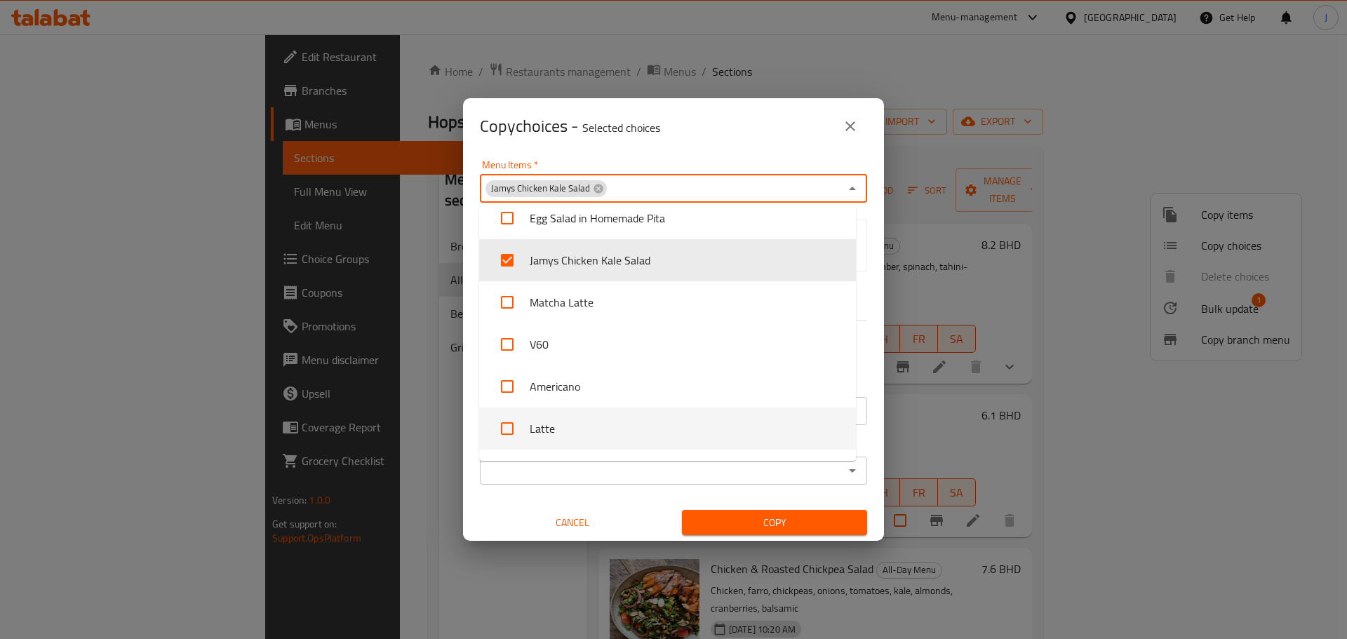
click at [863, 412] on div "Copy to menu items   * Copy to menu items *" at bounding box center [673, 404] width 404 height 60
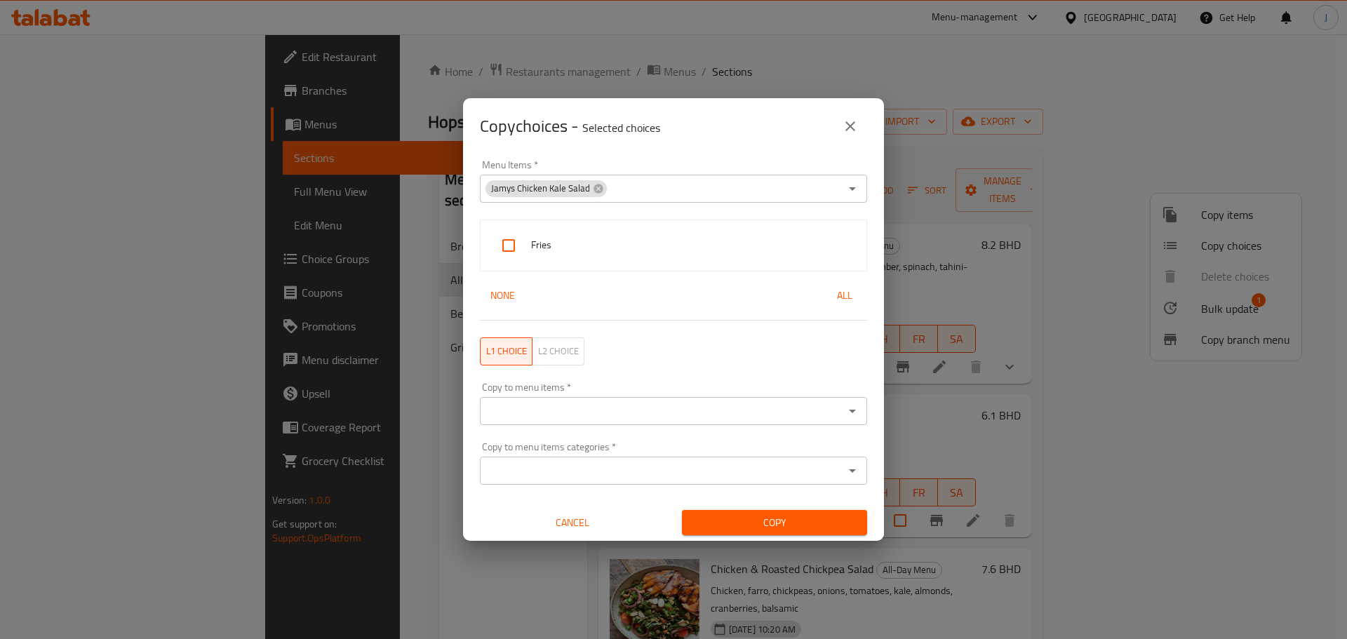
click at [513, 245] on input "checkbox" at bounding box center [509, 246] width 34 height 34
checkbox input "true"
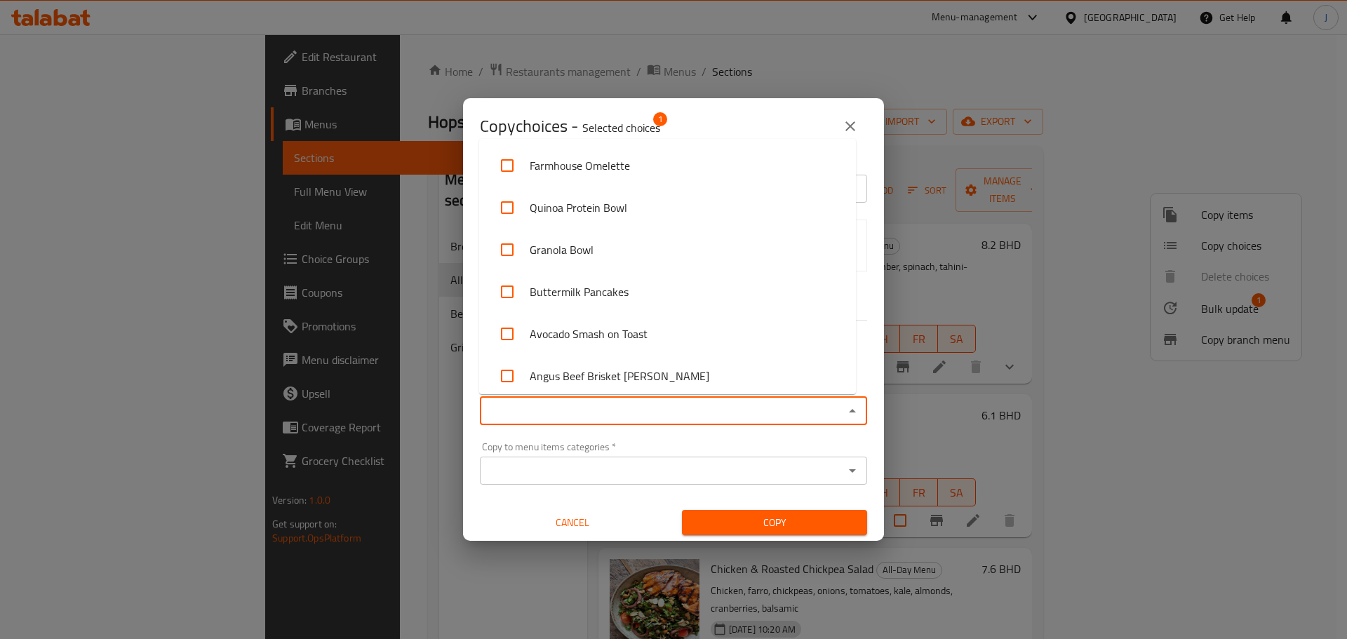
click at [650, 410] on input "Copy to menu items   *" at bounding box center [662, 411] width 356 height 20
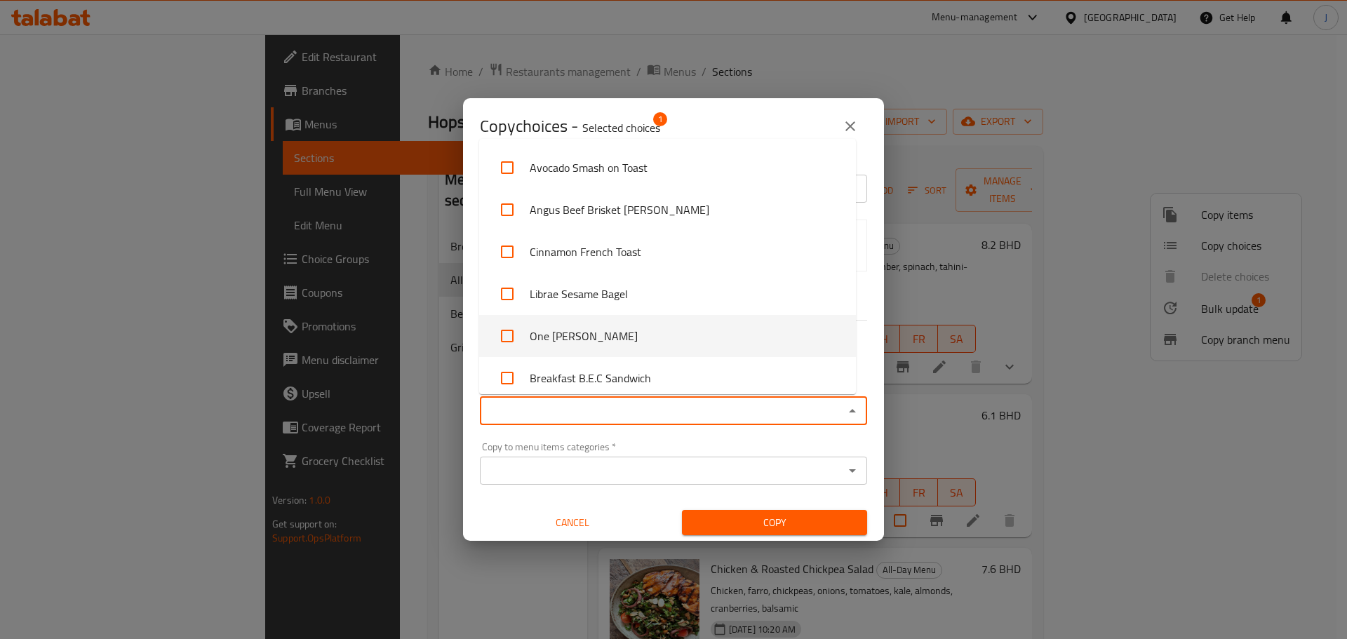
scroll to position [70, 0]
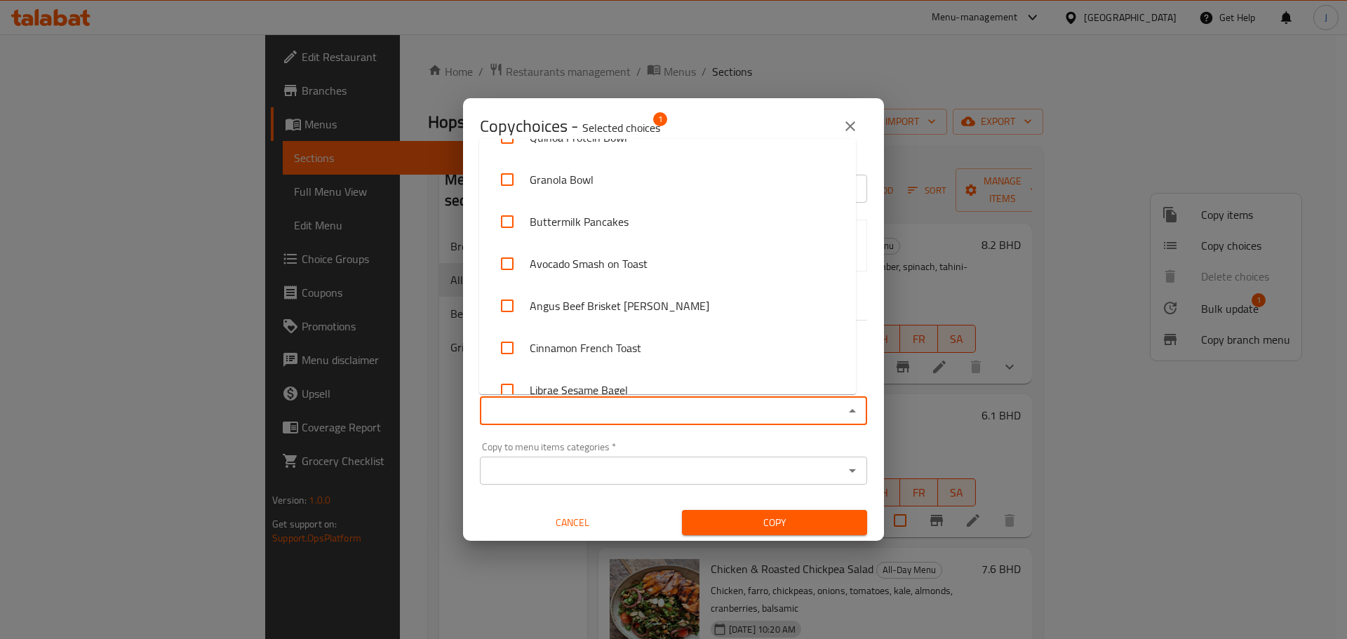
click at [598, 469] on input "Copy to menu items categories   *" at bounding box center [662, 471] width 356 height 20
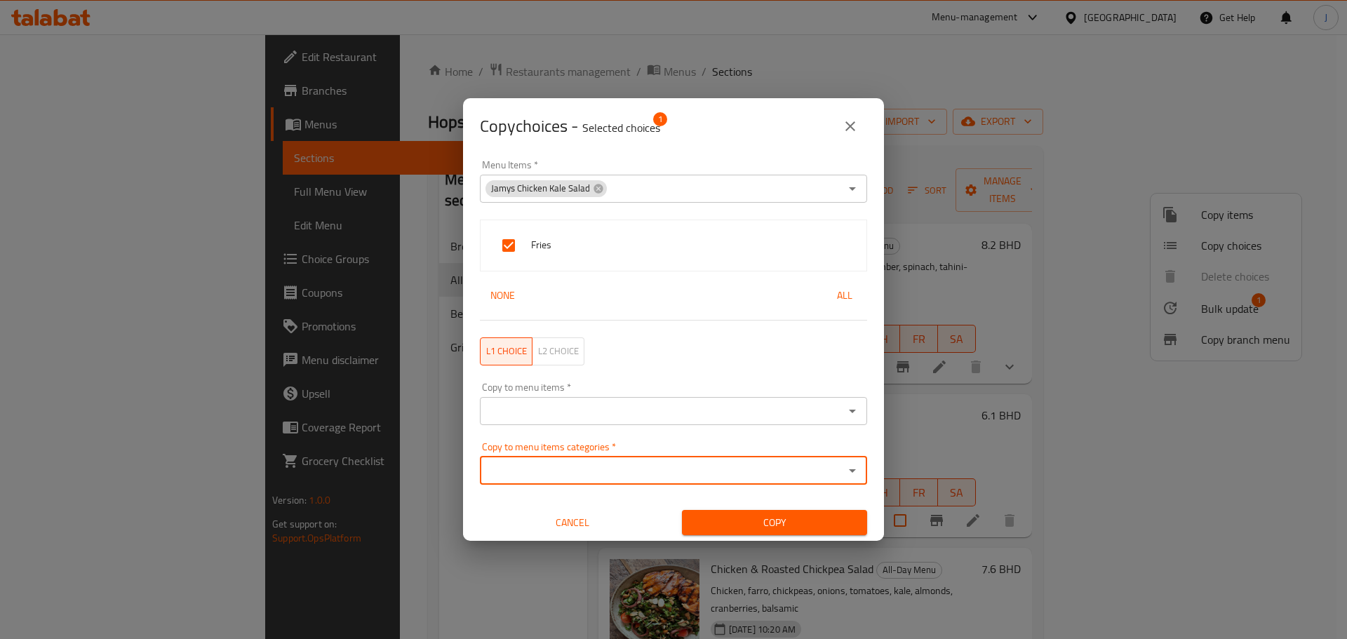
click at [599, 465] on input "Copy to menu items categories   *" at bounding box center [662, 471] width 356 height 20
click at [596, 407] on input "Copy to menu items   *" at bounding box center [662, 411] width 356 height 20
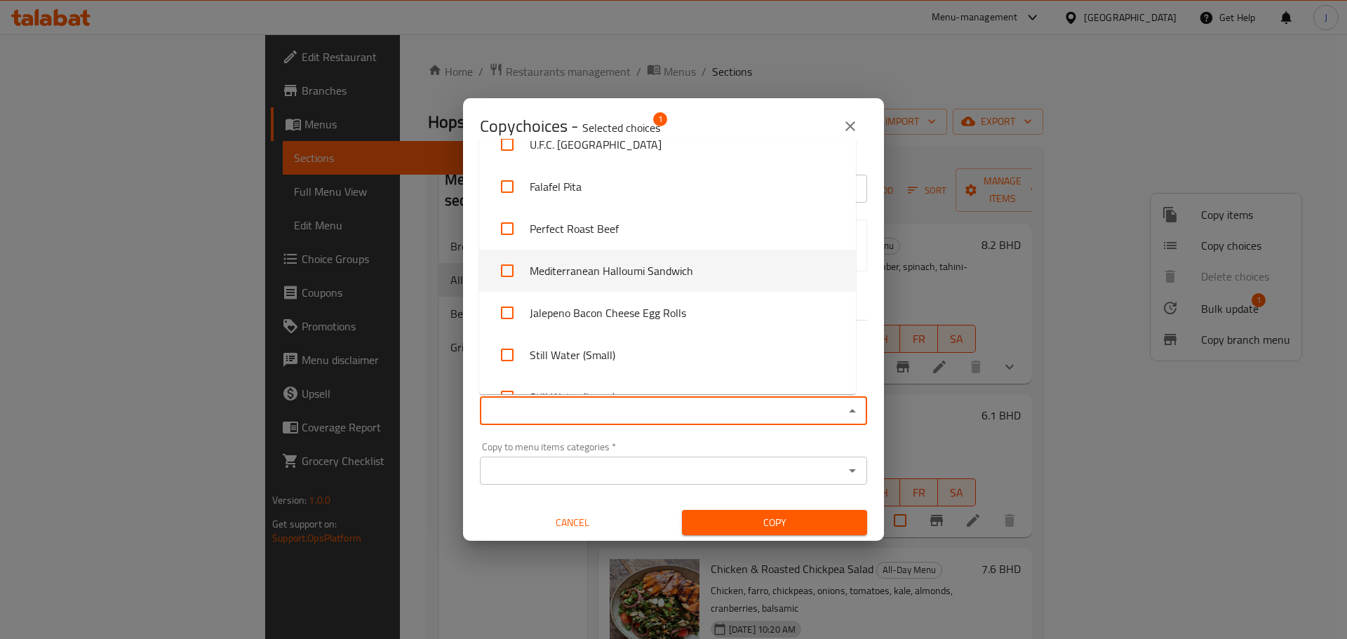
scroll to position [842, 0]
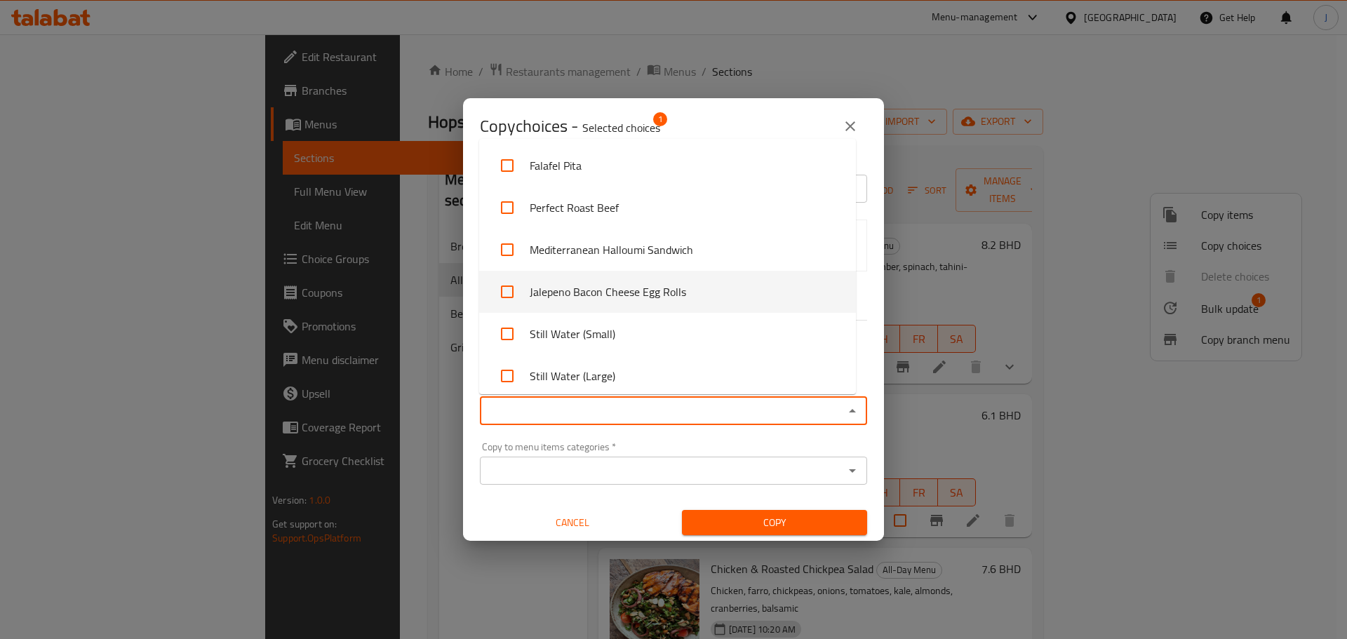
click at [509, 291] on input "checkbox" at bounding box center [507, 292] width 34 height 34
checkbox input "true"
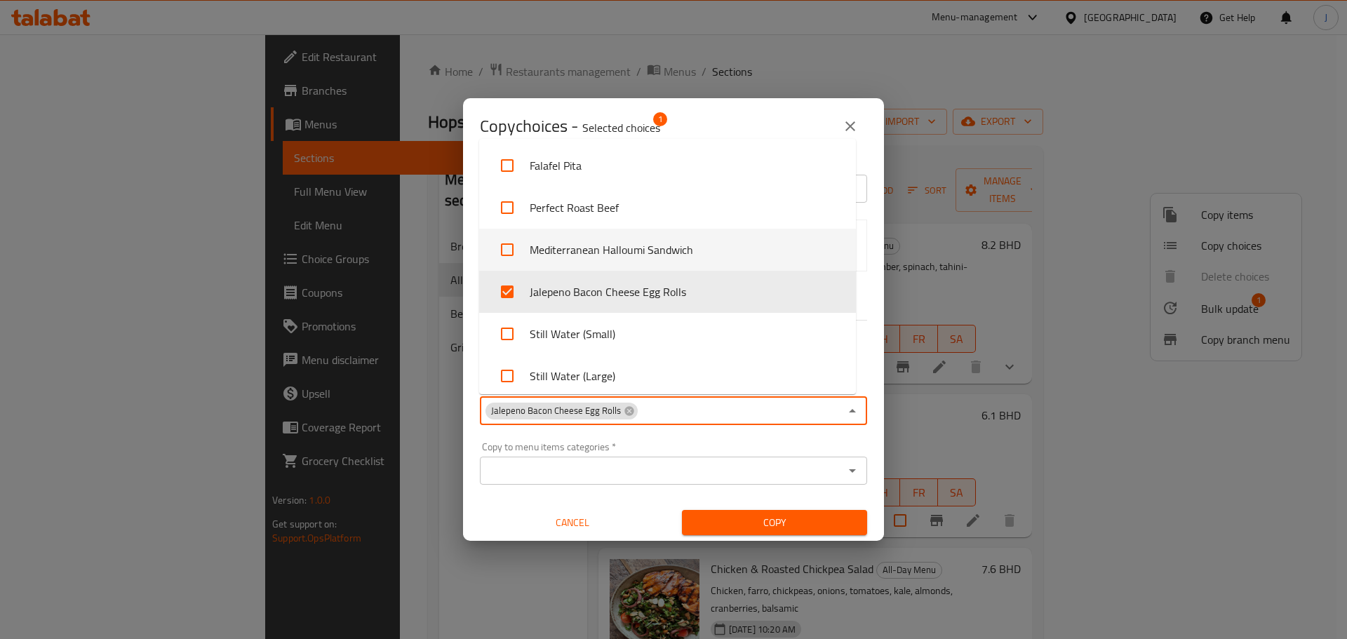
click at [508, 248] on input "checkbox" at bounding box center [507, 250] width 34 height 34
checkbox input "true"
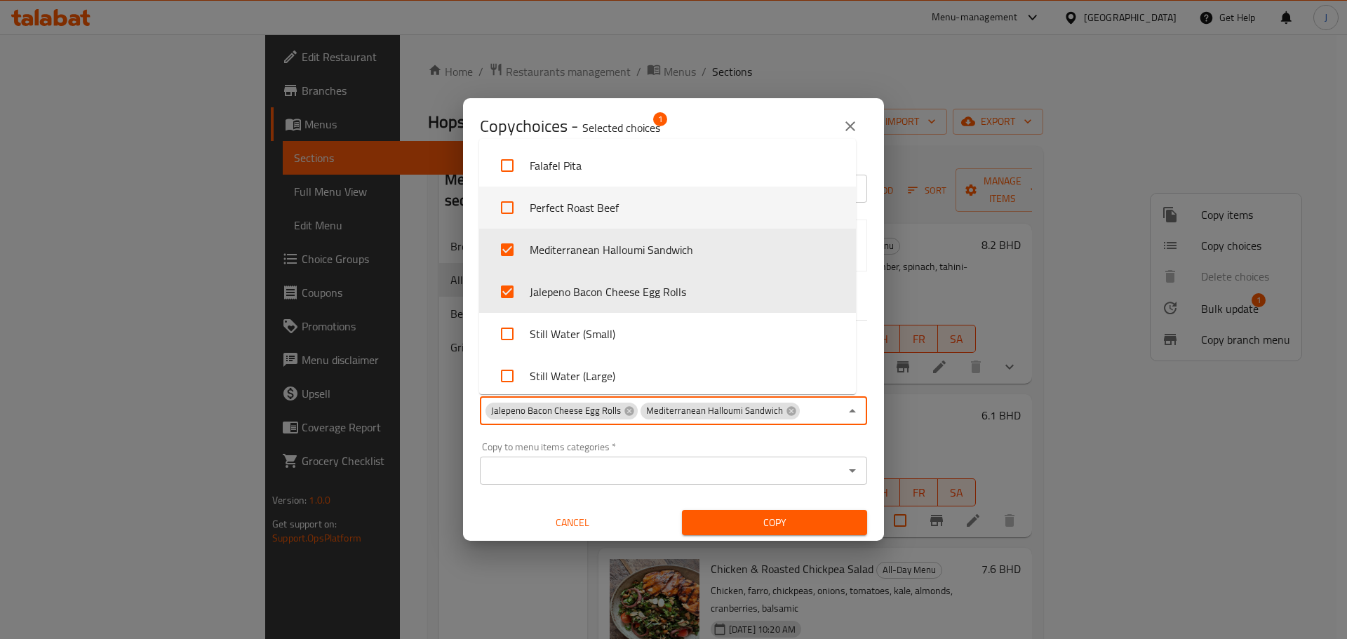
click at [511, 215] on input "checkbox" at bounding box center [507, 208] width 34 height 34
checkbox input "true"
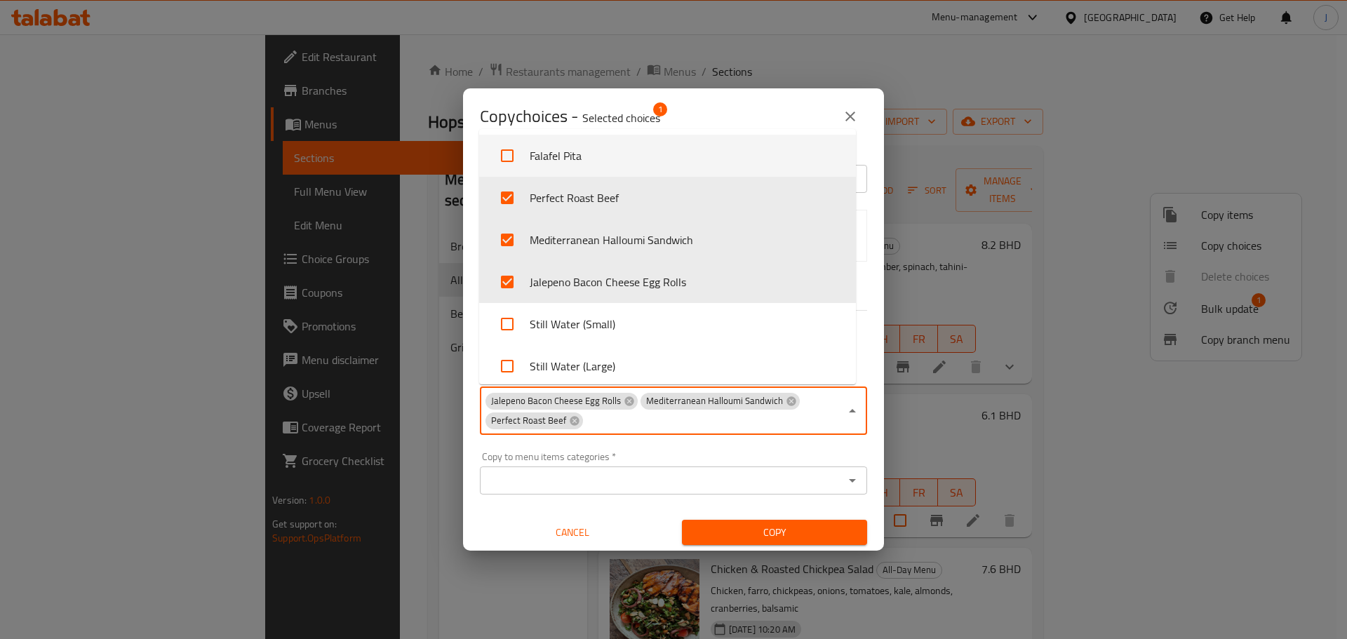
click at [509, 150] on input "checkbox" at bounding box center [507, 156] width 34 height 34
checkbox input "true"
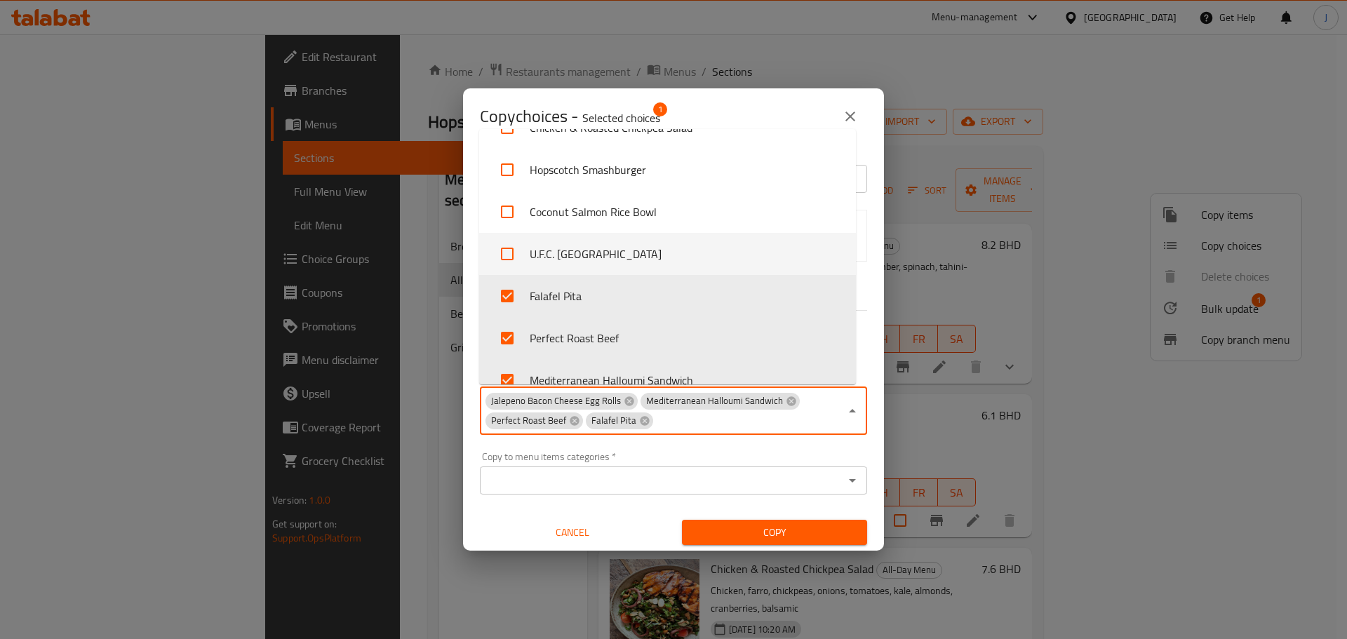
click at [517, 248] on input "checkbox" at bounding box center [507, 254] width 34 height 34
checkbox input "true"
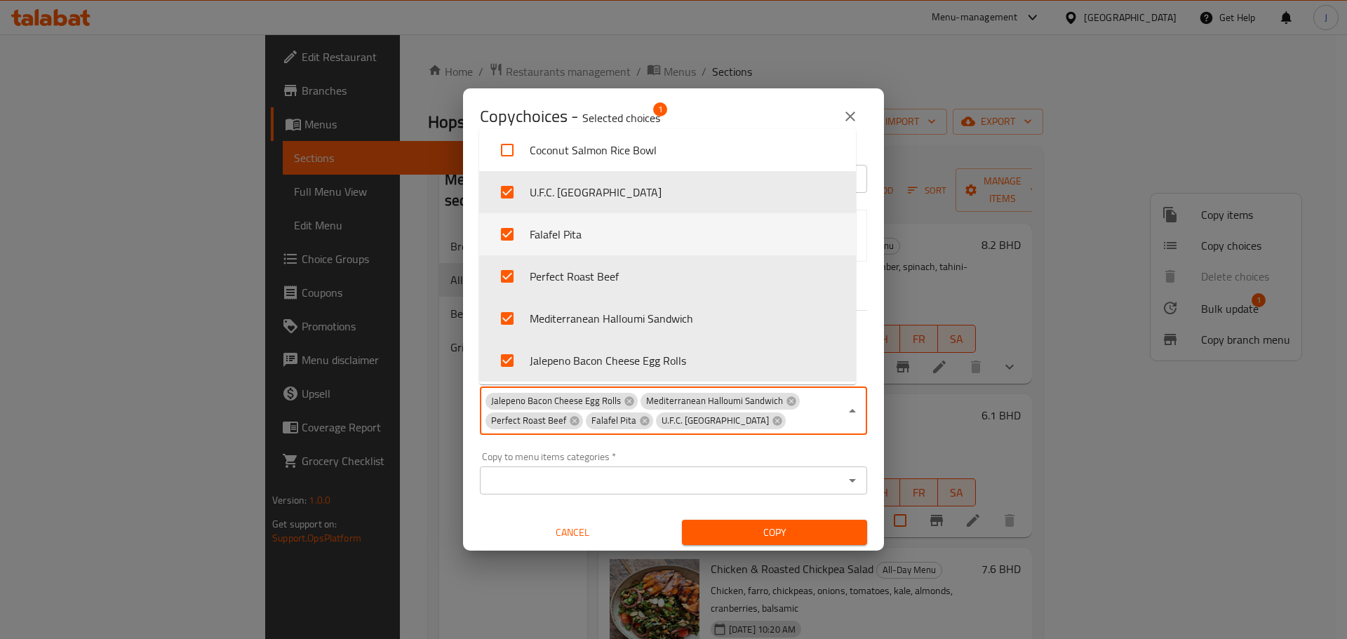
scroll to position [553, 0]
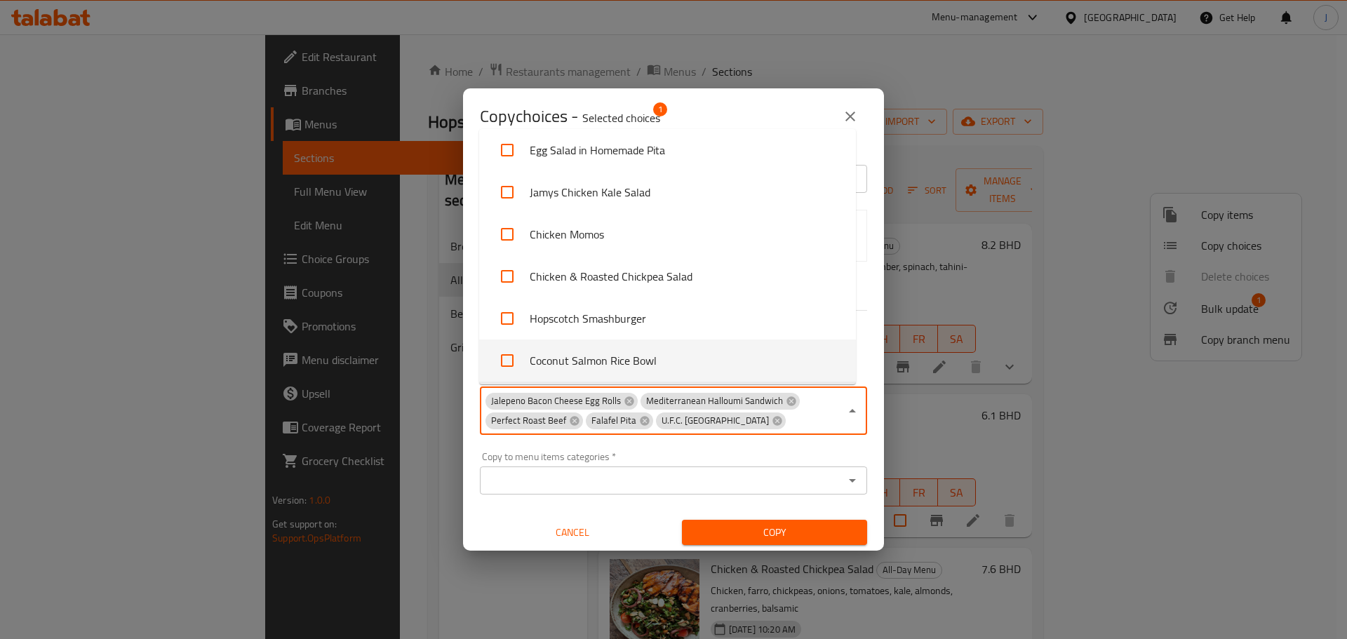
drag, startPoint x: 504, startPoint y: 361, endPoint x: 504, endPoint y: 352, distance: 8.4
click at [502, 361] on input "checkbox" at bounding box center [507, 361] width 34 height 34
checkbox input "true"
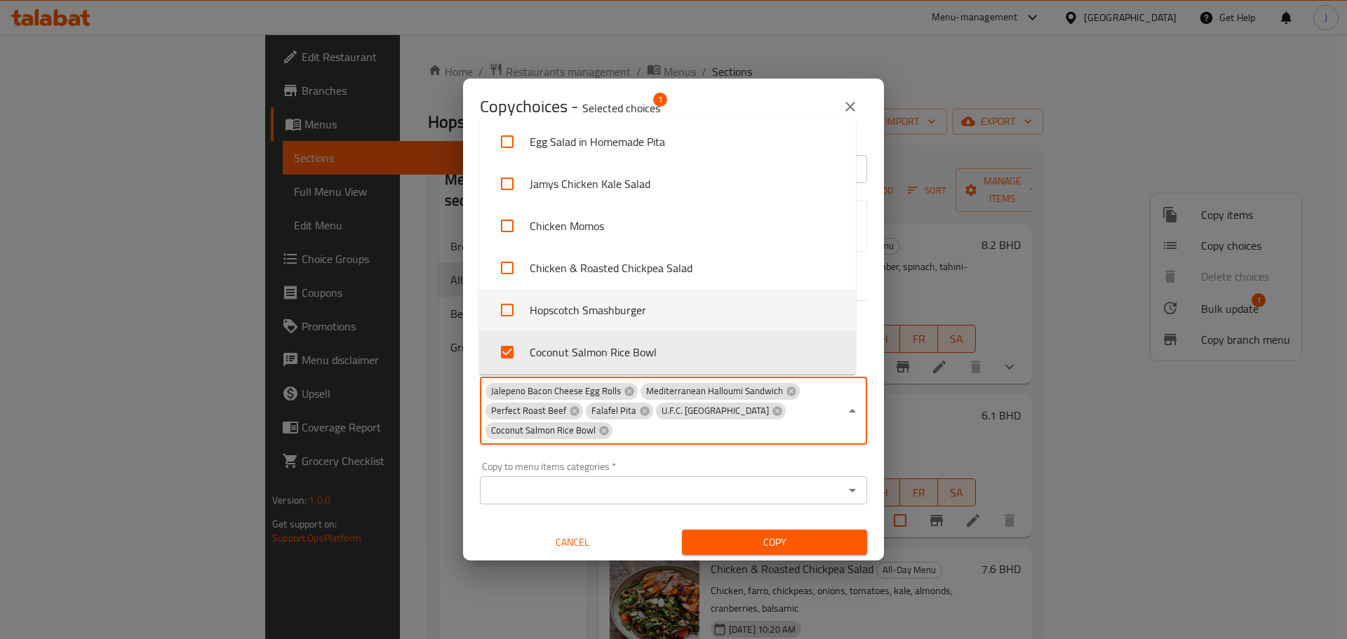
scroll to position [483, 0]
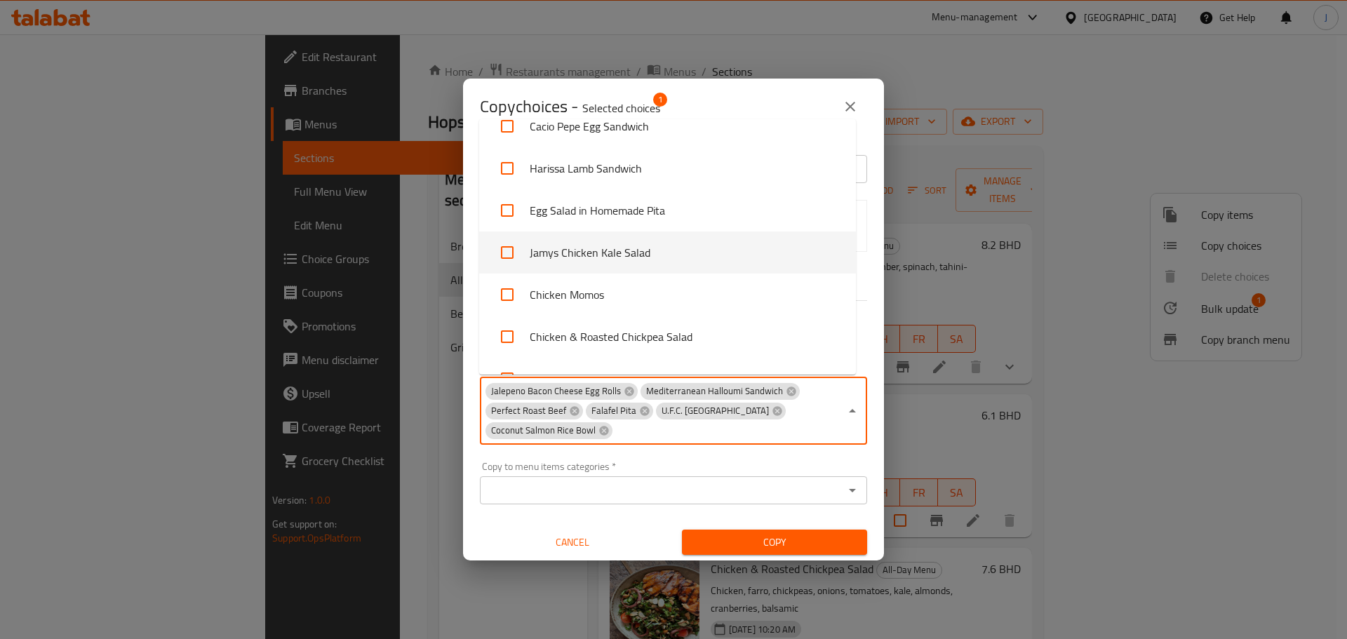
click at [508, 250] on input "checkbox" at bounding box center [507, 253] width 34 height 34
checkbox input "true"
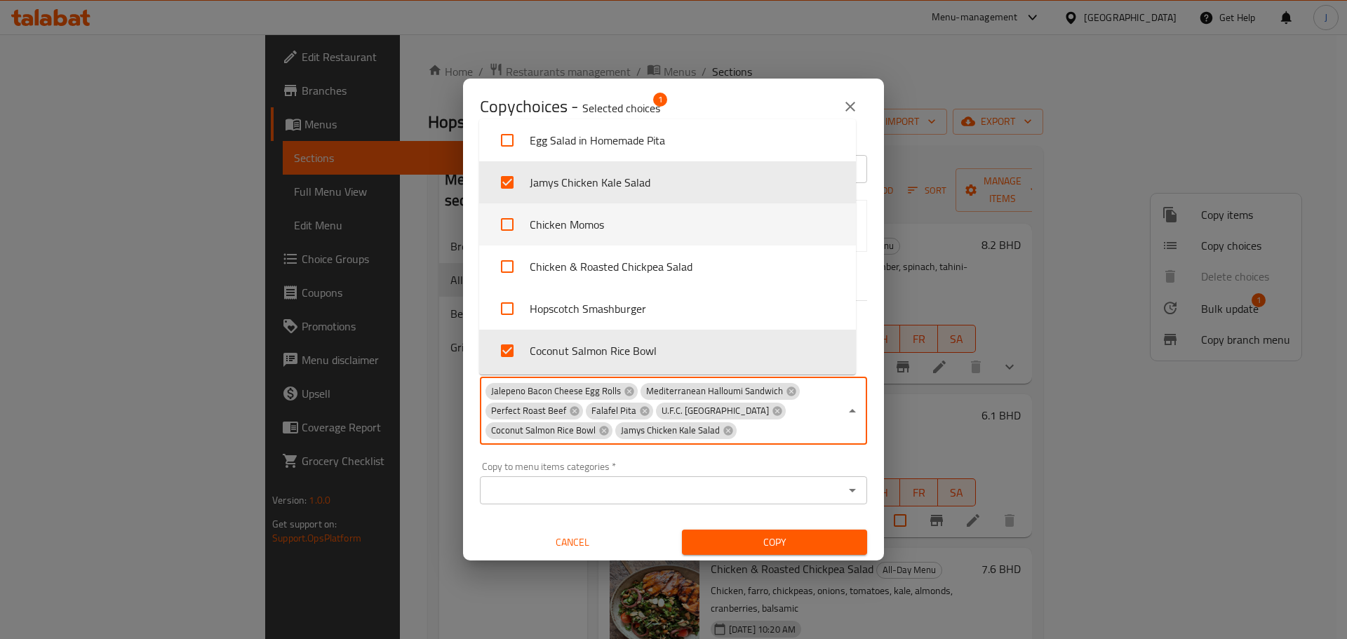
click at [514, 223] on input "checkbox" at bounding box center [507, 225] width 34 height 34
checkbox input "true"
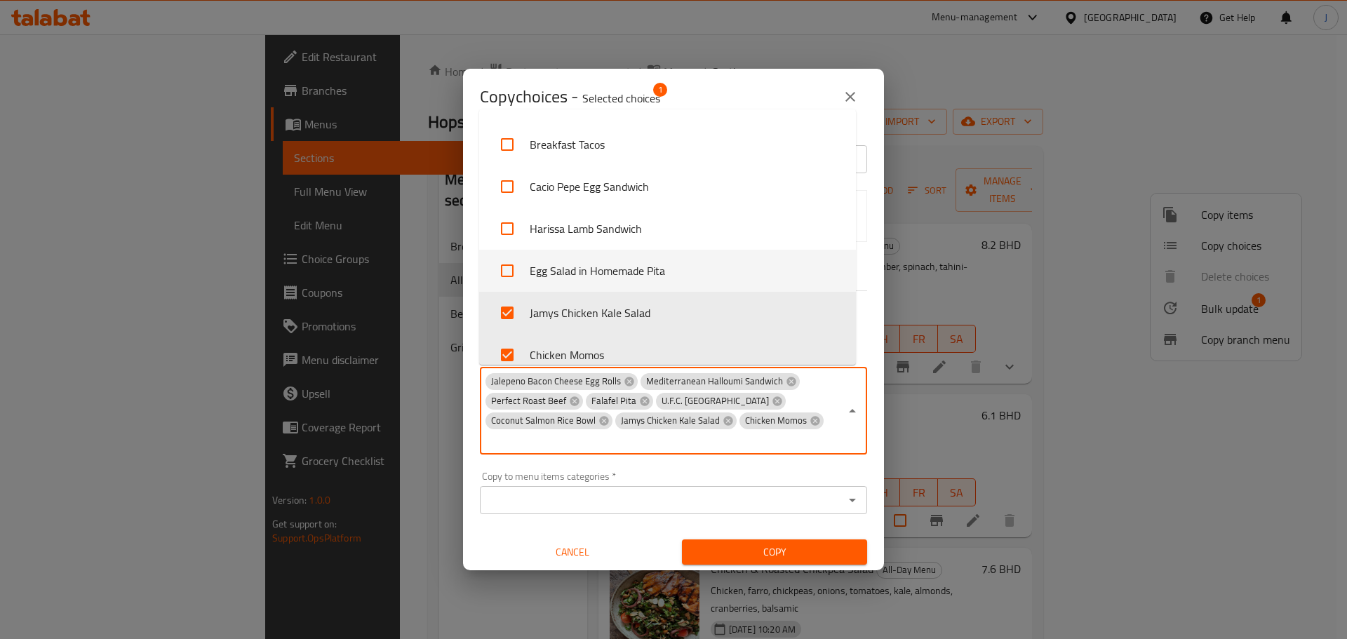
scroll to position [623, 0]
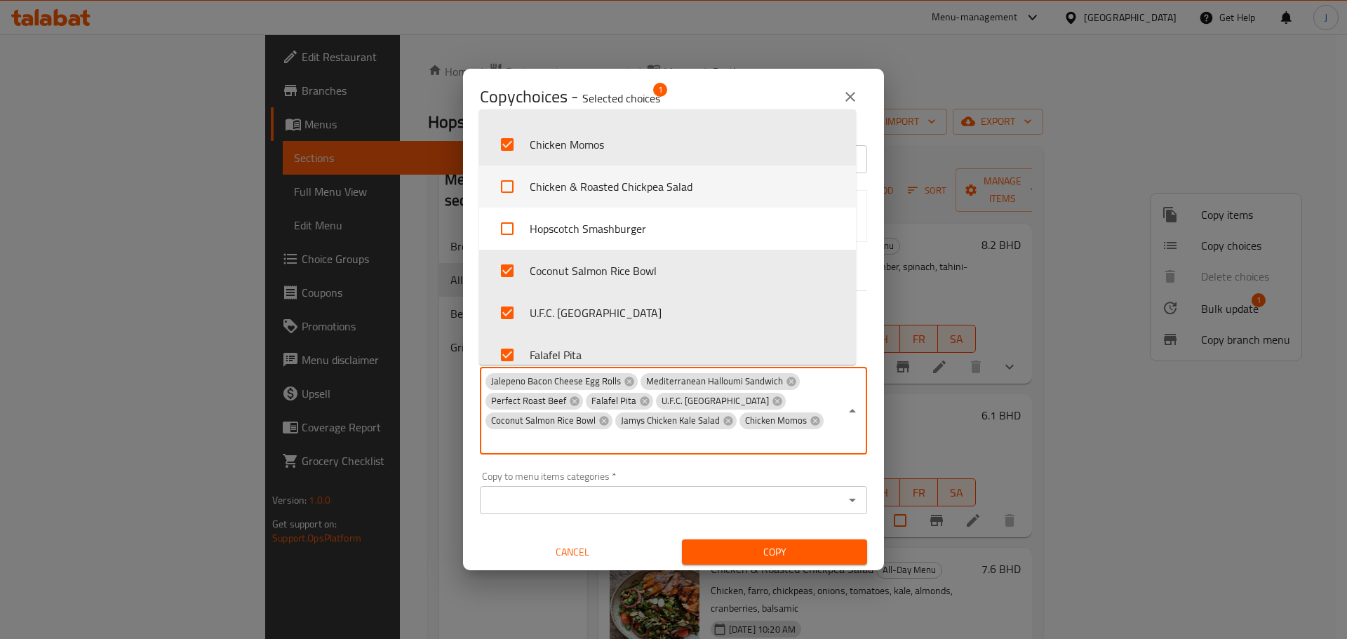
click at [511, 186] on input "checkbox" at bounding box center [507, 187] width 34 height 34
checkbox input "true"
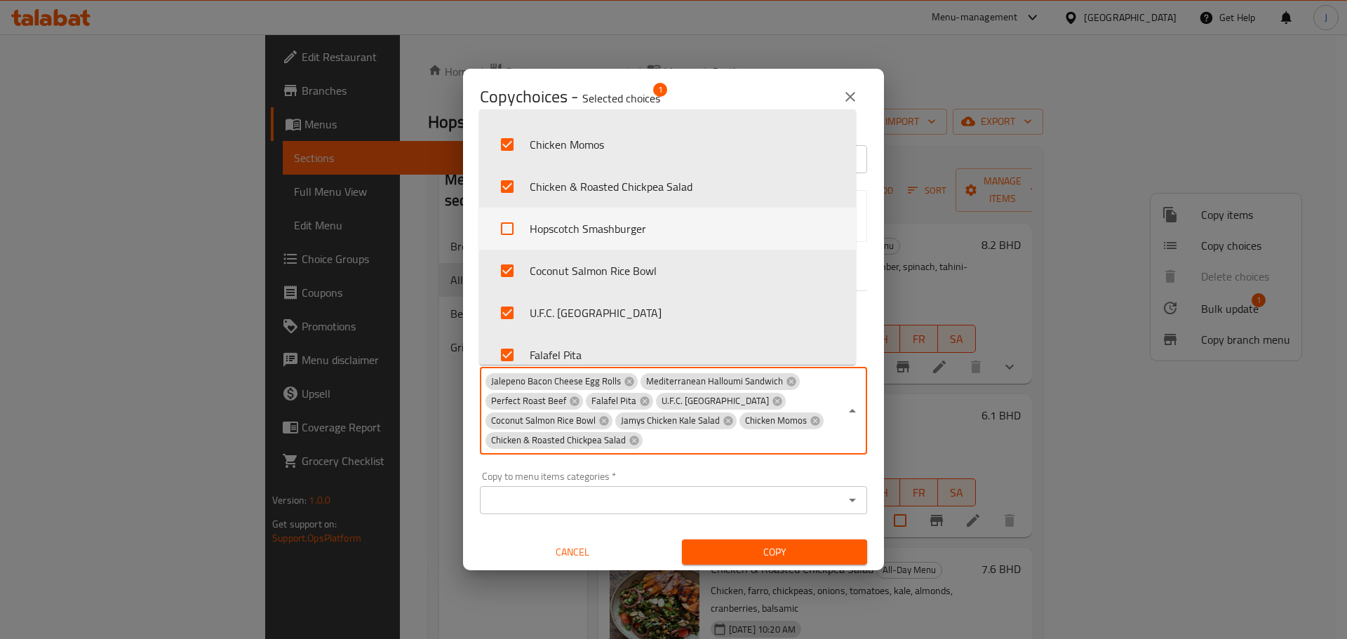
click at [518, 221] on input "checkbox" at bounding box center [507, 229] width 34 height 34
checkbox input "true"
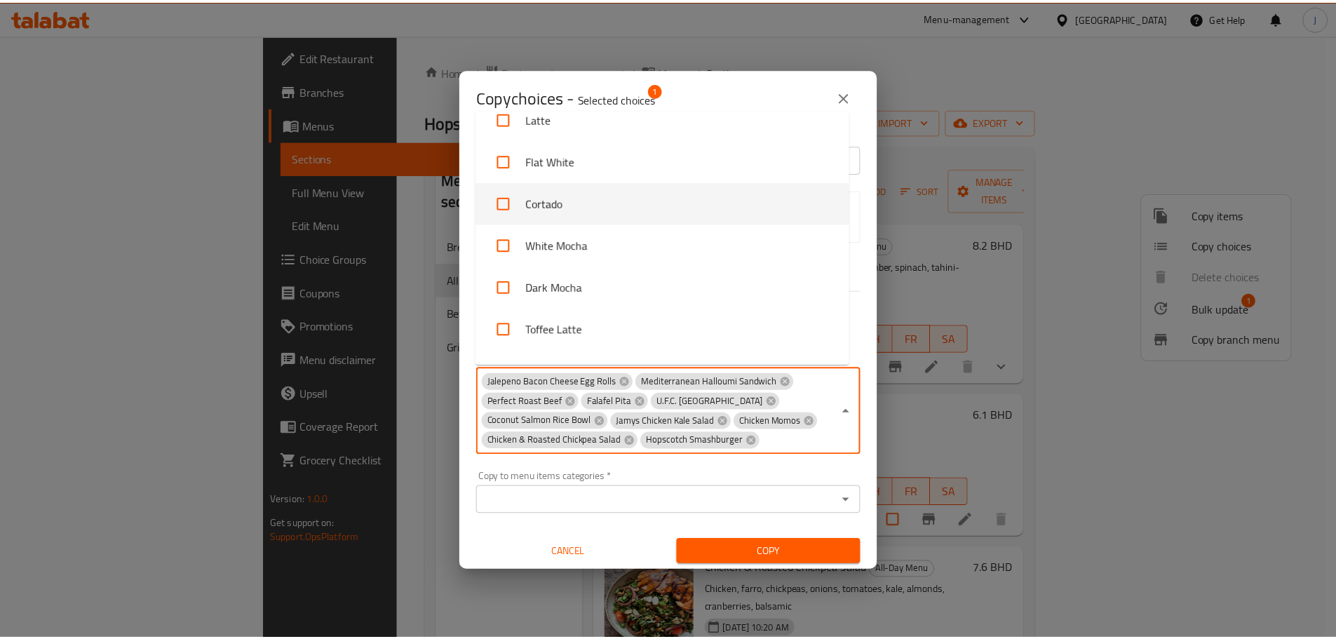
scroll to position [2071, 0]
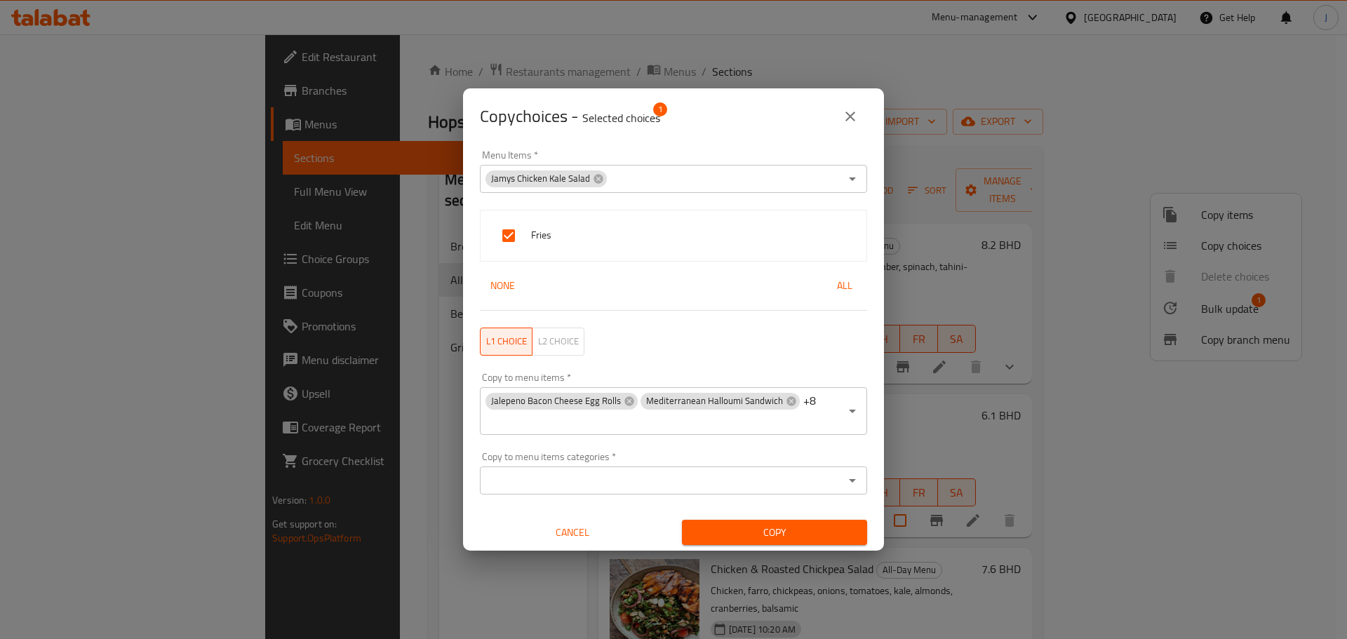
click at [751, 549] on div "Copy" at bounding box center [774, 532] width 202 height 43
click at [761, 523] on button "Copy" at bounding box center [774, 533] width 185 height 26
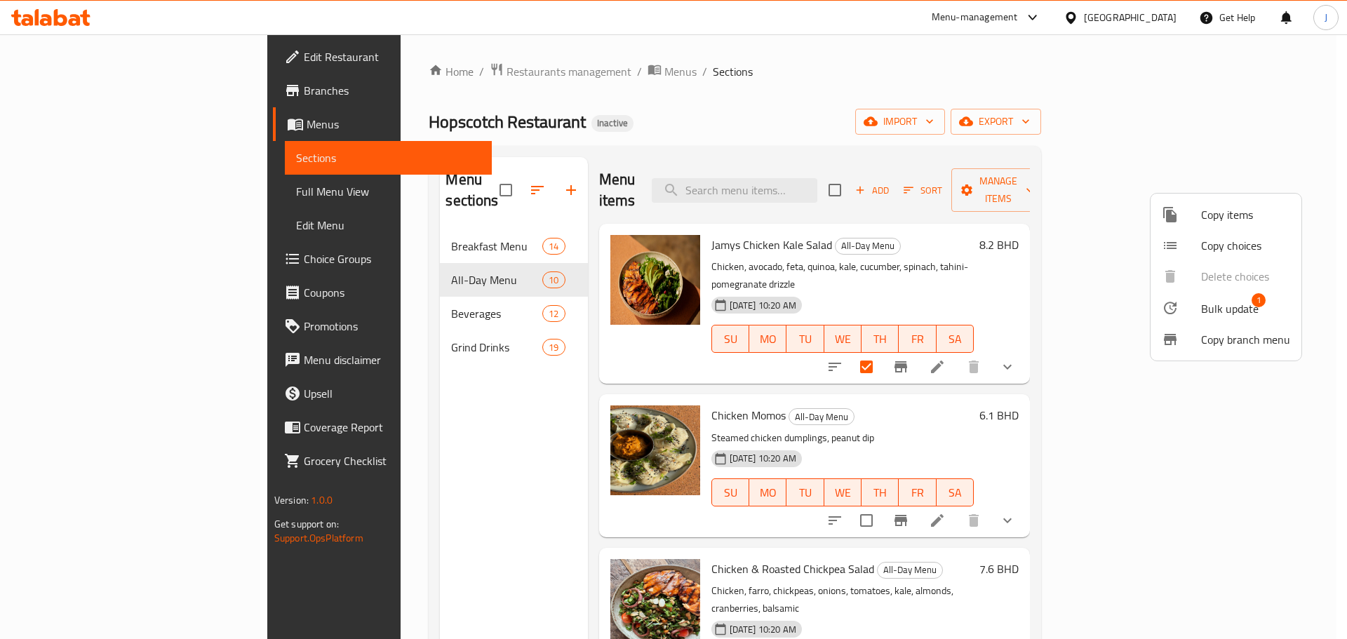
click at [356, 294] on div at bounding box center [673, 319] width 1347 height 639
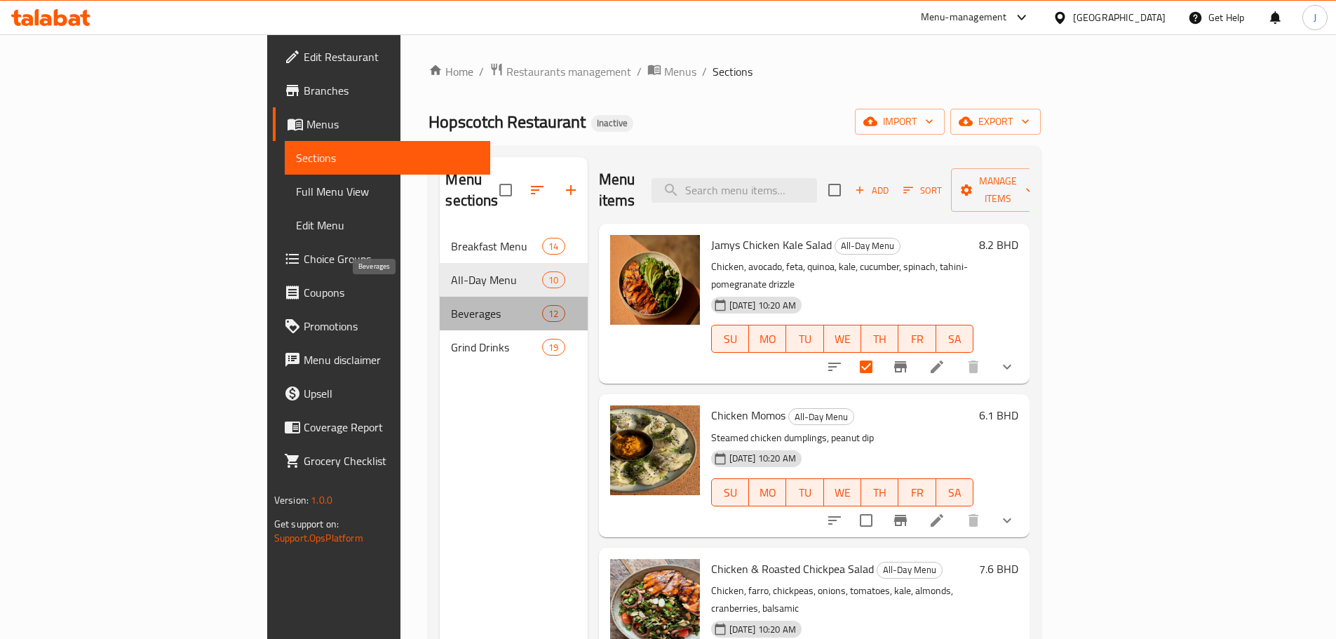
click at [451, 305] on span "Beverages" at bounding box center [496, 313] width 91 height 17
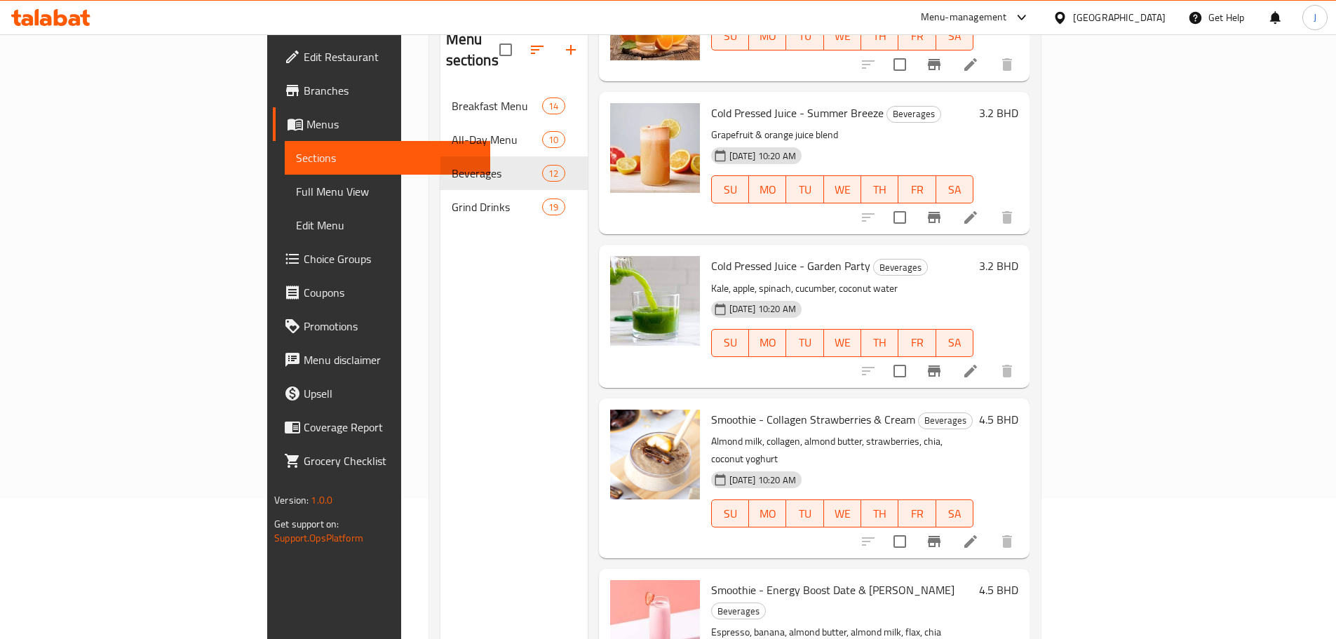
scroll to position [196, 0]
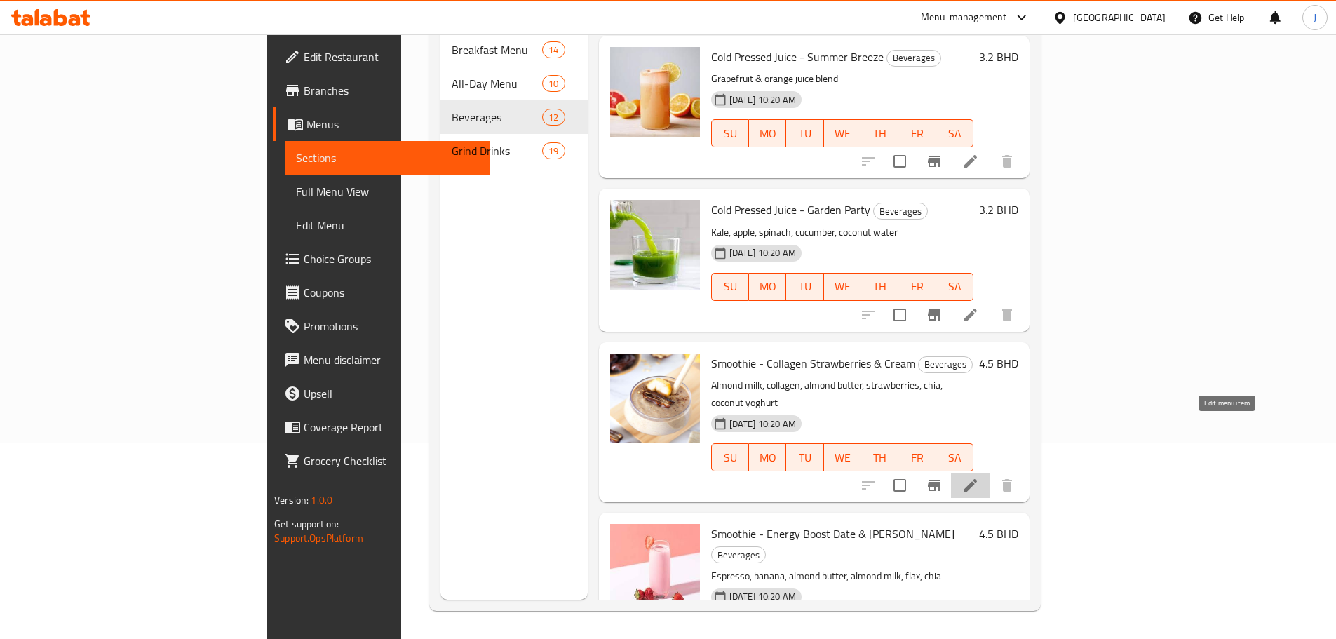
click at [979, 477] on icon at bounding box center [971, 485] width 17 height 17
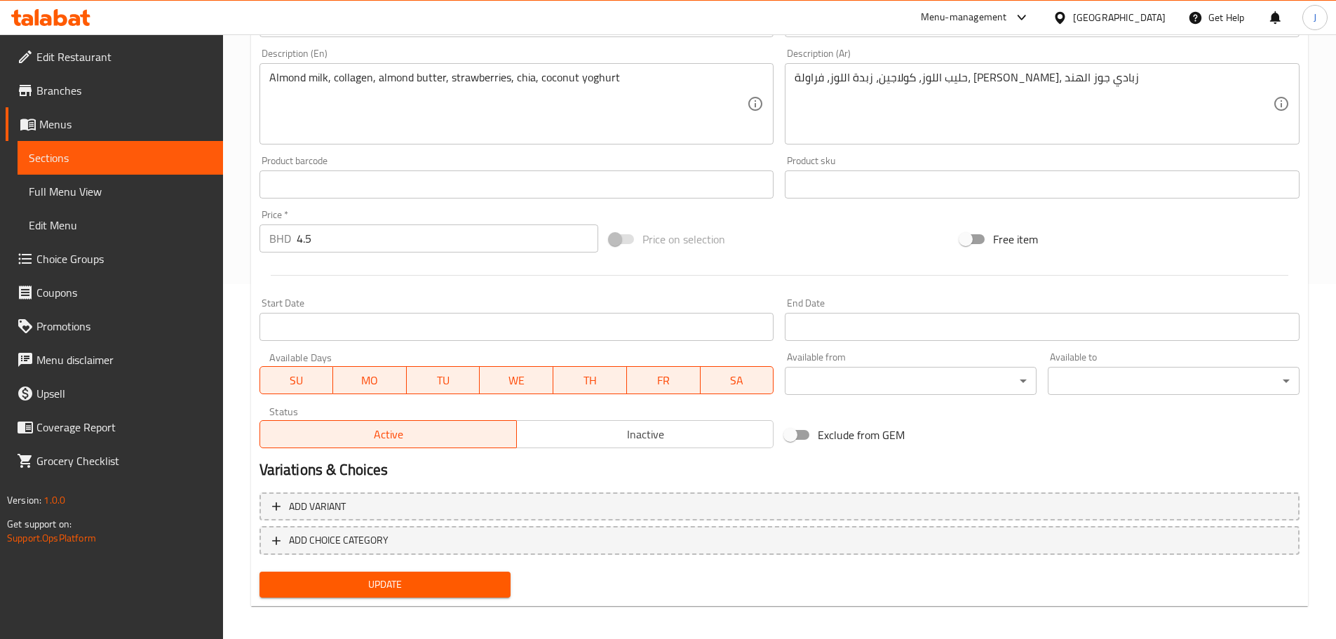
scroll to position [361, 0]
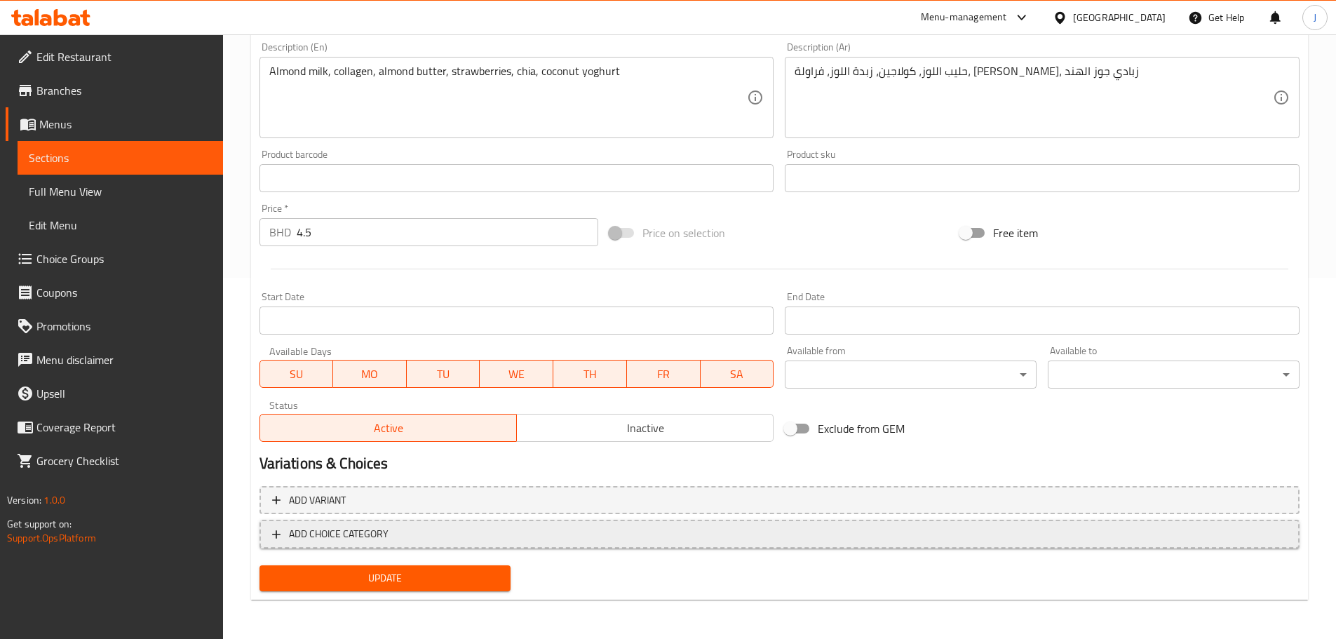
click at [391, 530] on span "ADD CHOICE CATEGORY" at bounding box center [779, 534] width 1015 height 18
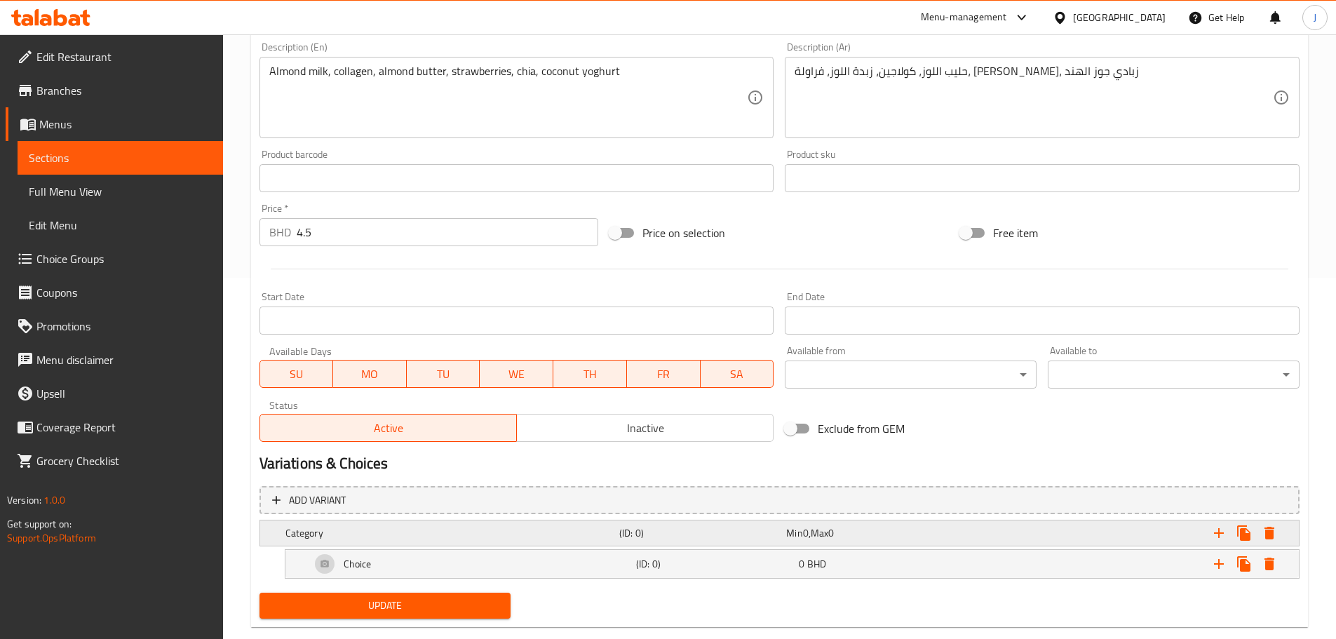
click at [380, 528] on h5 "Category" at bounding box center [450, 533] width 328 height 14
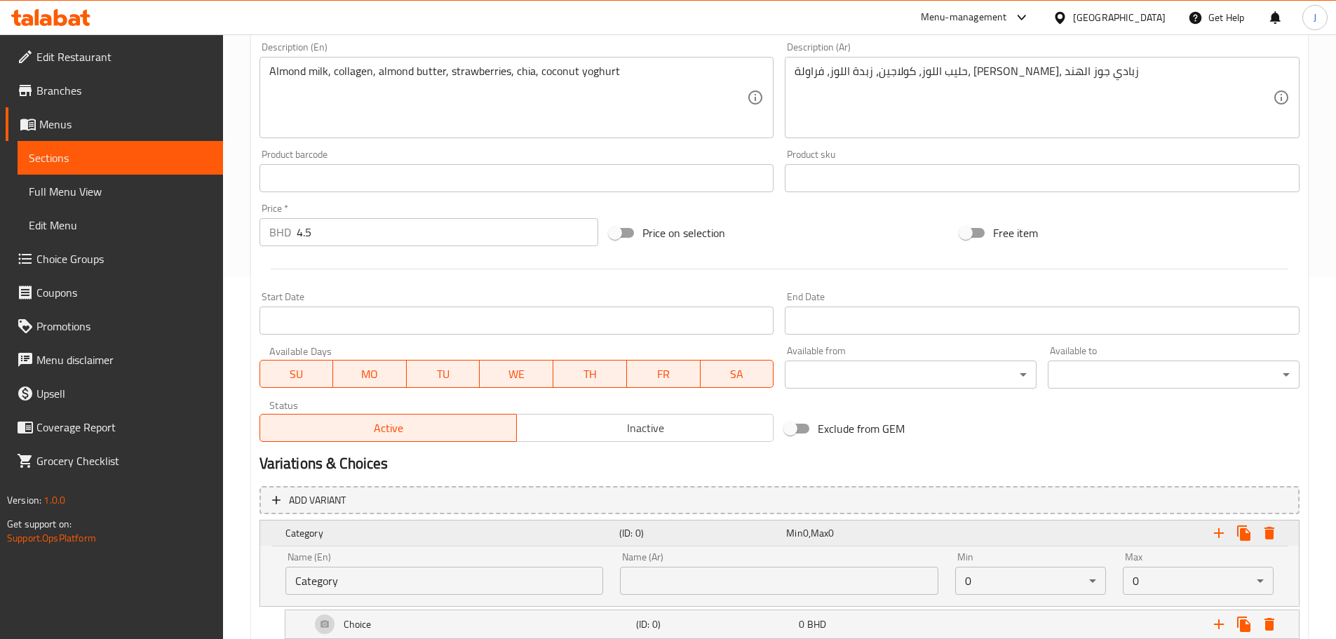
click at [380, 531] on h5 "Category" at bounding box center [450, 533] width 328 height 14
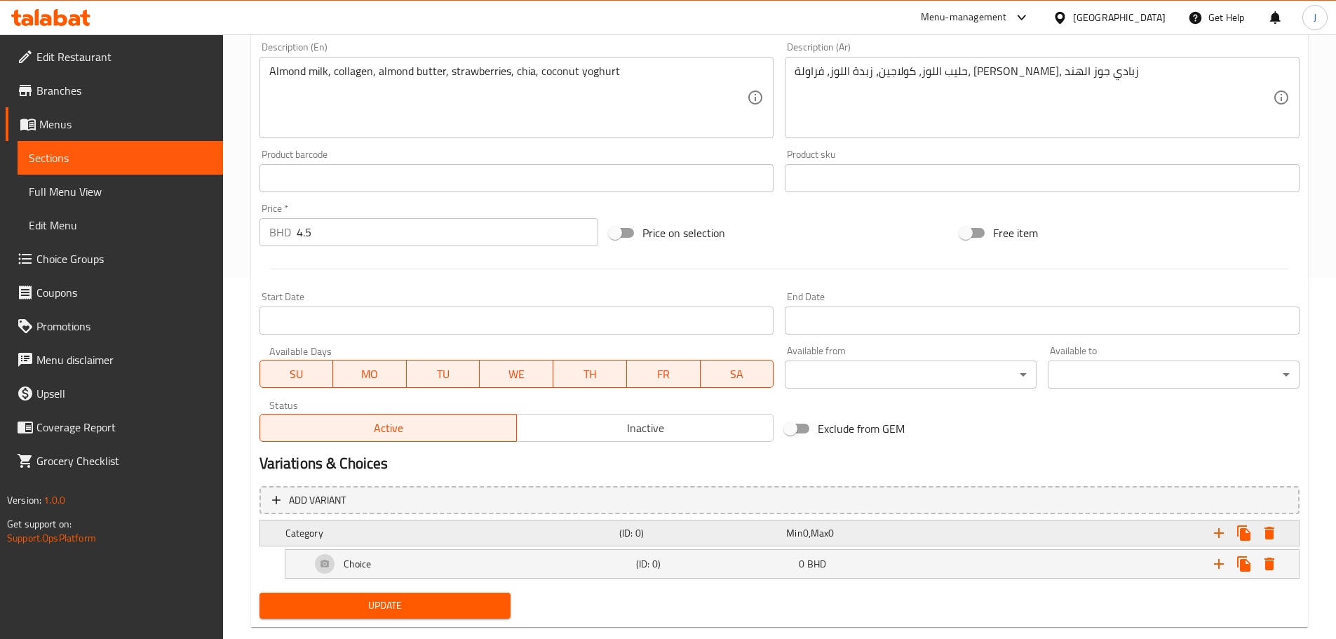
click at [377, 520] on div "Category (ID: 0) Min 0 , Max 0" at bounding box center [784, 533] width 1003 height 31
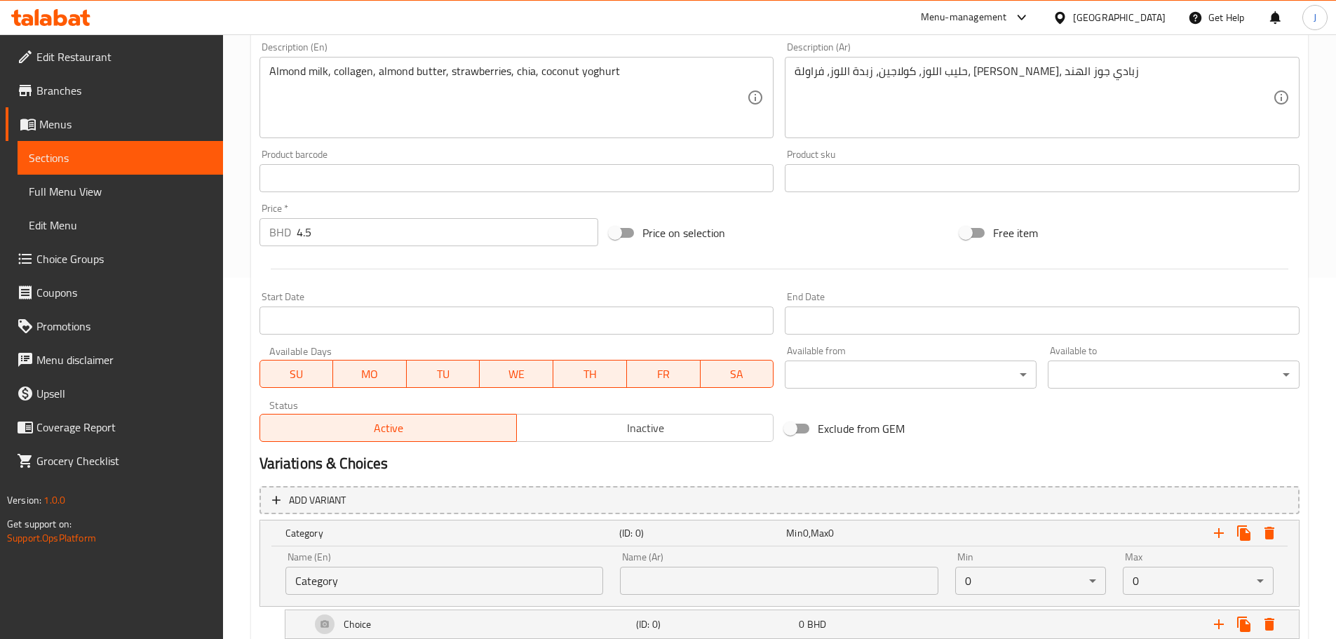
click at [369, 582] on input "Category" at bounding box center [445, 581] width 318 height 28
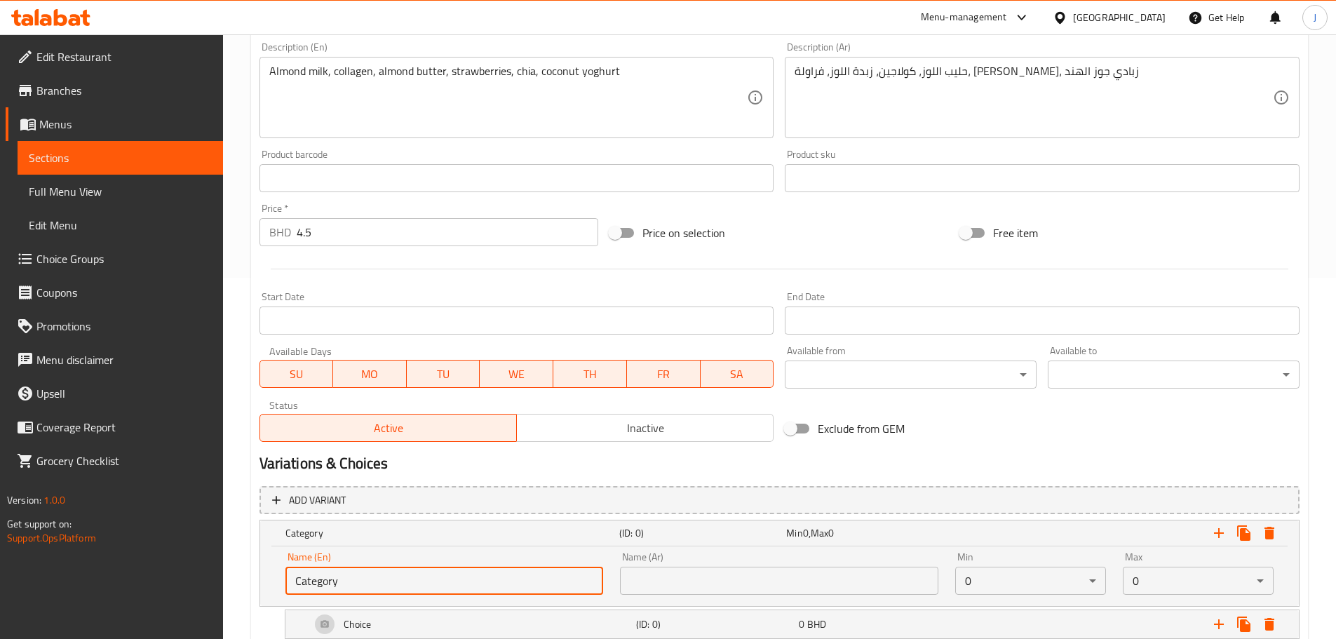
click at [370, 582] on input "Category" at bounding box center [445, 581] width 318 height 28
type input "Protein Powder"
click at [672, 587] on input "text" at bounding box center [779, 581] width 318 height 28
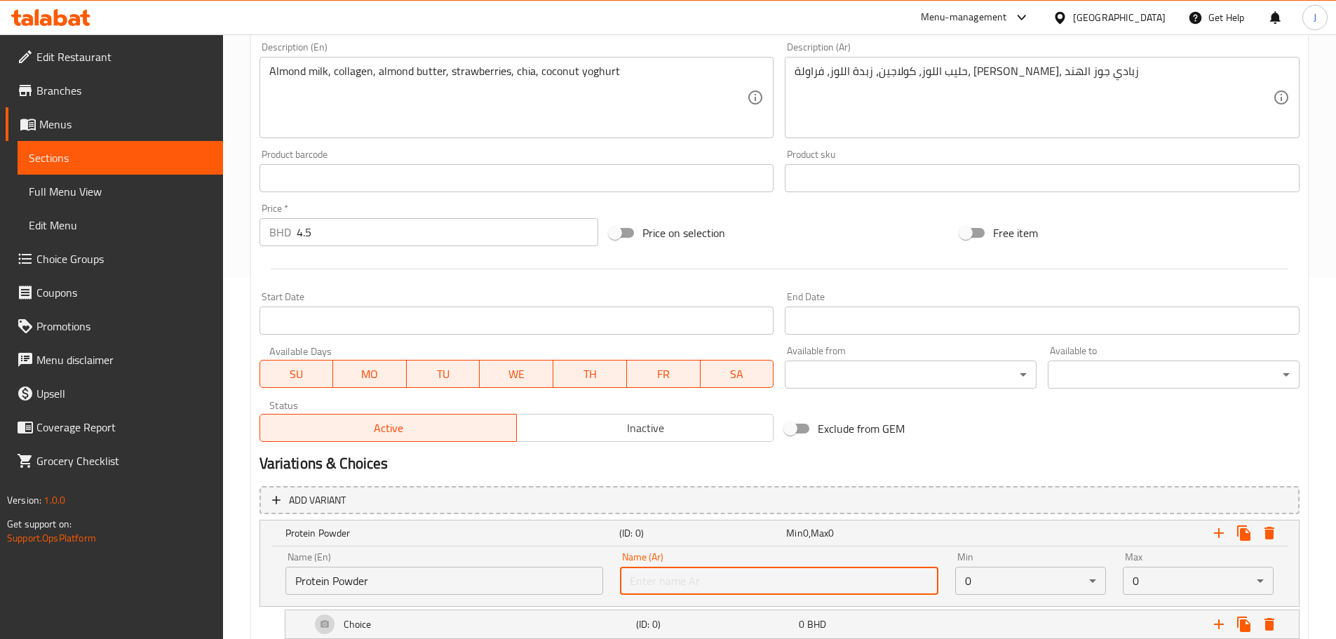
paste input "مسحوق البروتين"
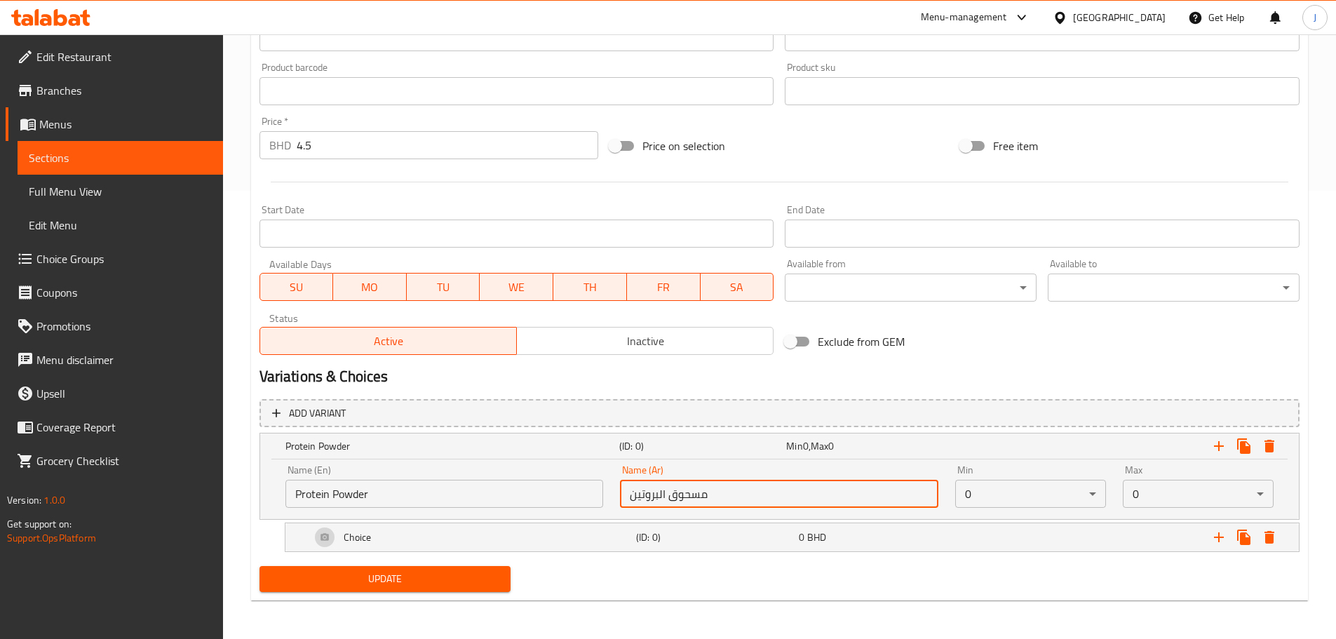
scroll to position [449, 0]
type input "مسحوق البروتين"
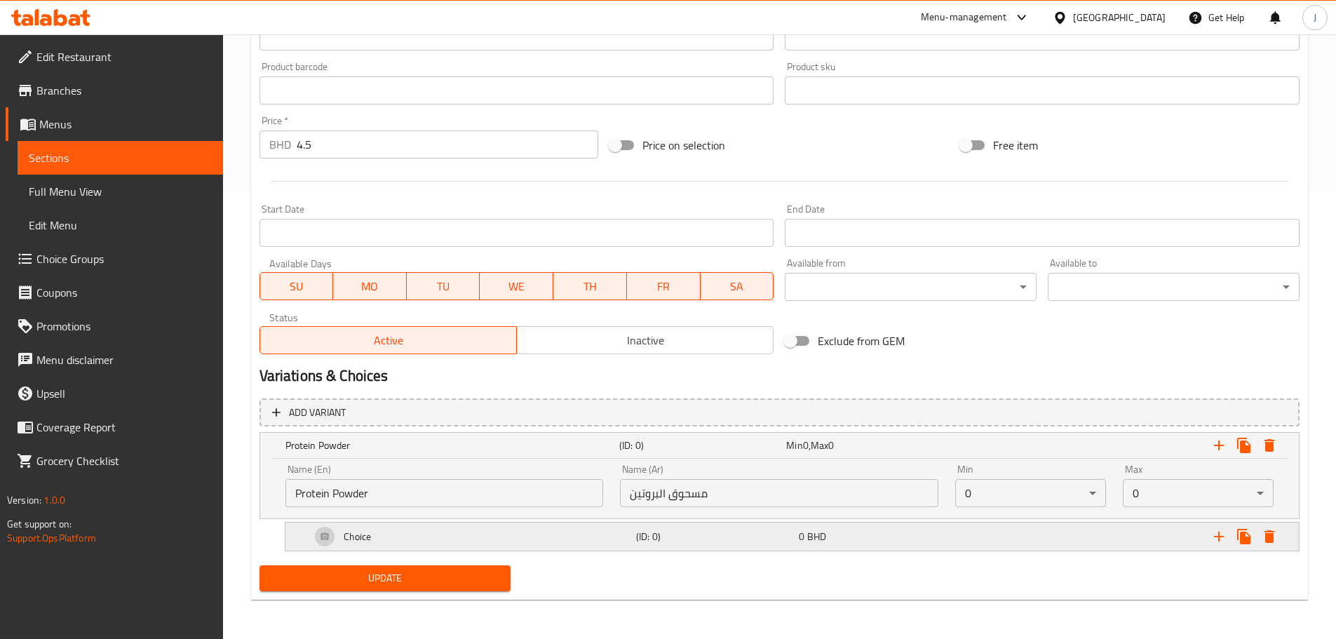
click at [549, 528] on div "Choice" at bounding box center [471, 537] width 326 height 34
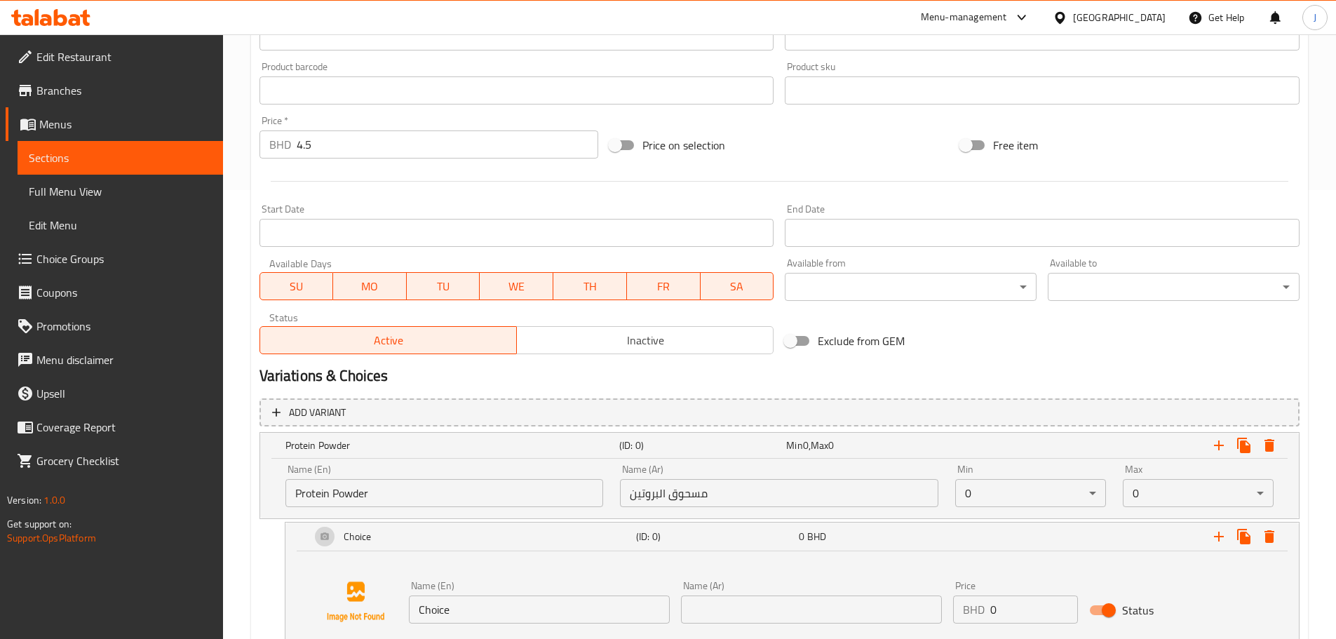
click at [366, 492] on input "Protein Powder" at bounding box center [445, 493] width 318 height 28
click at [366, 493] on input "Protein Powder" at bounding box center [445, 493] width 318 height 28
type input "Add Ons"
click at [706, 496] on input "مسحوق البروتين" at bounding box center [779, 493] width 318 height 28
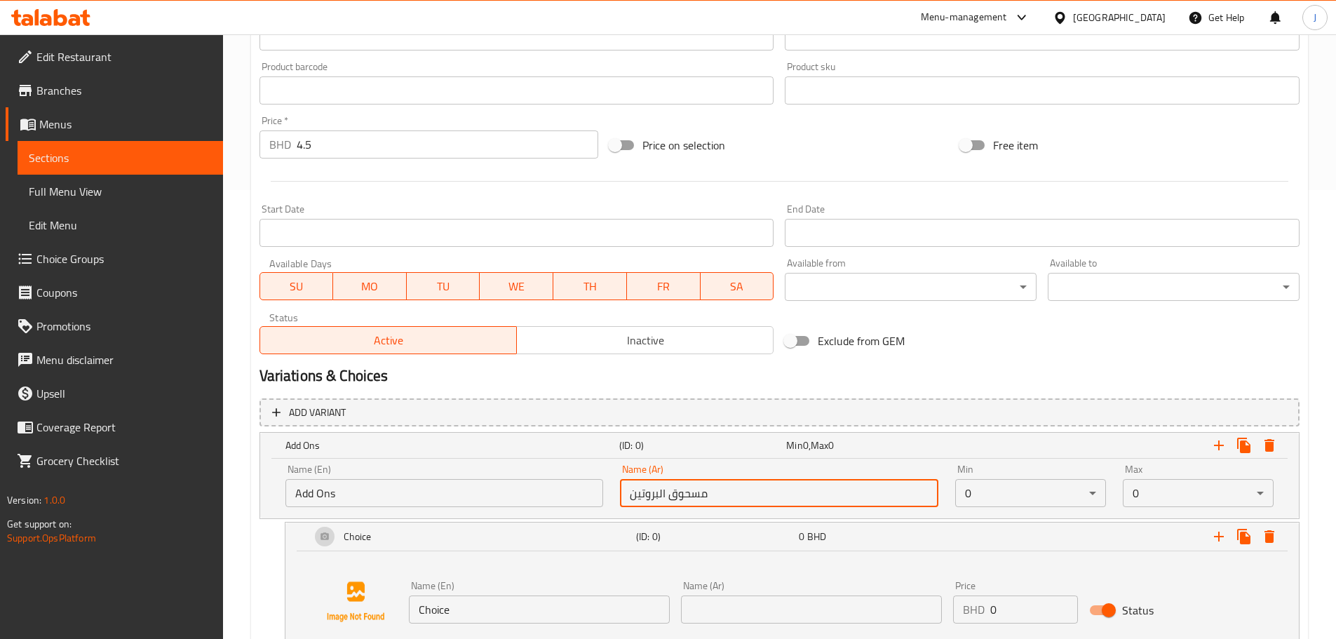
click at [707, 496] on input "مسحوق البروتين" at bounding box center [779, 493] width 318 height 28
click at [708, 497] on input "مسحوق البروتين" at bounding box center [779, 493] width 318 height 28
click at [709, 497] on input "مسحوق البروتين" at bounding box center [779, 493] width 318 height 28
paste input "إضافات"
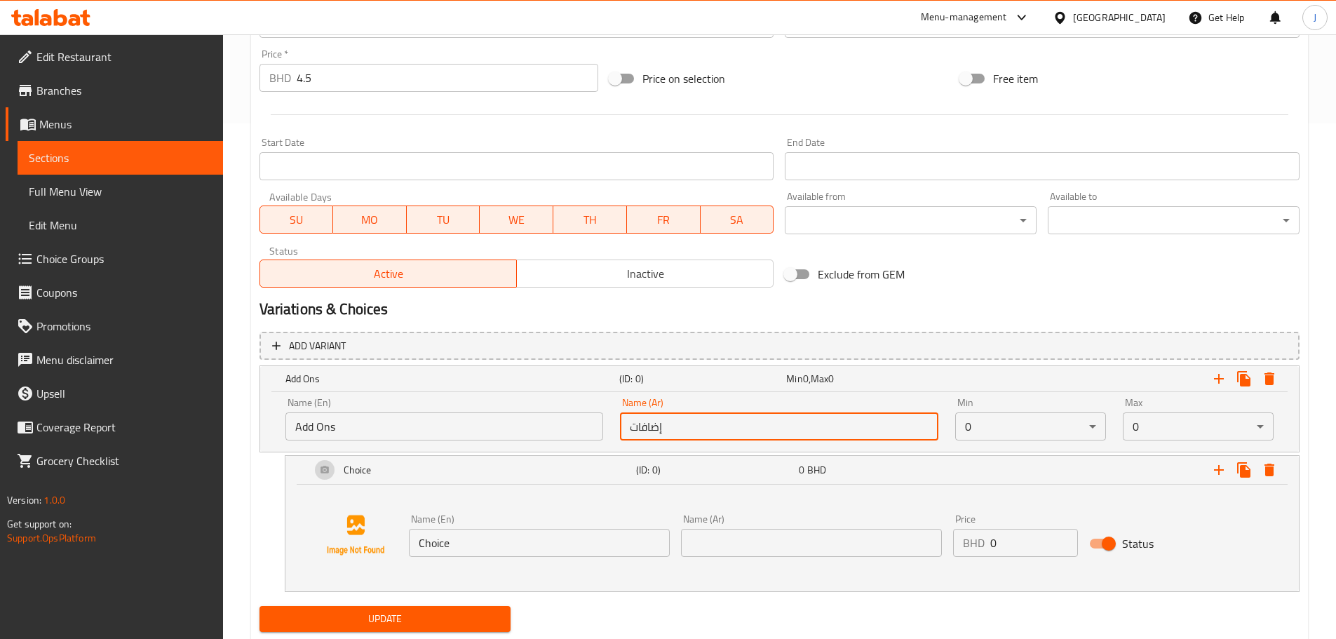
scroll to position [519, 0]
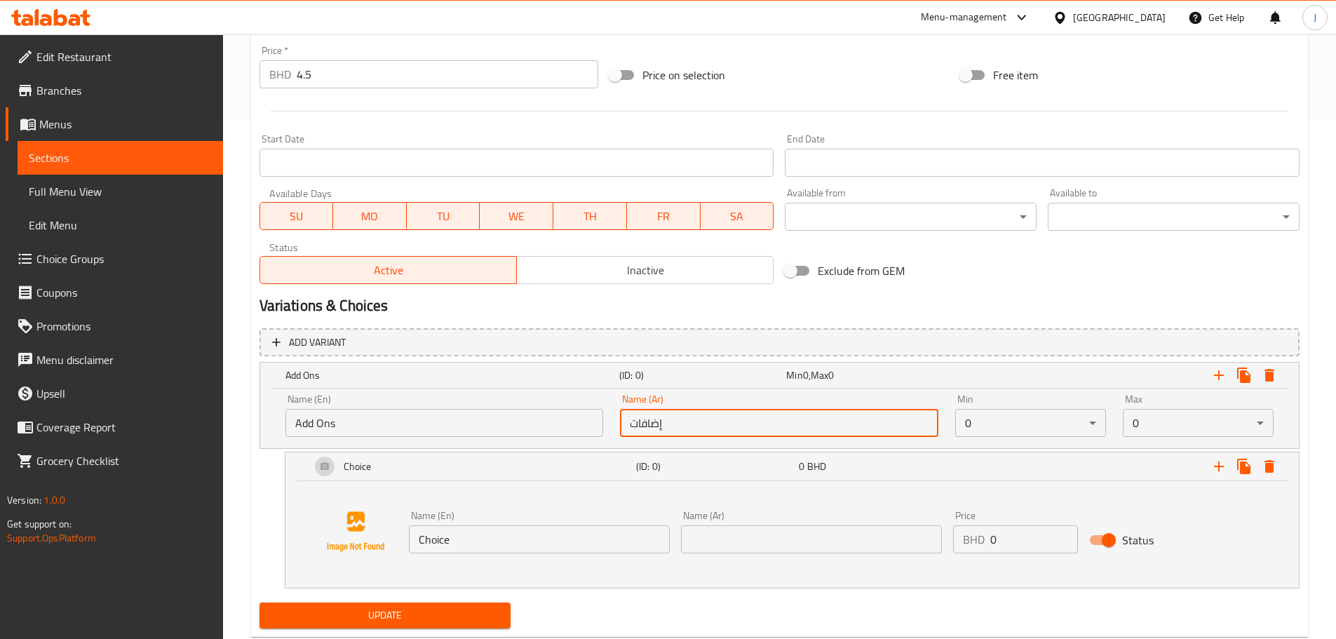
type input "إضافات"
click at [549, 549] on input "Choice" at bounding box center [539, 539] width 261 height 28
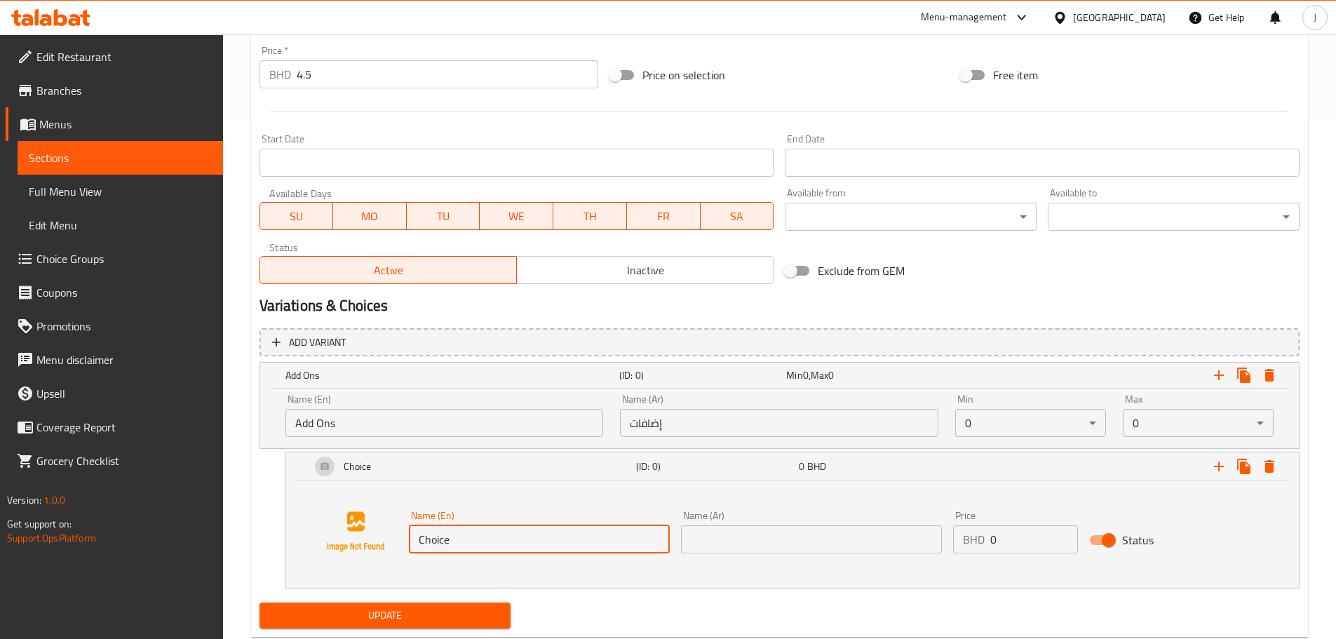
click at [550, 549] on input "Choice" at bounding box center [539, 539] width 261 height 28
type input "Protein Powder"
click at [717, 530] on input "text" at bounding box center [811, 539] width 261 height 28
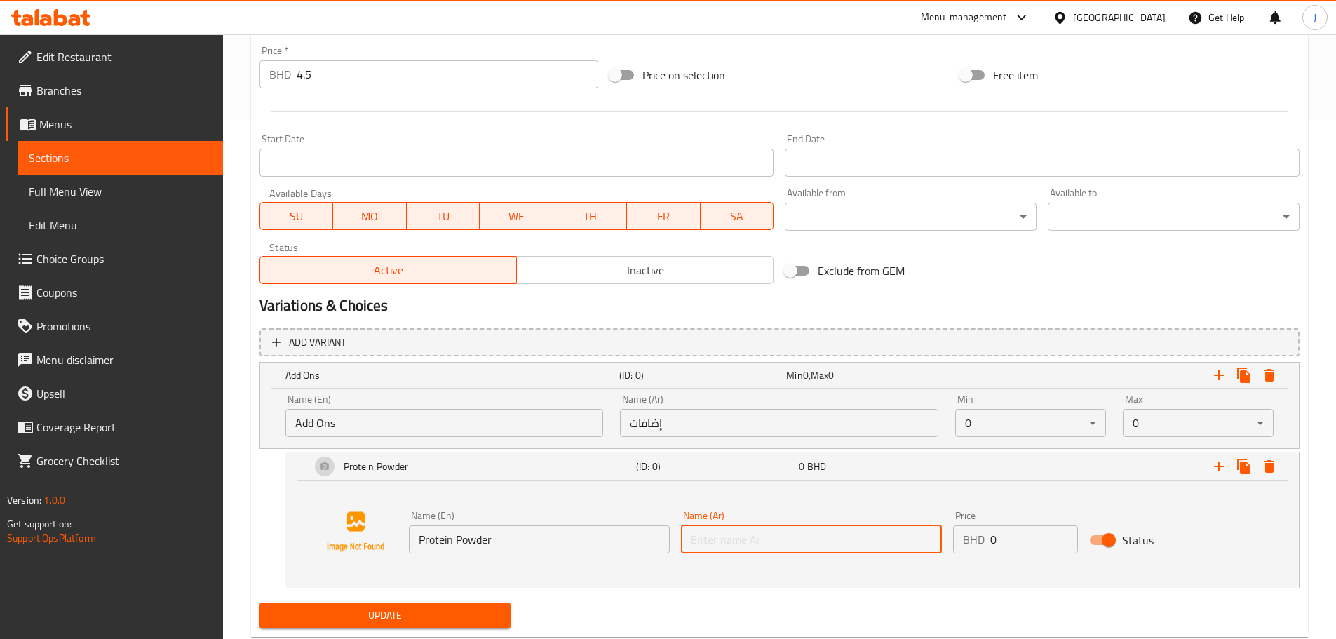
paste input "مسحوق البروتين"
type input "مسحوق البروتين"
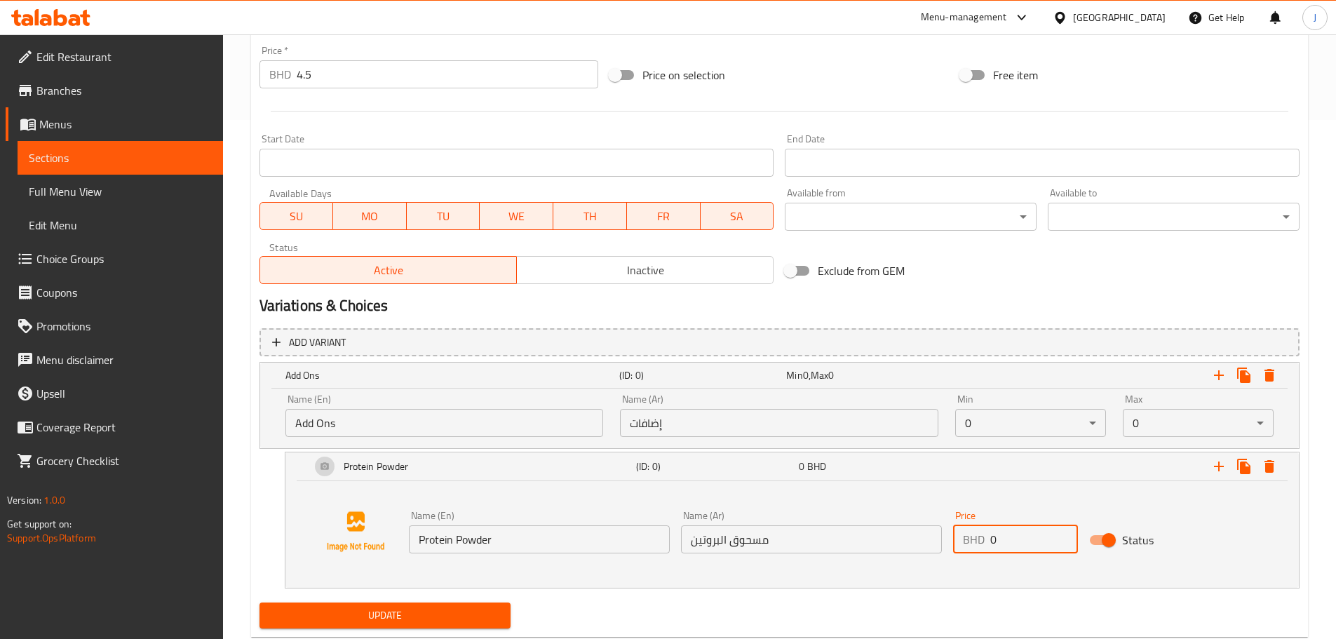
click at [1013, 549] on input "0" at bounding box center [1035, 539] width 88 height 28
type input "0.6"
click at [1222, 464] on icon "Expand" at bounding box center [1219, 466] width 17 height 17
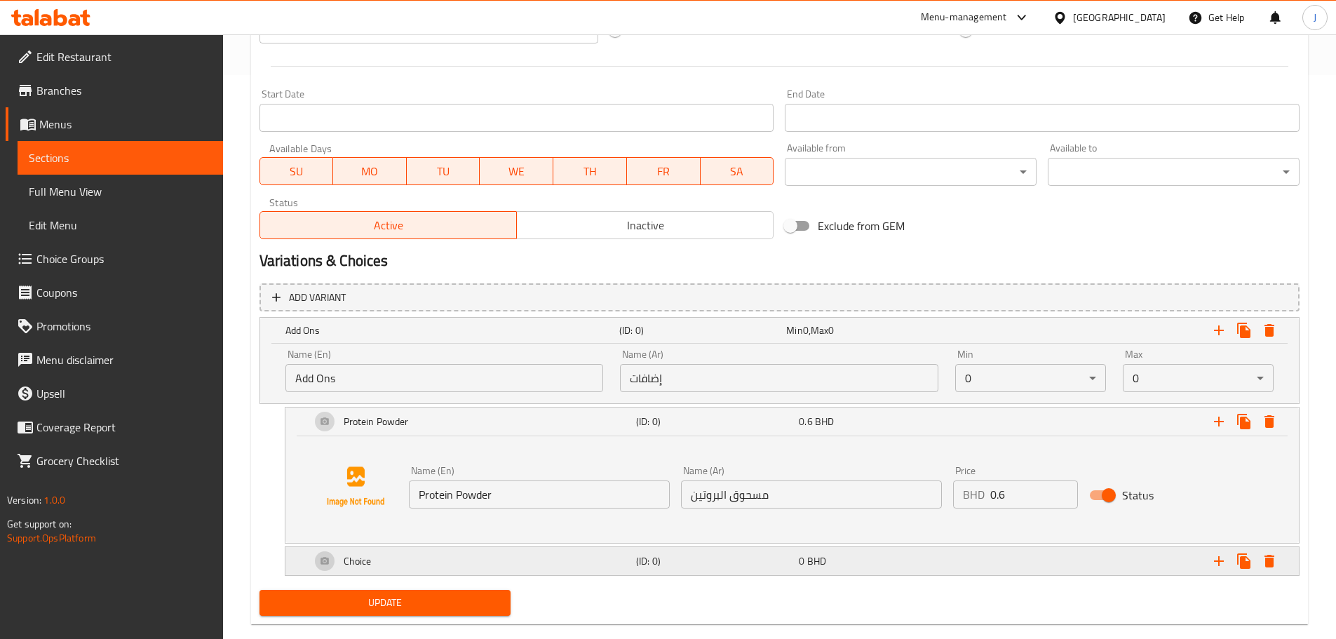
scroll to position [589, 0]
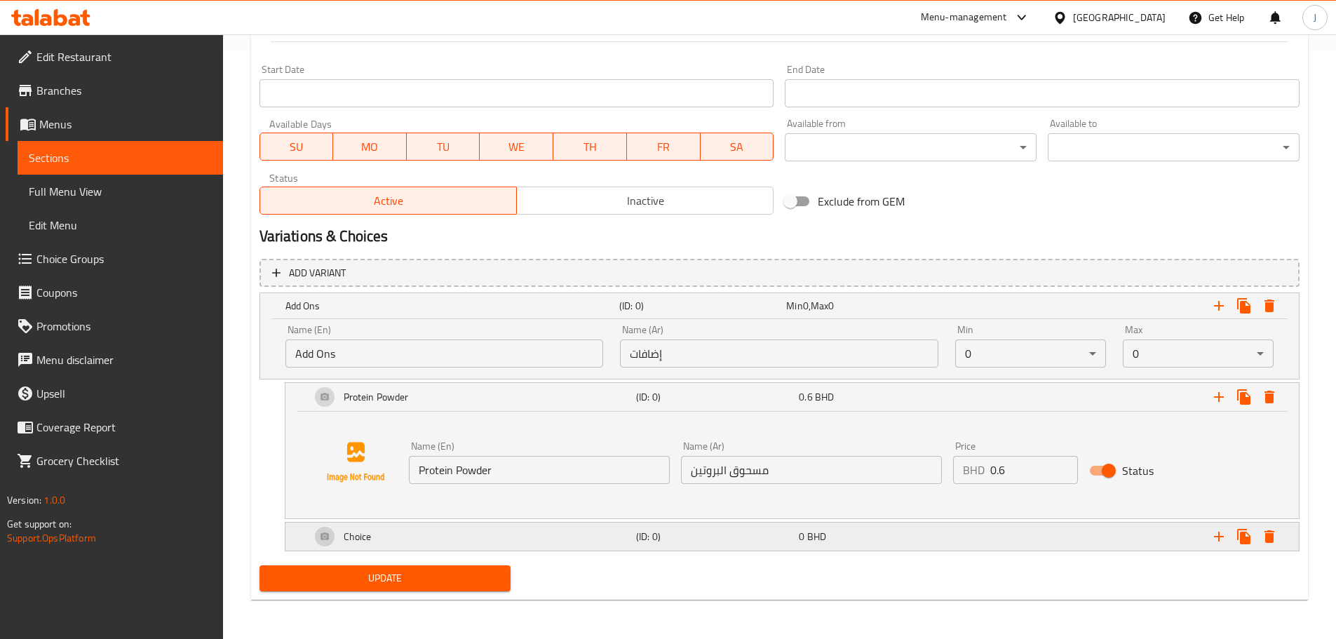
click at [497, 531] on div "Choice" at bounding box center [471, 537] width 326 height 34
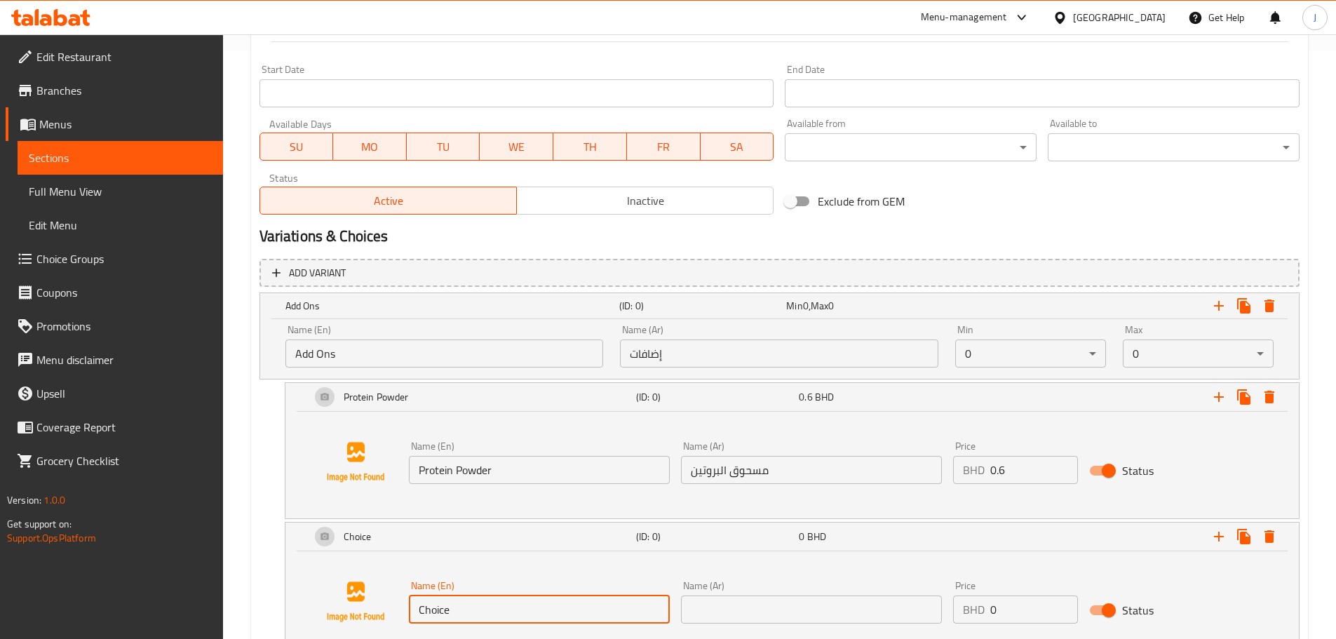
click at [501, 617] on input "Choice" at bounding box center [539, 610] width 261 height 28
type input "Collagen"
click at [758, 610] on input "text" at bounding box center [811, 610] width 261 height 28
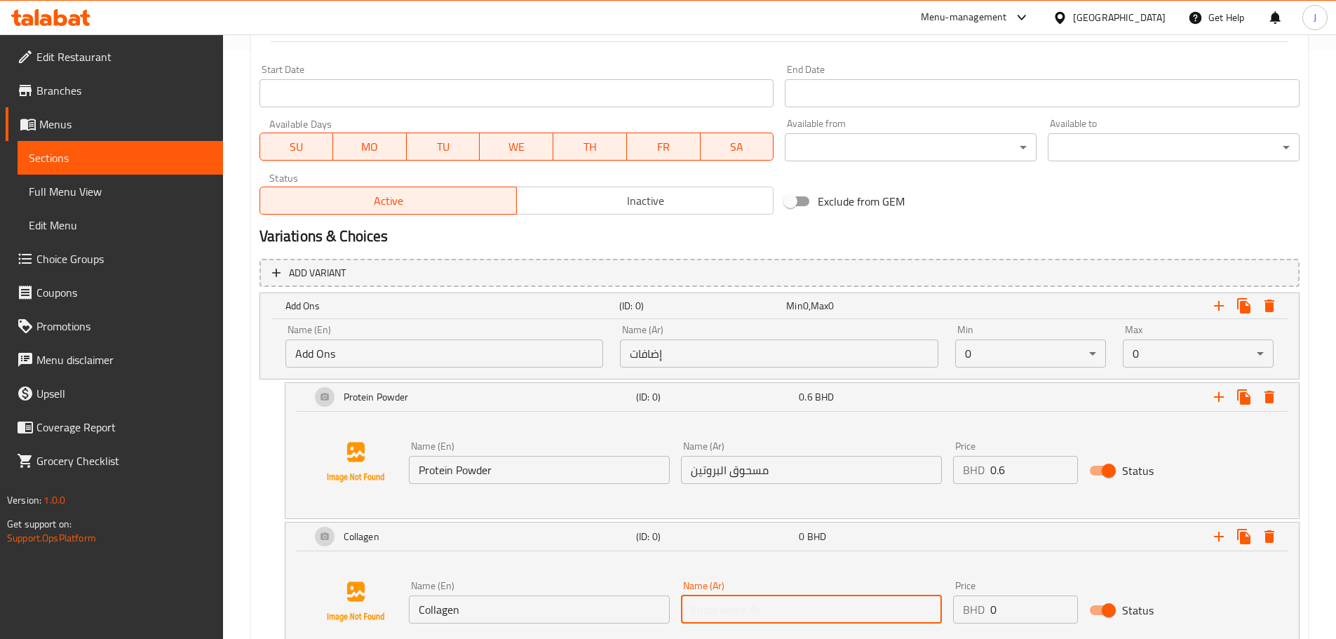
paste input "الكولاجين"
type input "الكولاجين"
click at [1027, 600] on input "0" at bounding box center [1035, 610] width 88 height 28
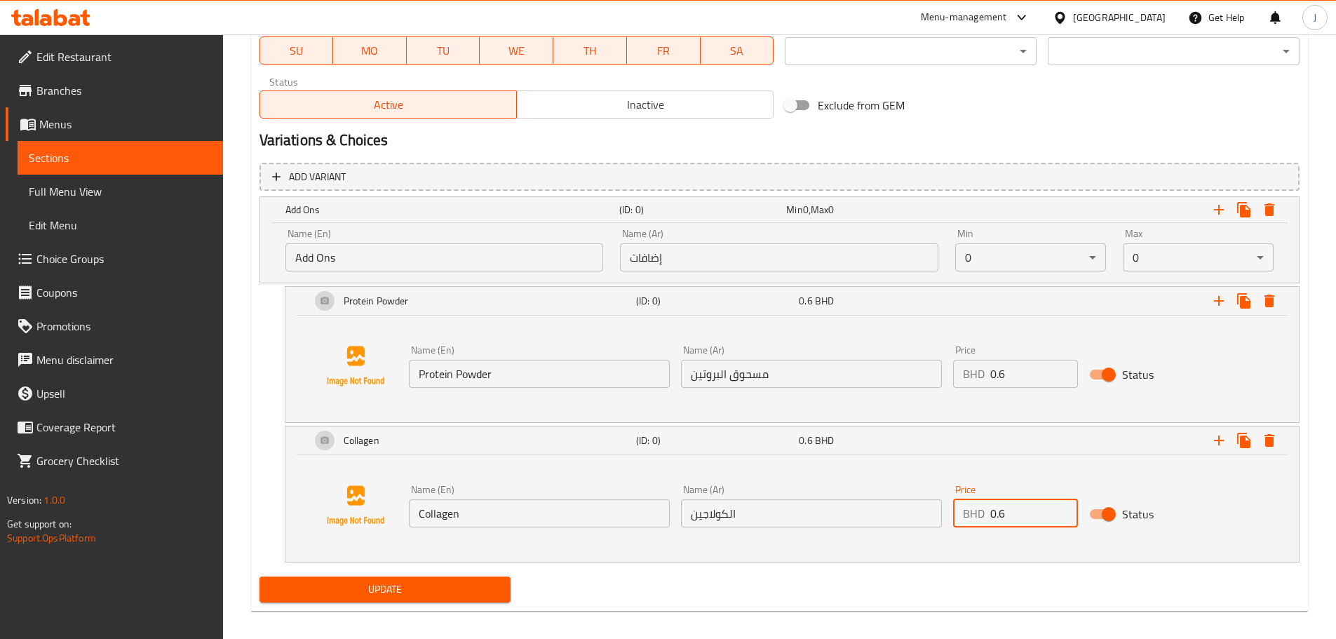
scroll to position [696, 0]
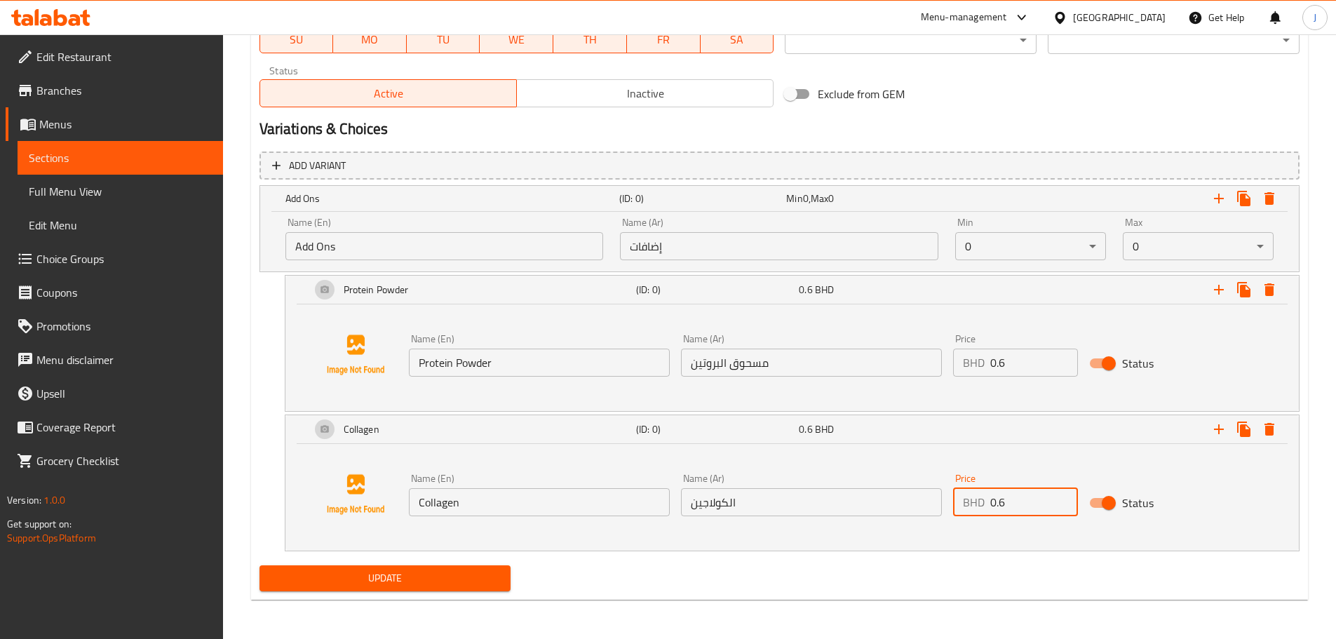
type input "0.6"
click at [474, 570] on button "Update" at bounding box center [386, 578] width 252 height 26
click at [438, 568] on button "Update" at bounding box center [386, 578] width 252 height 26
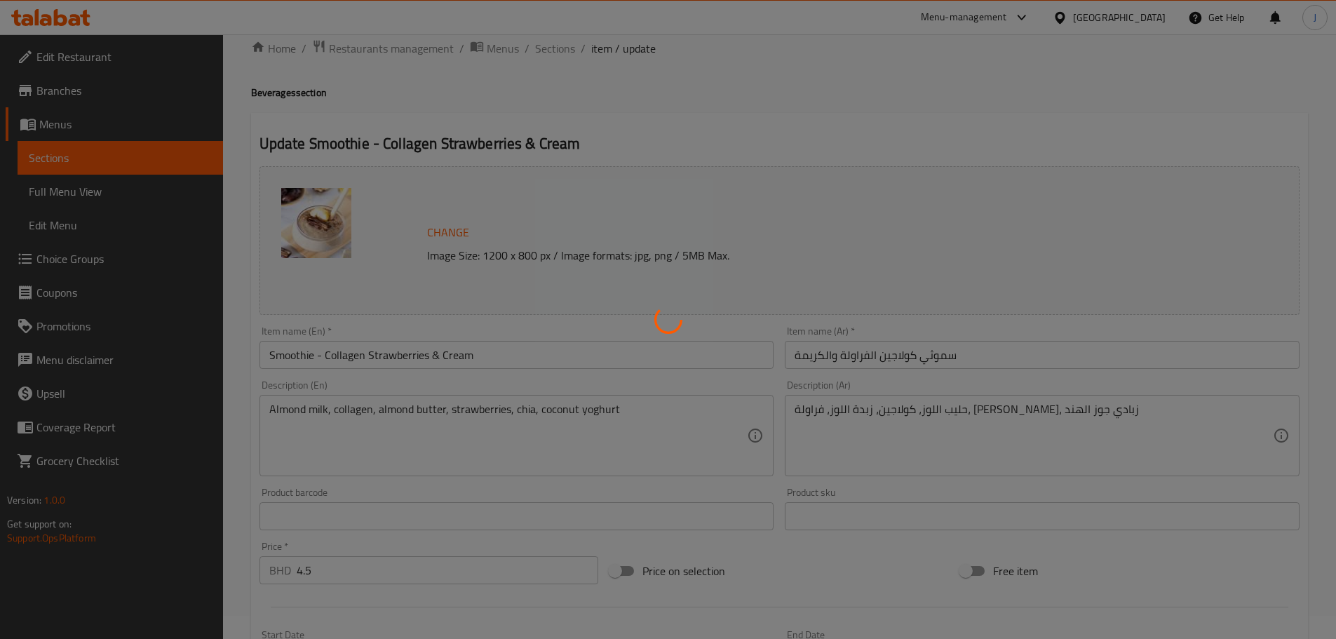
scroll to position [0, 0]
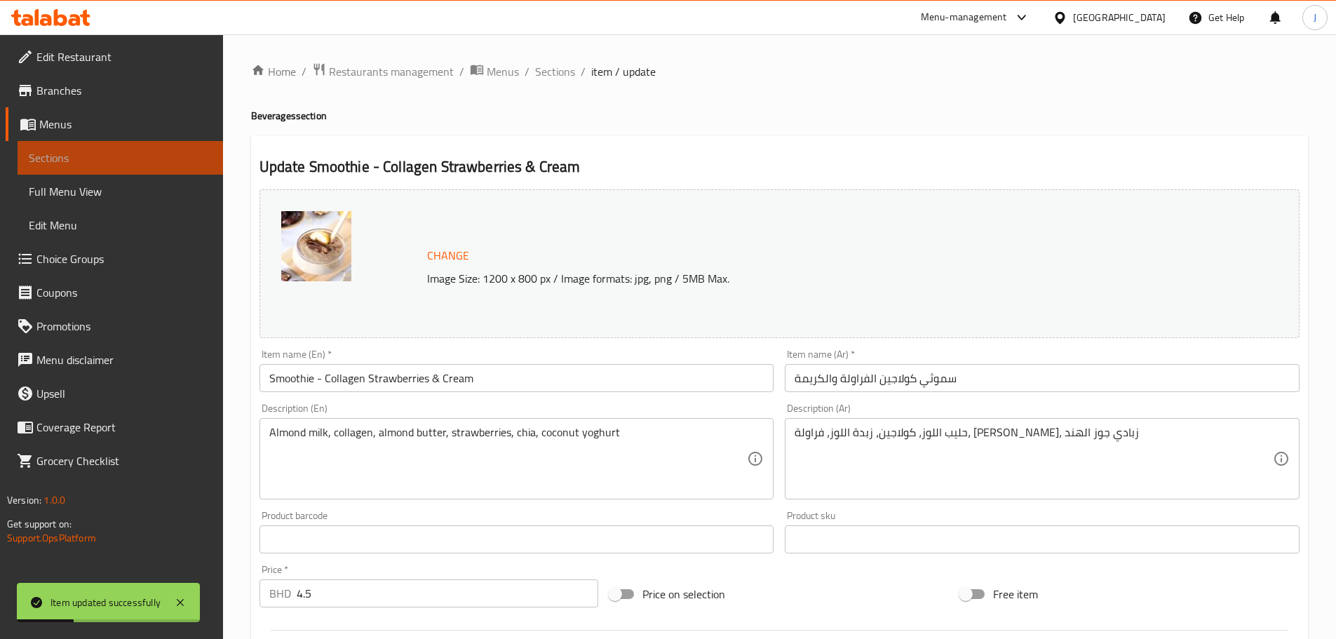
click at [142, 156] on span "Sections" at bounding box center [120, 157] width 183 height 17
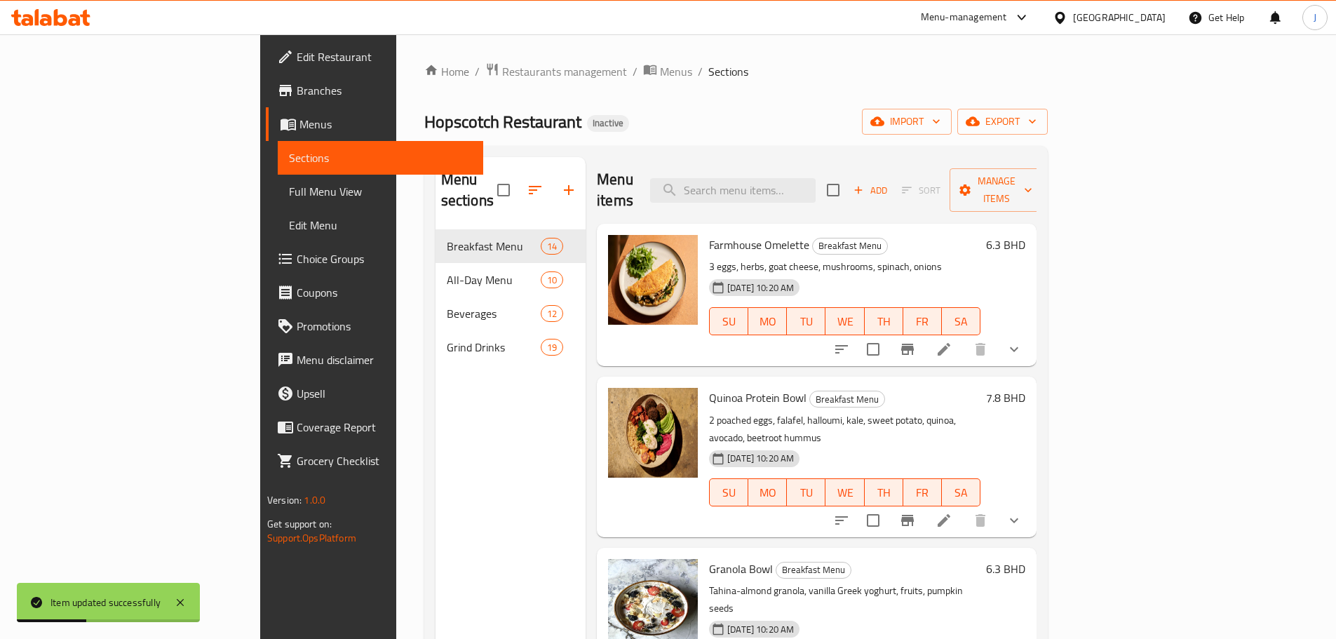
scroll to position [210, 0]
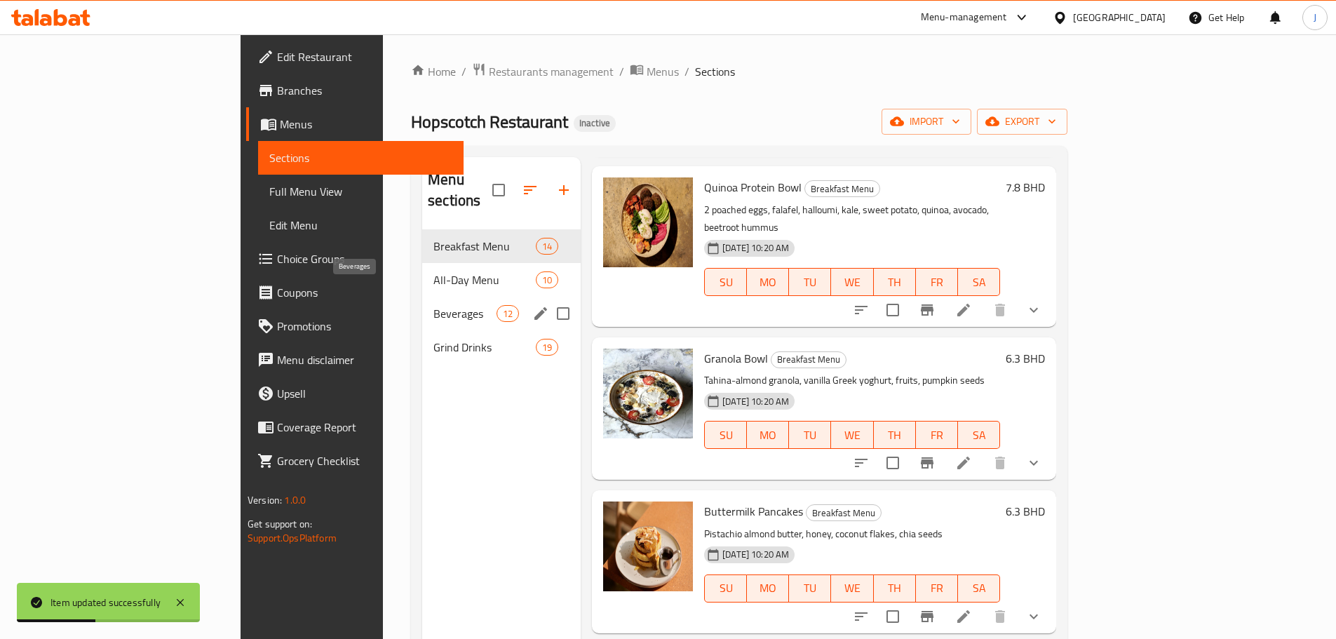
click at [434, 305] on span "Beverages" at bounding box center [465, 313] width 63 height 17
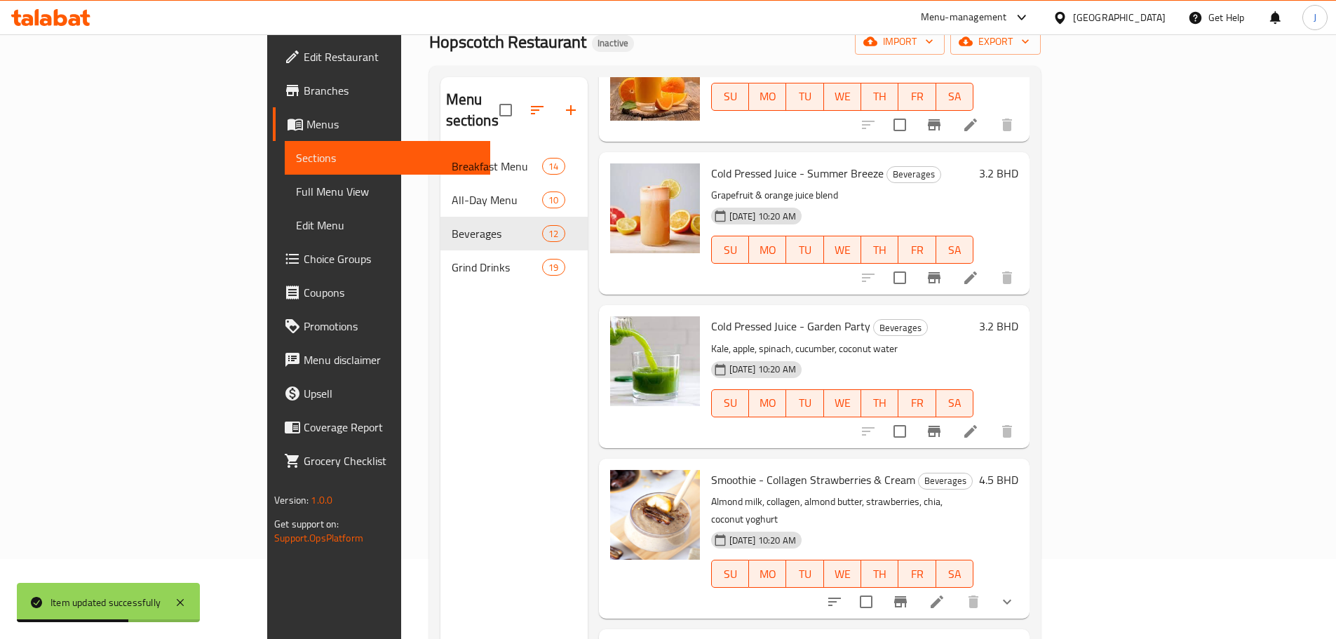
scroll to position [196, 0]
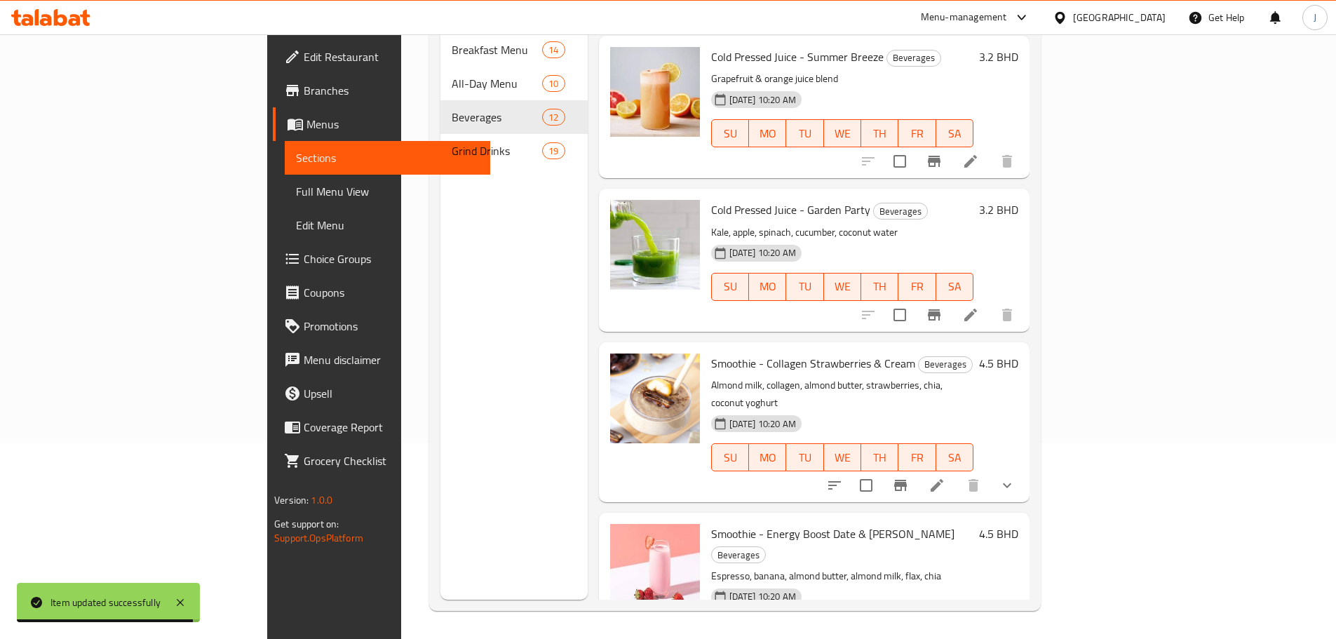
click at [1024, 469] on button "show more" at bounding box center [1008, 486] width 34 height 34
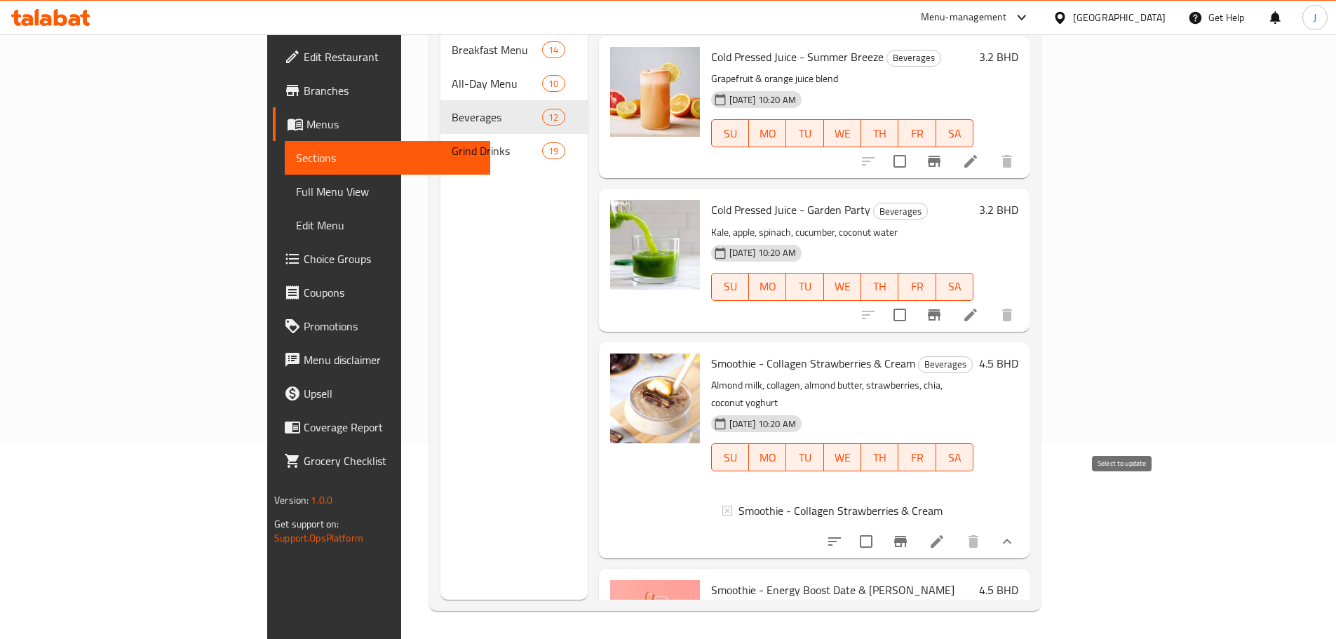
click at [881, 527] on input "checkbox" at bounding box center [866, 541] width 29 height 29
checkbox input "true"
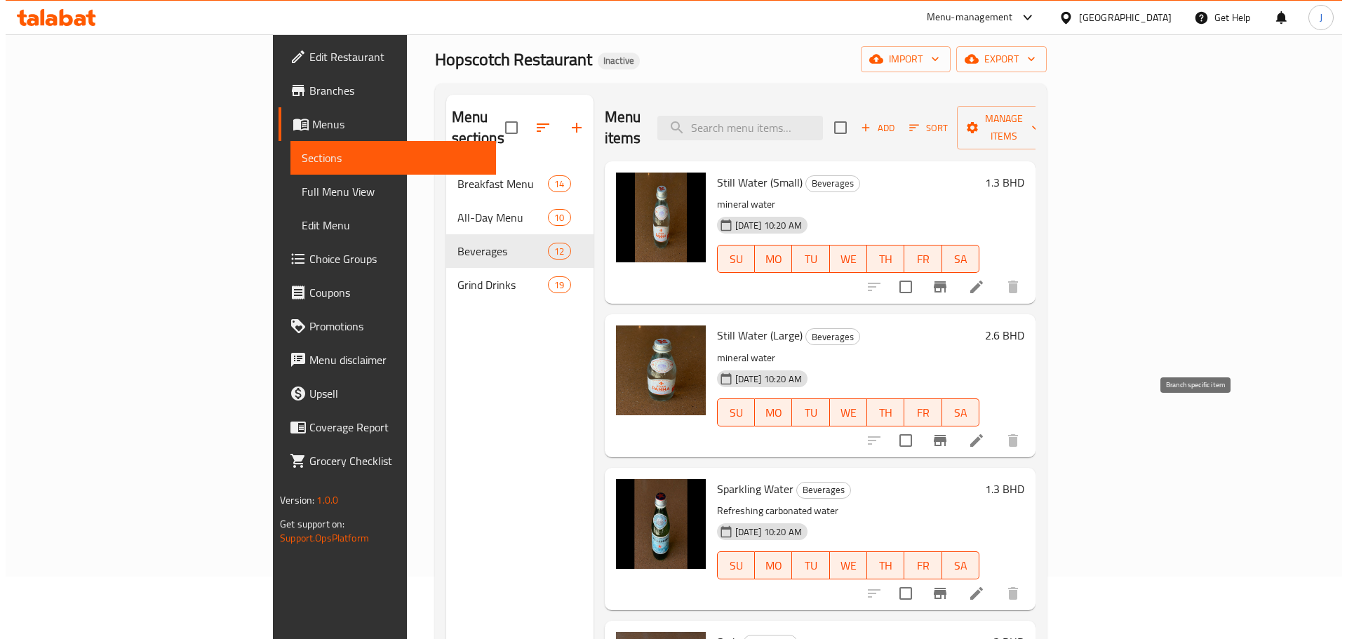
scroll to position [0, 0]
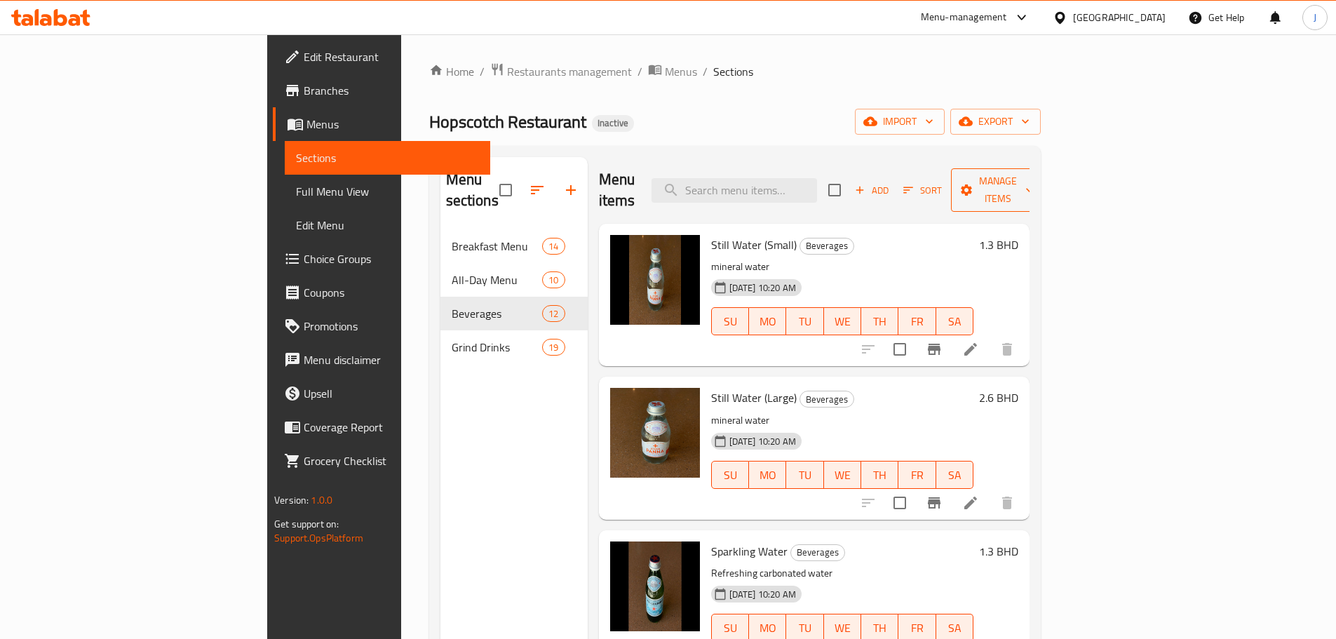
click at [1034, 183] on span "Manage items" at bounding box center [999, 190] width 72 height 35
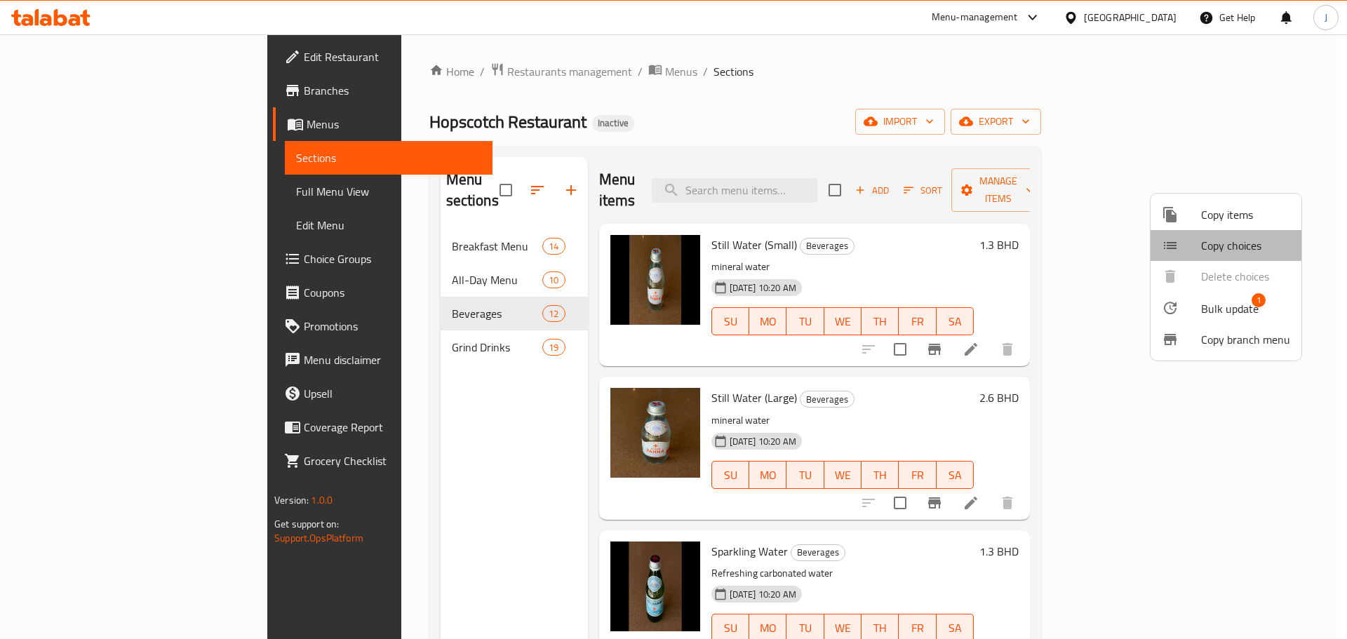
click at [1219, 244] on span "Copy choices" at bounding box center [1245, 245] width 89 height 17
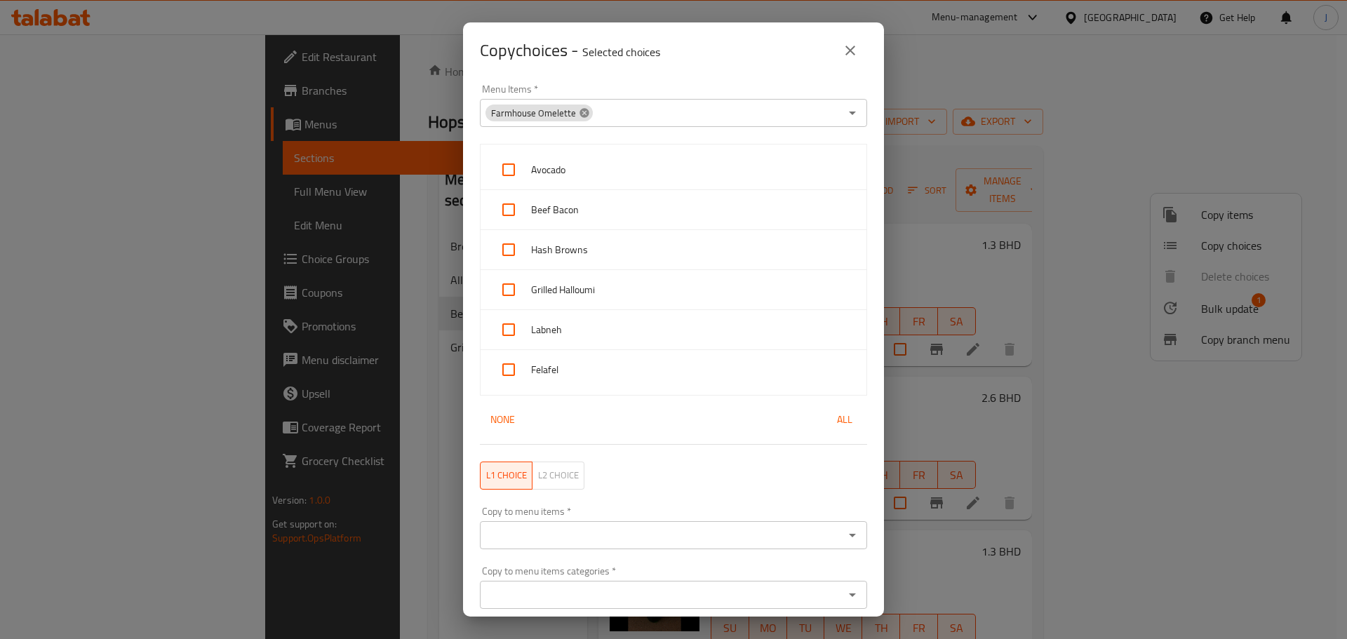
click at [581, 109] on icon at bounding box center [583, 112] width 9 height 9
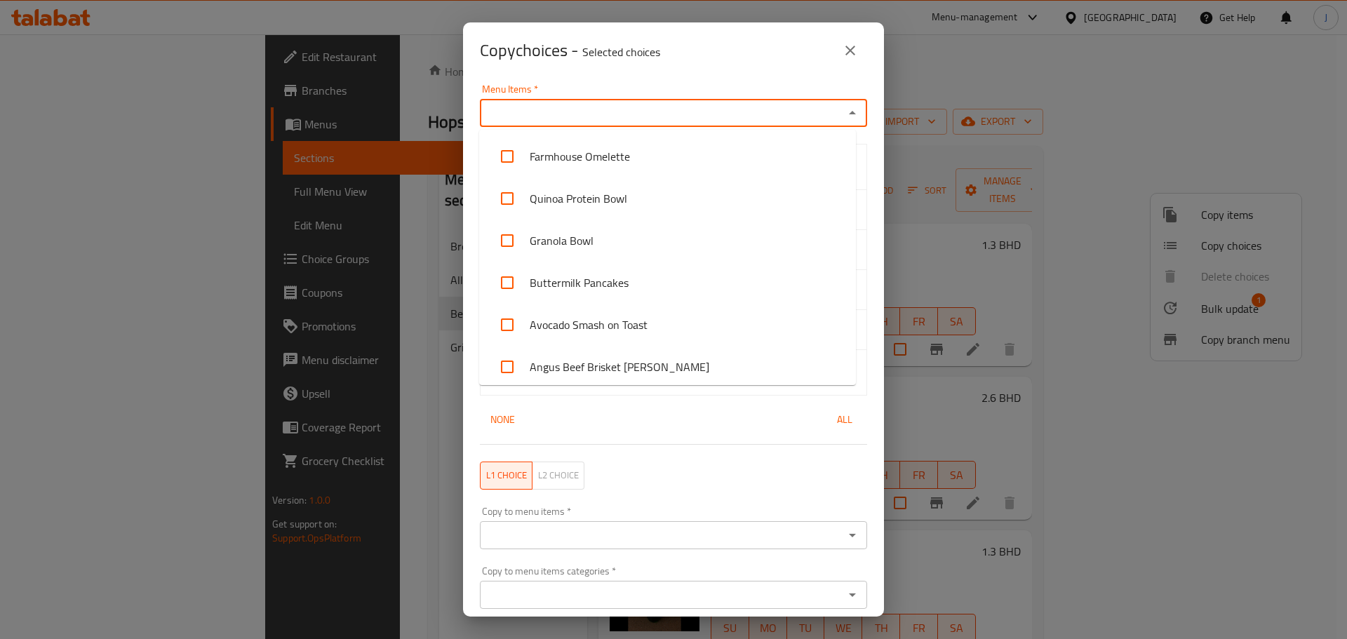
click at [581, 109] on input "Menu Items   *" at bounding box center [662, 113] width 356 height 20
type input "sm"
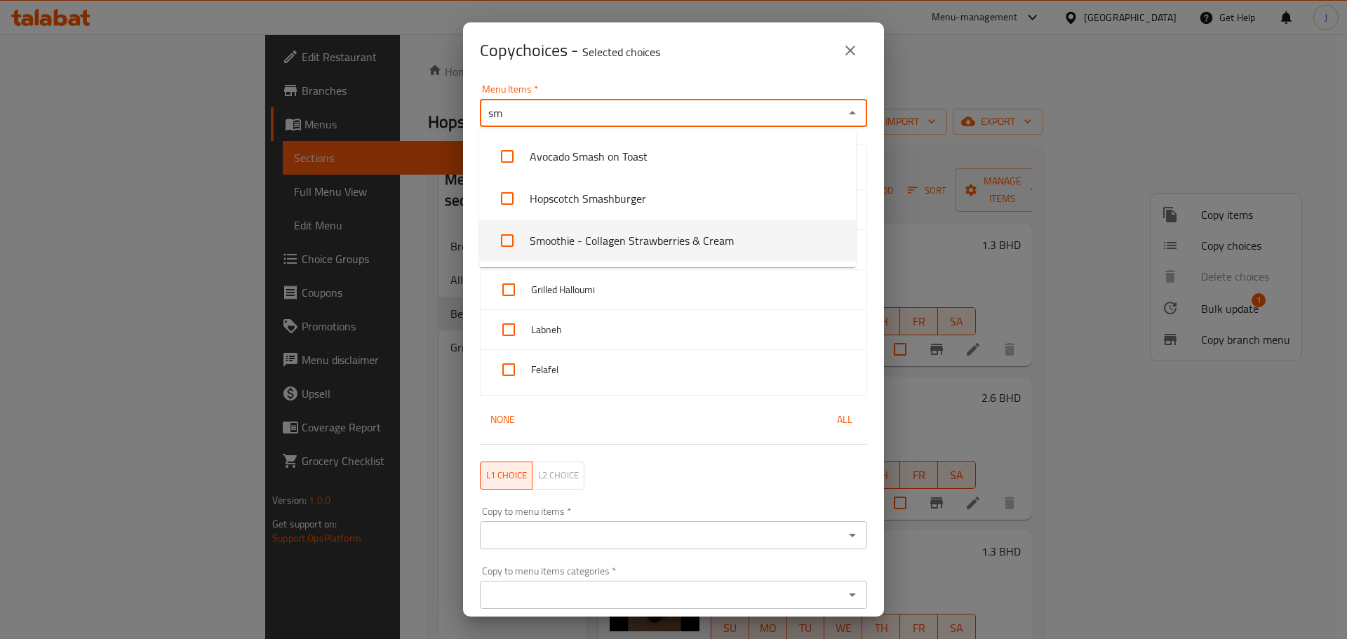
click at [596, 241] on li "Smoothie - Collagen Strawberries & Cream" at bounding box center [667, 241] width 377 height 42
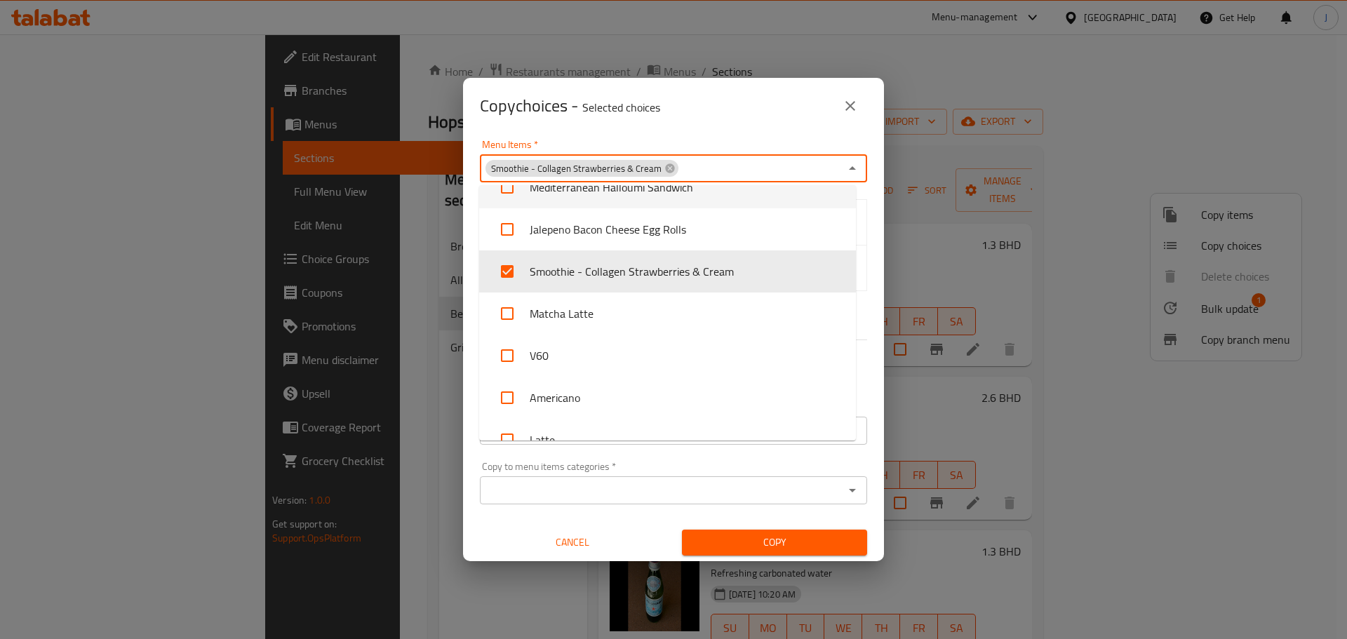
scroll to position [1016, 0]
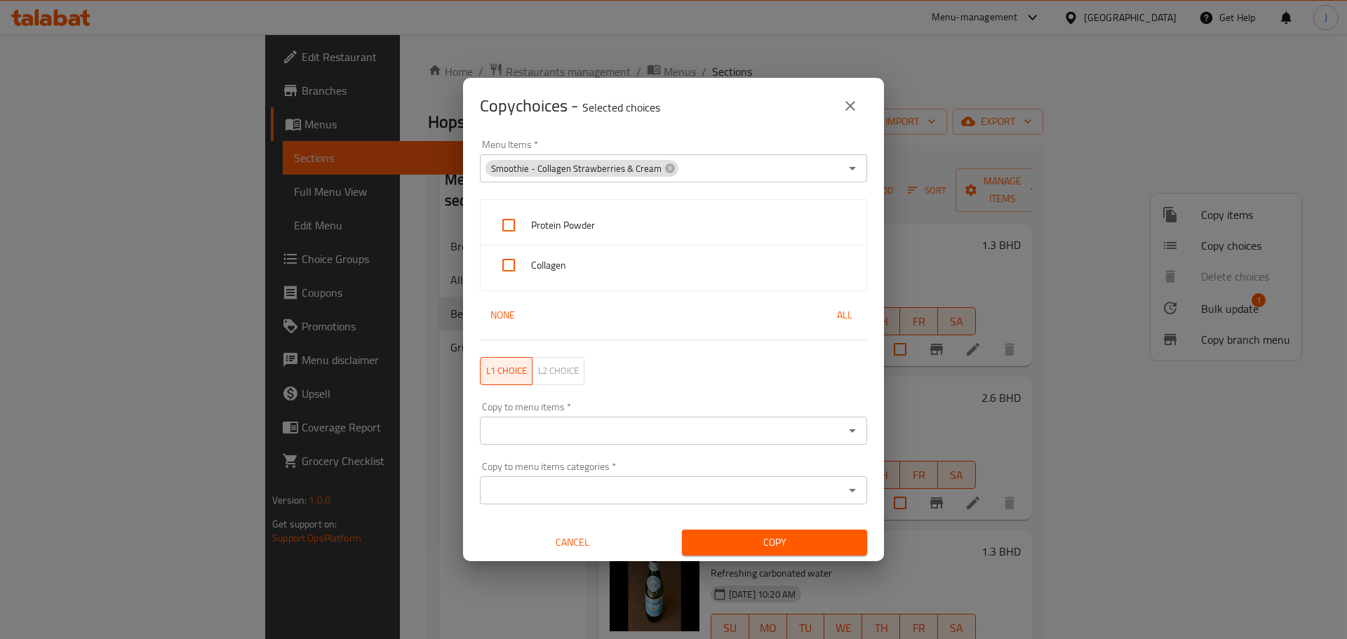
click at [868, 203] on div "Menu Items   * Smoothie - Collagen Strawberries & Cream Menu Items * Protein Po…" at bounding box center [673, 347] width 421 height 427
click at [838, 311] on span "All" at bounding box center [845, 316] width 34 height 18
checkbox input "true"
click at [660, 422] on input "Copy to menu items   *" at bounding box center [662, 431] width 356 height 20
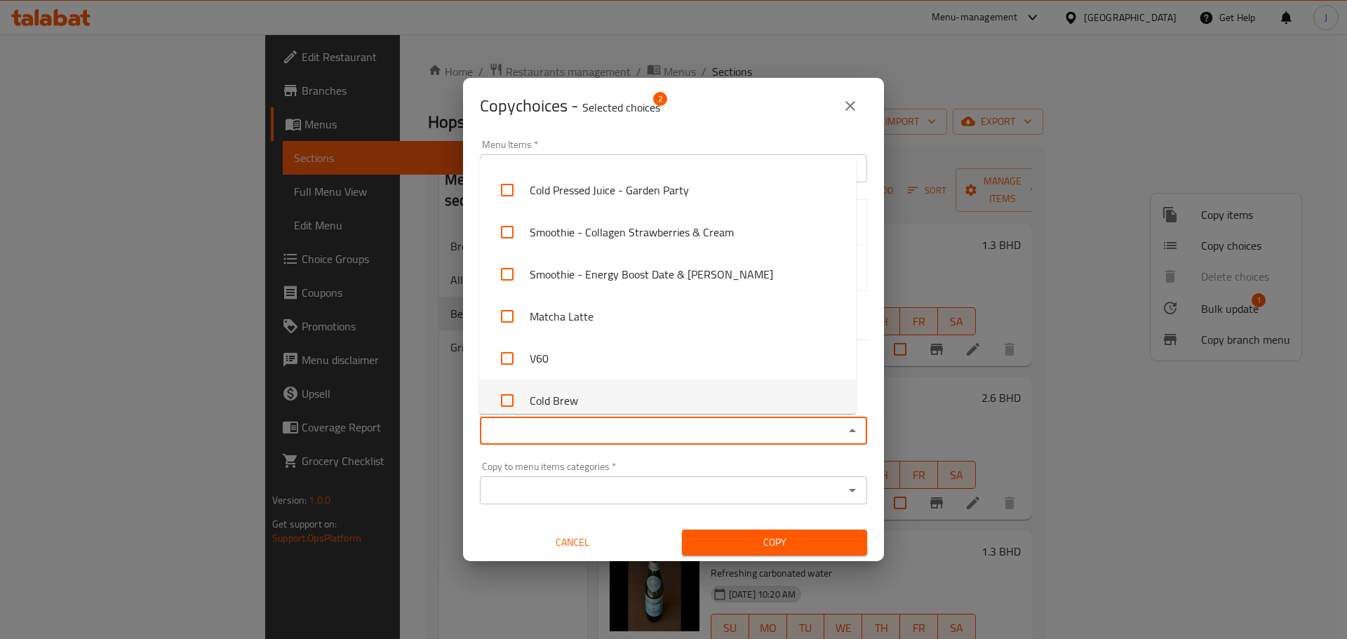
scroll to position [1369, 0]
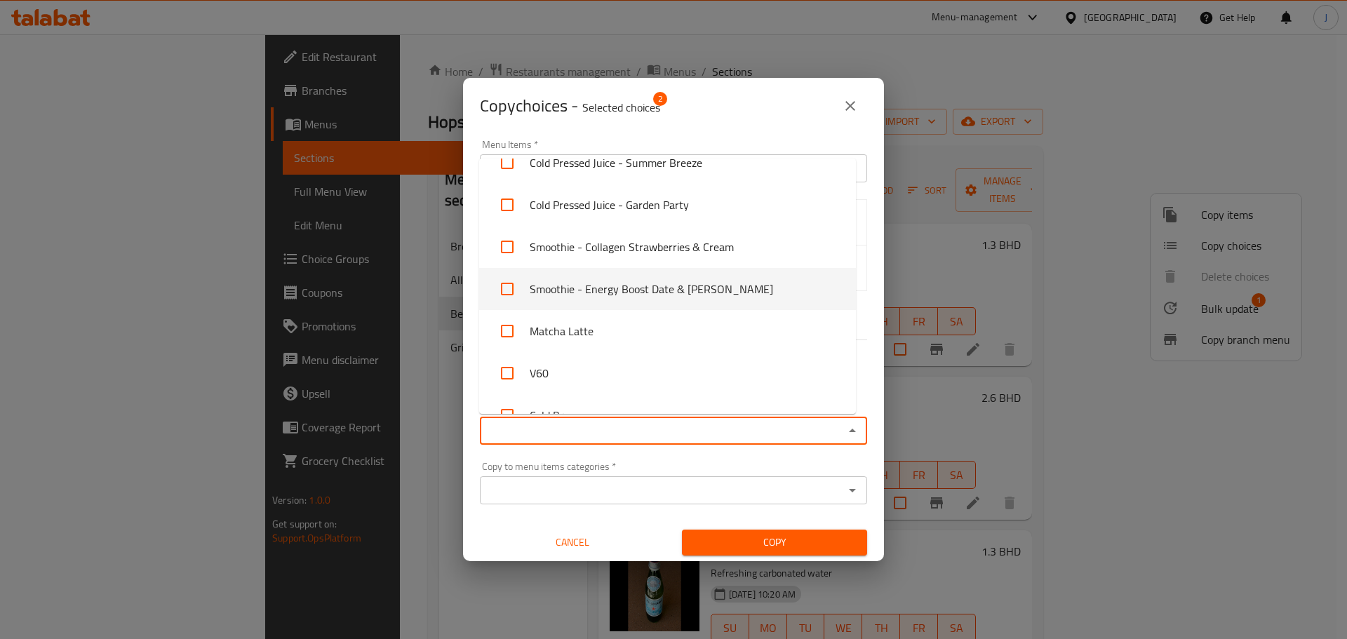
click at [605, 281] on li "Smoothie - Energy Boost Date & [PERSON_NAME]" at bounding box center [667, 289] width 377 height 42
checkbox input "true"
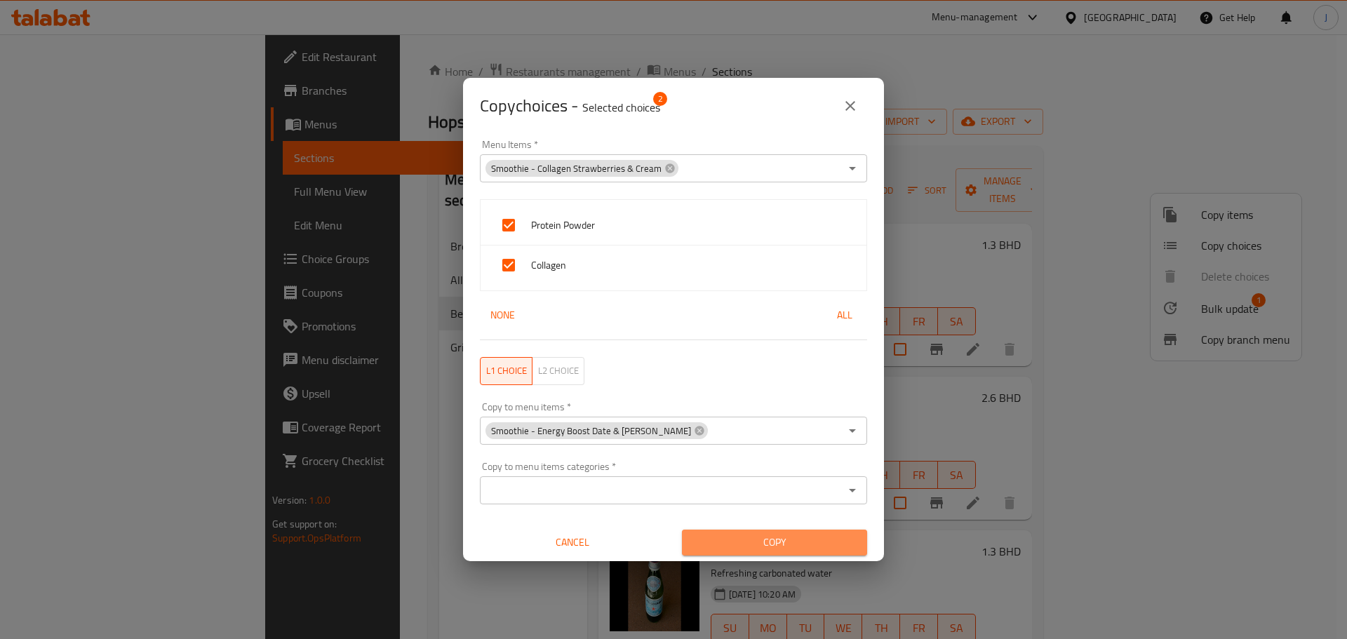
click at [788, 535] on span "Copy" at bounding box center [774, 543] width 163 height 18
